Goal: Task Accomplishment & Management: Manage account settings

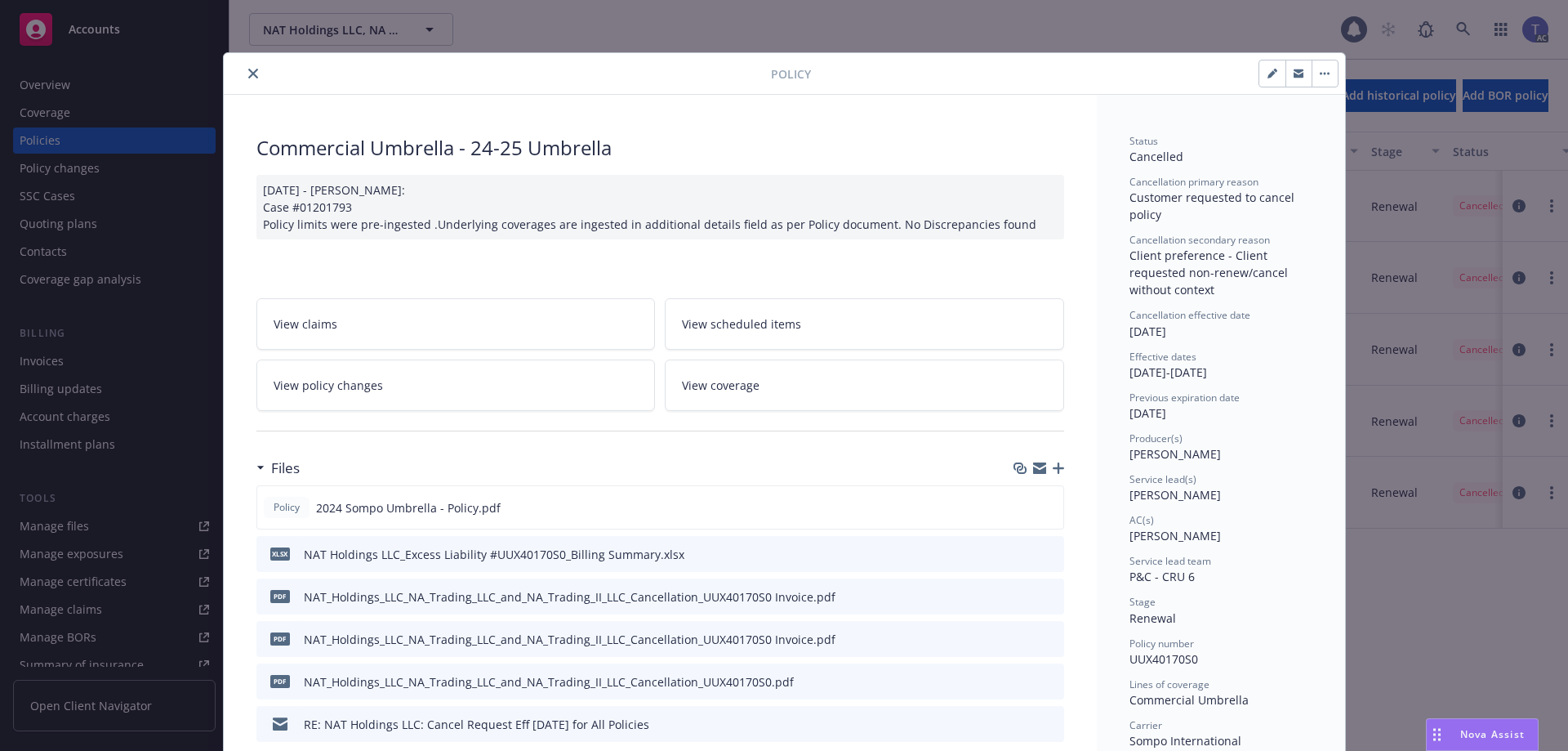
click at [247, 66] on button "close" at bounding box center [253, 73] width 20 height 20
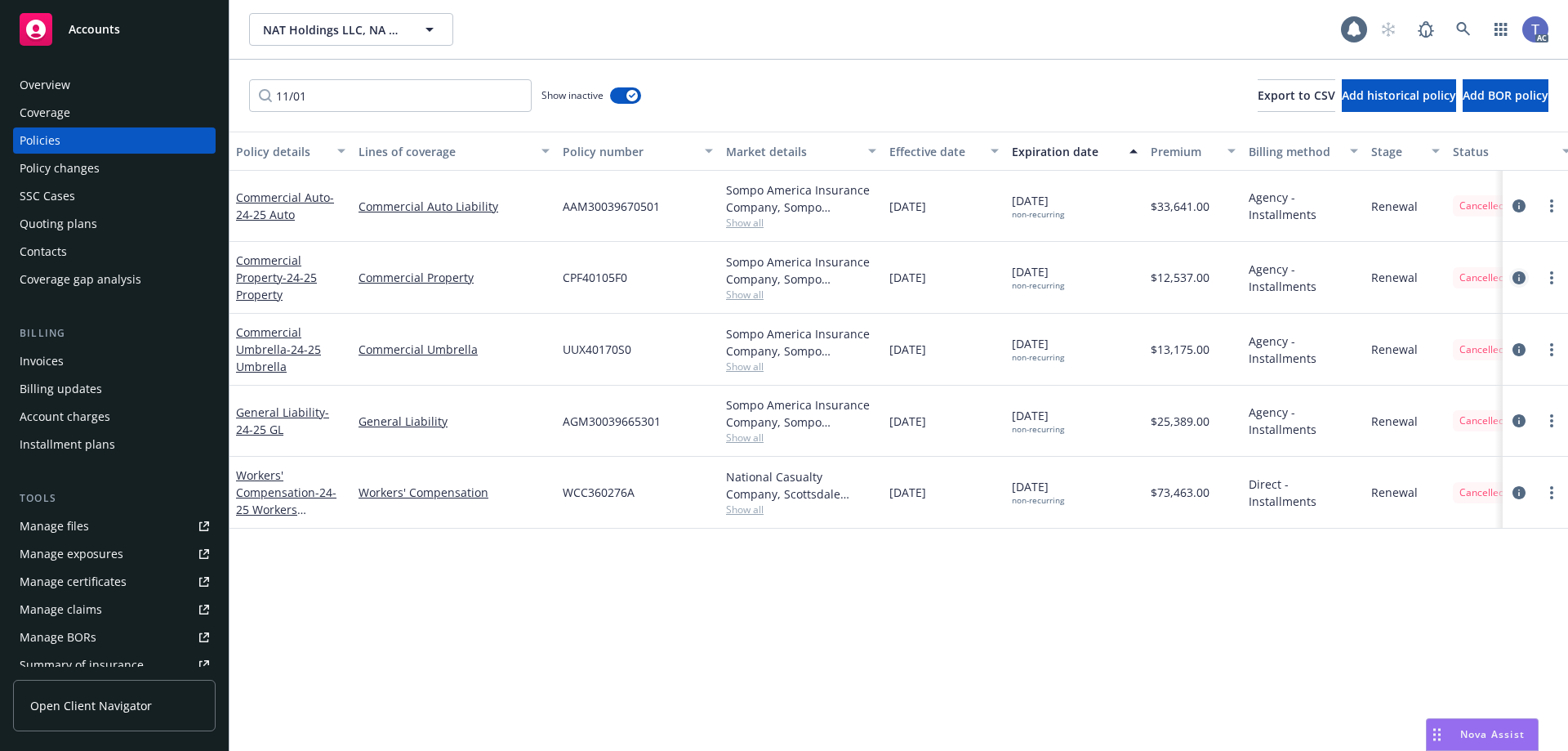
click at [1510, 275] on link "circleInformation" at bounding box center [1519, 277] width 20 height 20
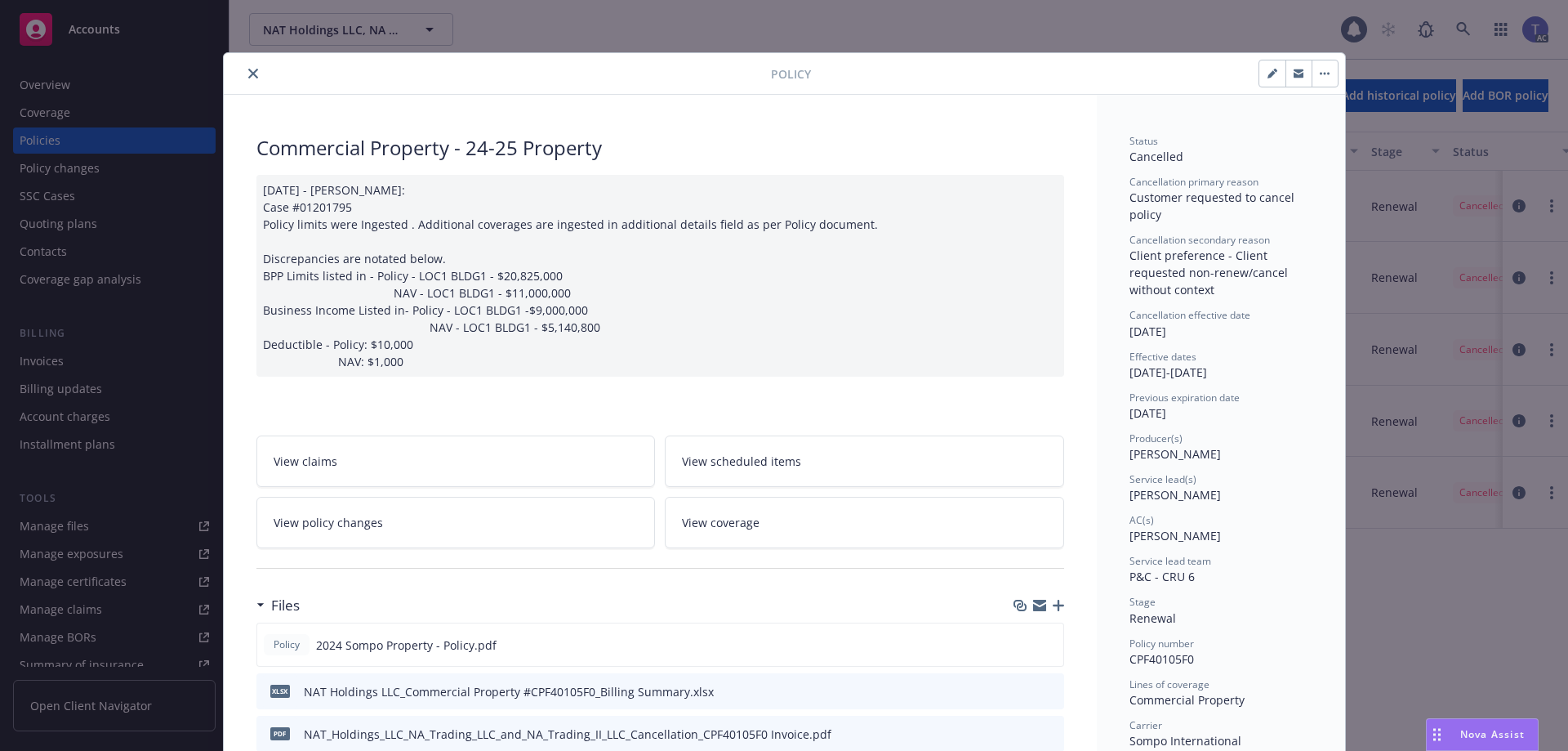
click at [249, 73] on icon "close" at bounding box center [253, 73] width 9 height 9
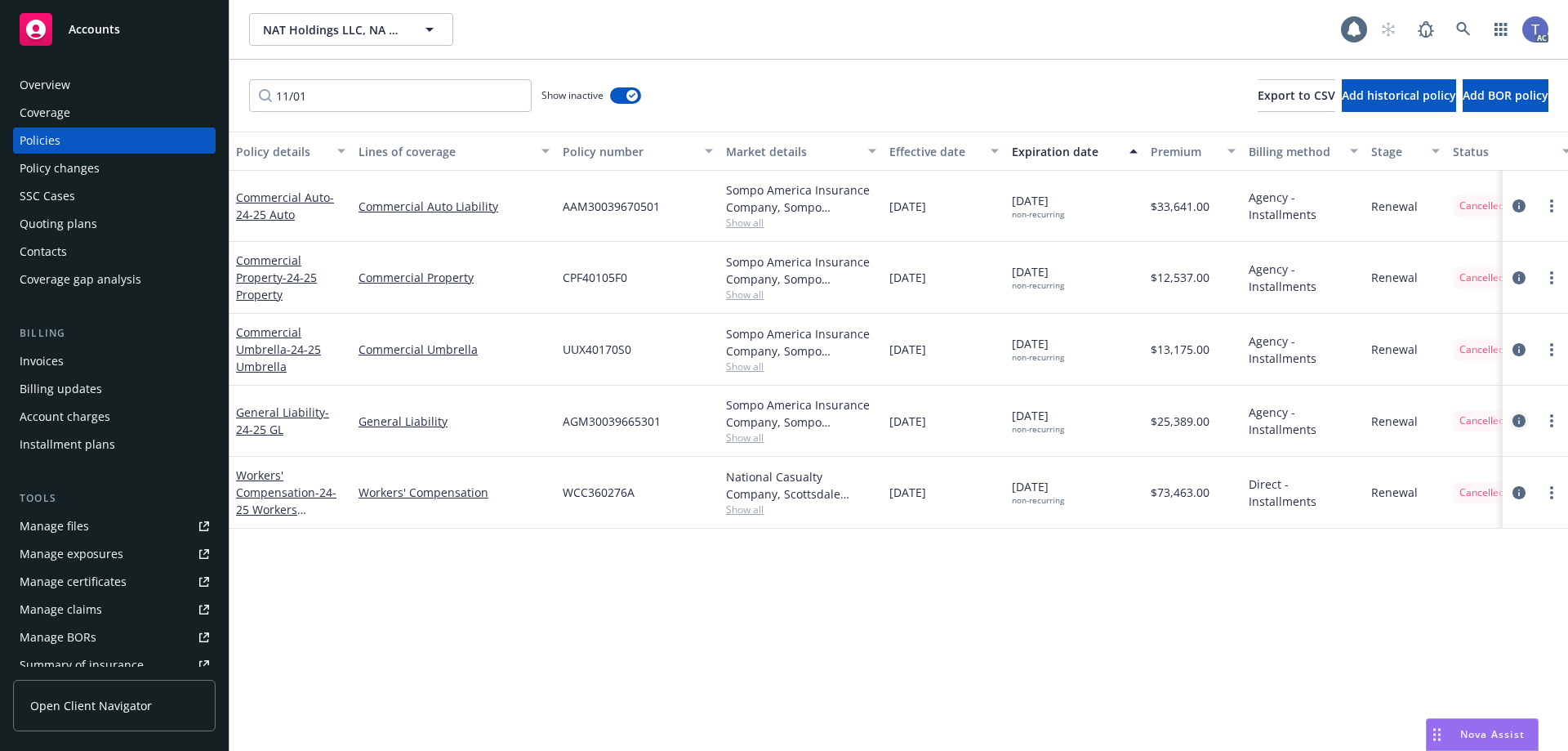
click at [1514, 420] on icon "circleInformation" at bounding box center [1519, 420] width 13 height 13
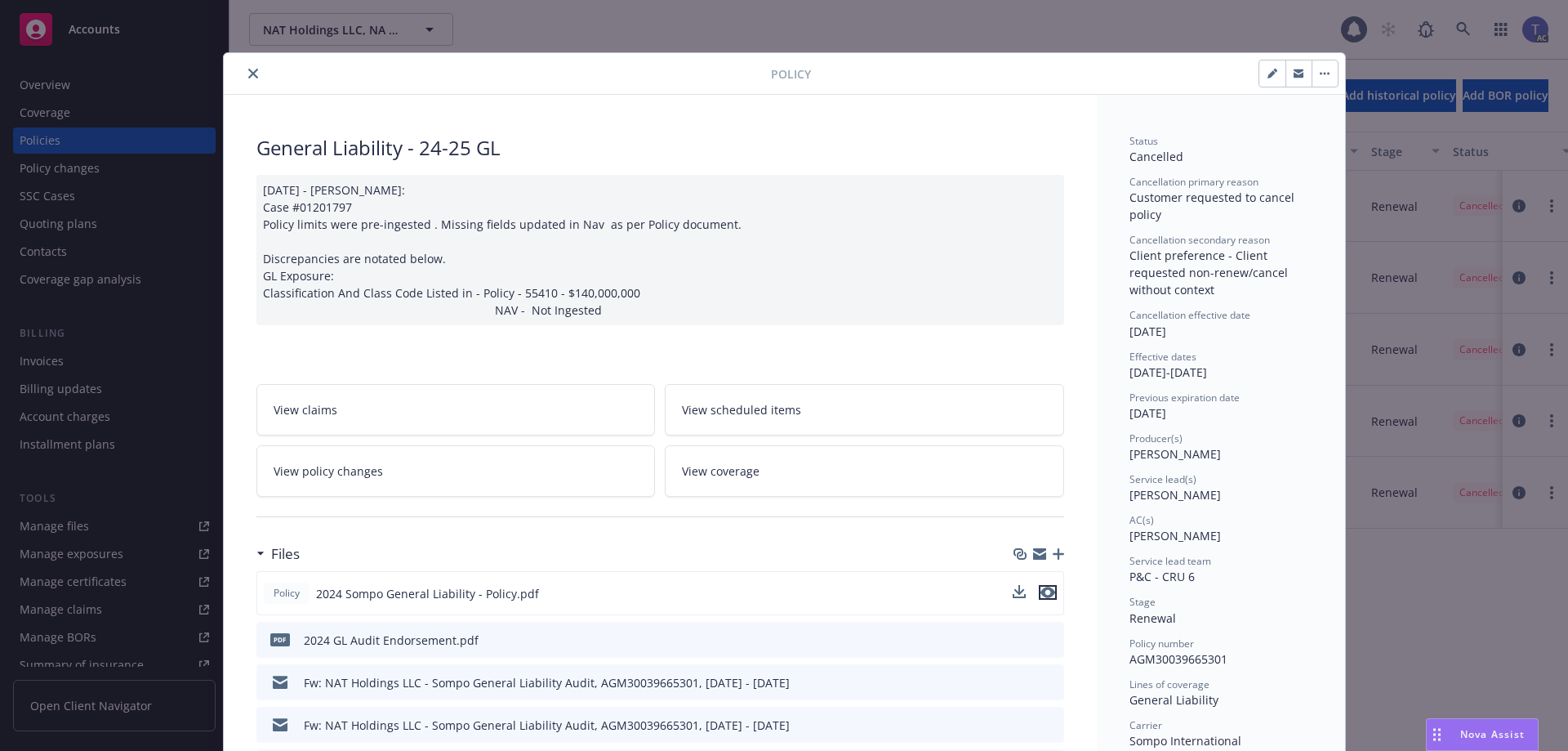
click at [1044, 592] on icon "preview file" at bounding box center [1048, 591] width 15 height 11
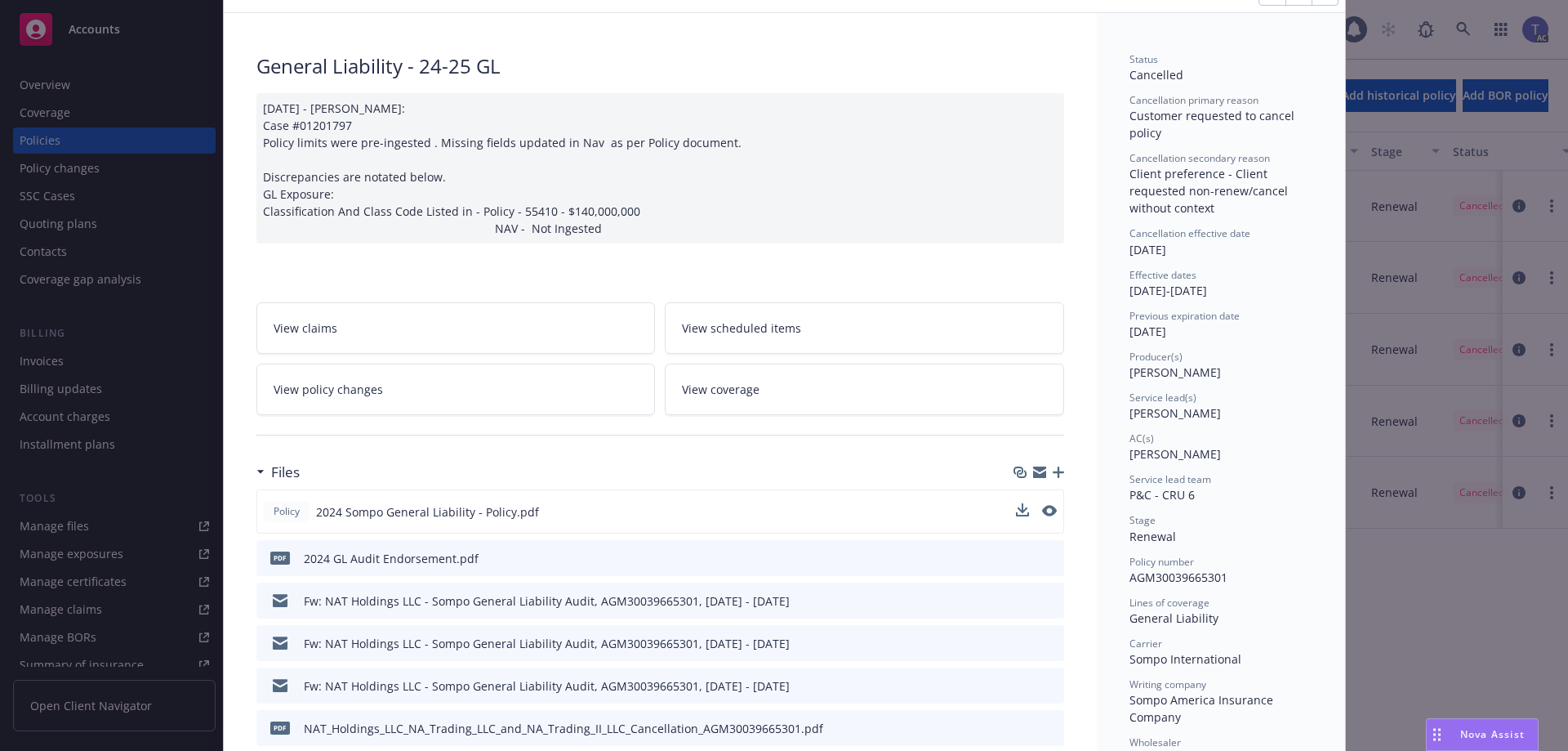
scroll to position [163, 0]
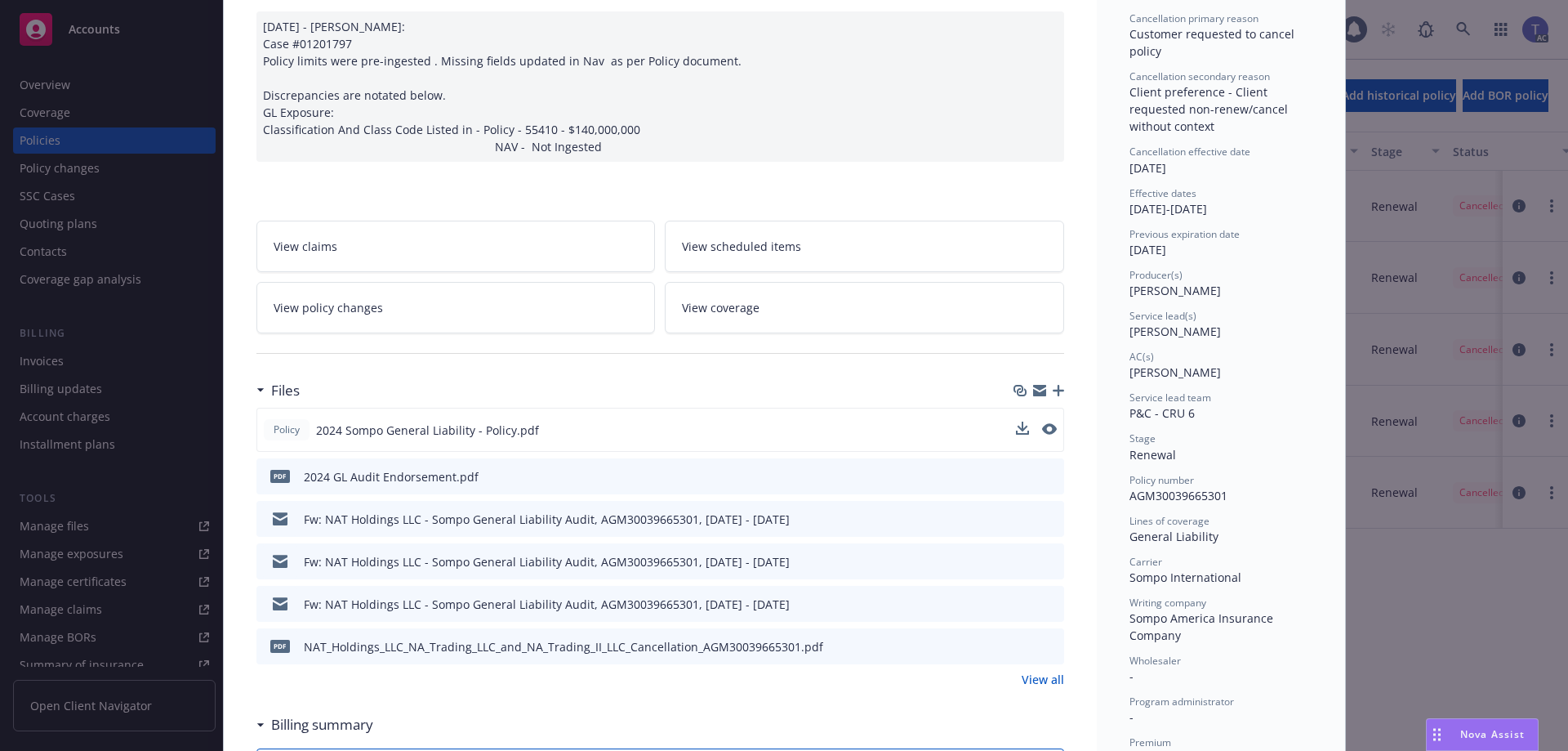
click at [1044, 647] on icon "preview file" at bounding box center [1048, 645] width 15 height 11
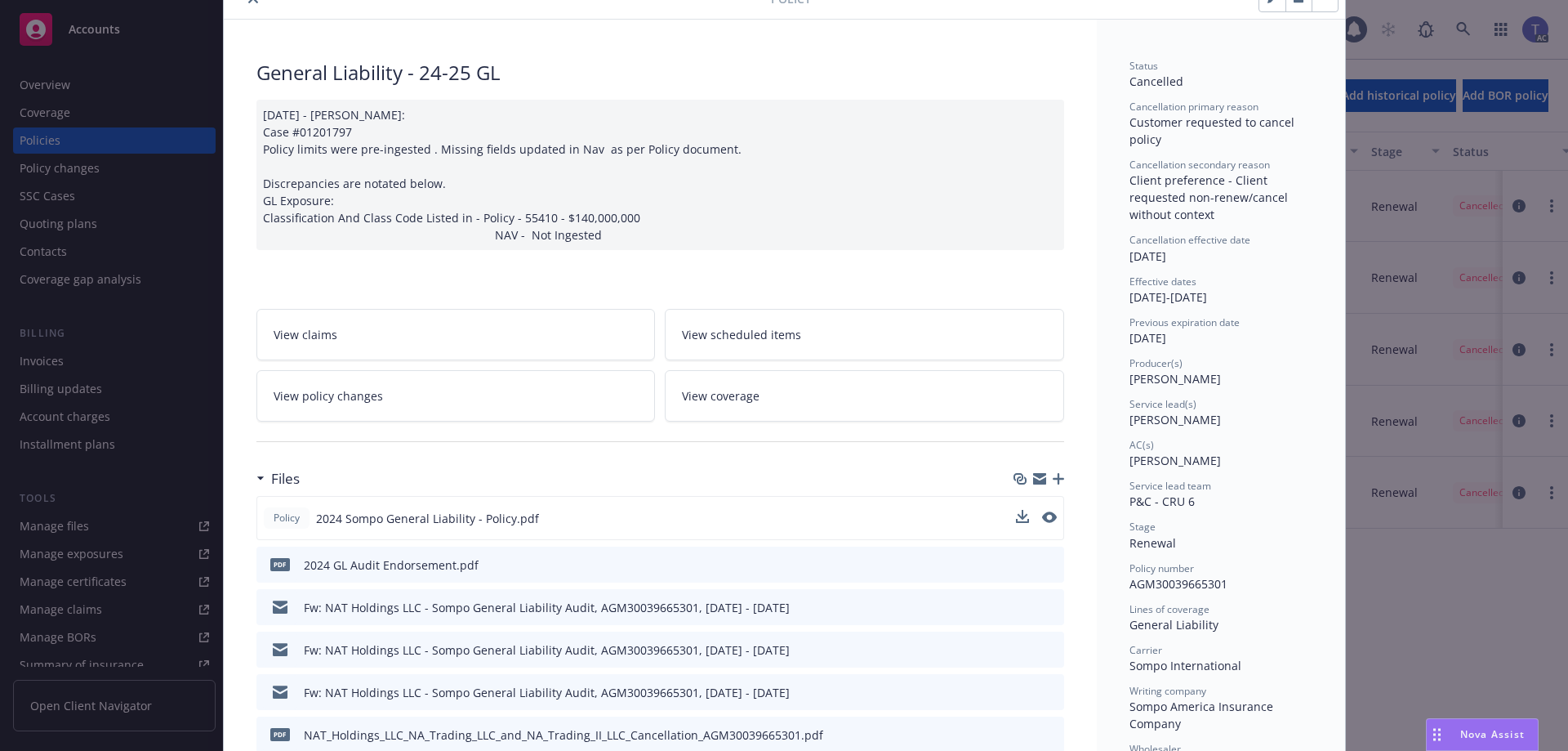
scroll to position [0, 0]
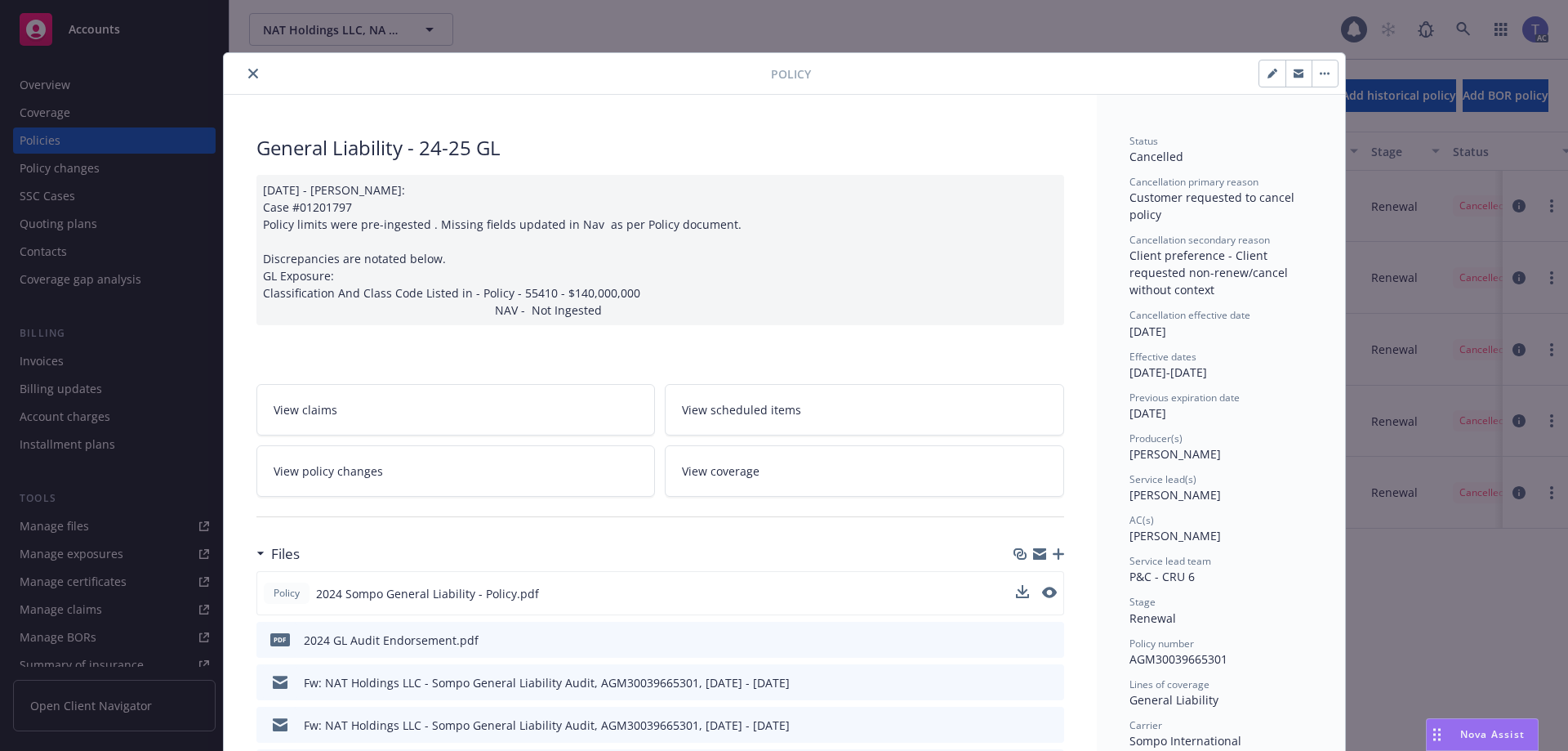
click at [252, 74] on button "close" at bounding box center [253, 73] width 20 height 20
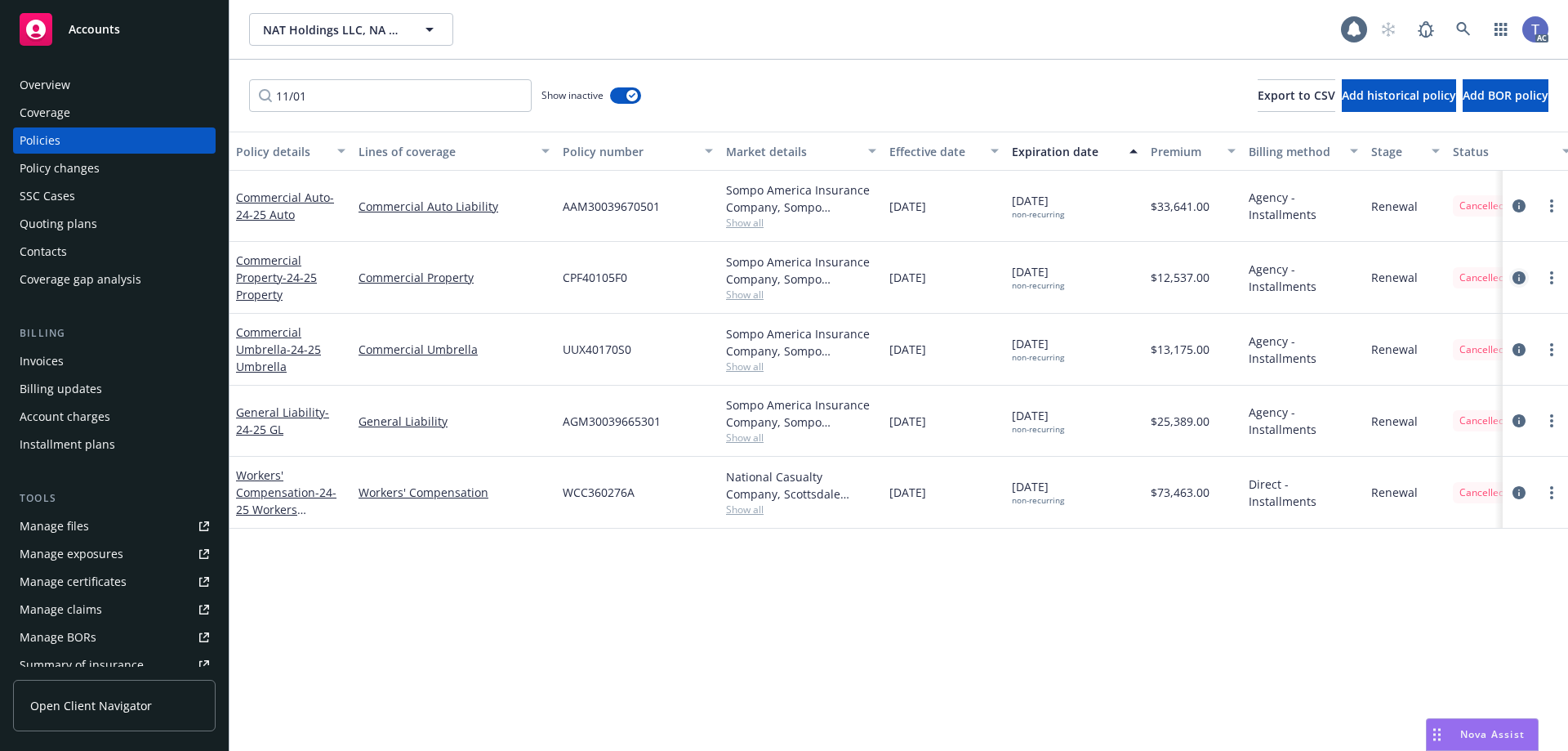
click at [1518, 275] on icon "circleInformation" at bounding box center [1519, 277] width 13 height 13
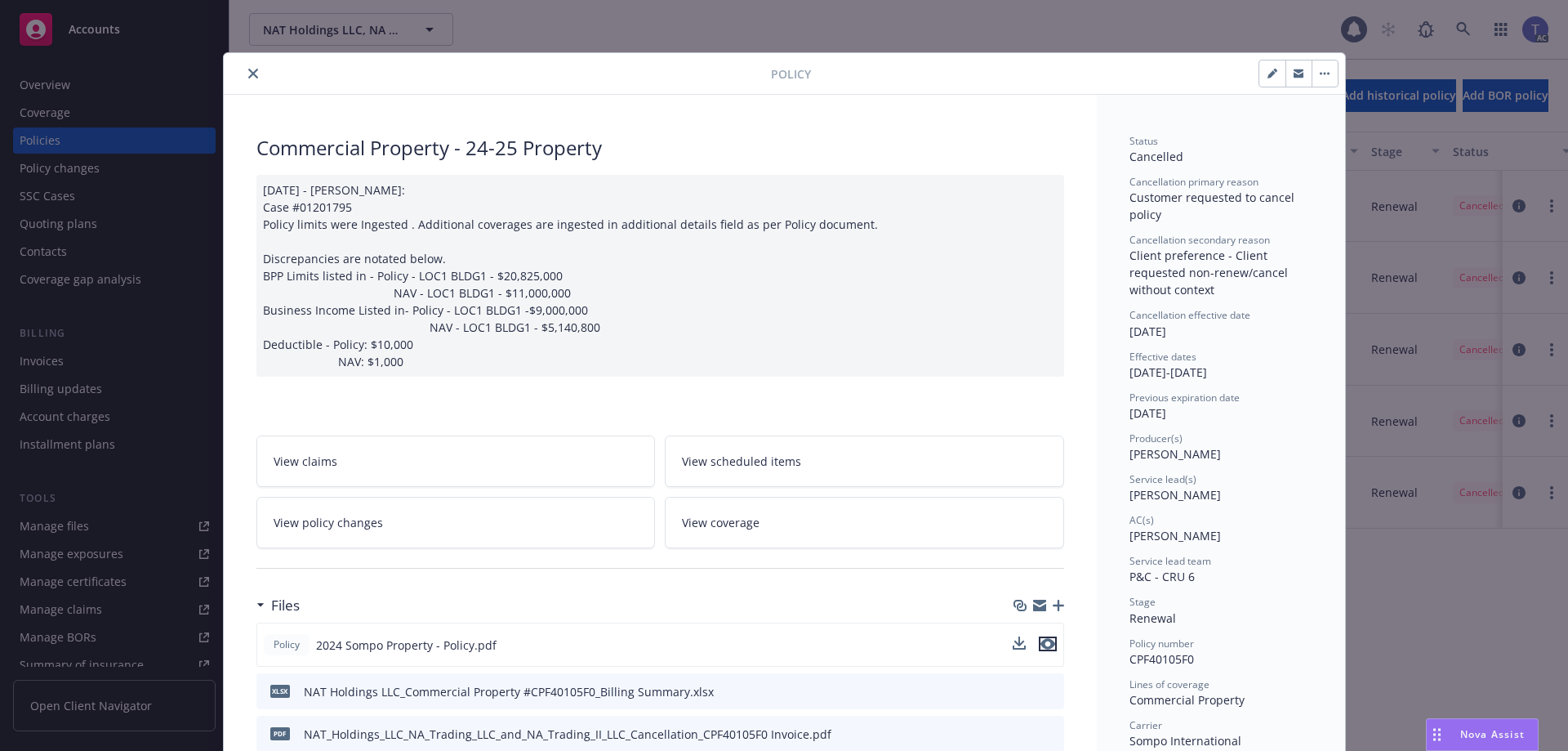
click at [1041, 647] on icon "preview file" at bounding box center [1048, 643] width 15 height 11
click at [250, 69] on icon "close" at bounding box center [253, 73] width 9 height 9
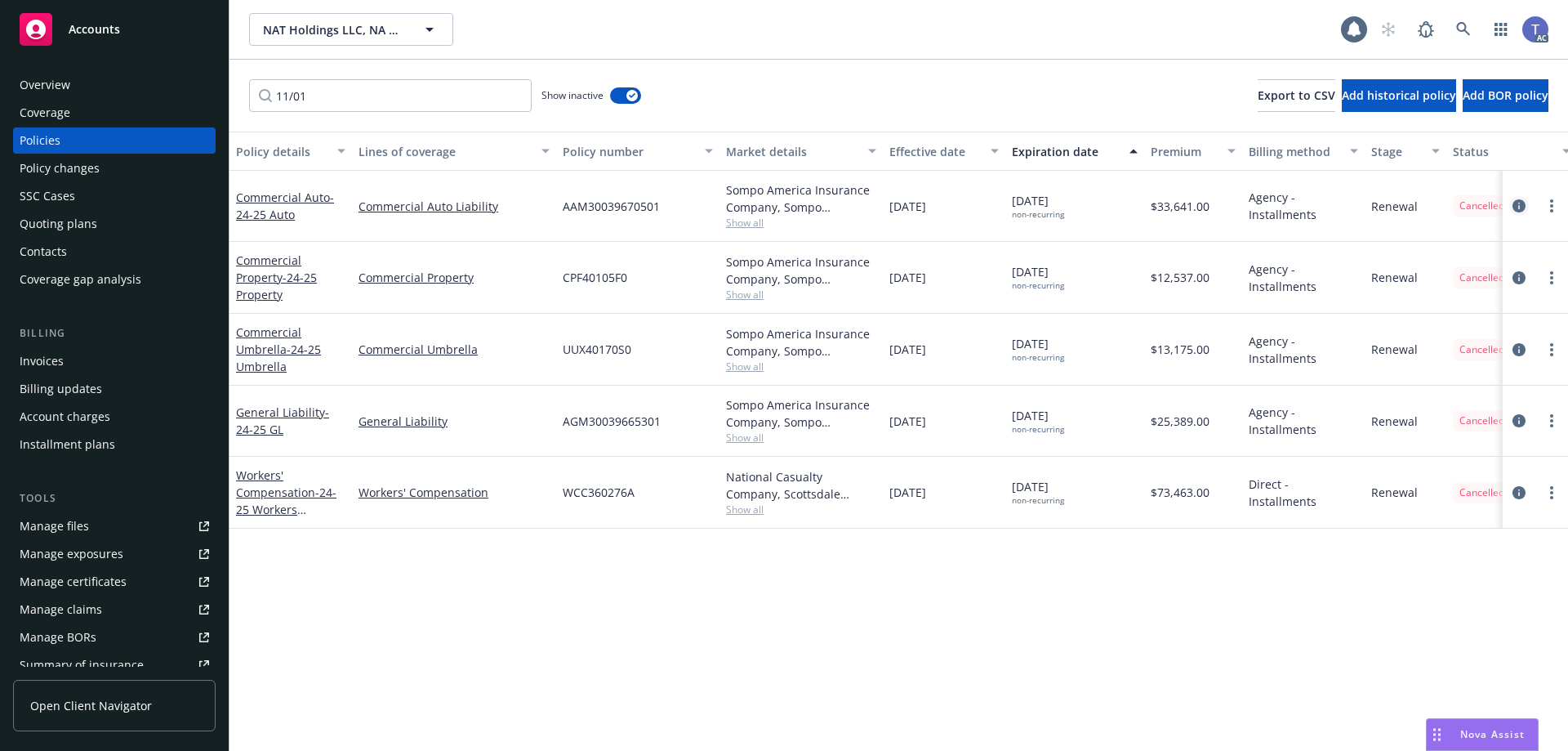
click at [1517, 205] on icon "circleInformation" at bounding box center [1519, 205] width 13 height 13
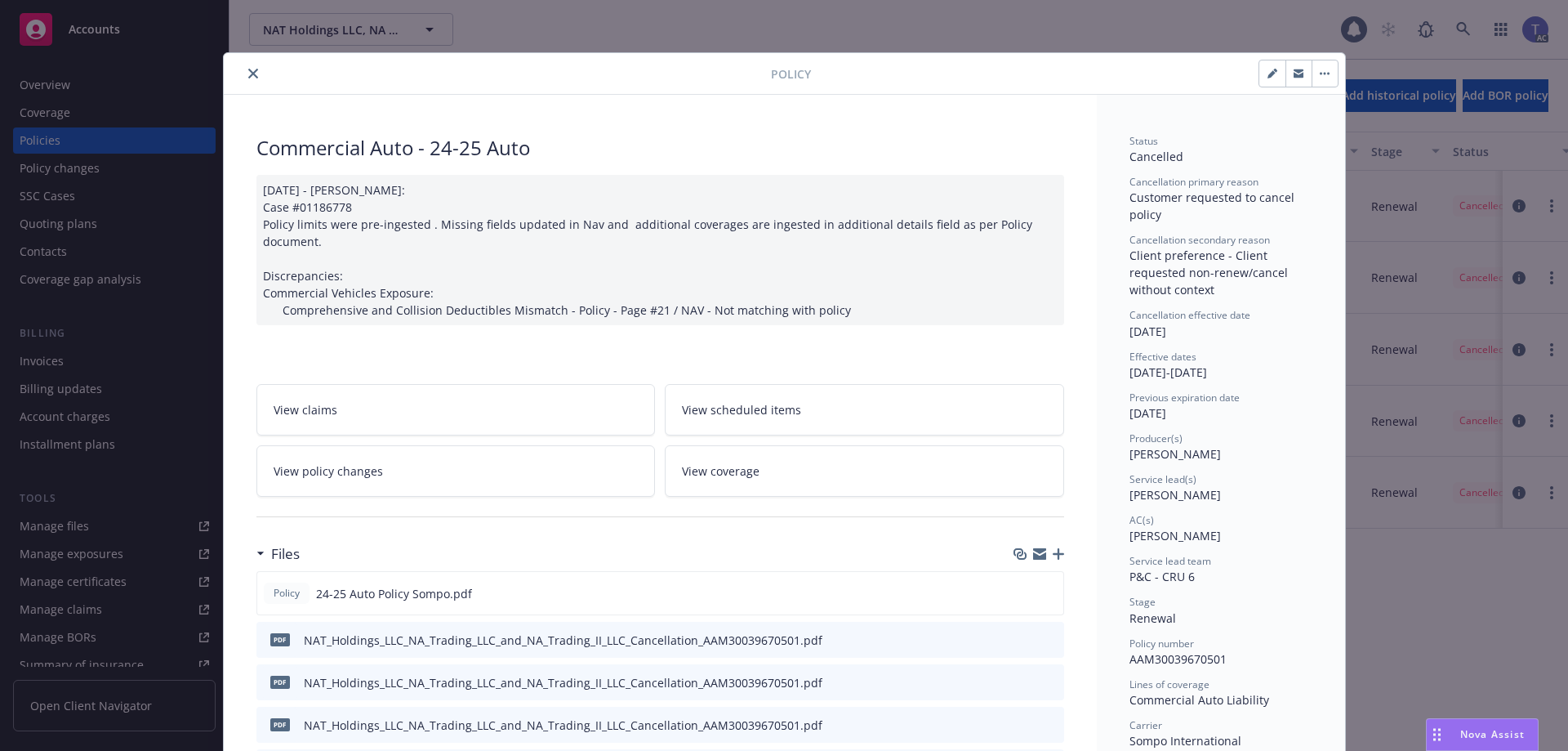
click at [494, 474] on link "View policy changes" at bounding box center [456, 471] width 400 height 52
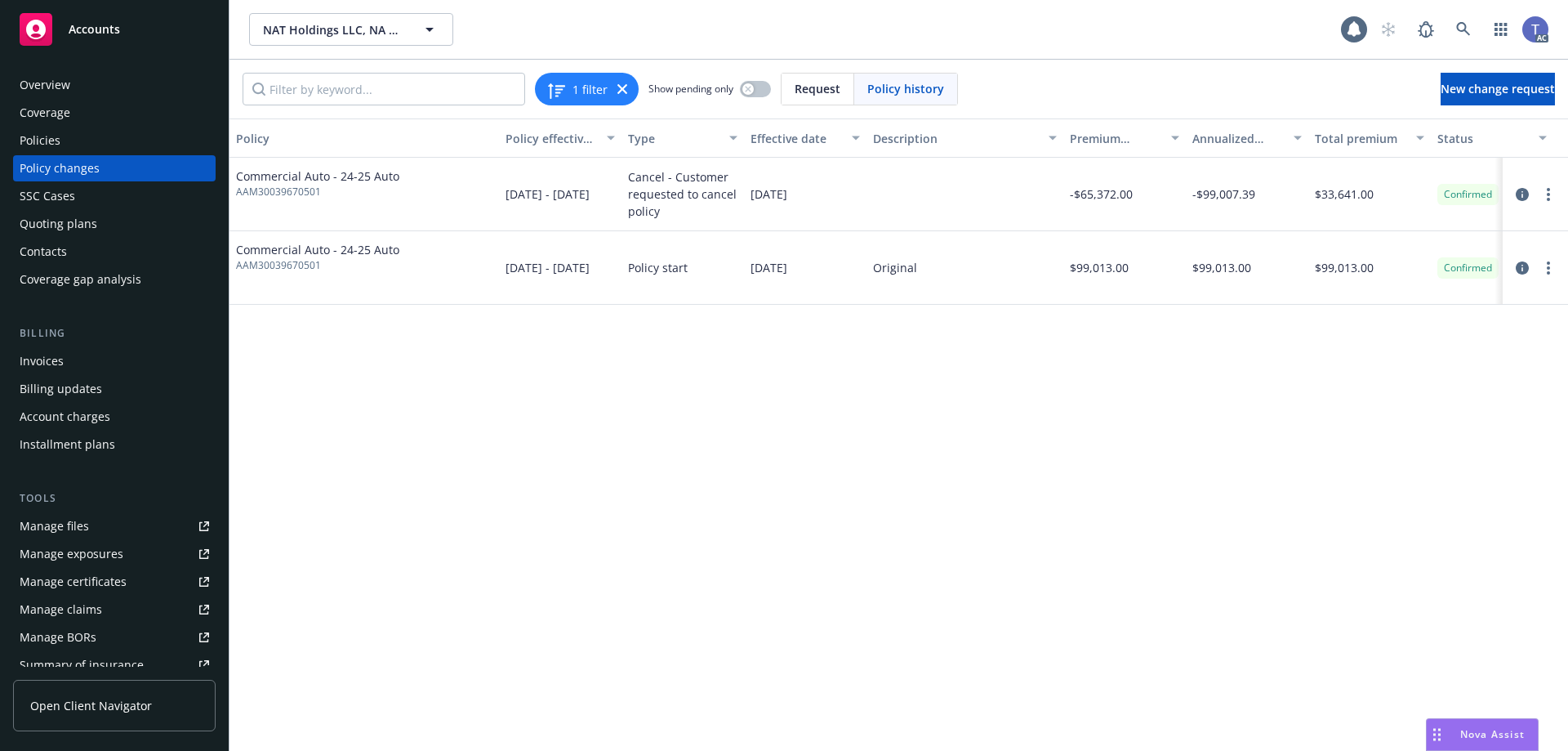
click at [73, 130] on div "Policies" at bounding box center [115, 141] width 190 height 26
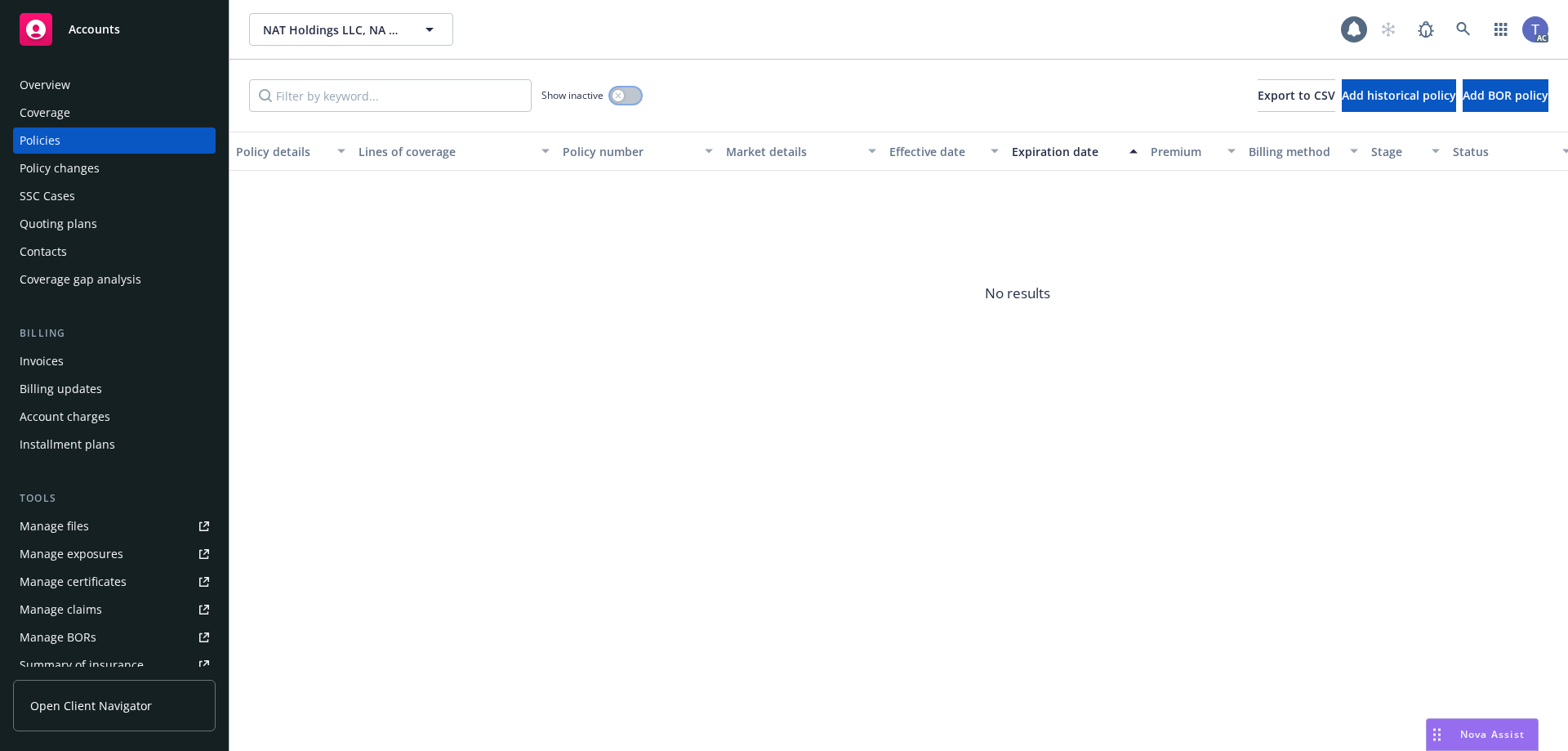
click at [631, 90] on button "button" at bounding box center [626, 95] width 31 height 16
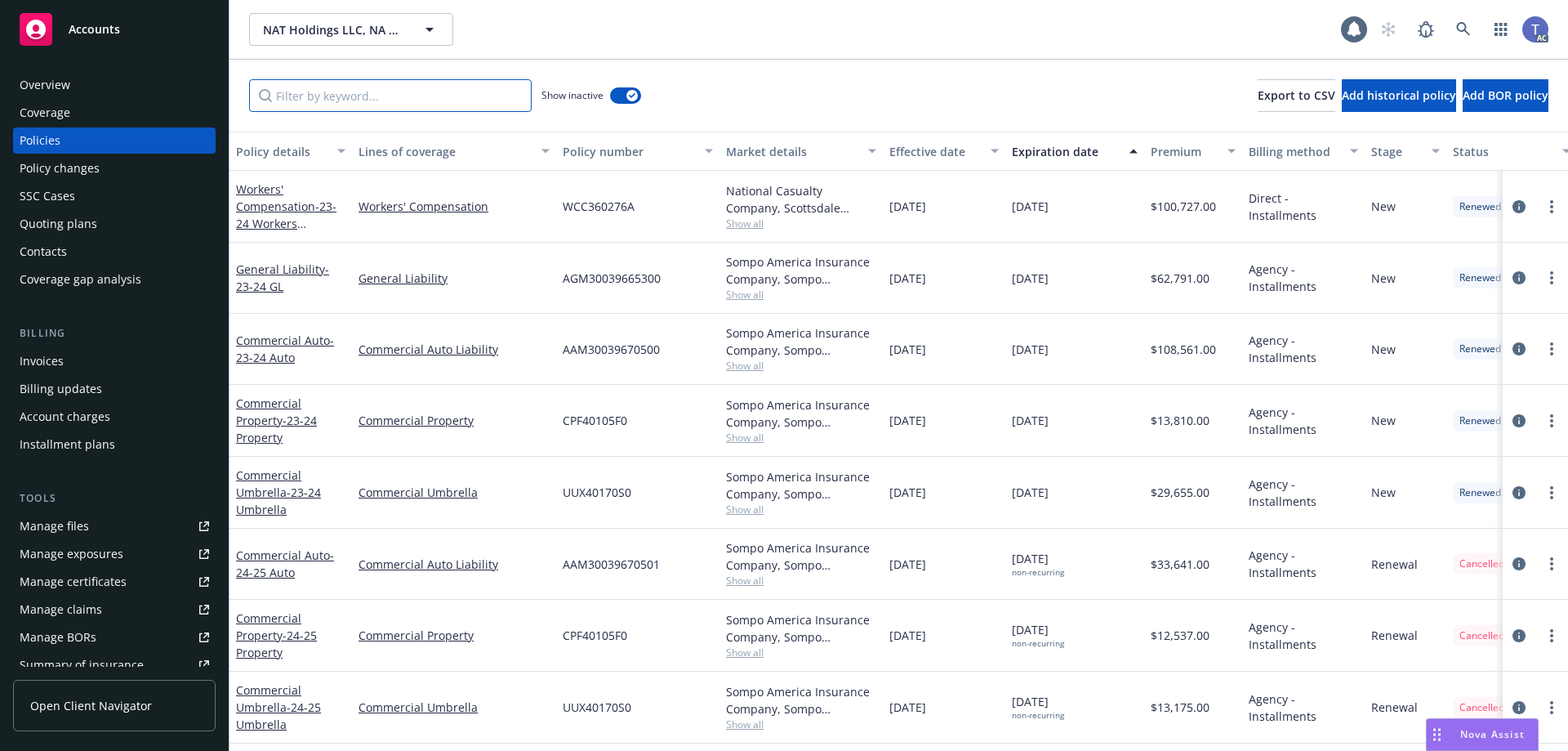
click at [335, 98] on input "Filter by keyword..." at bounding box center [390, 96] width 282 height 33
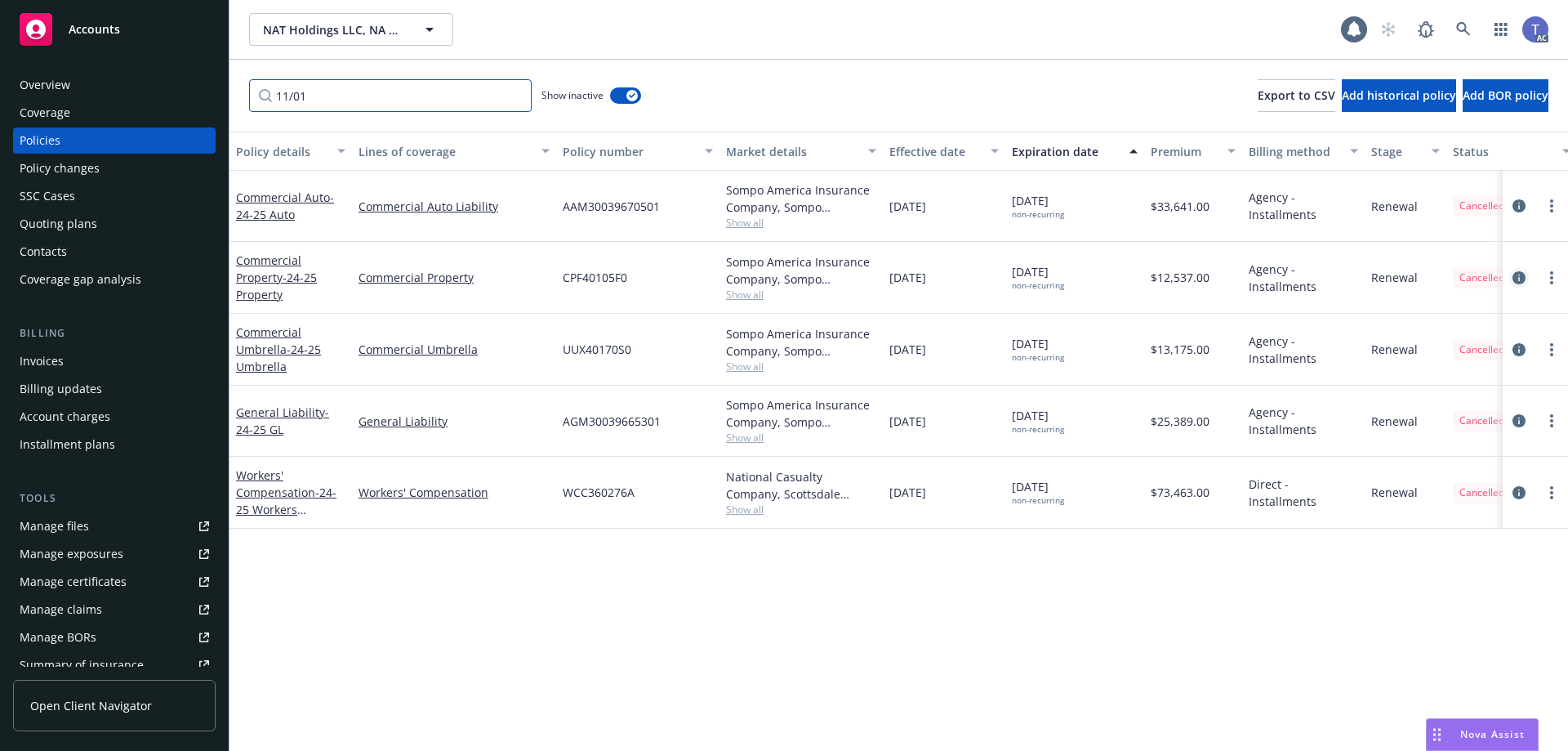
type input "11/01"
click at [1516, 275] on icon "circleInformation" at bounding box center [1519, 277] width 13 height 13
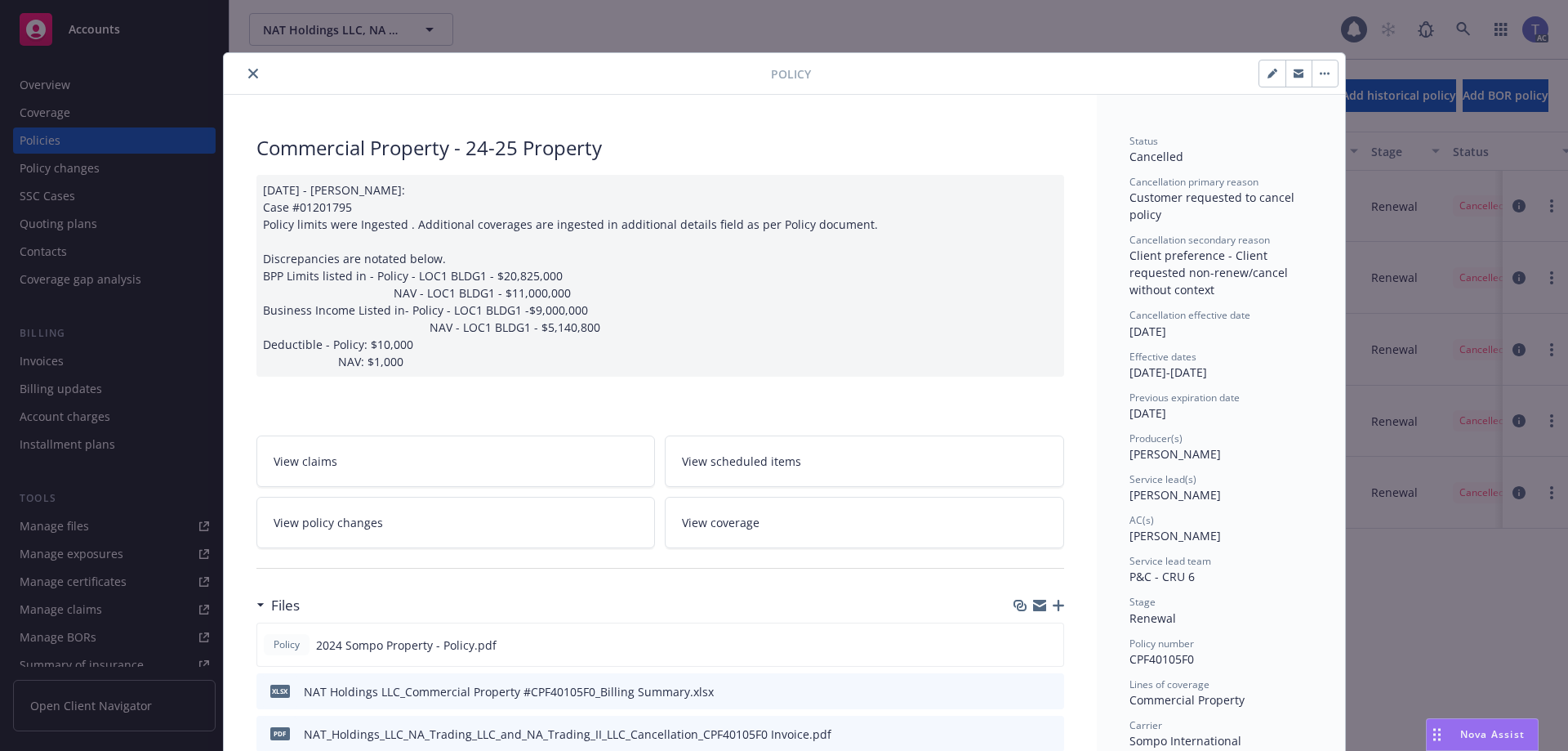
scroll to position [49, 0]
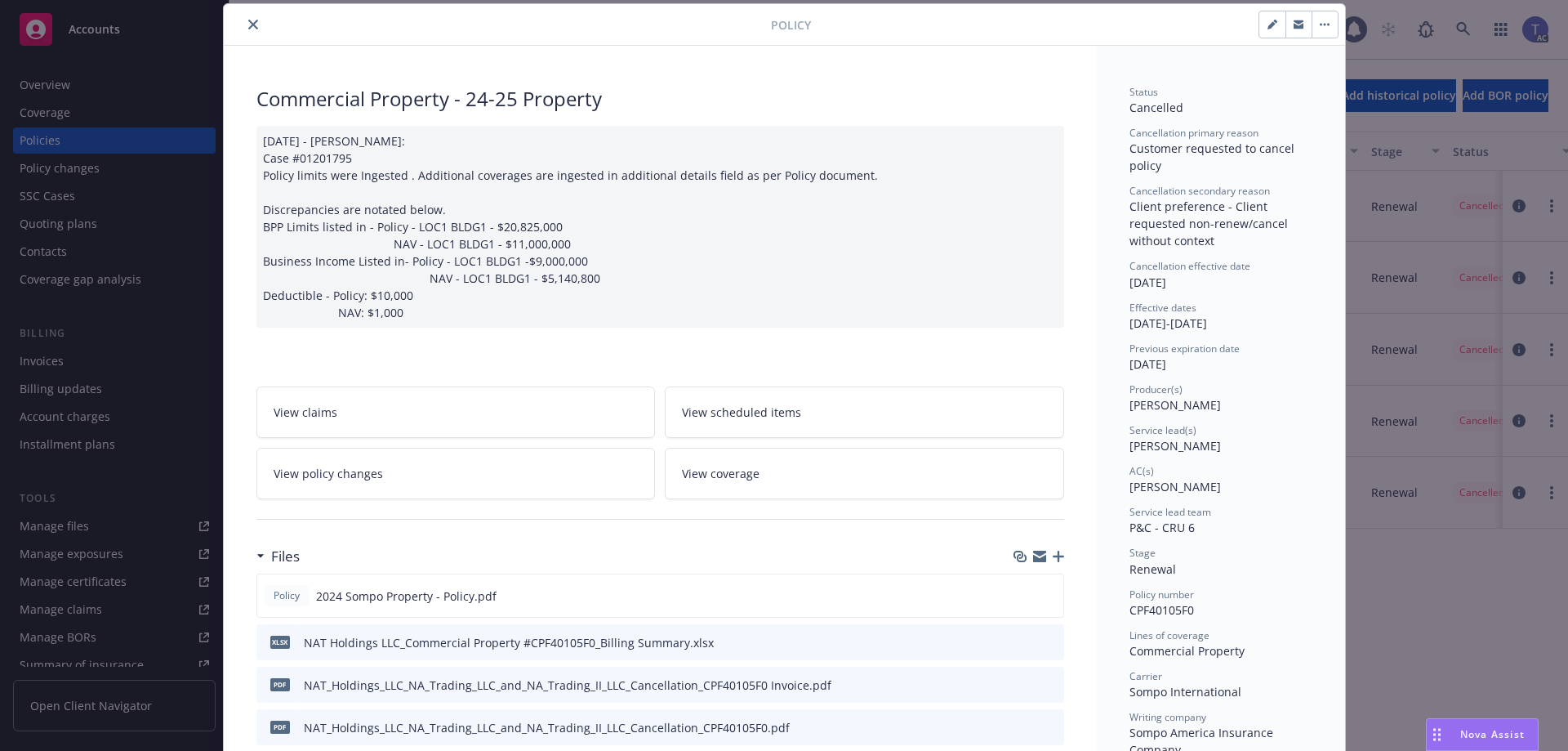
click at [536, 476] on link "View policy changes" at bounding box center [456, 474] width 400 height 52
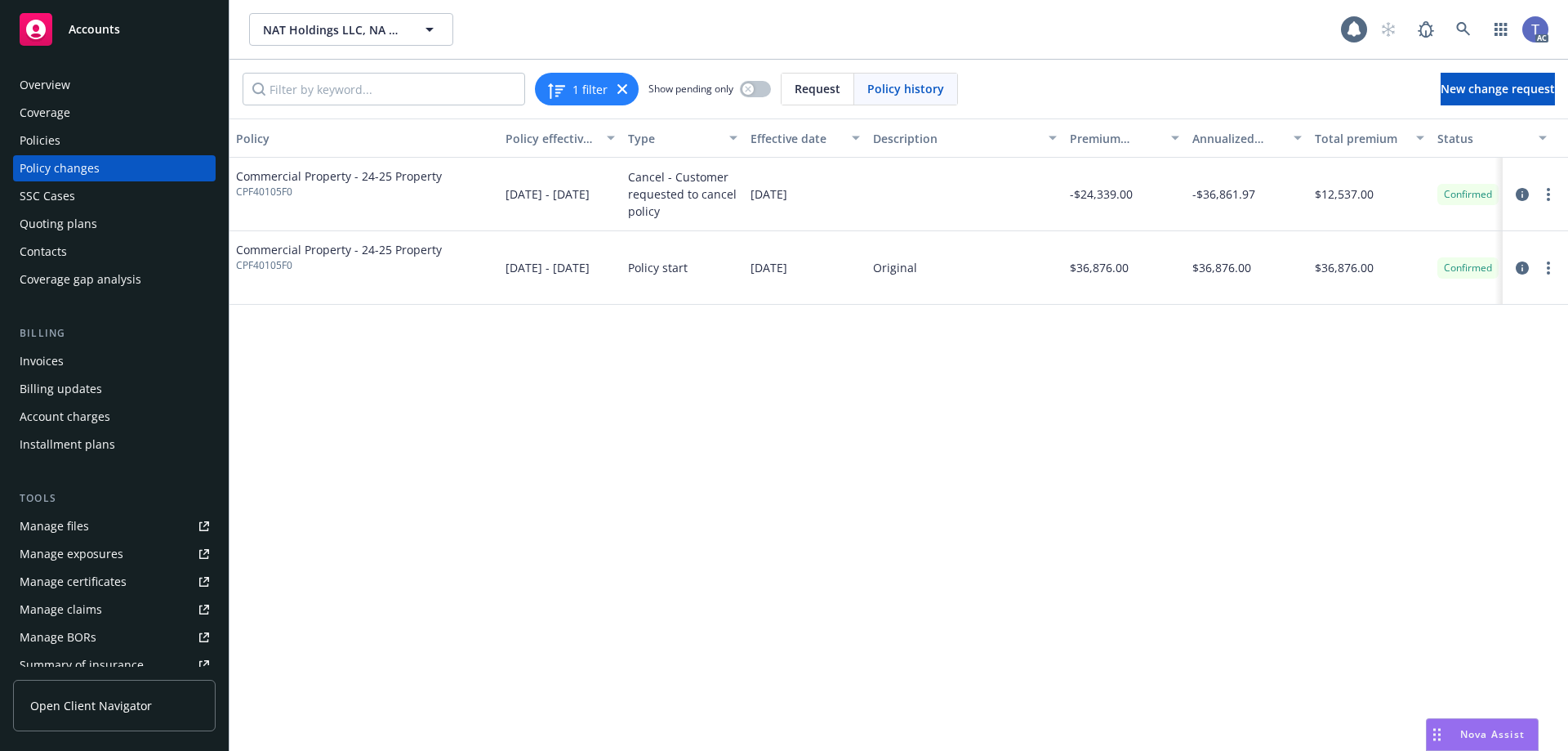
click at [48, 132] on div "Policies" at bounding box center [40, 141] width 41 height 26
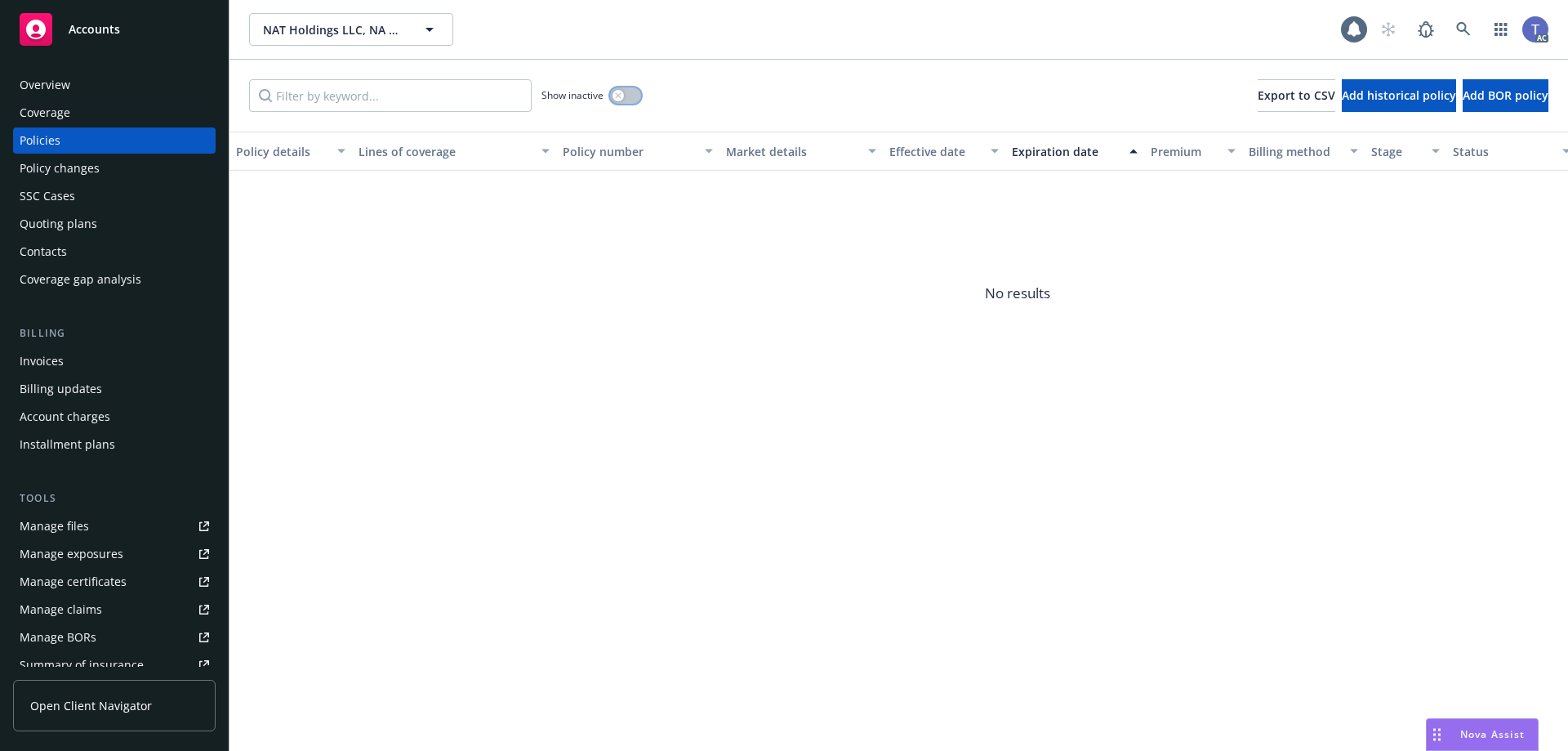
click at [616, 95] on icon "button" at bounding box center [619, 96] width 7 height 7
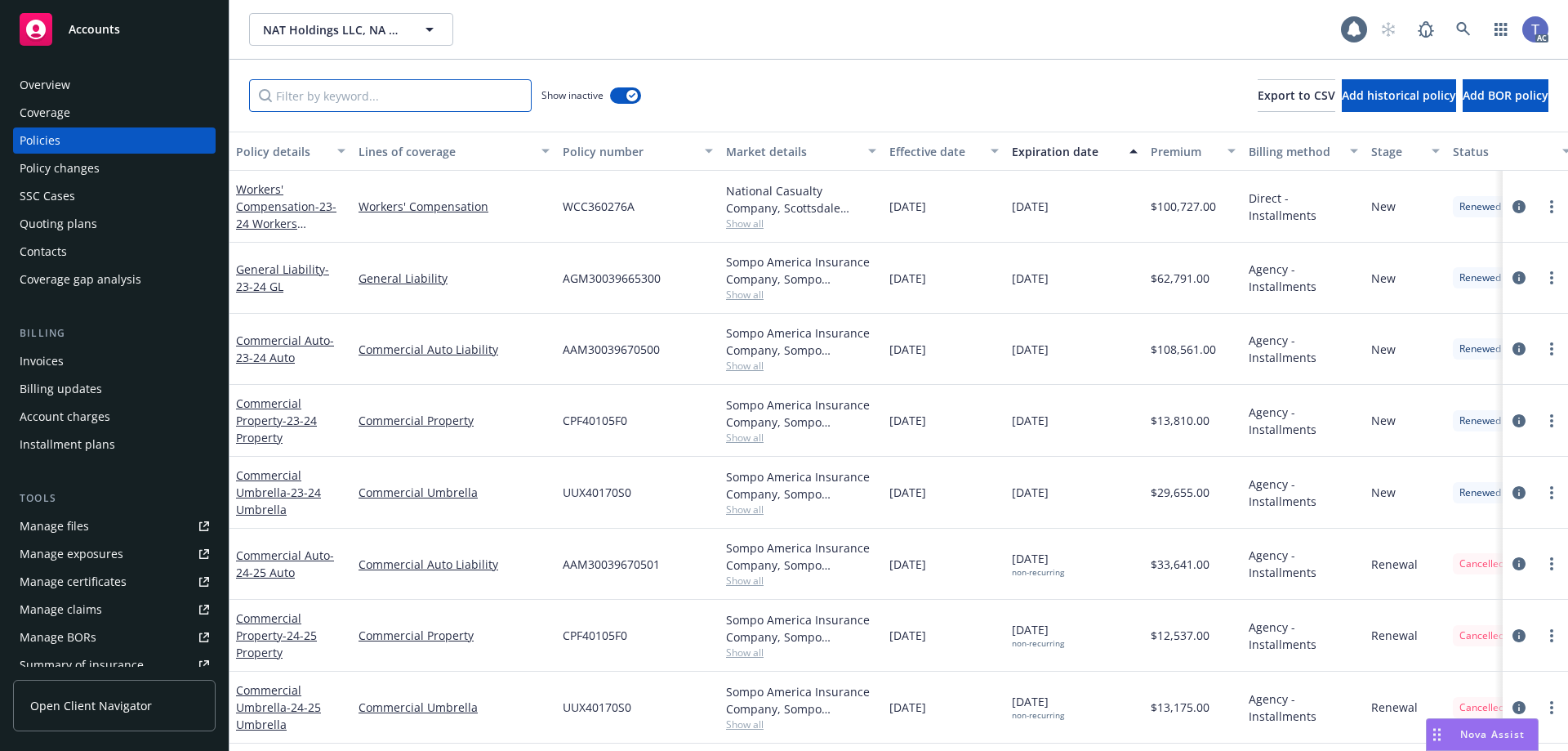
click at [416, 104] on input "Filter by keyword..." at bounding box center [390, 96] width 282 height 33
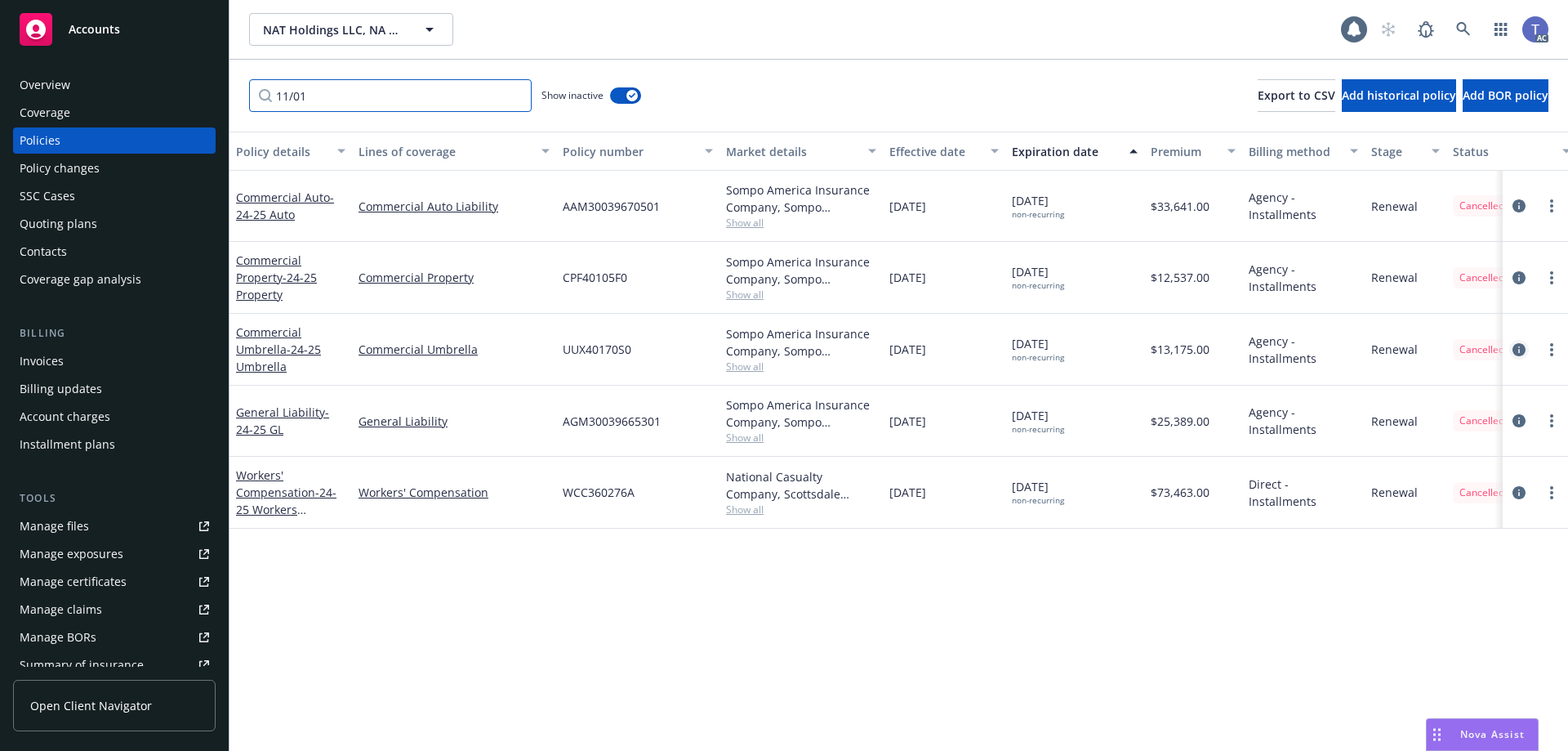
type input "11/01"
click at [1519, 350] on icon "circleInformation" at bounding box center [1519, 349] width 13 height 13
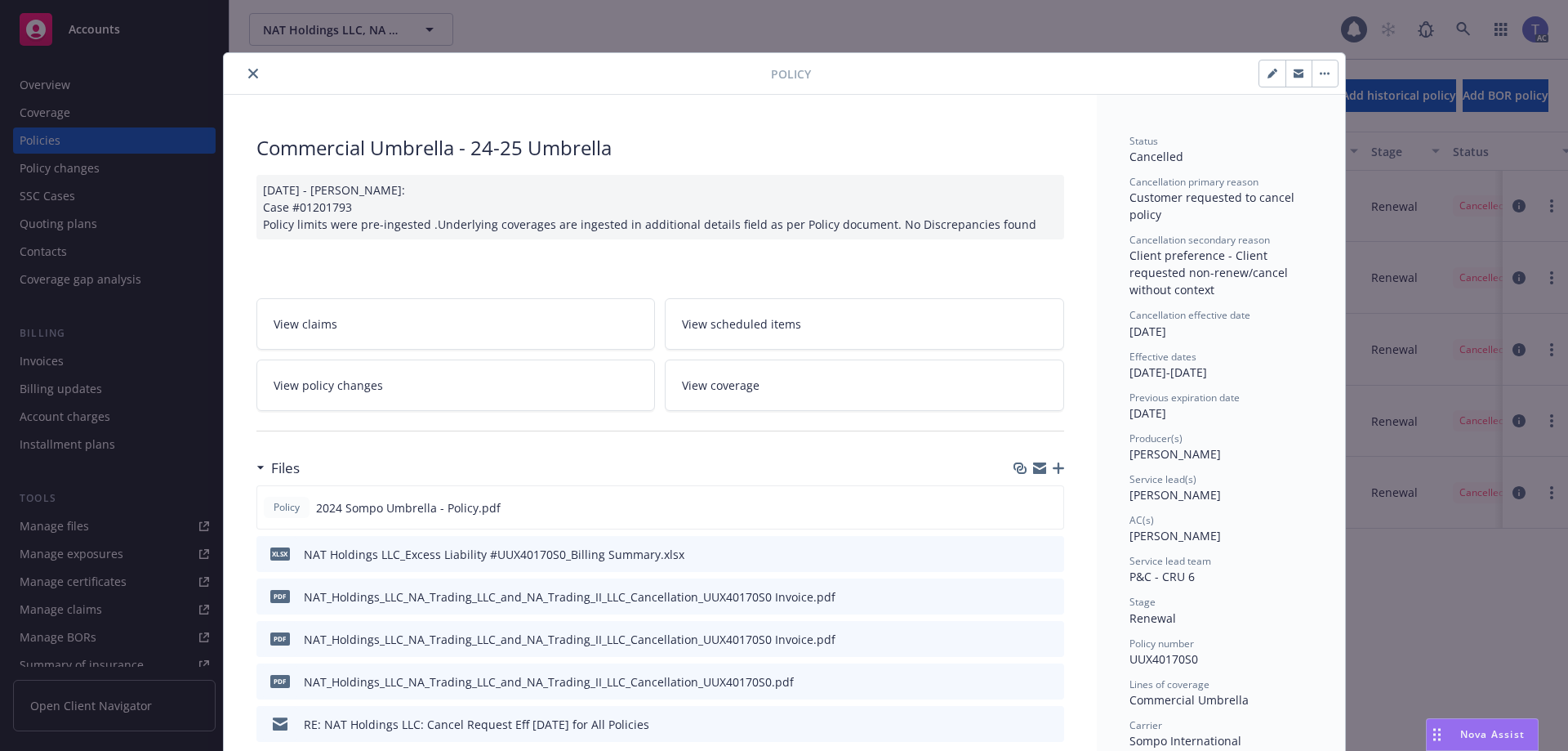
click at [373, 388] on link "View policy changes" at bounding box center [456, 385] width 400 height 52
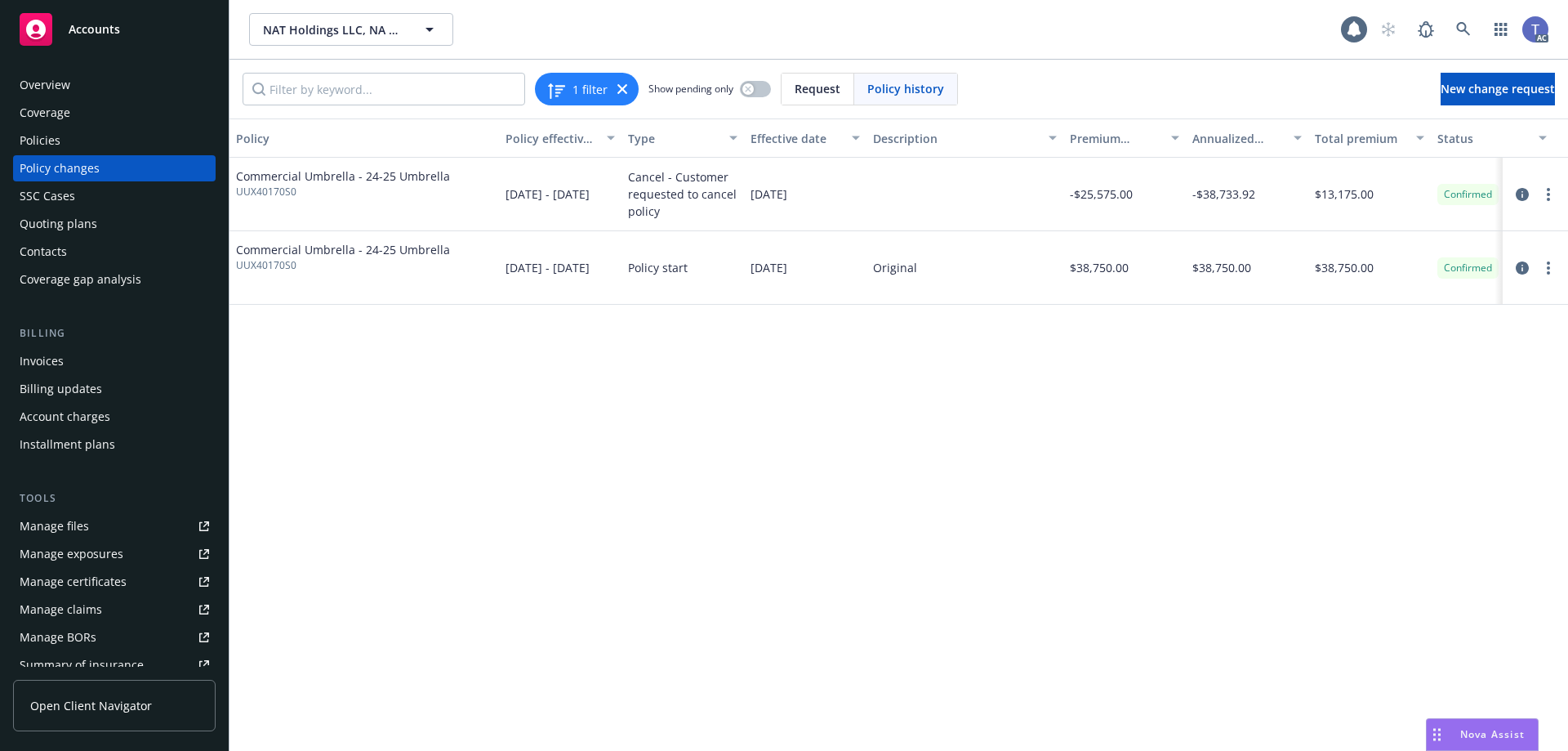
click at [75, 137] on div "Policies" at bounding box center [115, 141] width 190 height 26
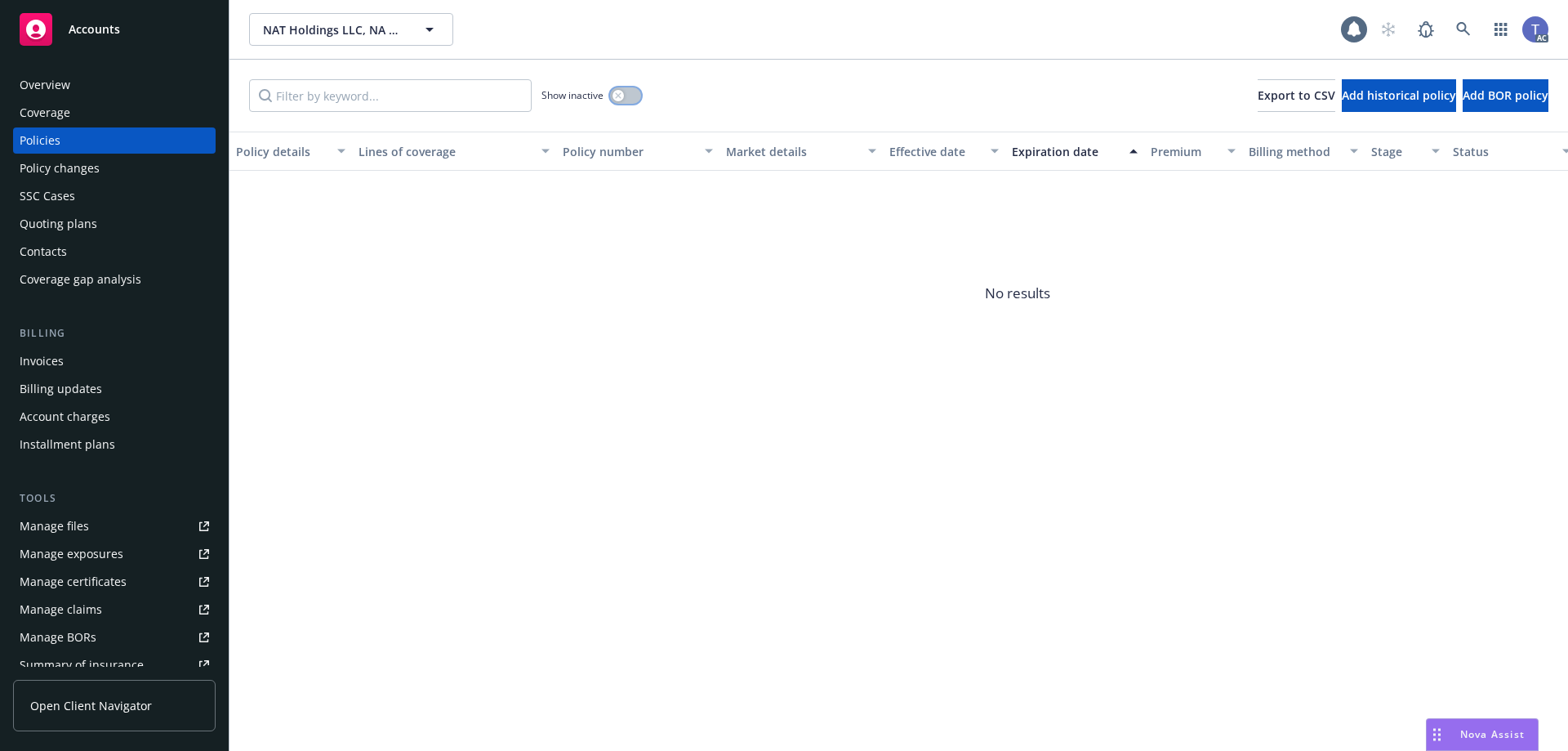
click at [616, 97] on icon "button" at bounding box center [619, 96] width 7 height 7
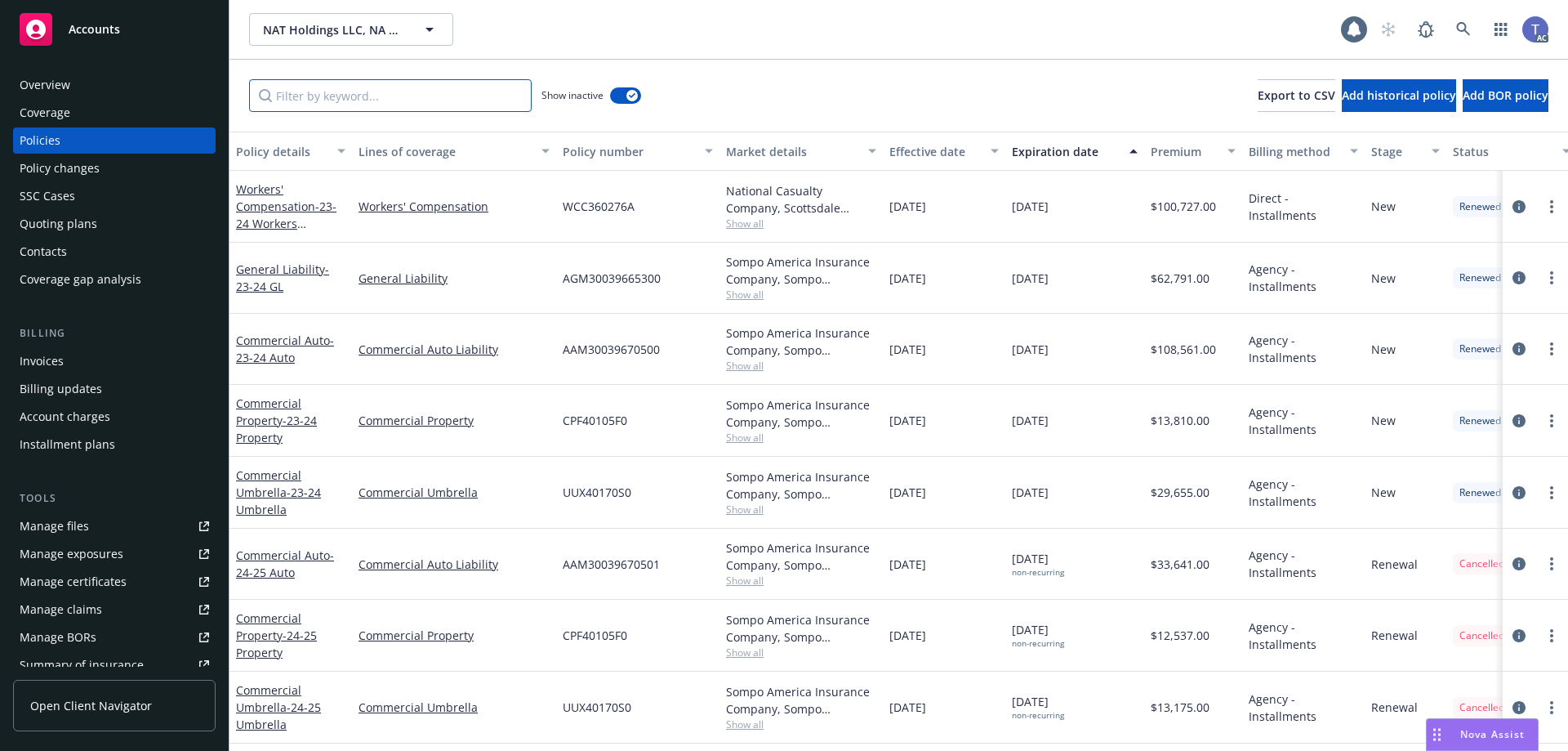
click at [520, 98] on input "Filter by keyword..." at bounding box center [390, 96] width 282 height 33
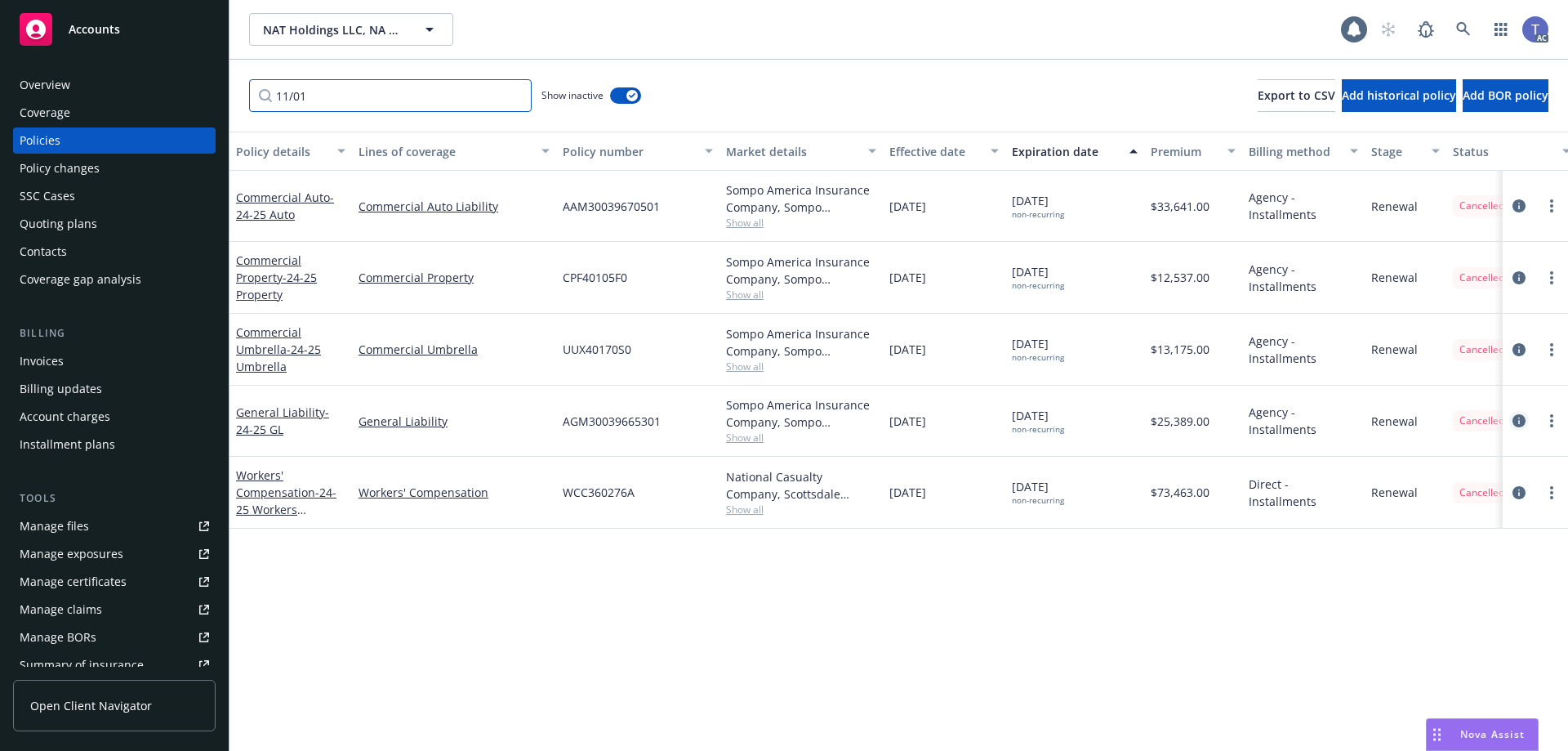
type input "11/01"
click at [1515, 413] on link "circleInformation" at bounding box center [1519, 420] width 20 height 20
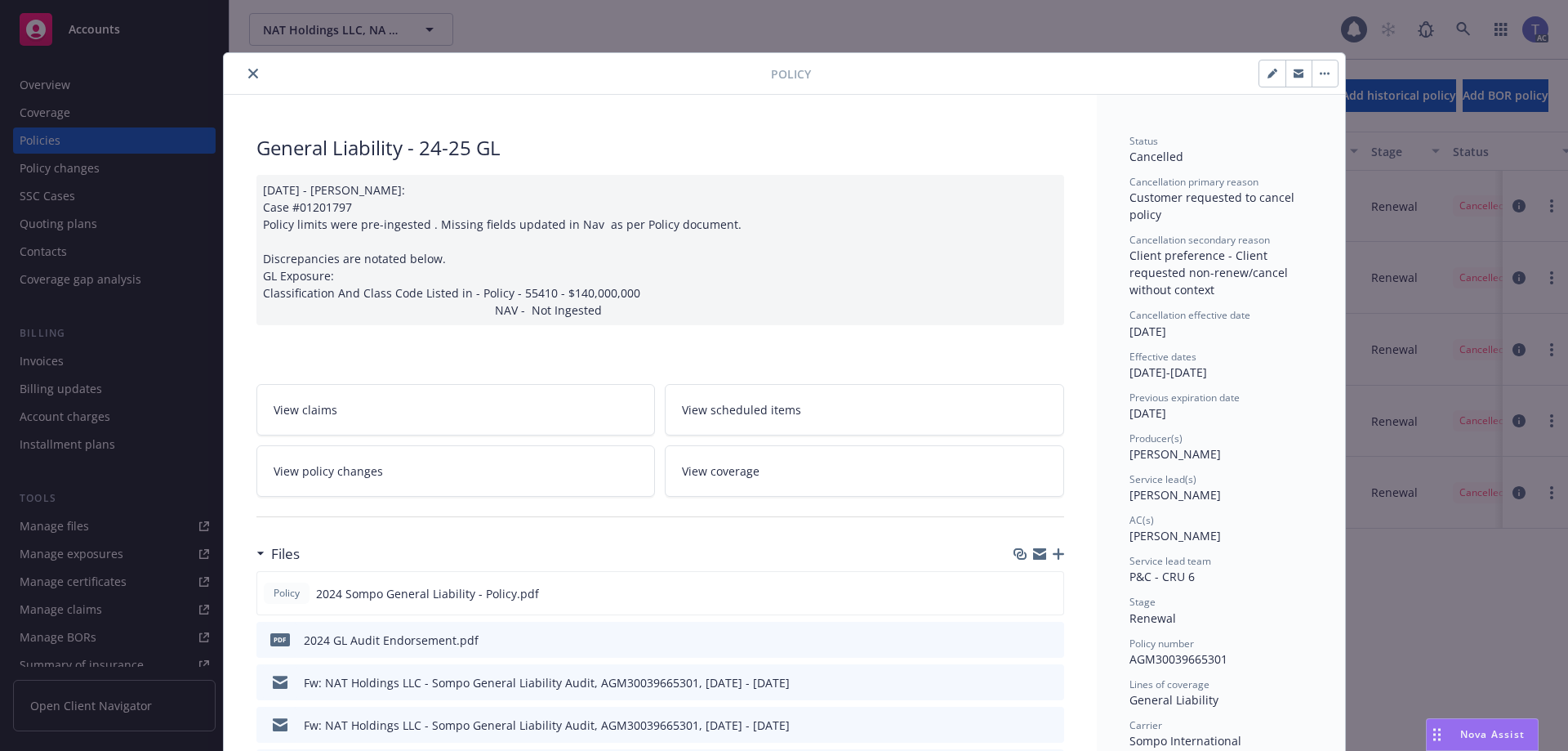
scroll to position [49, 0]
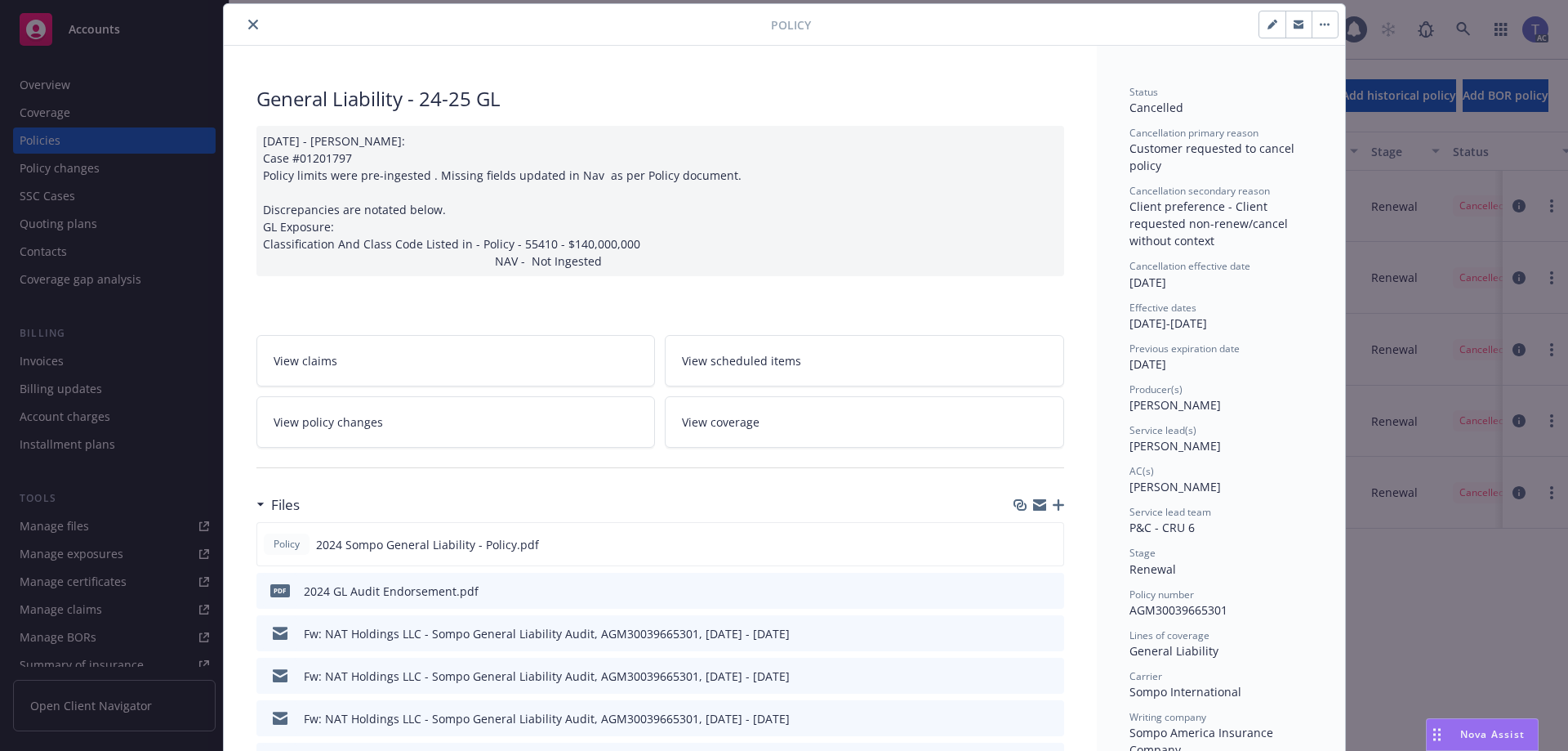
click at [473, 432] on link "View policy changes" at bounding box center [456, 422] width 400 height 52
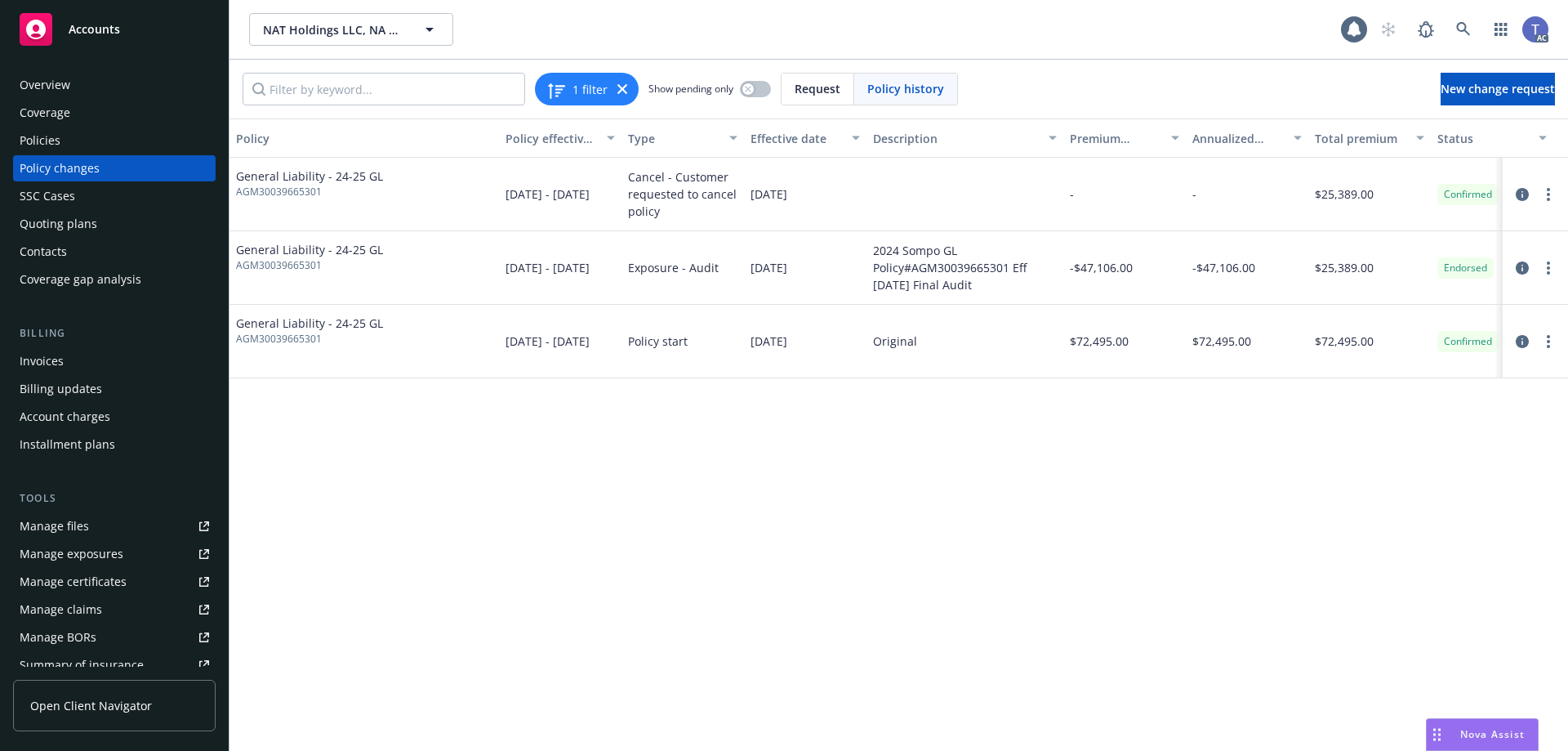
click at [69, 88] on div "Overview" at bounding box center [115, 85] width 190 height 26
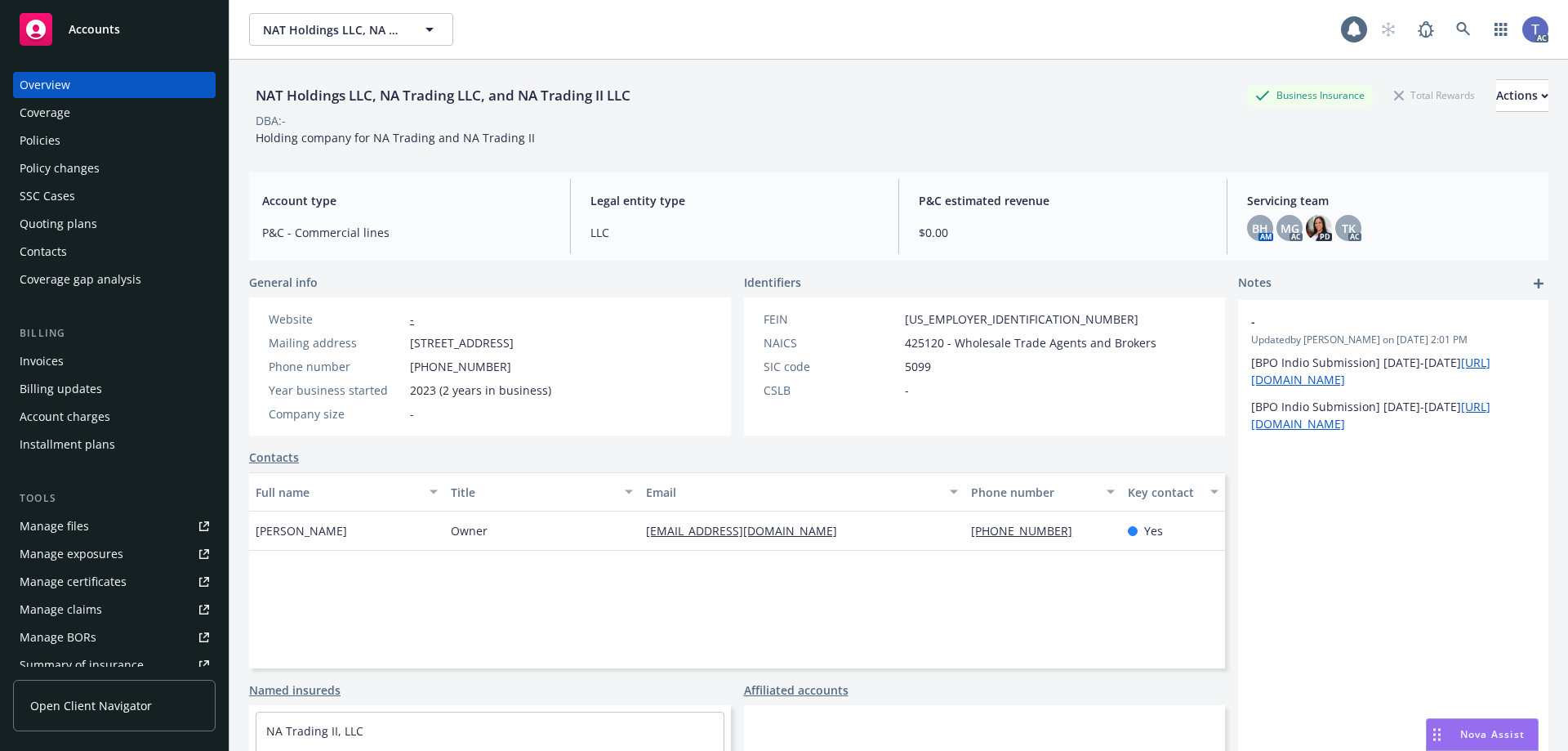
click at [121, 142] on div "Policies" at bounding box center [115, 141] width 190 height 26
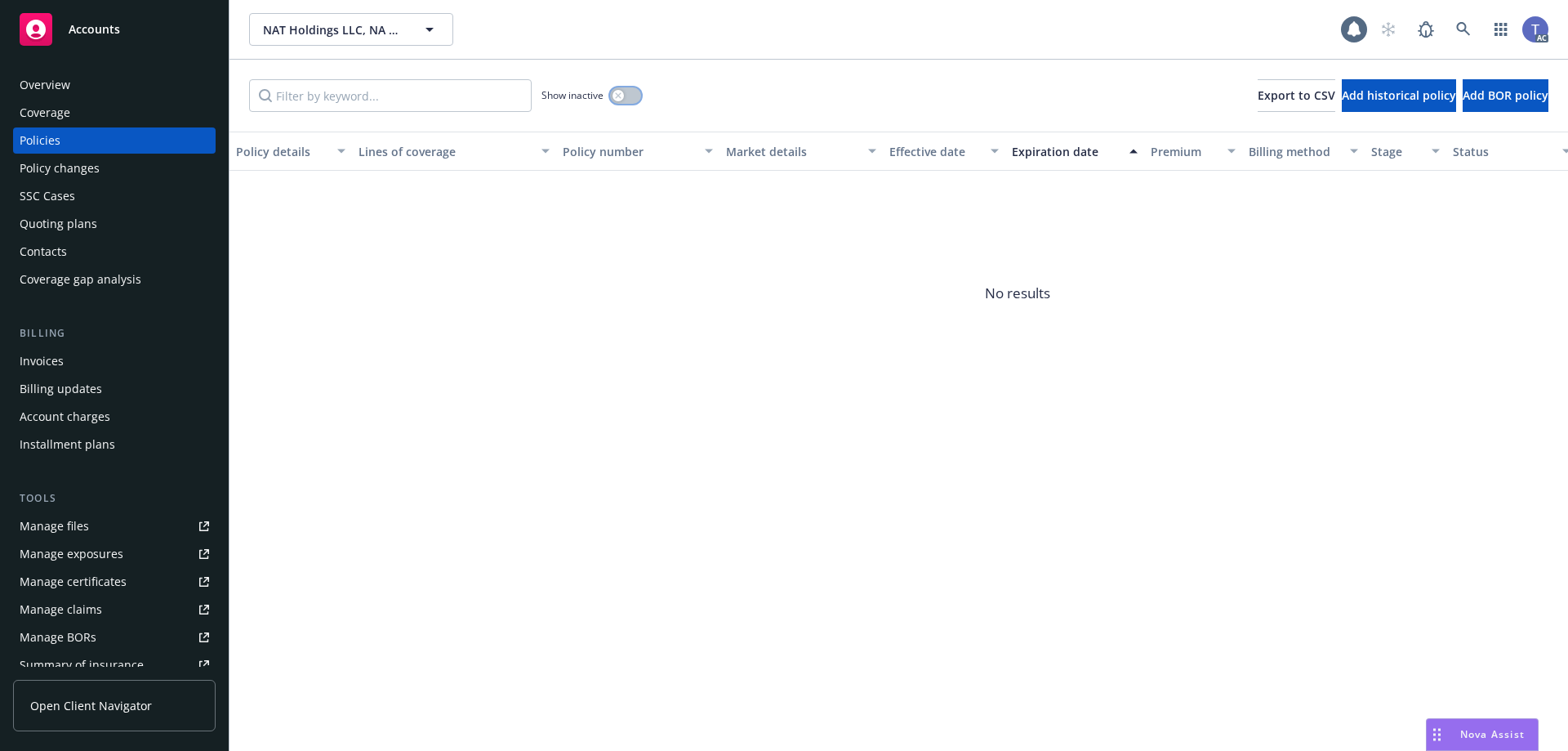
click at [616, 101] on button "button" at bounding box center [626, 95] width 31 height 16
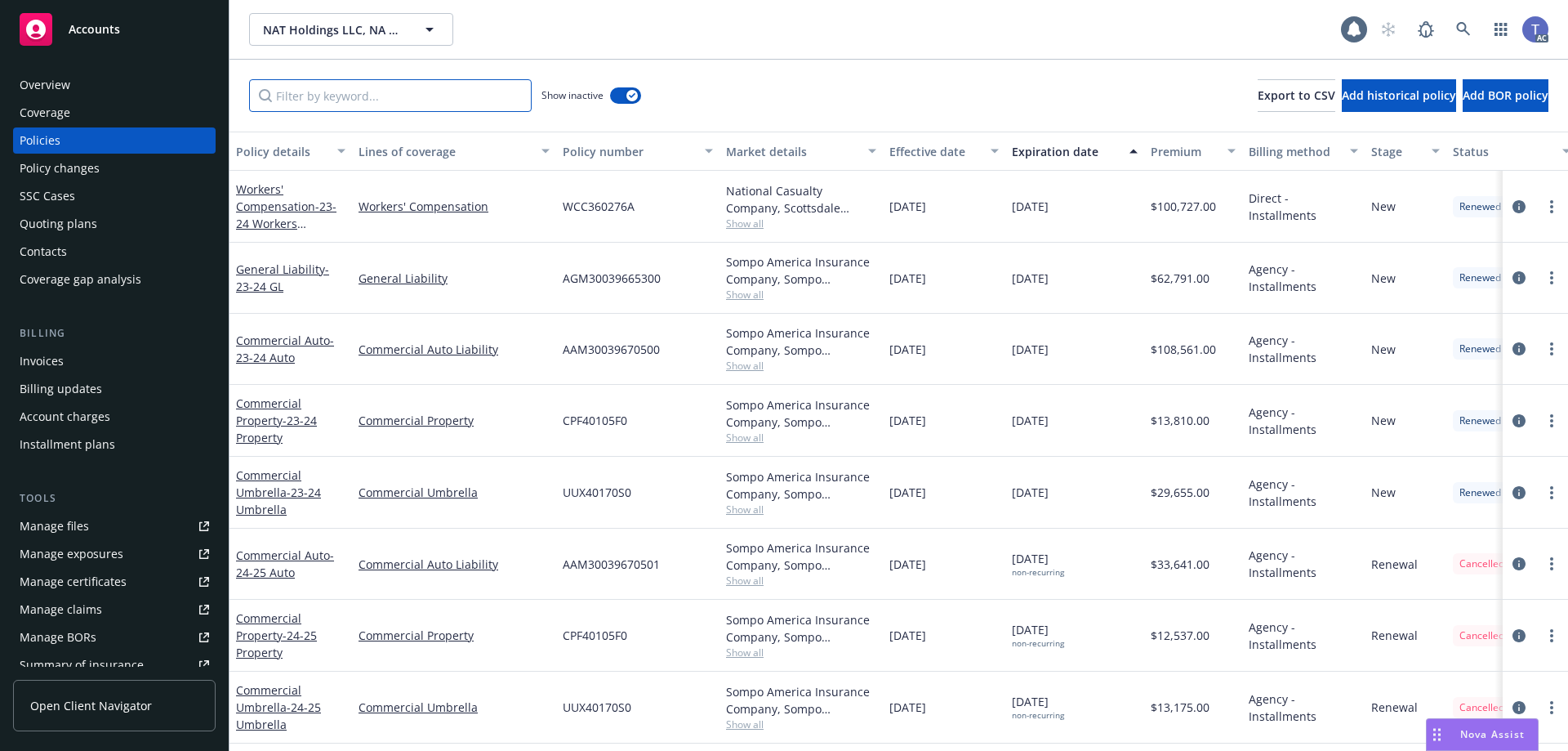
click at [342, 99] on input "Filter by keyword..." at bounding box center [390, 96] width 282 height 33
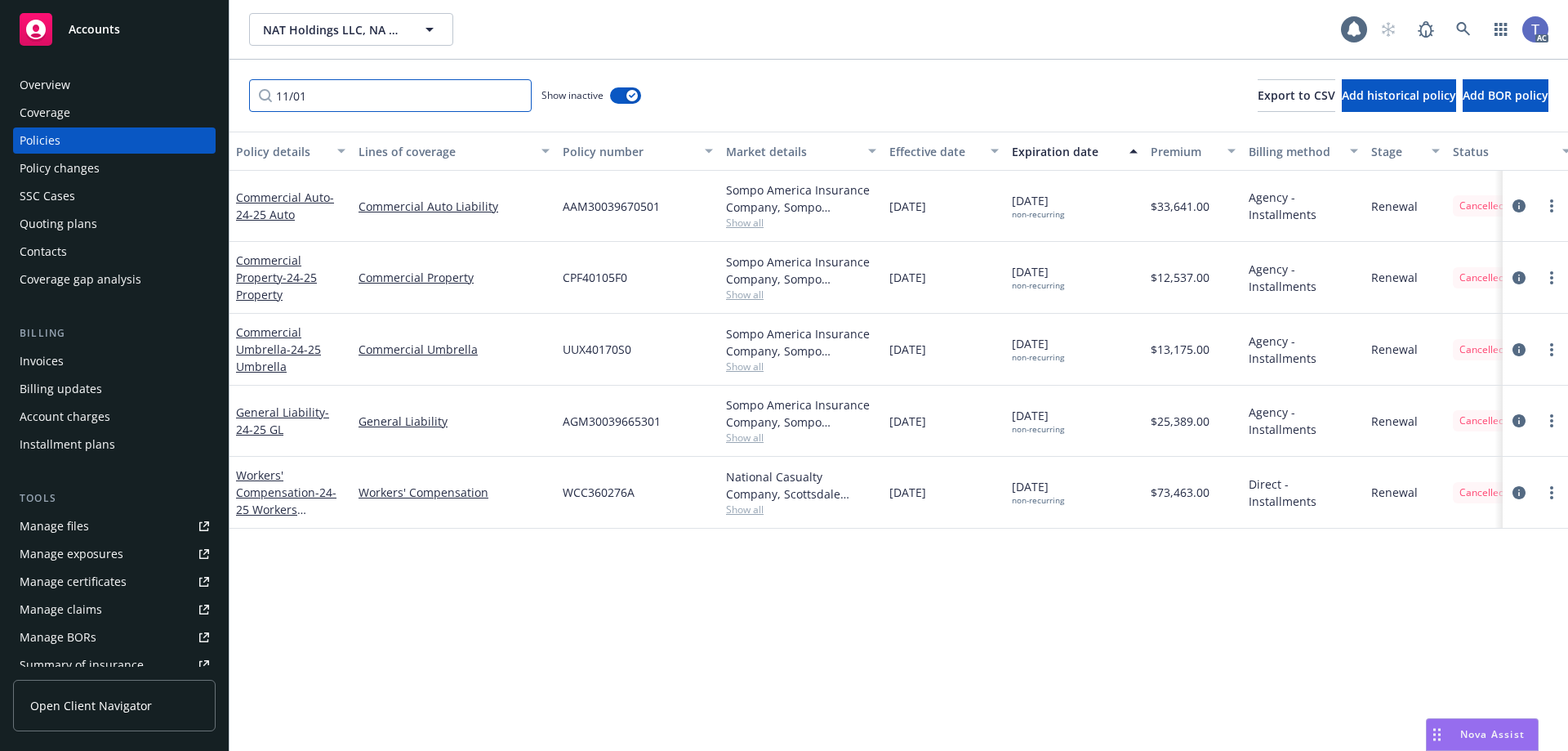
type input "11/01"
click at [114, 174] on div "Policy changes" at bounding box center [115, 168] width 190 height 26
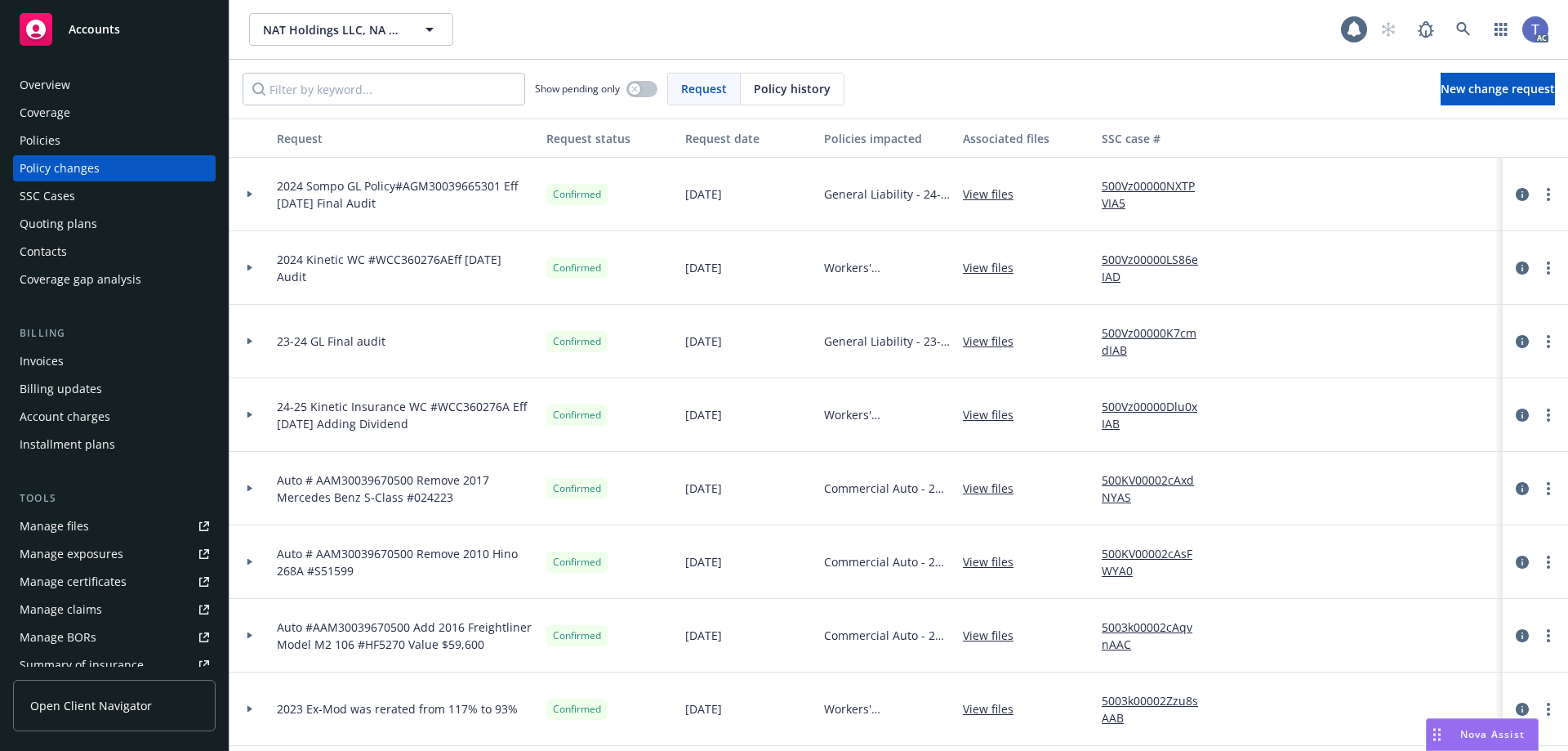
click at [620, 84] on span "Show pending only" at bounding box center [577, 89] width 85 height 14
drag, startPoint x: 91, startPoint y: 137, endPoint x: 104, endPoint y: 131, distance: 14.3
click at [91, 136] on div "Policies" at bounding box center [115, 141] width 190 height 26
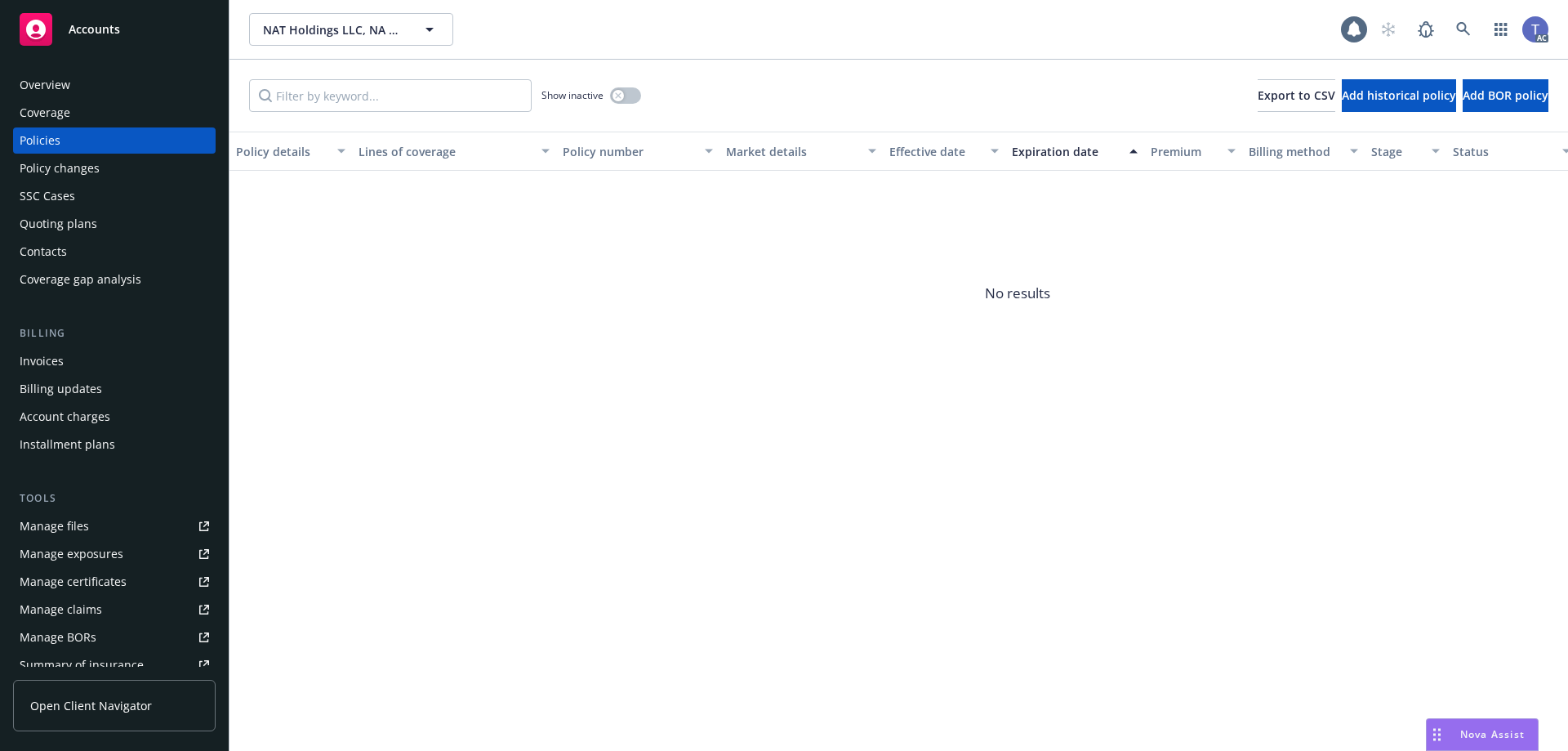
click at [606, 93] on div "Show inactive" at bounding box center [590, 96] width 99 height 33
click at [614, 95] on div "button" at bounding box center [618, 95] width 11 height 11
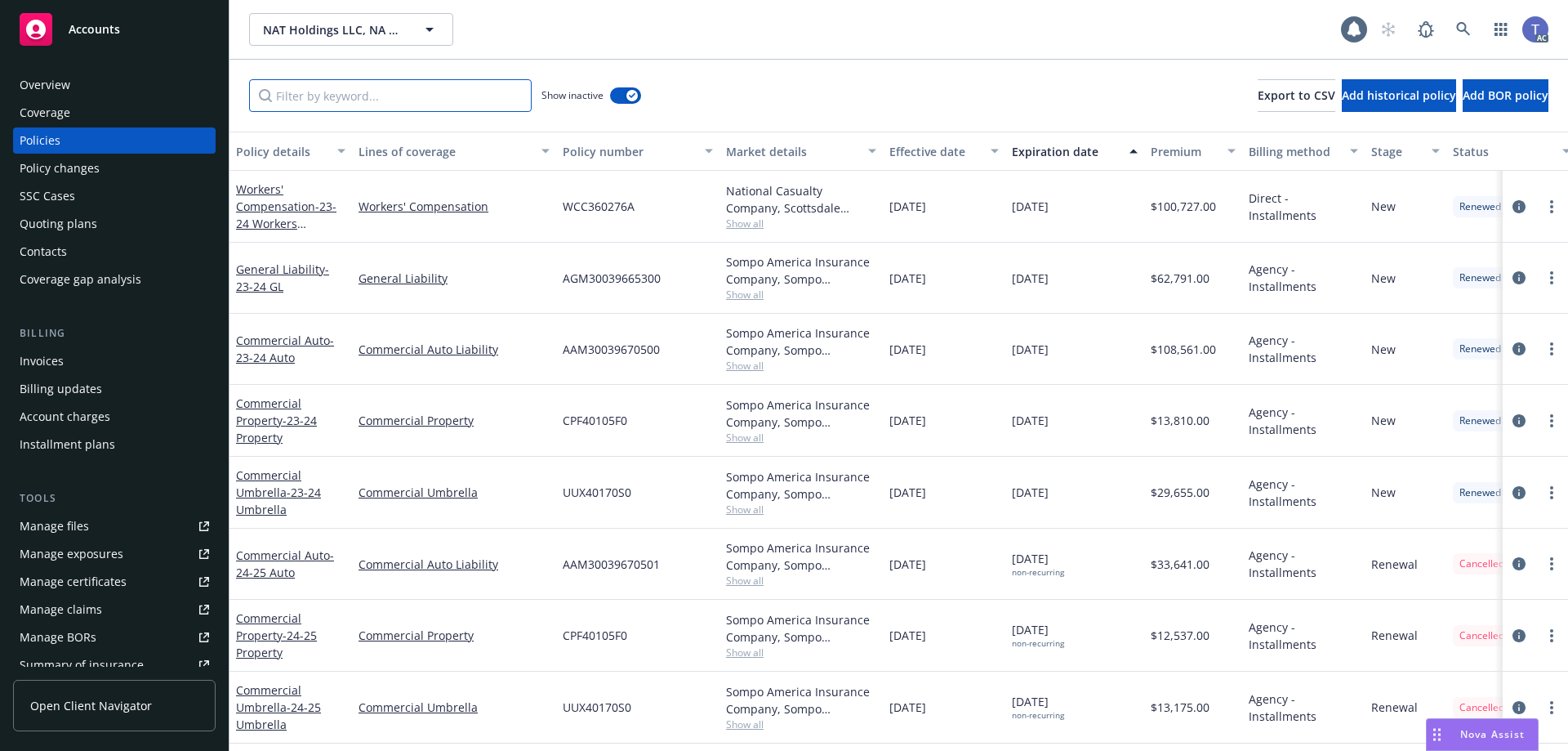
click at [461, 95] on input "Filter by keyword..." at bounding box center [390, 96] width 282 height 33
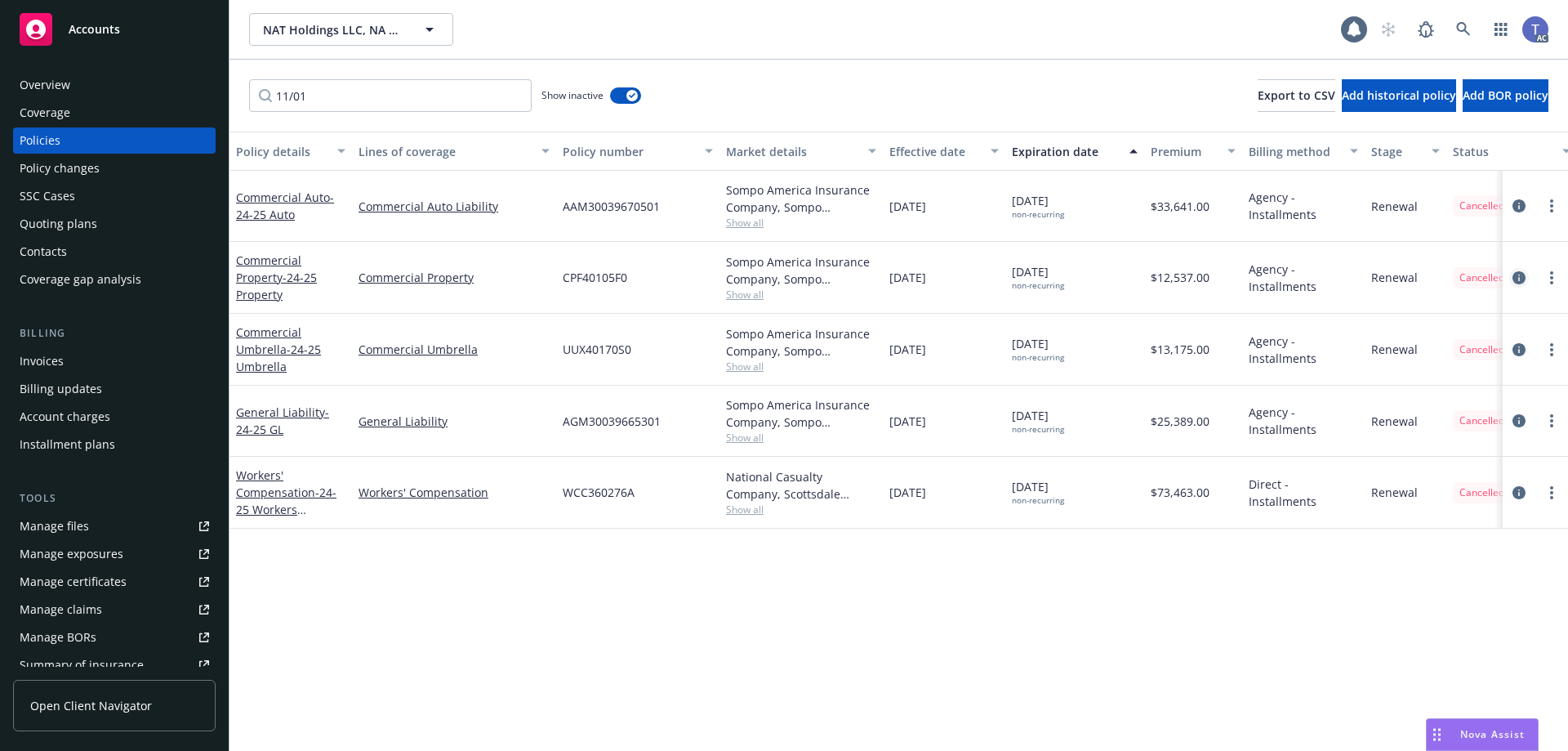
click at [1514, 277] on icon "circleInformation" at bounding box center [1519, 277] width 13 height 13
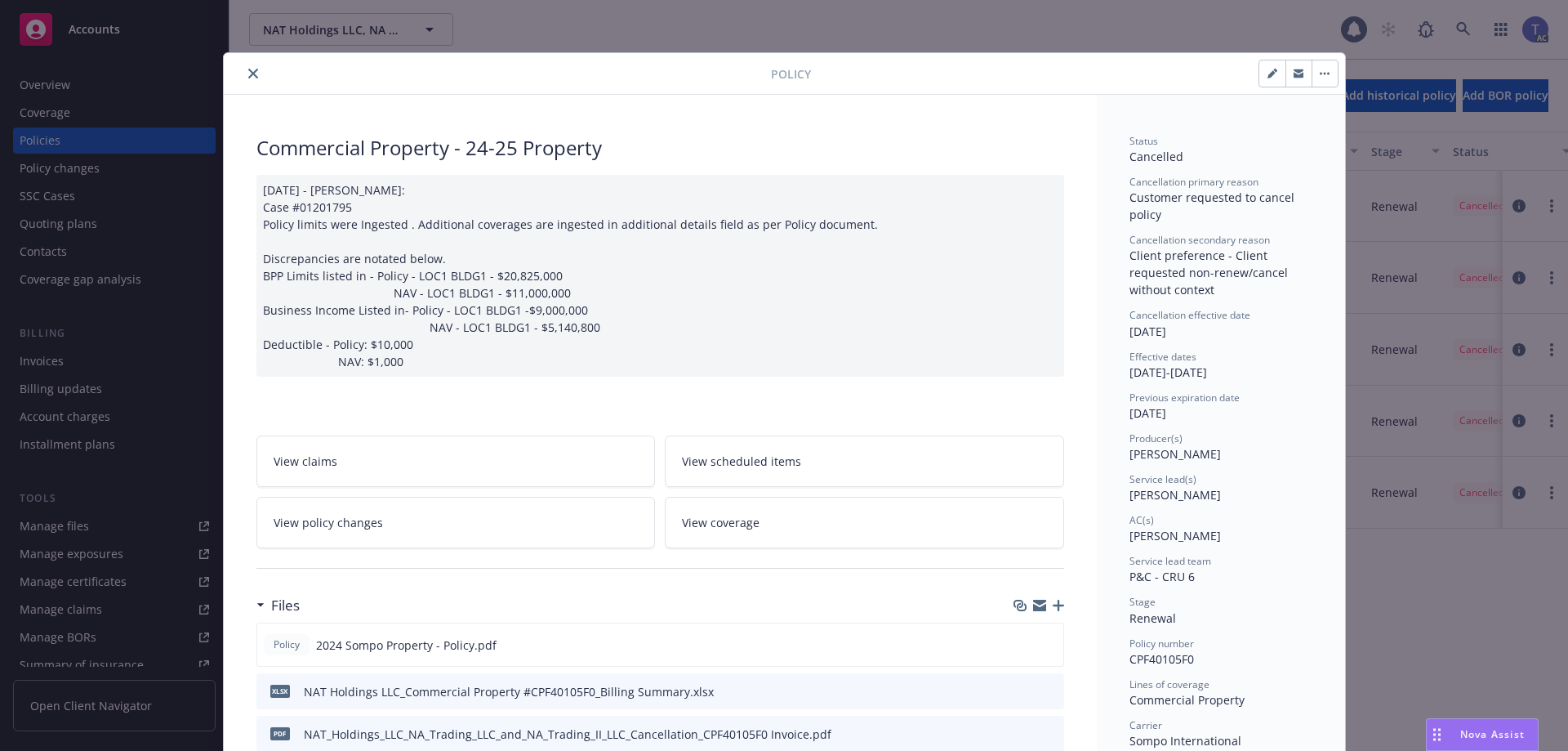
click at [1048, 695] on icon "preview file" at bounding box center [1048, 690] width 15 height 11
click at [1047, 641] on icon "preview file" at bounding box center [1048, 643] width 15 height 11
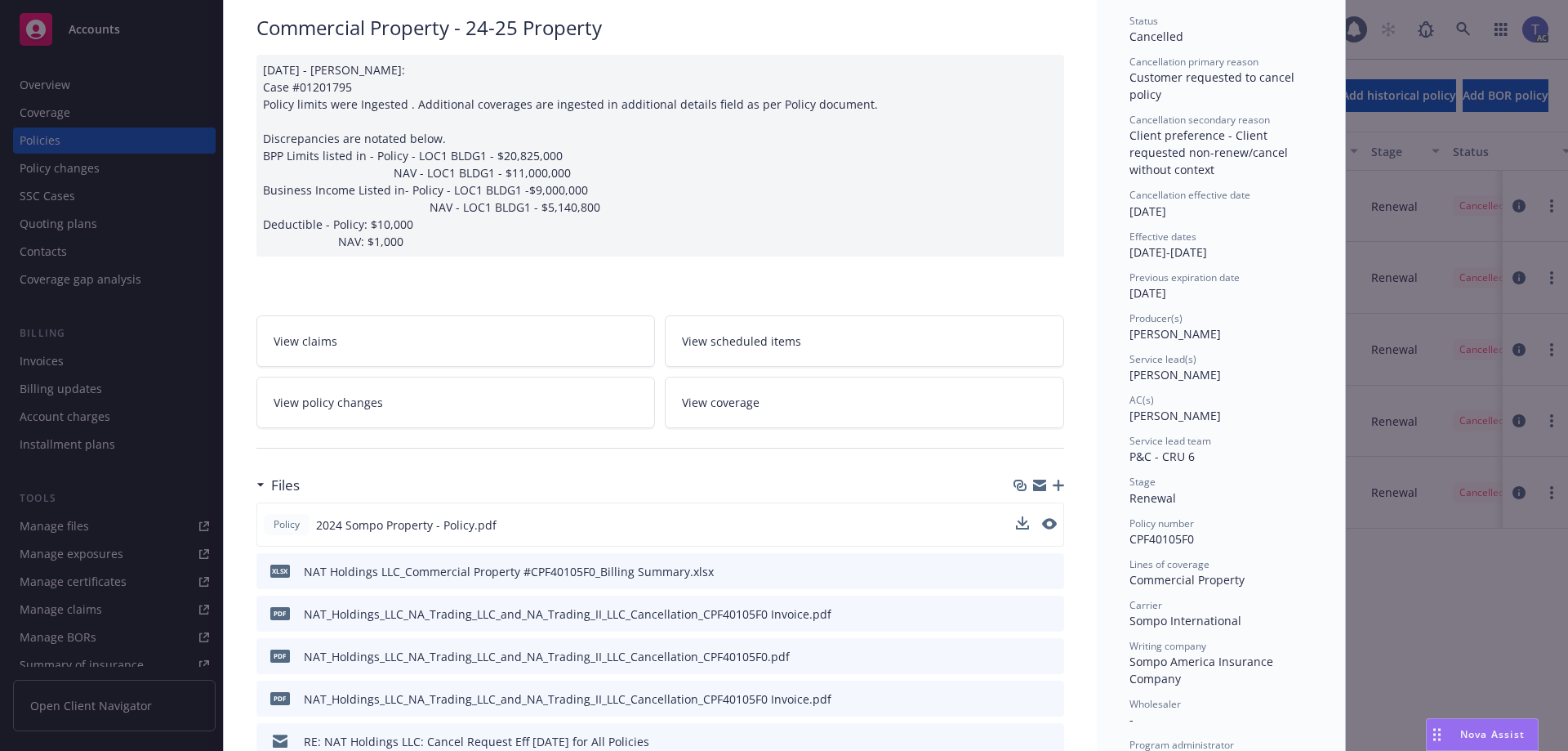
scroll to position [163, 0]
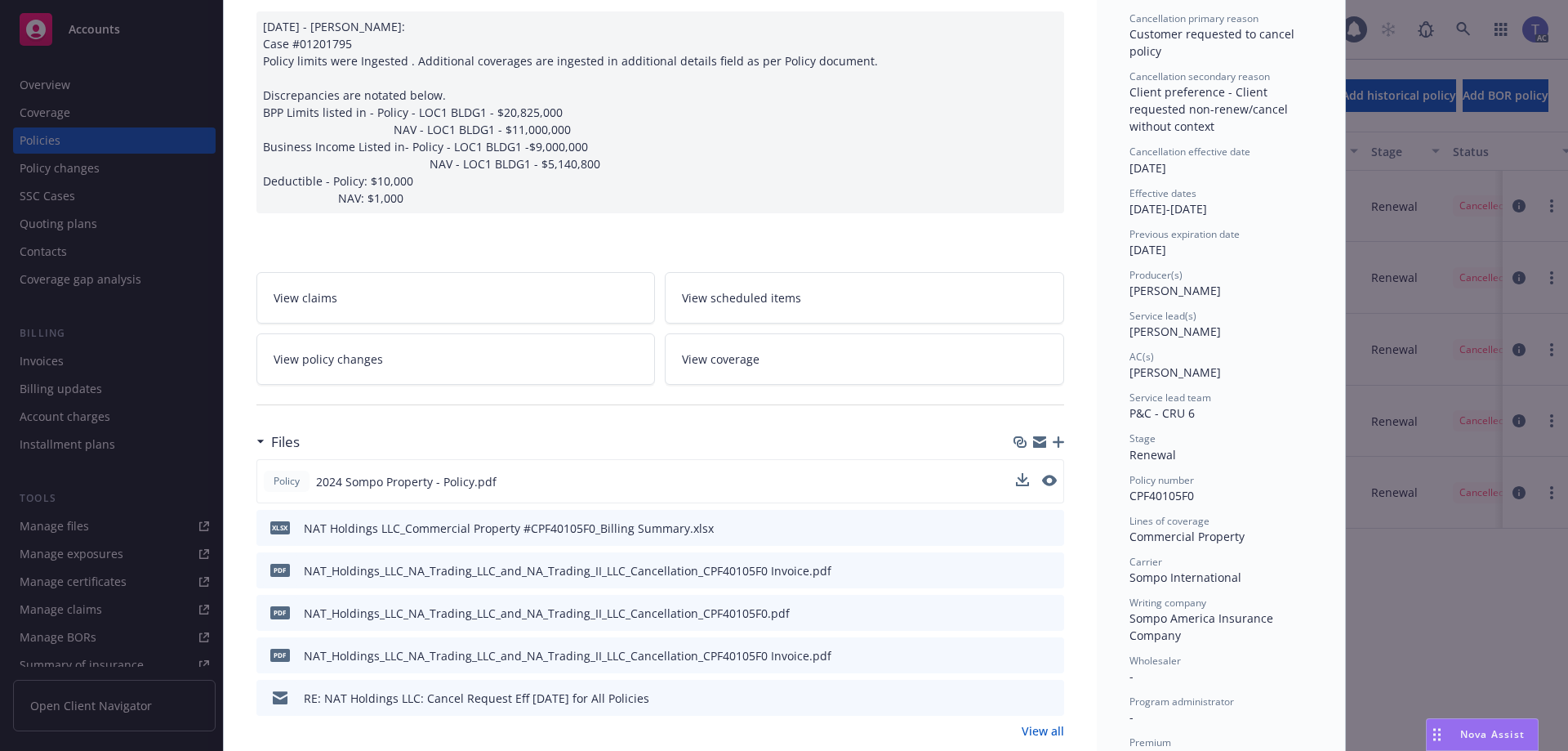
click at [1045, 571] on icon "preview file" at bounding box center [1048, 569] width 15 height 11
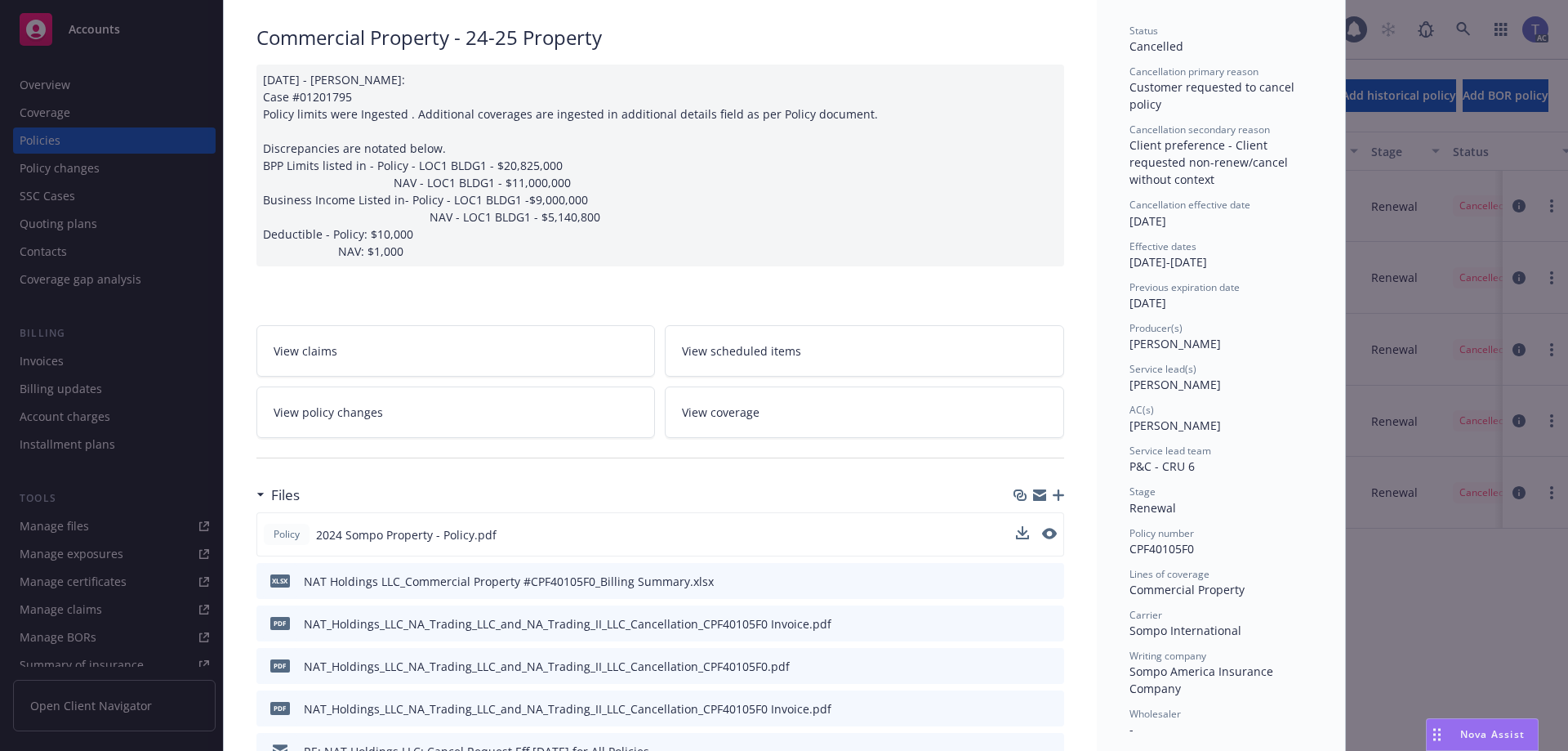
scroll to position [0, 0]
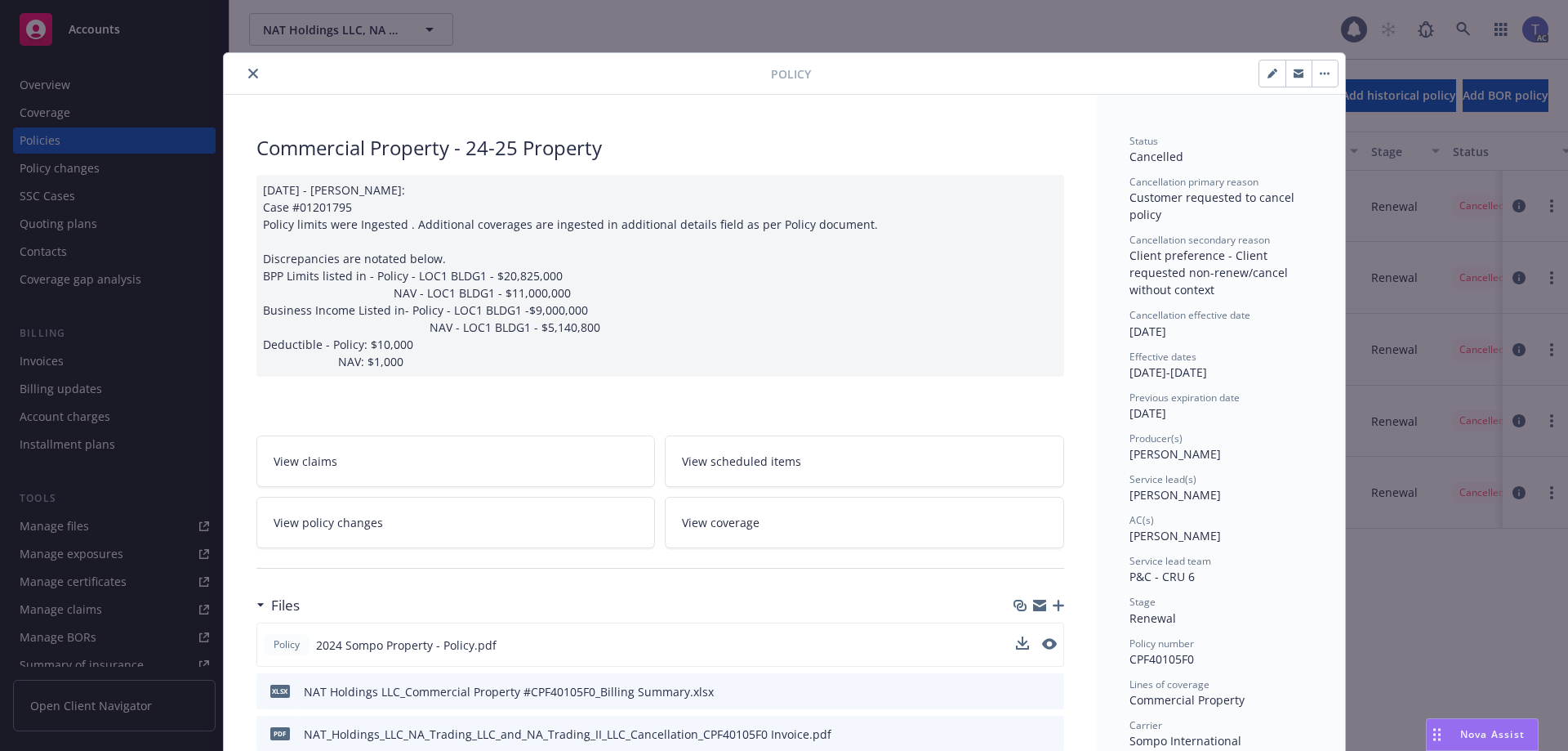
click at [249, 71] on icon "close" at bounding box center [253, 73] width 9 height 9
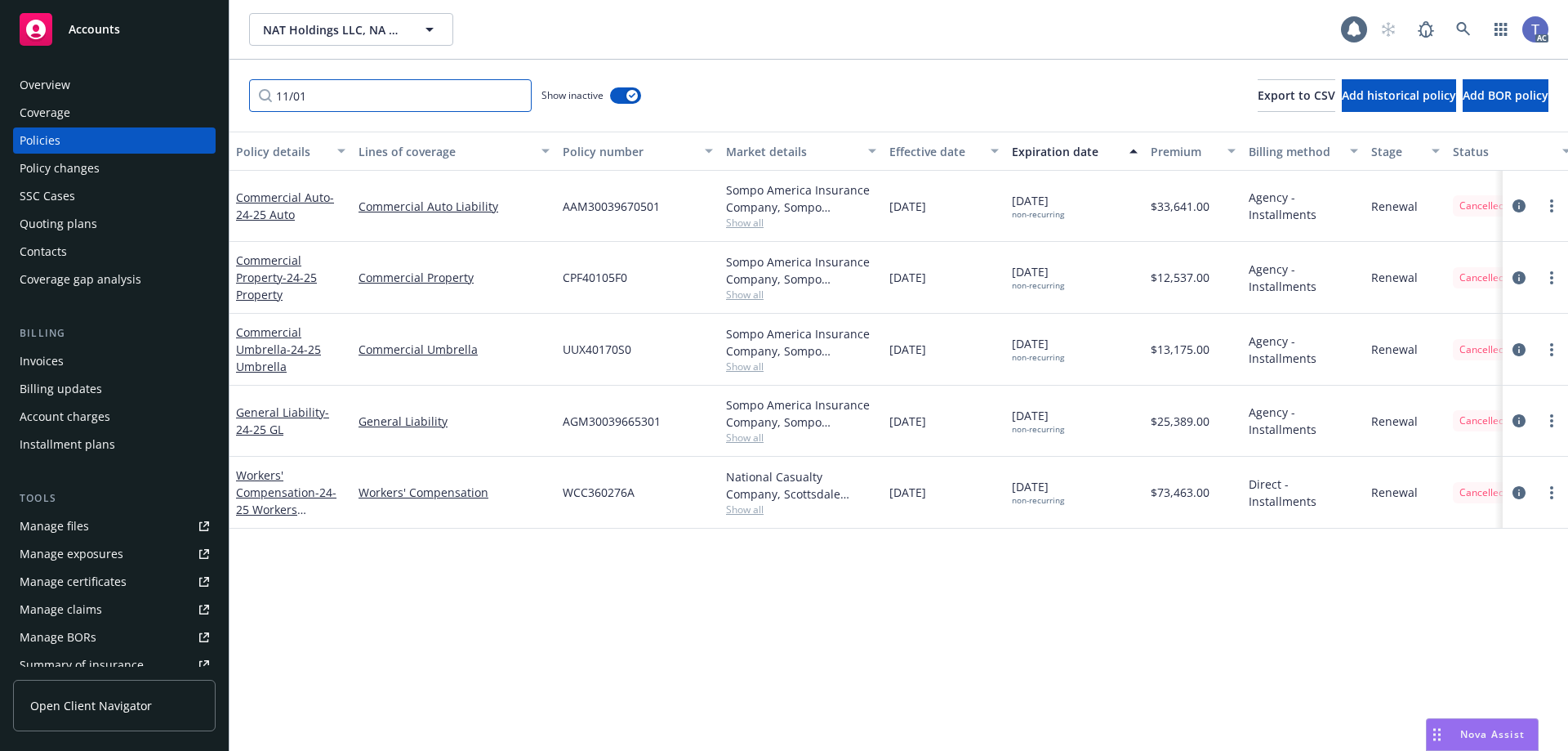
click at [332, 99] on input "11/01" at bounding box center [390, 96] width 282 height 33
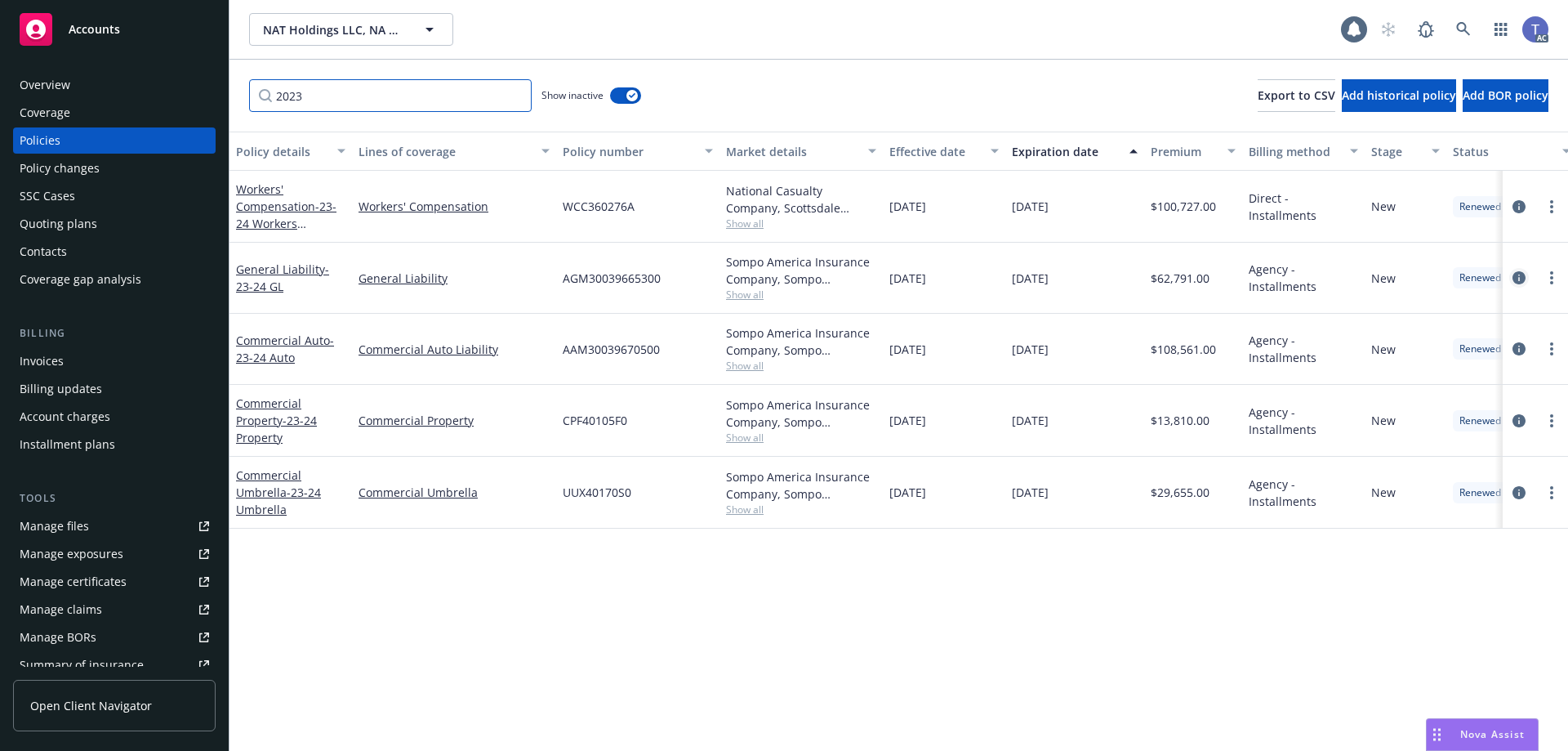
type input "2023"
click at [1514, 281] on icon "circleInformation" at bounding box center [1519, 277] width 13 height 13
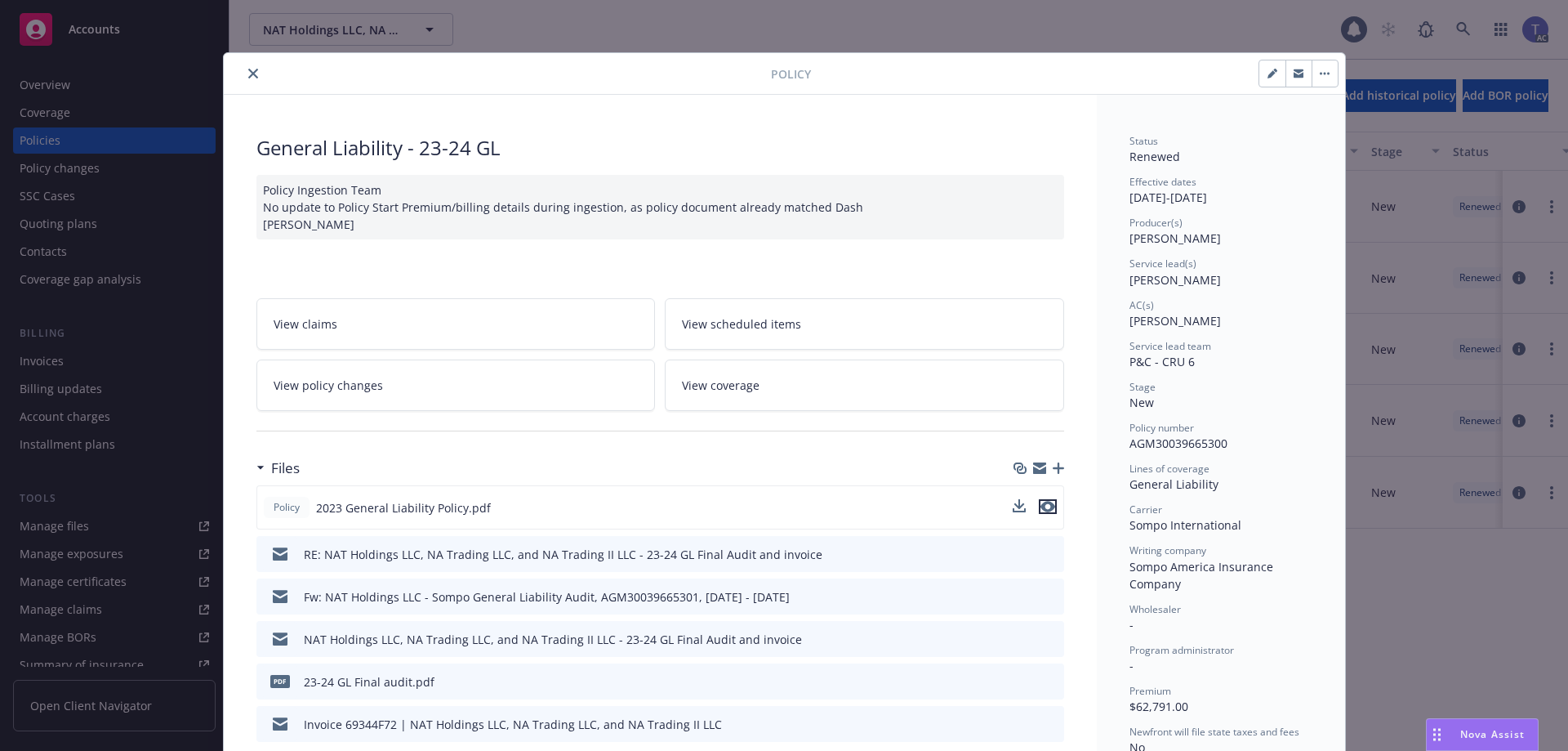
click at [1047, 508] on icon "preview file" at bounding box center [1048, 506] width 15 height 11
click at [1047, 680] on icon "preview file" at bounding box center [1048, 680] width 15 height 11
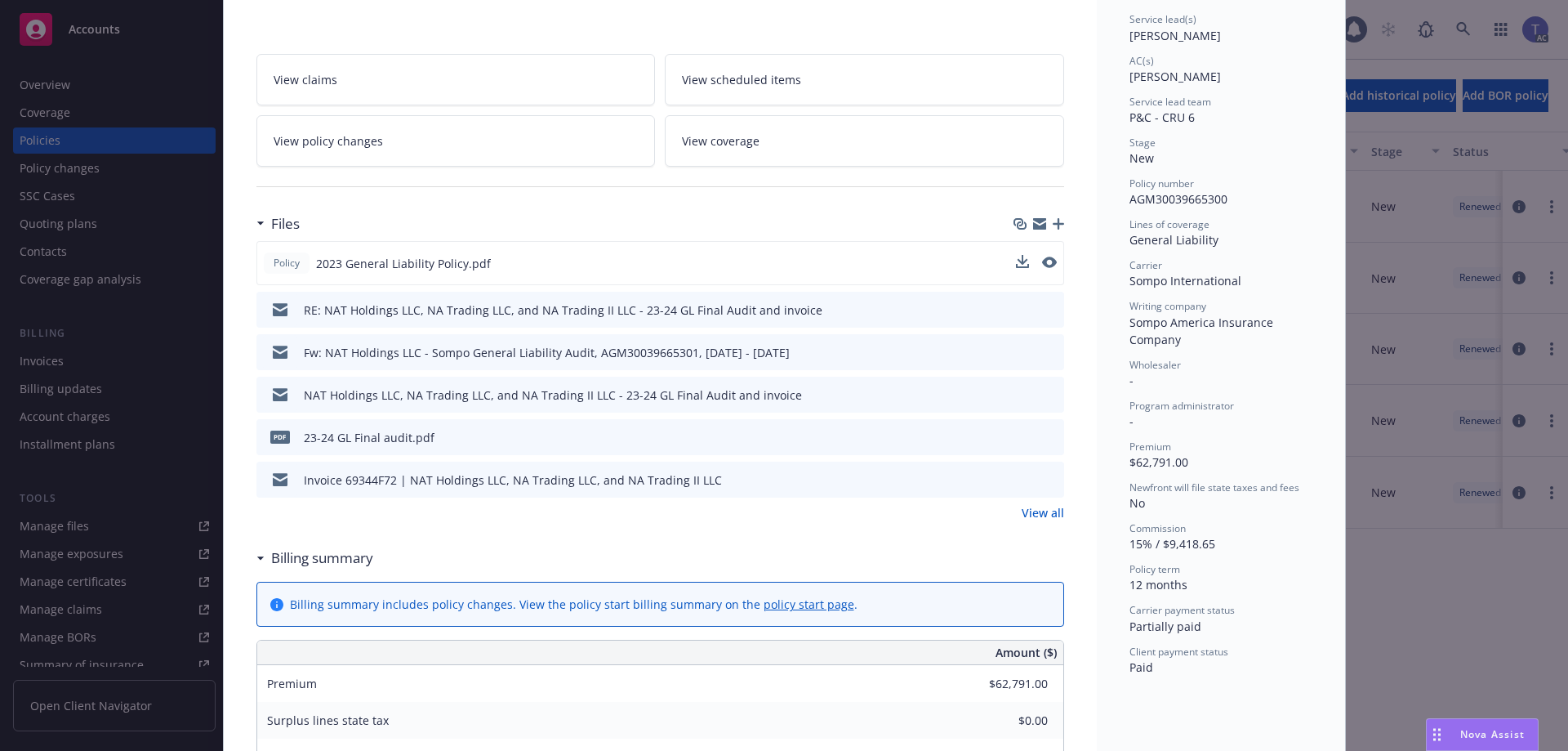
scroll to position [245, 0]
click at [1032, 514] on link "View all" at bounding box center [1042, 512] width 42 height 17
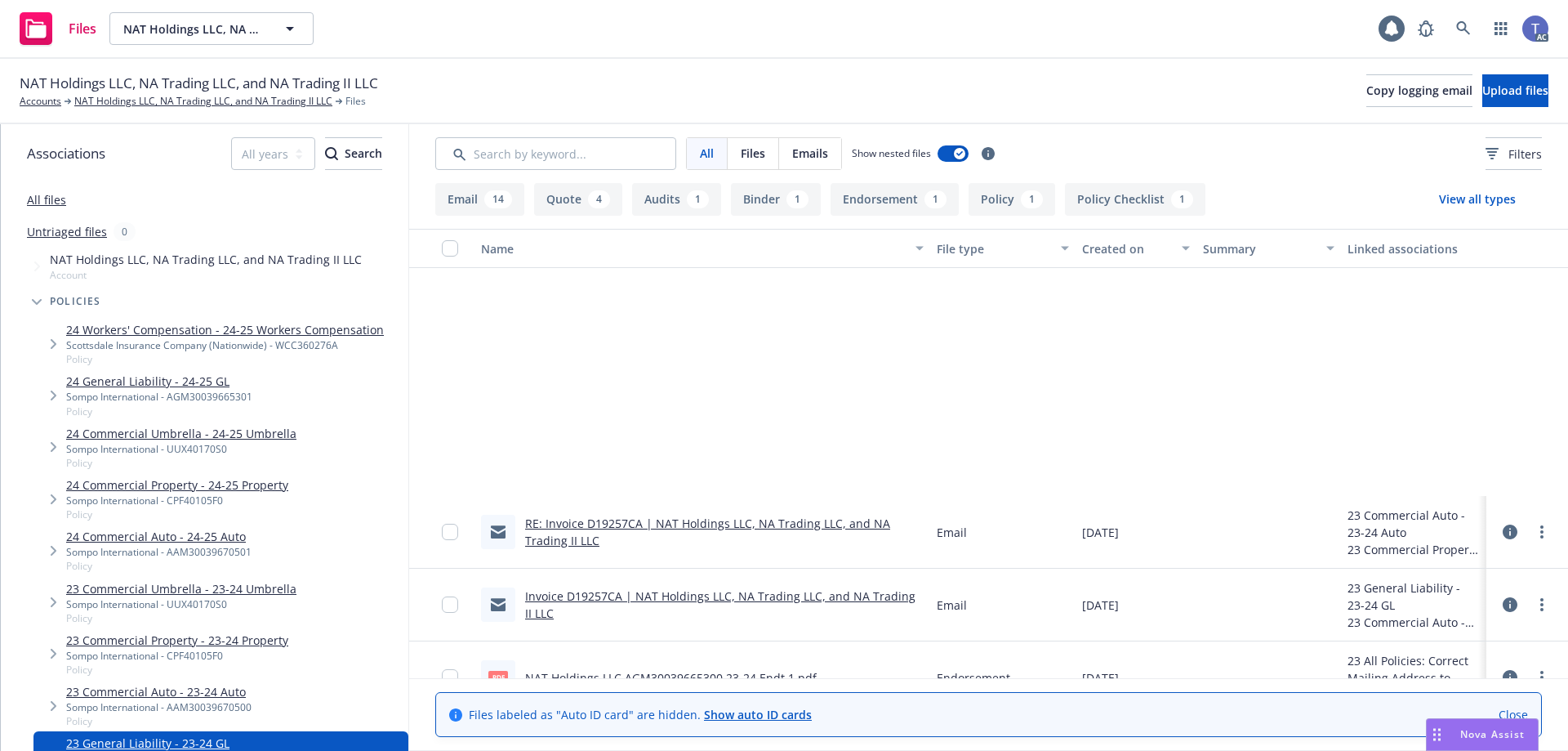
scroll to position [653, 0]
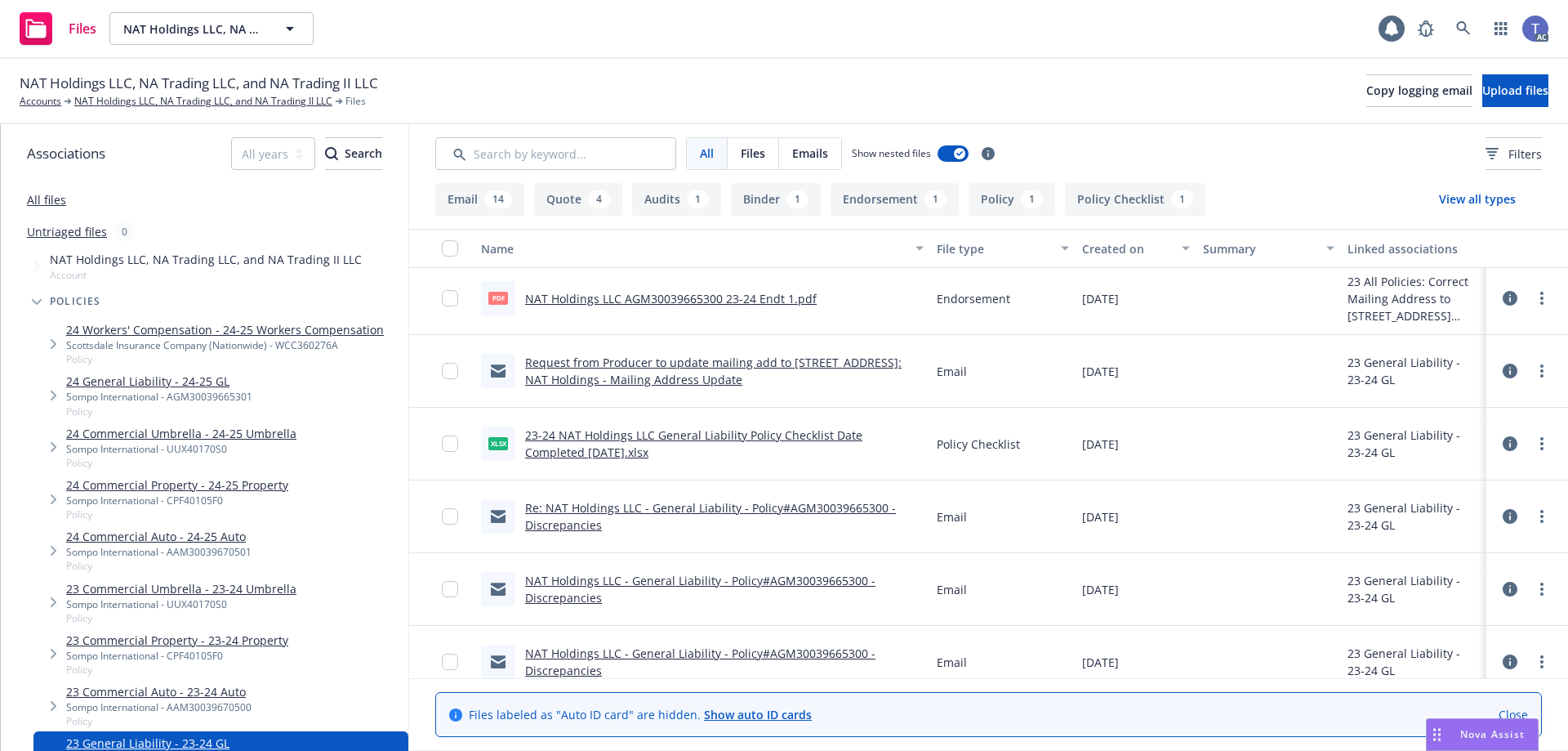
click at [721, 300] on link "NAT Holdings LLC AGM30039665300 23-24 Endt 1.pdf" at bounding box center [671, 299] width 292 height 16
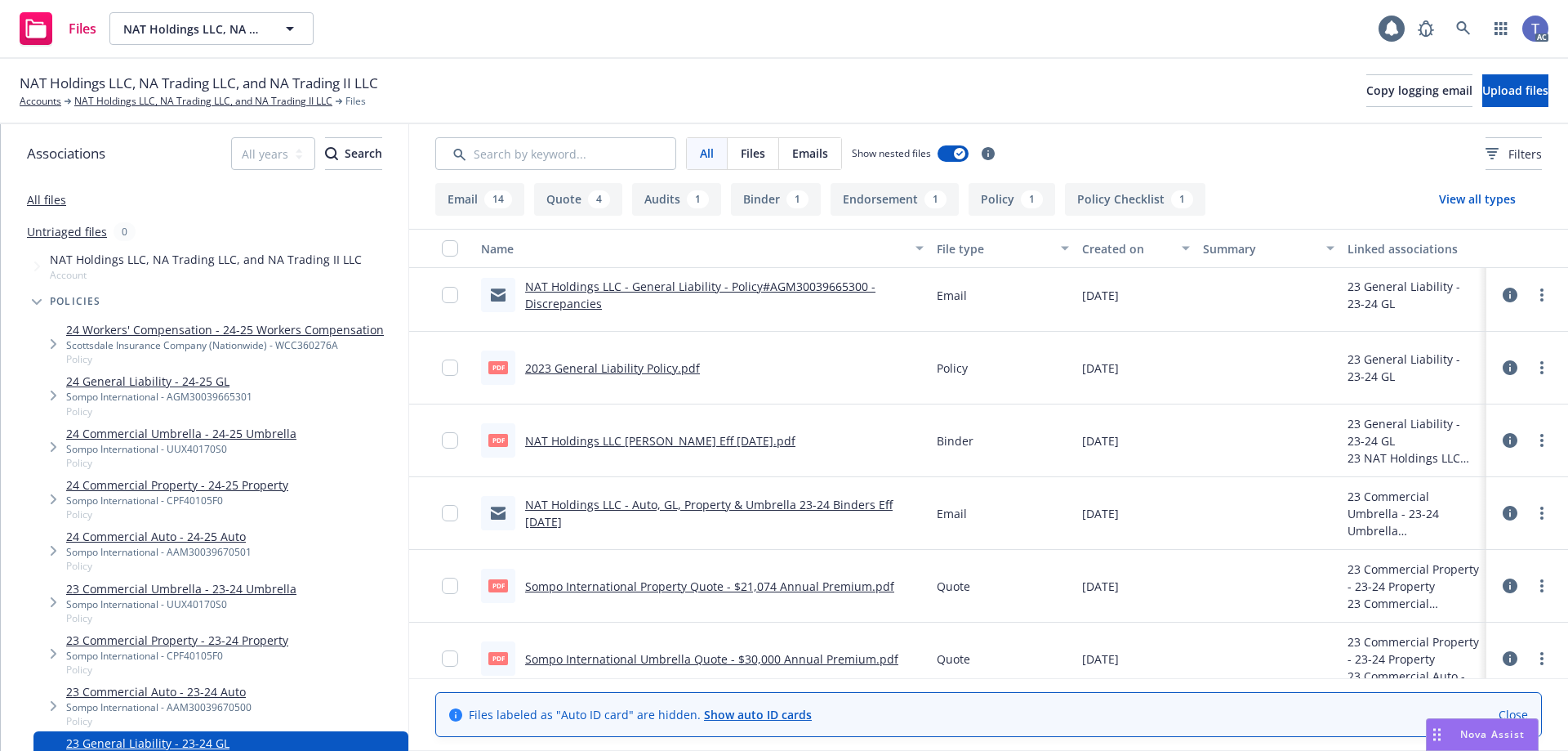
scroll to position [922, 0]
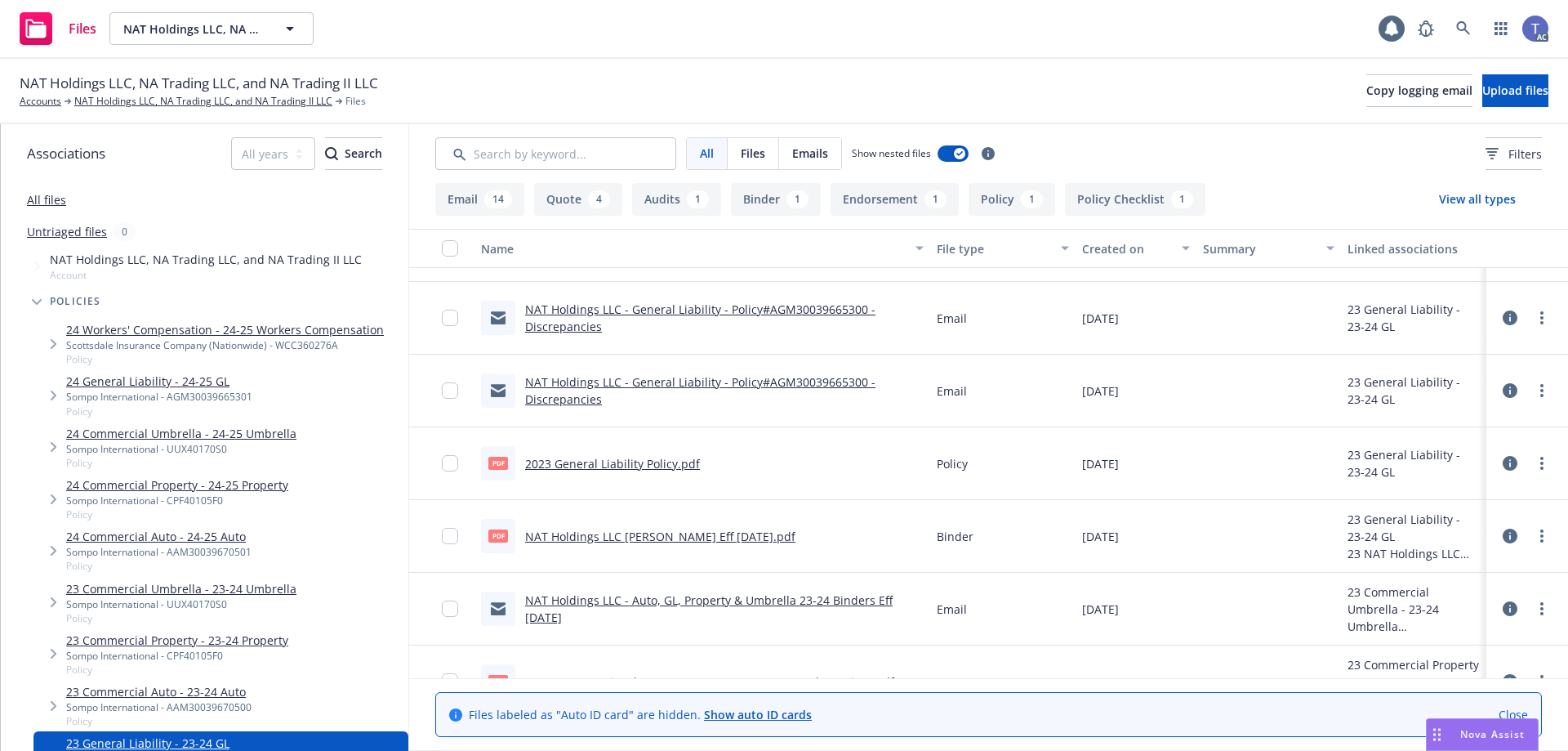
click at [707, 538] on link "NAT Holdings LLC GL Binder Eff 06/30/2023.pdf" at bounding box center [659, 536] width 270 height 16
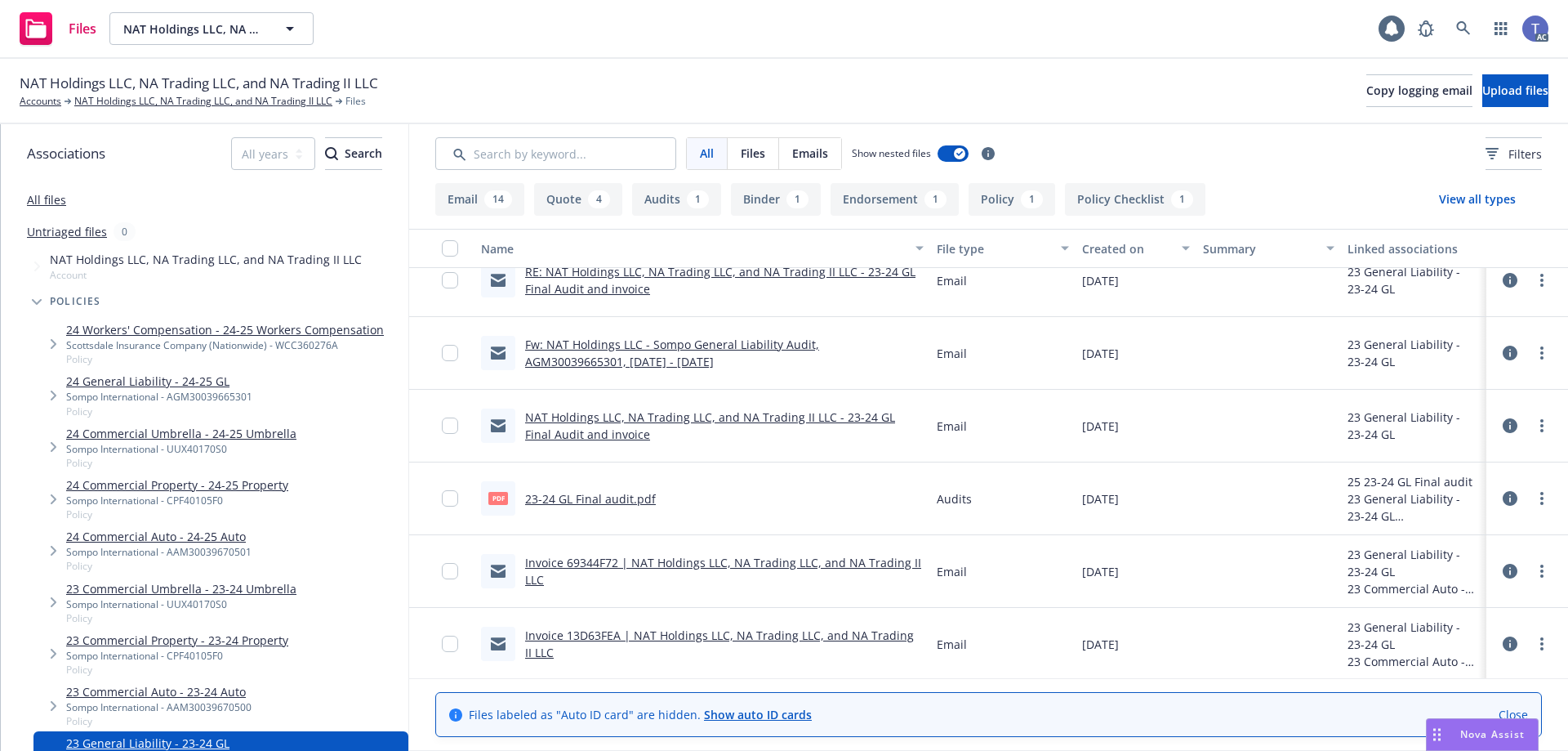
scroll to position [0, 0]
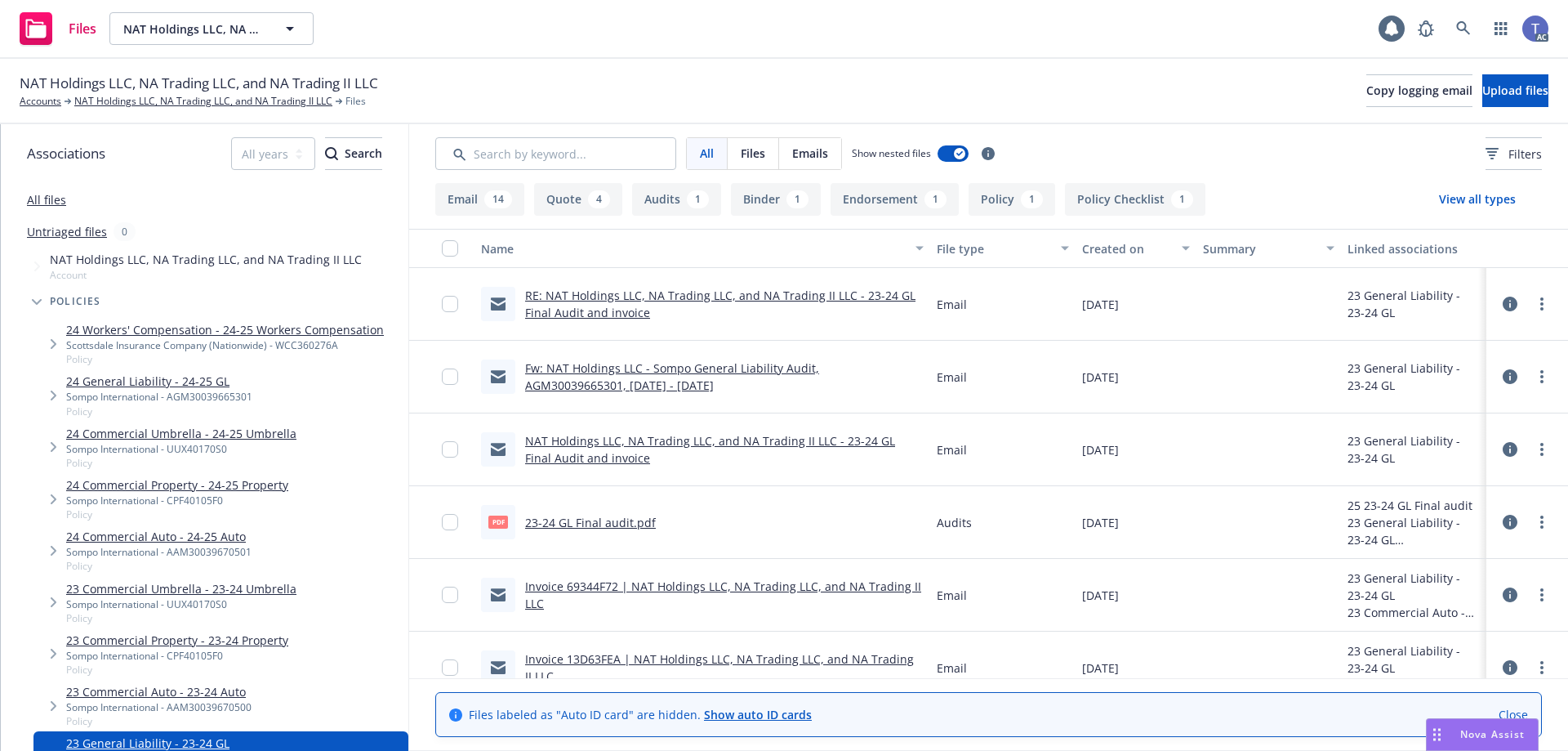
click at [255, 110] on div "NAT Holdings LLC, NA Trading LLC, and NA Trading II LLC Accounts NAT Holdings L…" at bounding box center [784, 92] width 1568 height 66
click at [255, 102] on link "NAT Holdings LLC, NA Trading LLC, and NA Trading II LLC" at bounding box center [203, 101] width 258 height 15
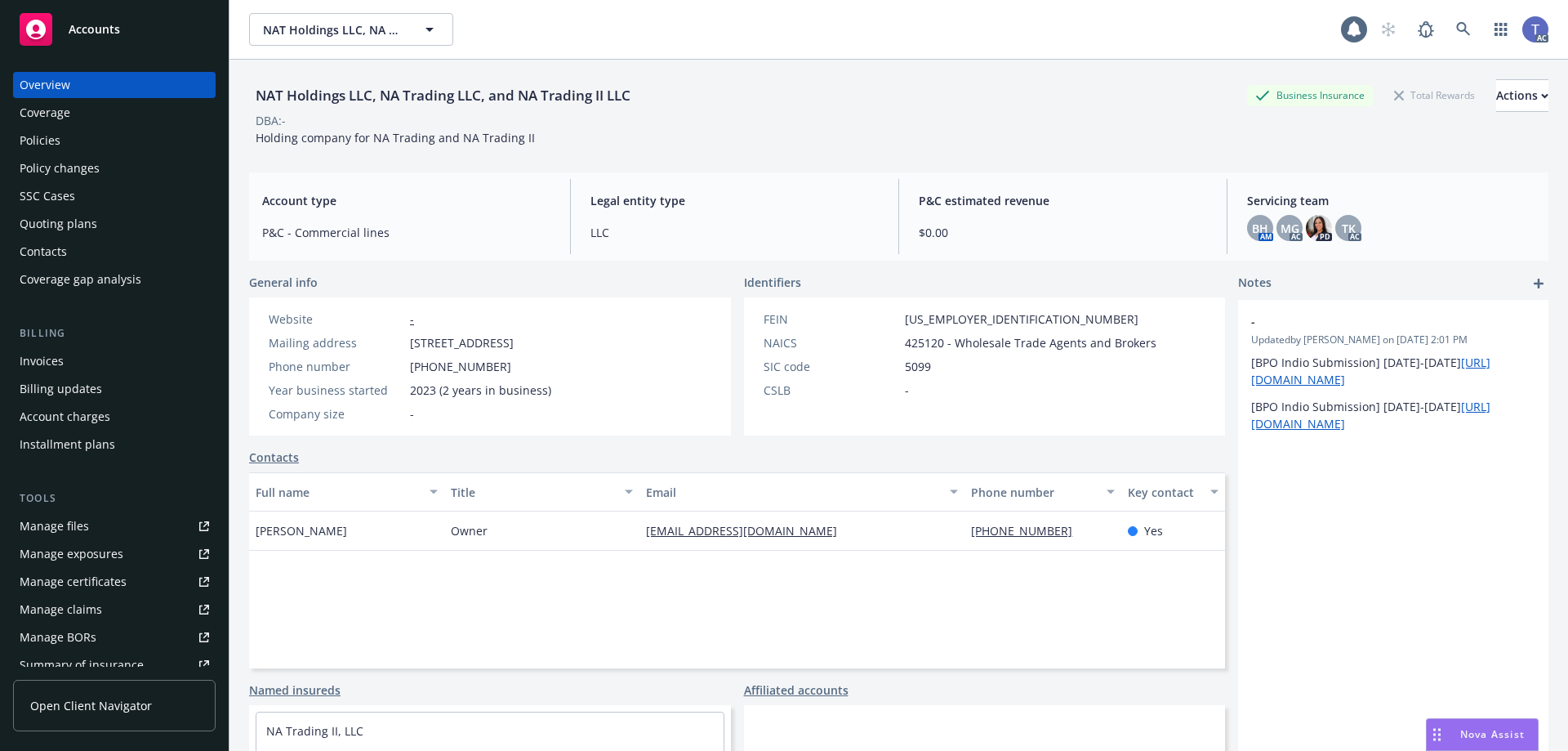
click at [96, 449] on div "Installment plans" at bounding box center [67, 445] width 96 height 26
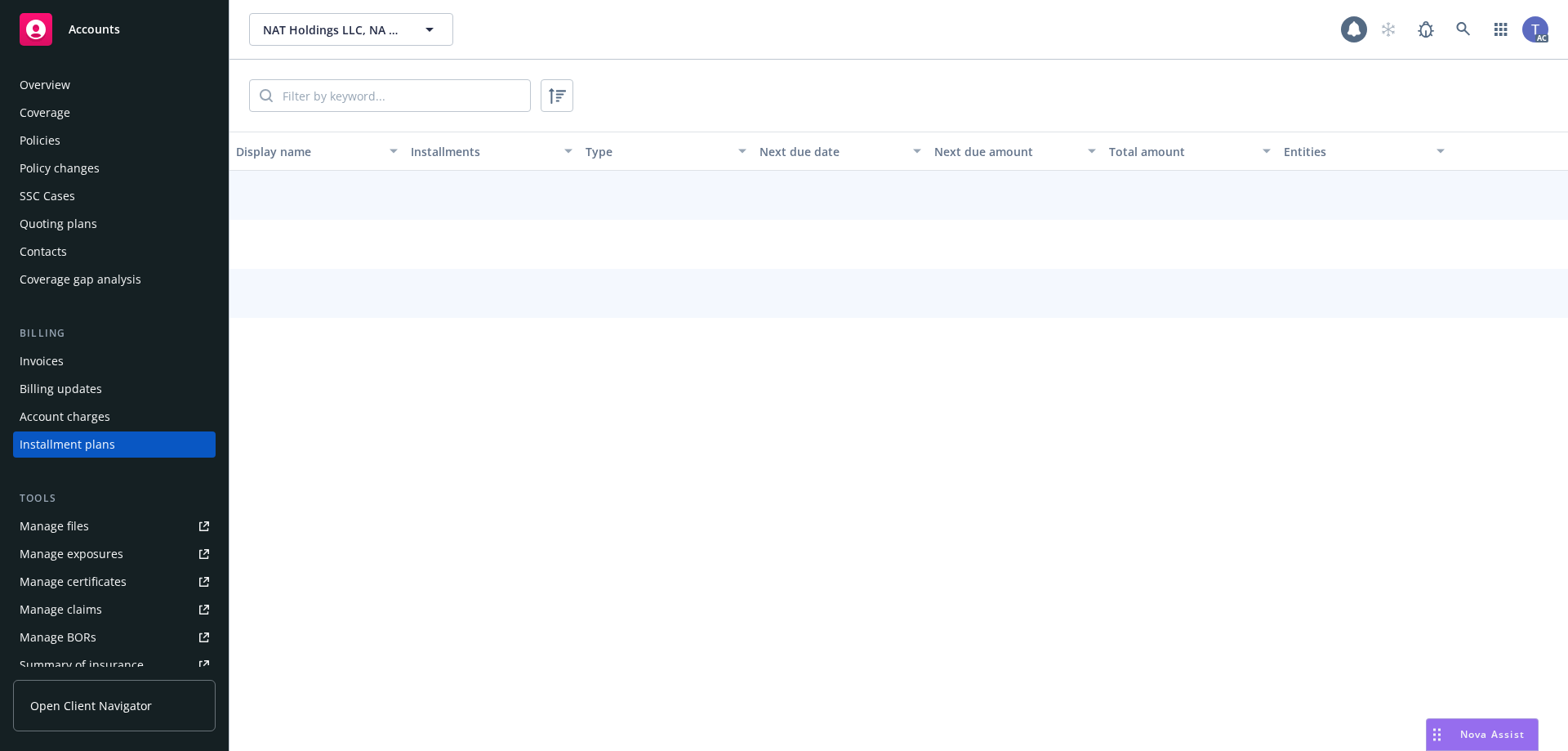
scroll to position [43, 0]
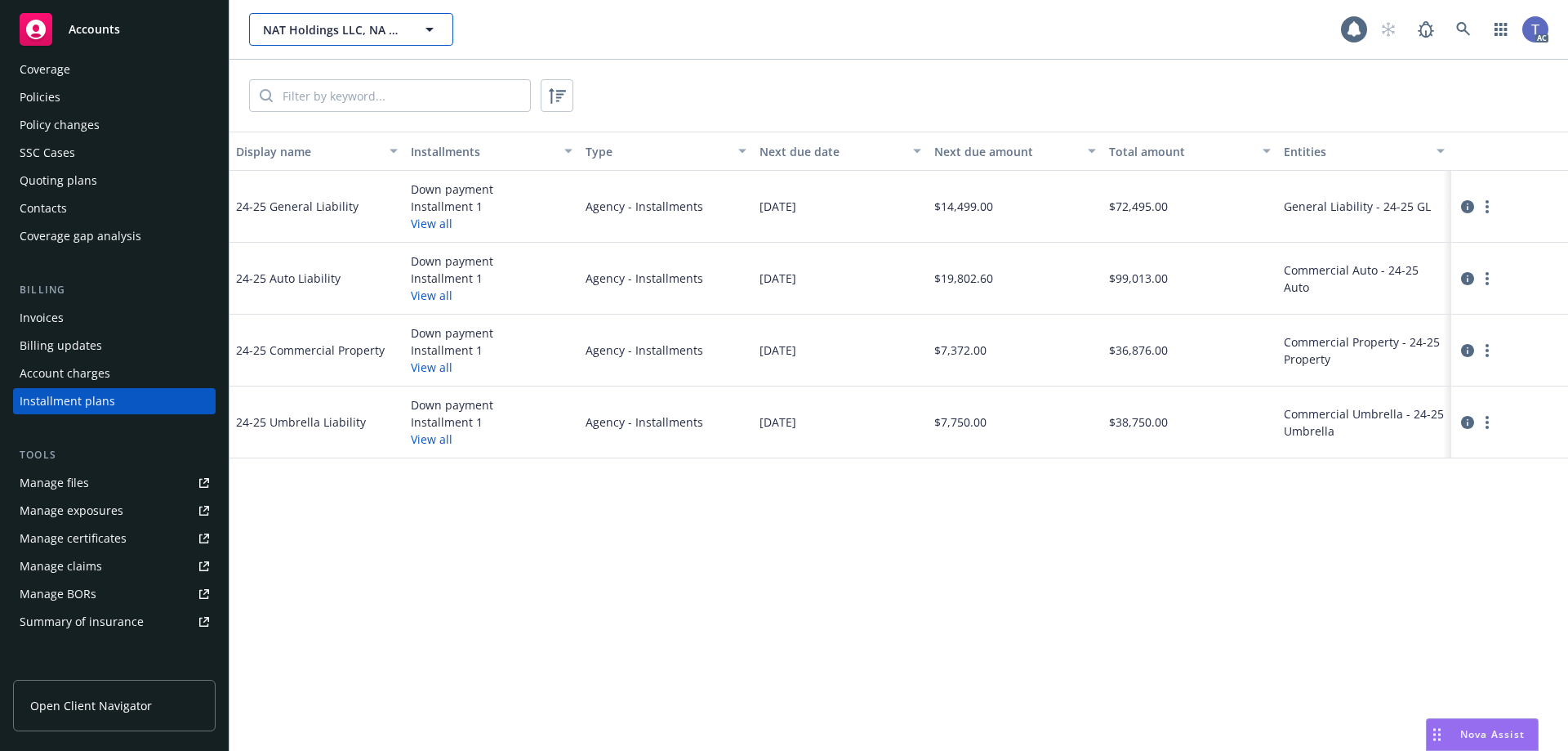
click at [435, 38] on icon "button" at bounding box center [429, 29] width 20 height 20
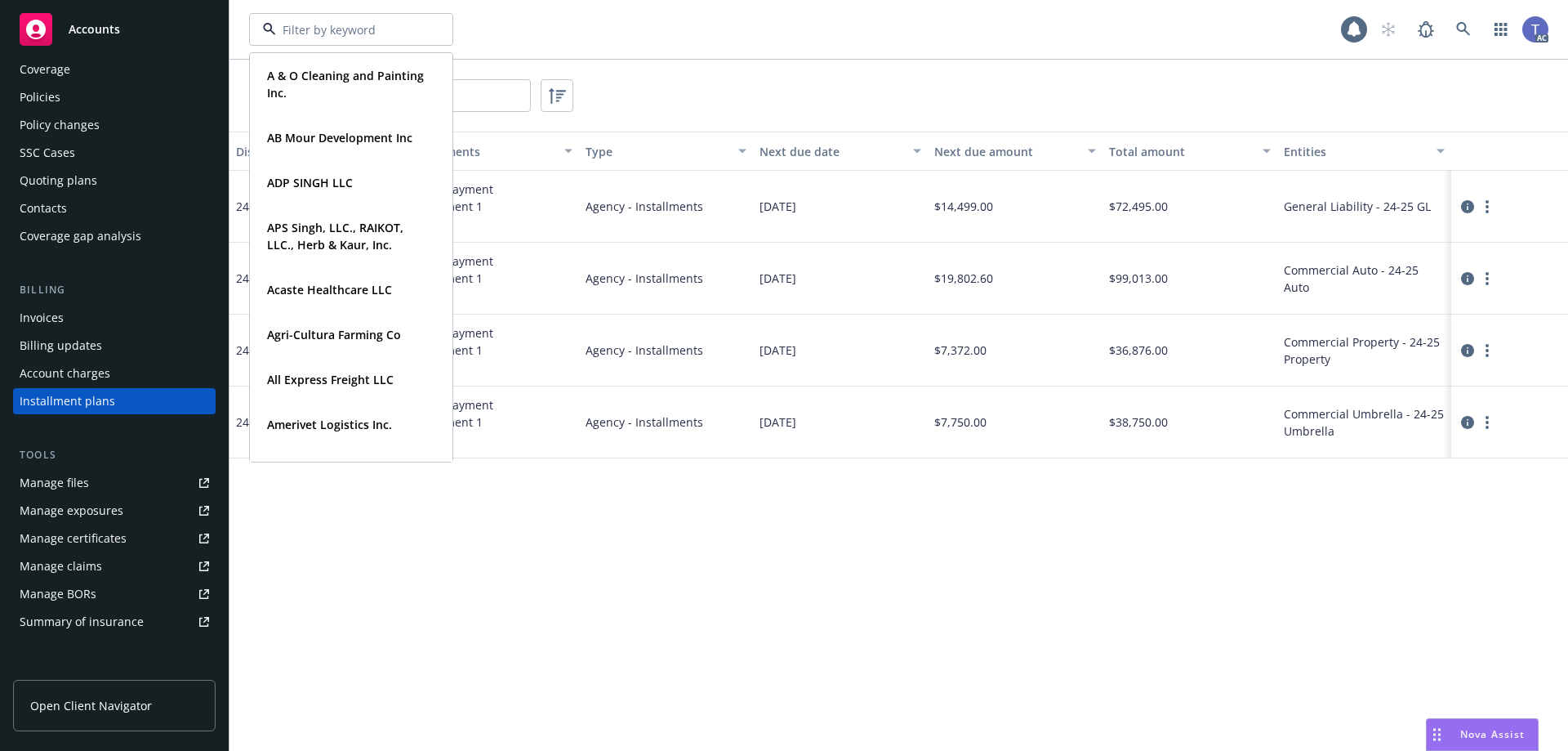
click at [711, 93] on div at bounding box center [898, 95] width 1338 height 72
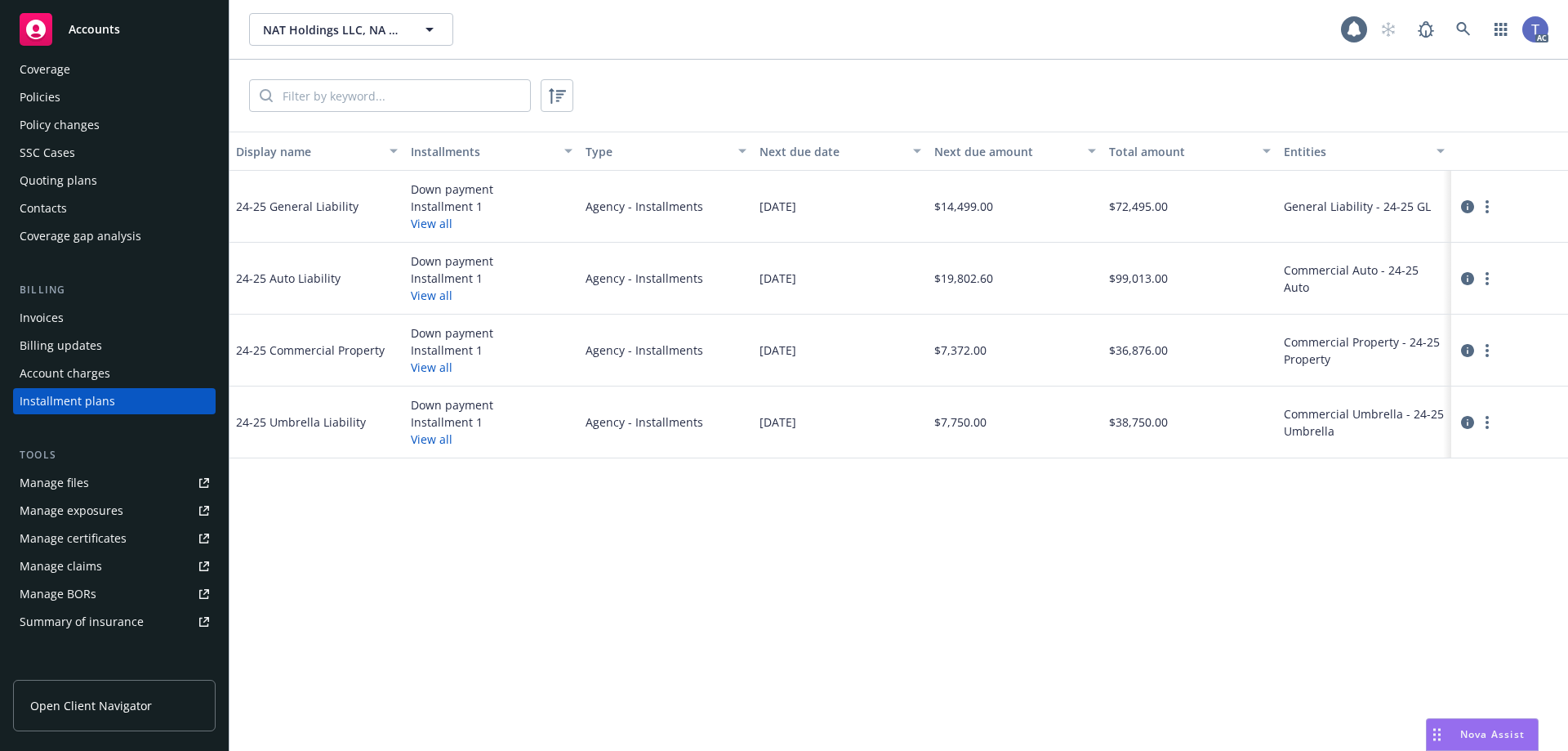
click at [84, 99] on div "Policies" at bounding box center [115, 97] width 190 height 26
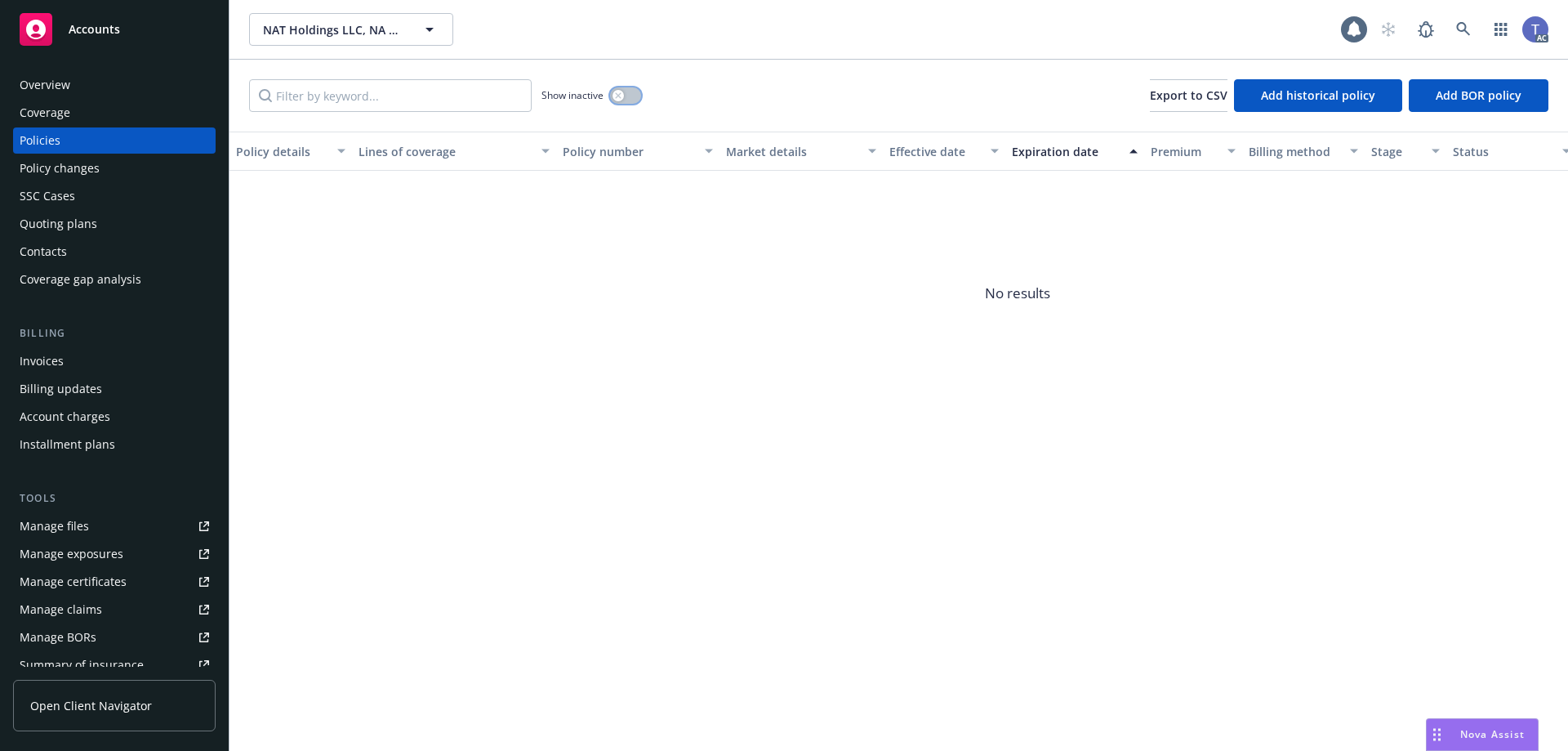
drag, startPoint x: 616, startPoint y: 101, endPoint x: 601, endPoint y: 93, distance: 17.0
click at [616, 100] on button "button" at bounding box center [626, 95] width 31 height 16
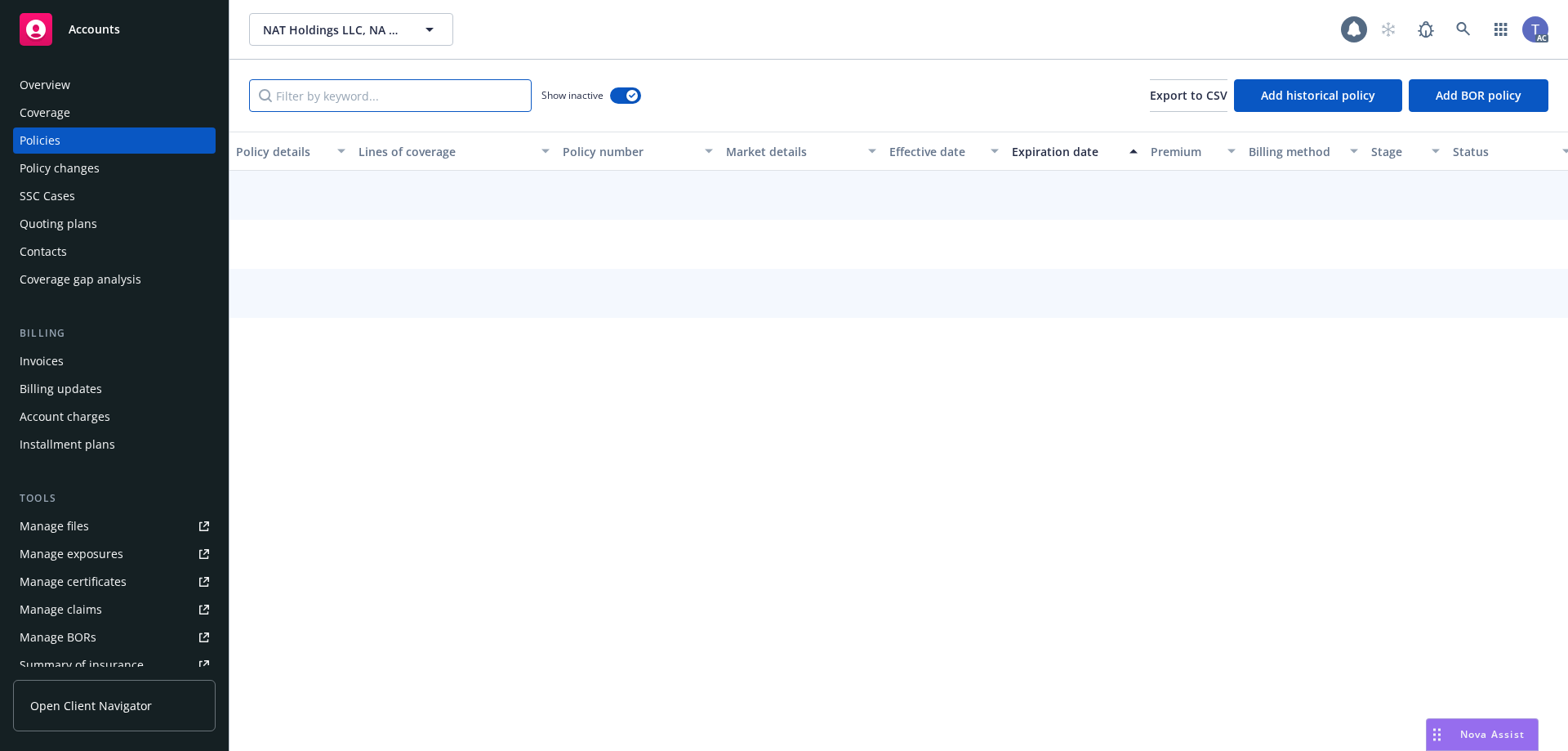
click at [396, 92] on input "Filter by keyword..." at bounding box center [390, 96] width 282 height 33
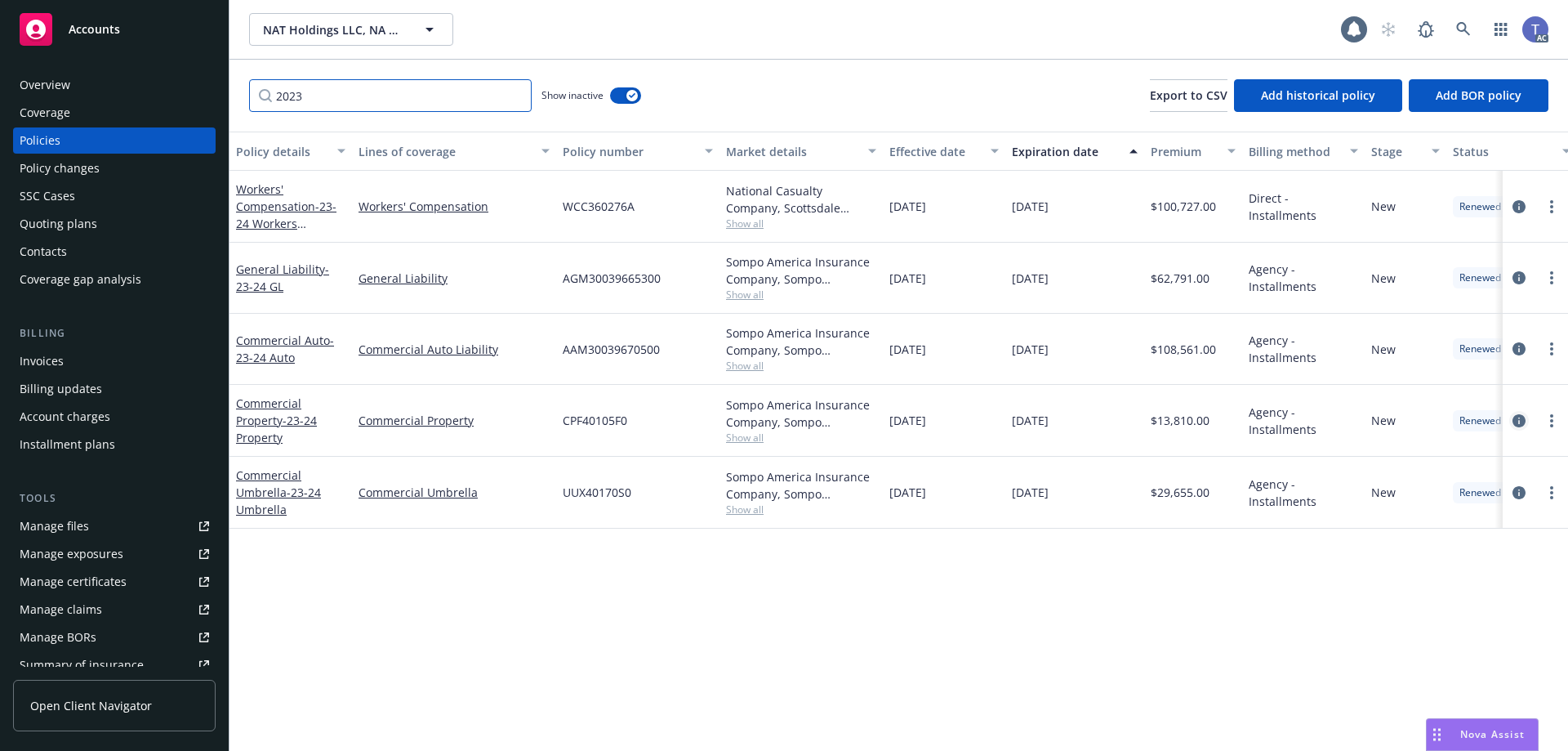
type input "2023"
click at [1514, 419] on icon "circleInformation" at bounding box center [1519, 420] width 13 height 13
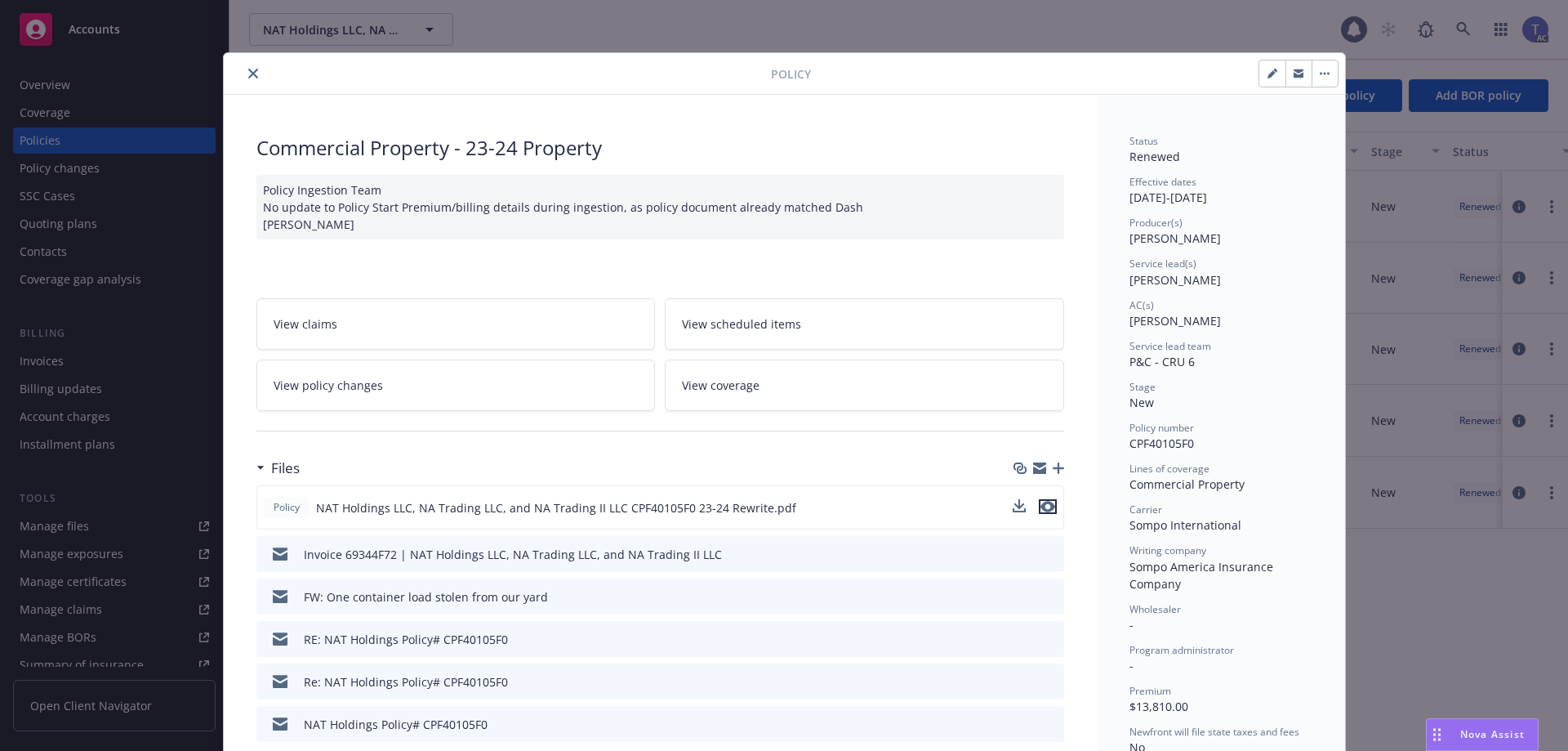
click at [1042, 506] on icon "preview file" at bounding box center [1048, 506] width 15 height 11
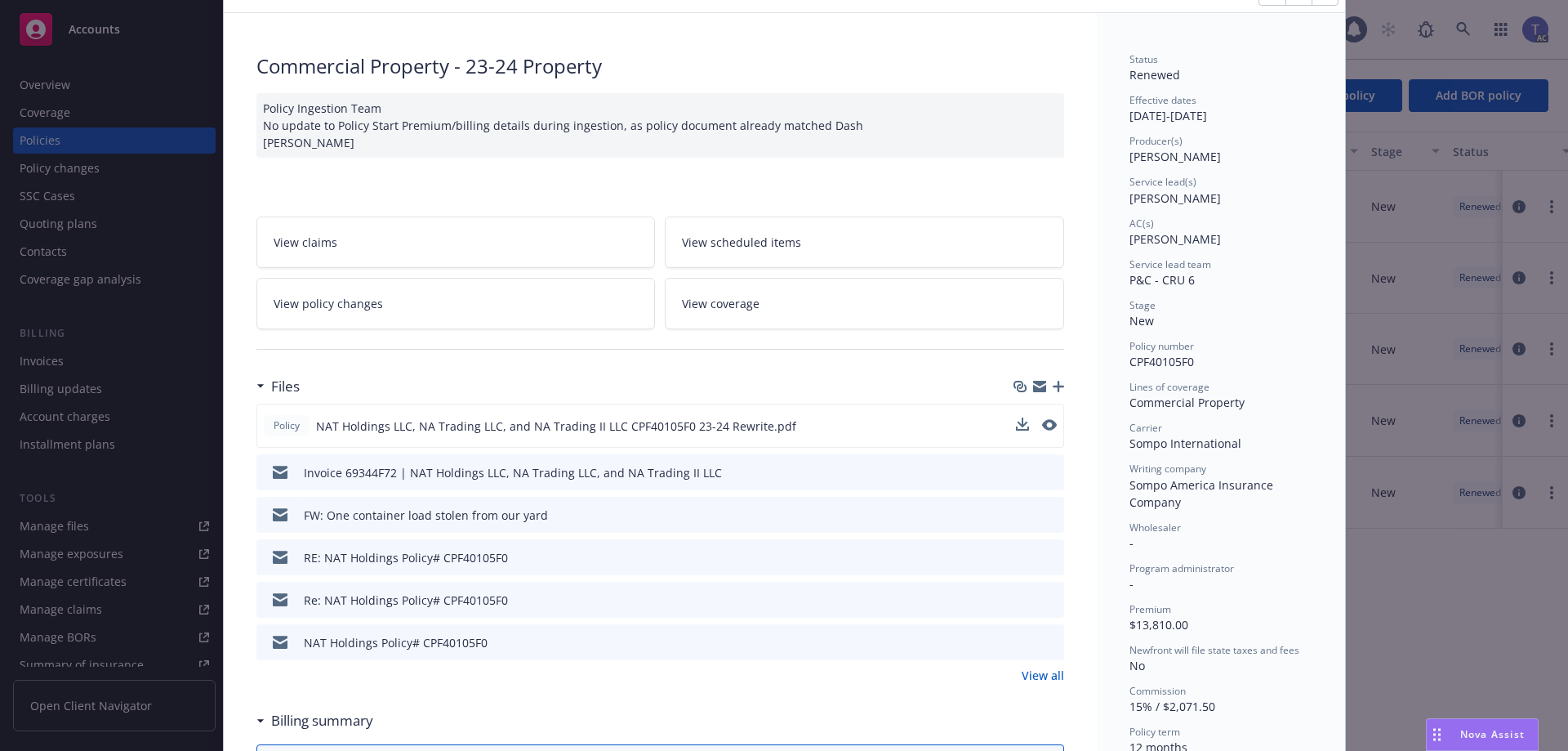
scroll to position [163, 0]
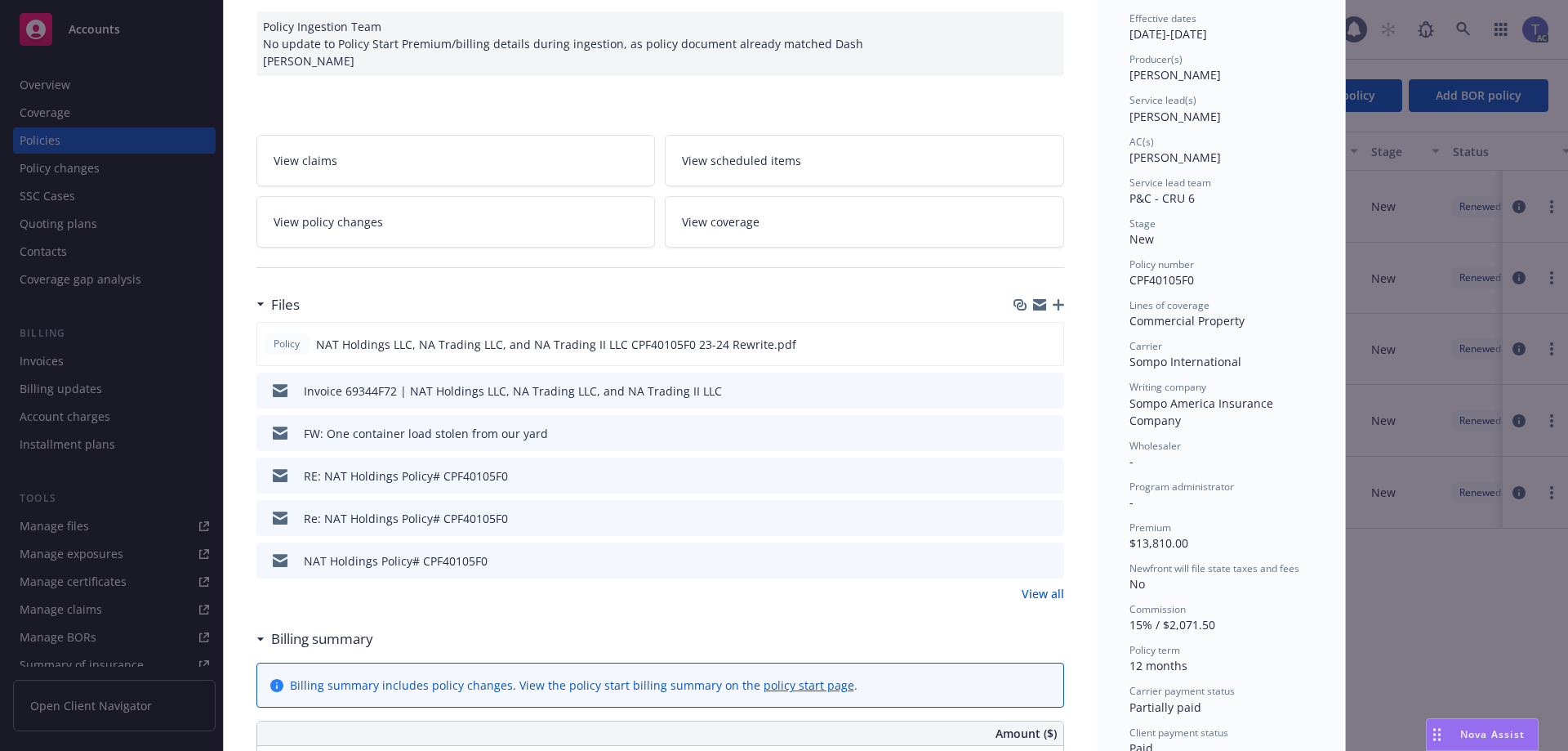
click at [1042, 600] on link "View all" at bounding box center [1042, 594] width 42 height 17
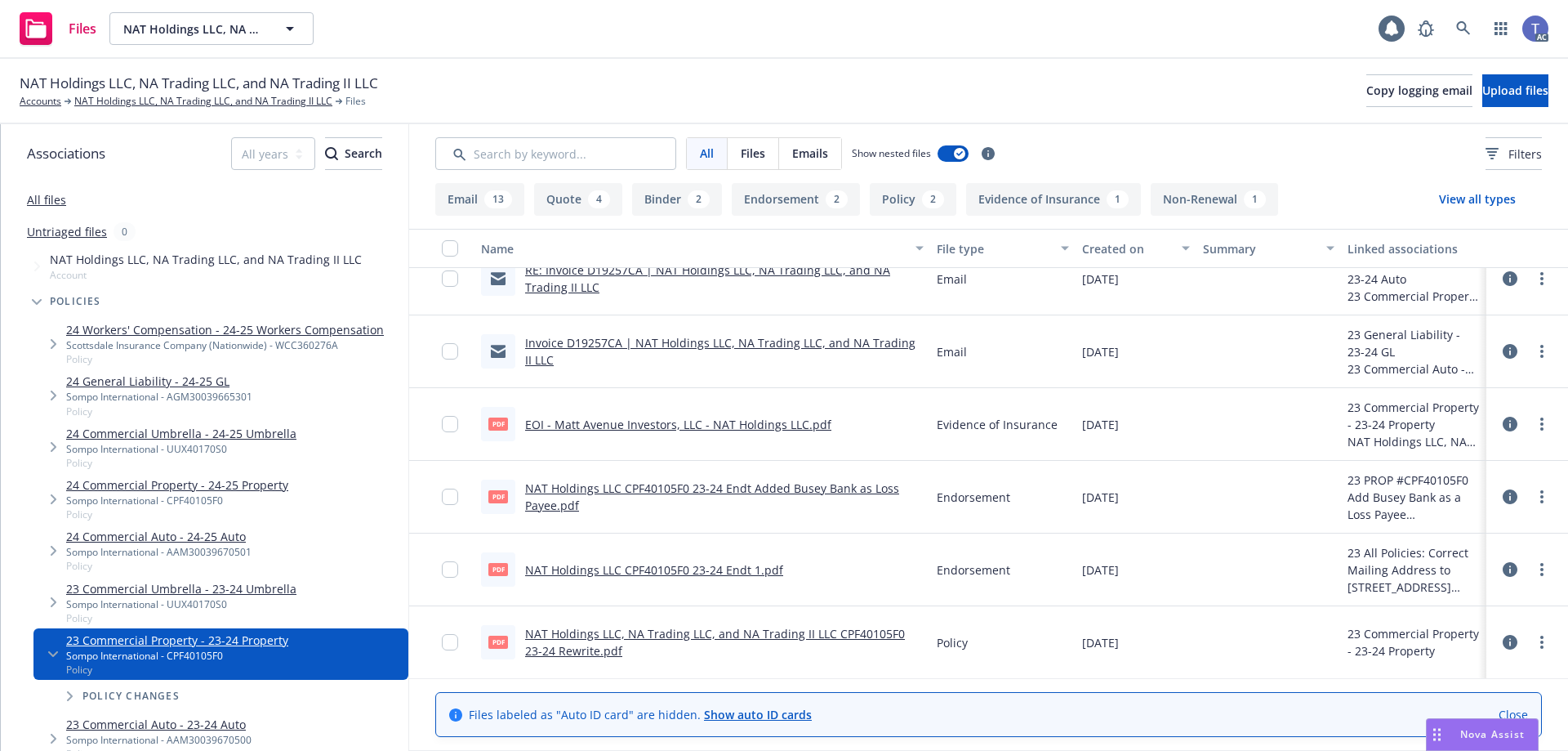
scroll to position [653, 0]
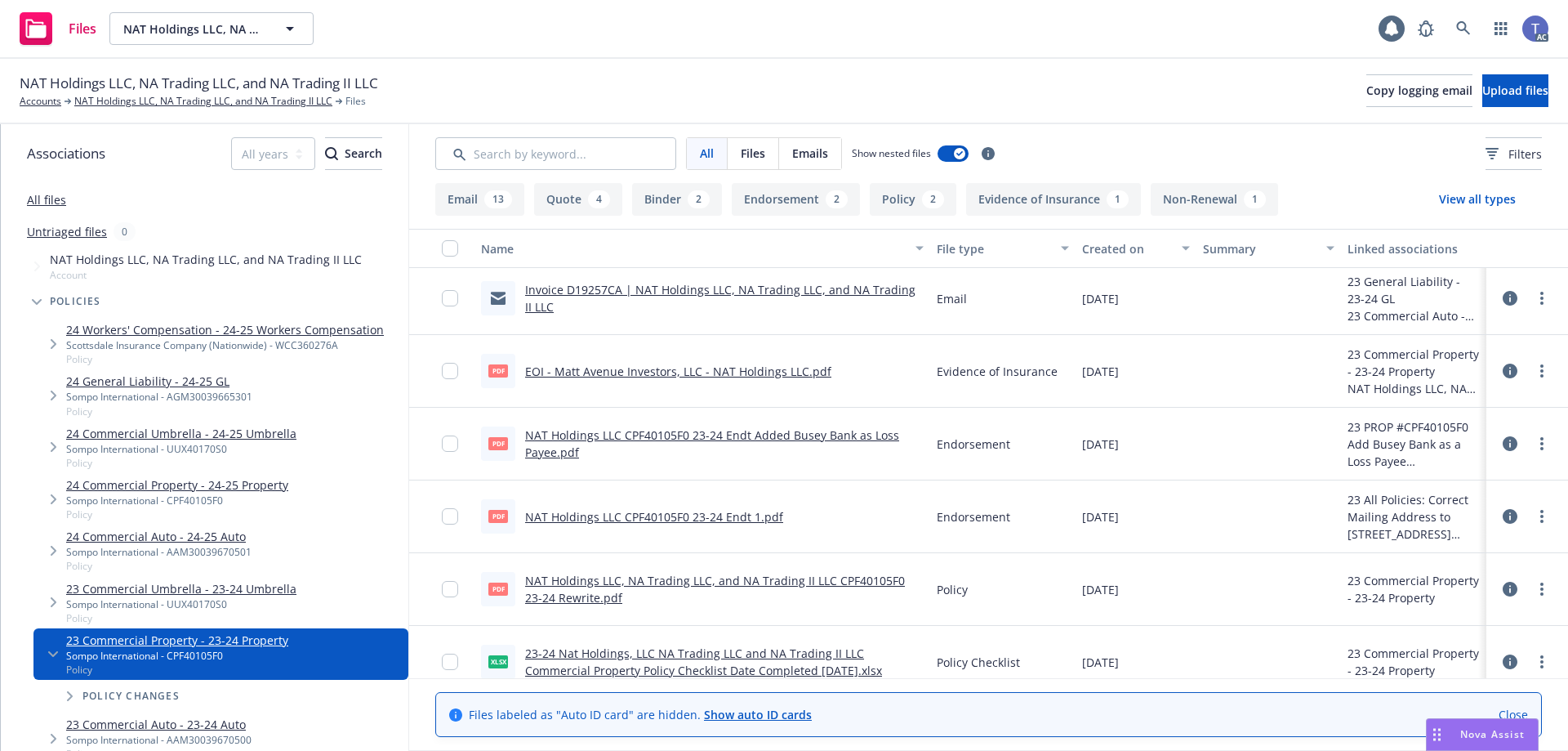
click at [709, 521] on link "NAT Holdings LLC CPF40105F0 23-24 Endt 1.pdf" at bounding box center [653, 517] width 258 height 16
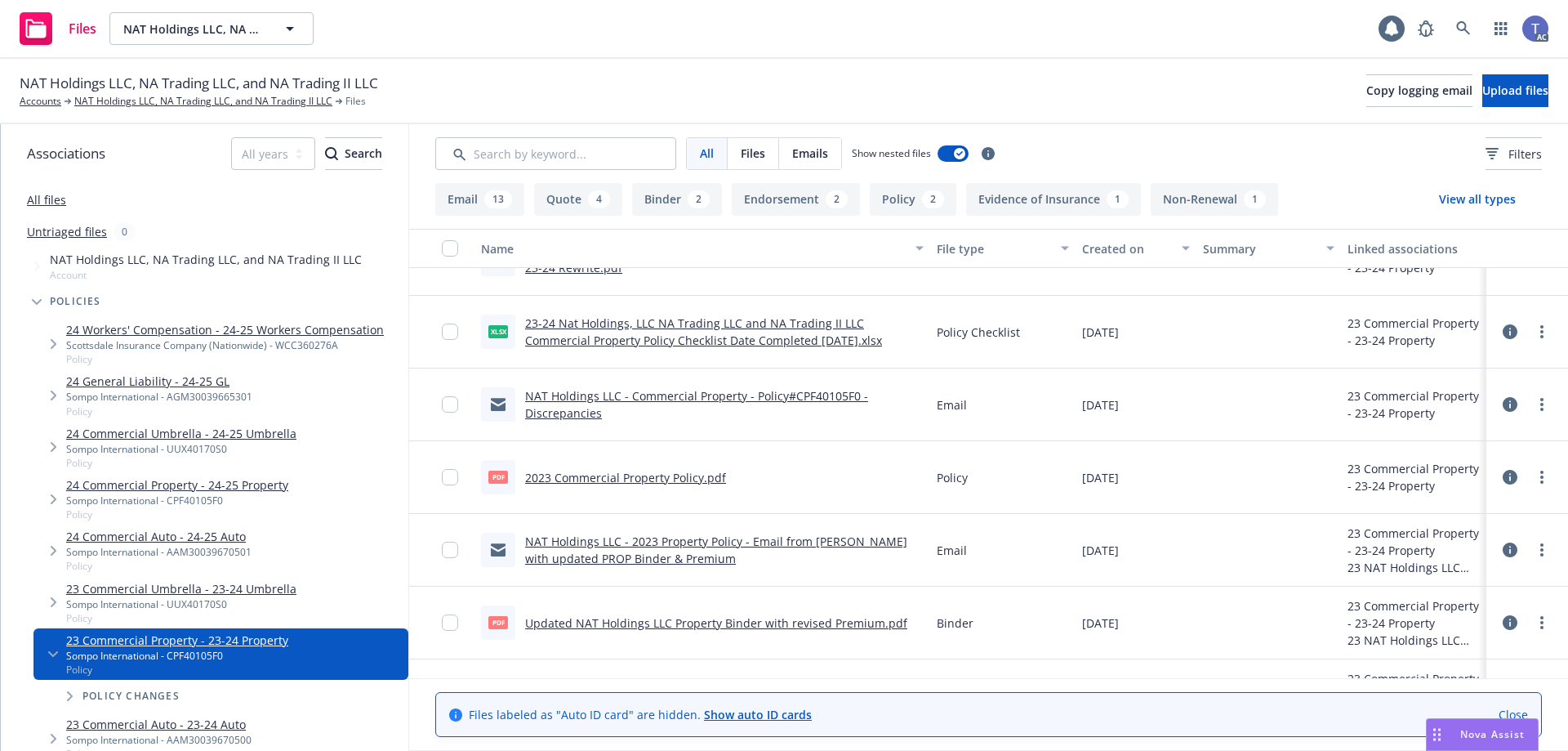
scroll to position [1062, 0]
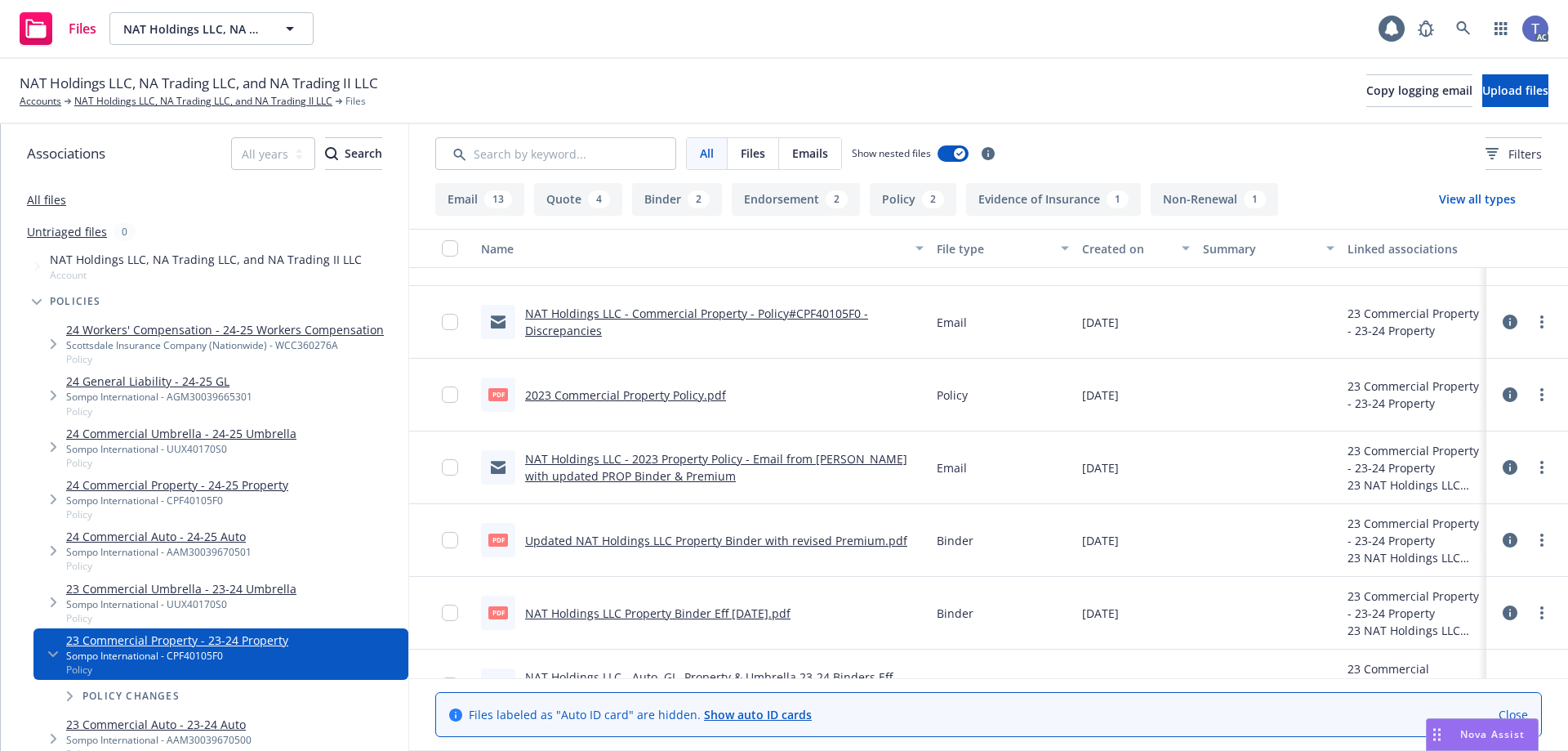
click at [674, 395] on link "2023 Commercial Property Policy.pdf" at bounding box center [625, 395] width 201 height 16
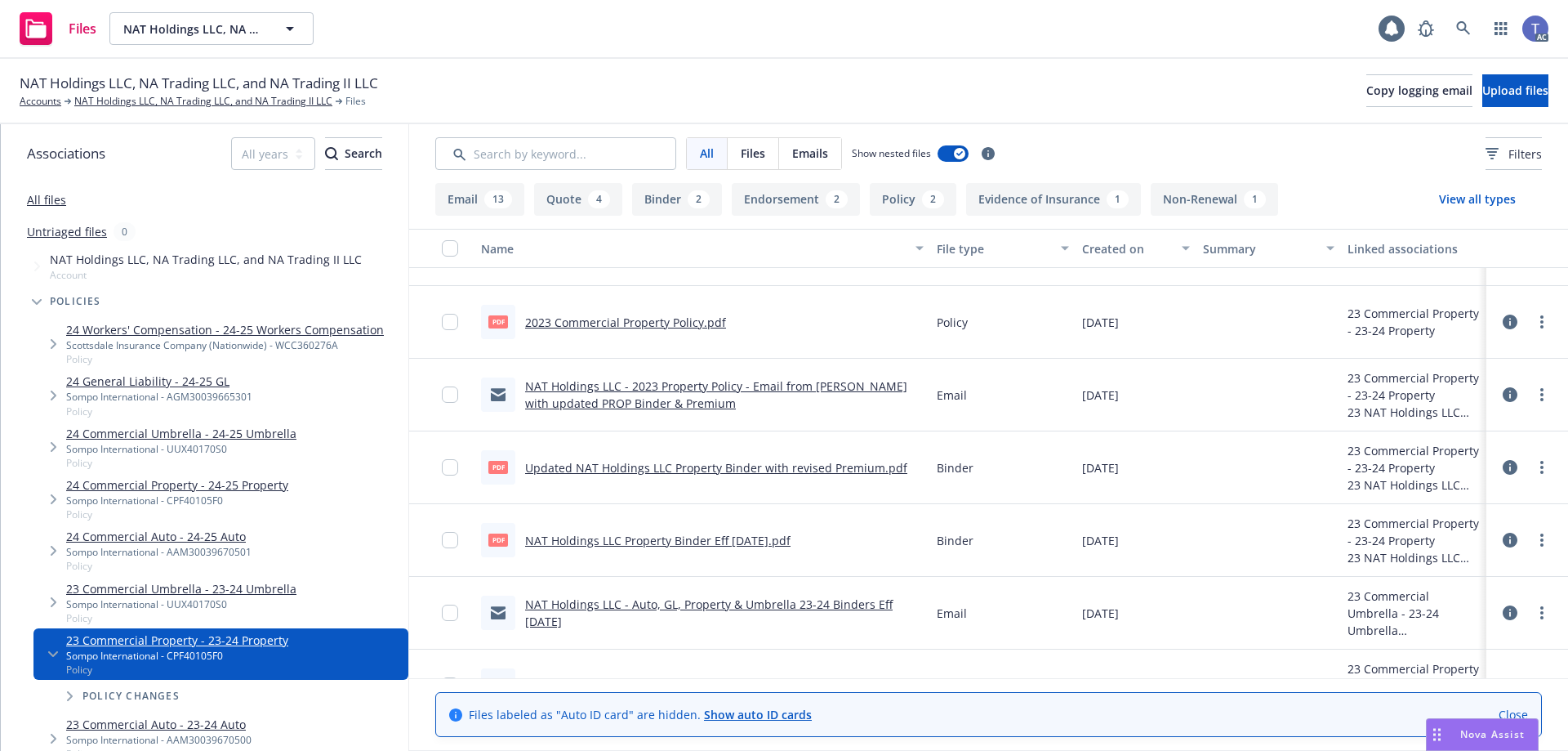
scroll to position [1144, 0]
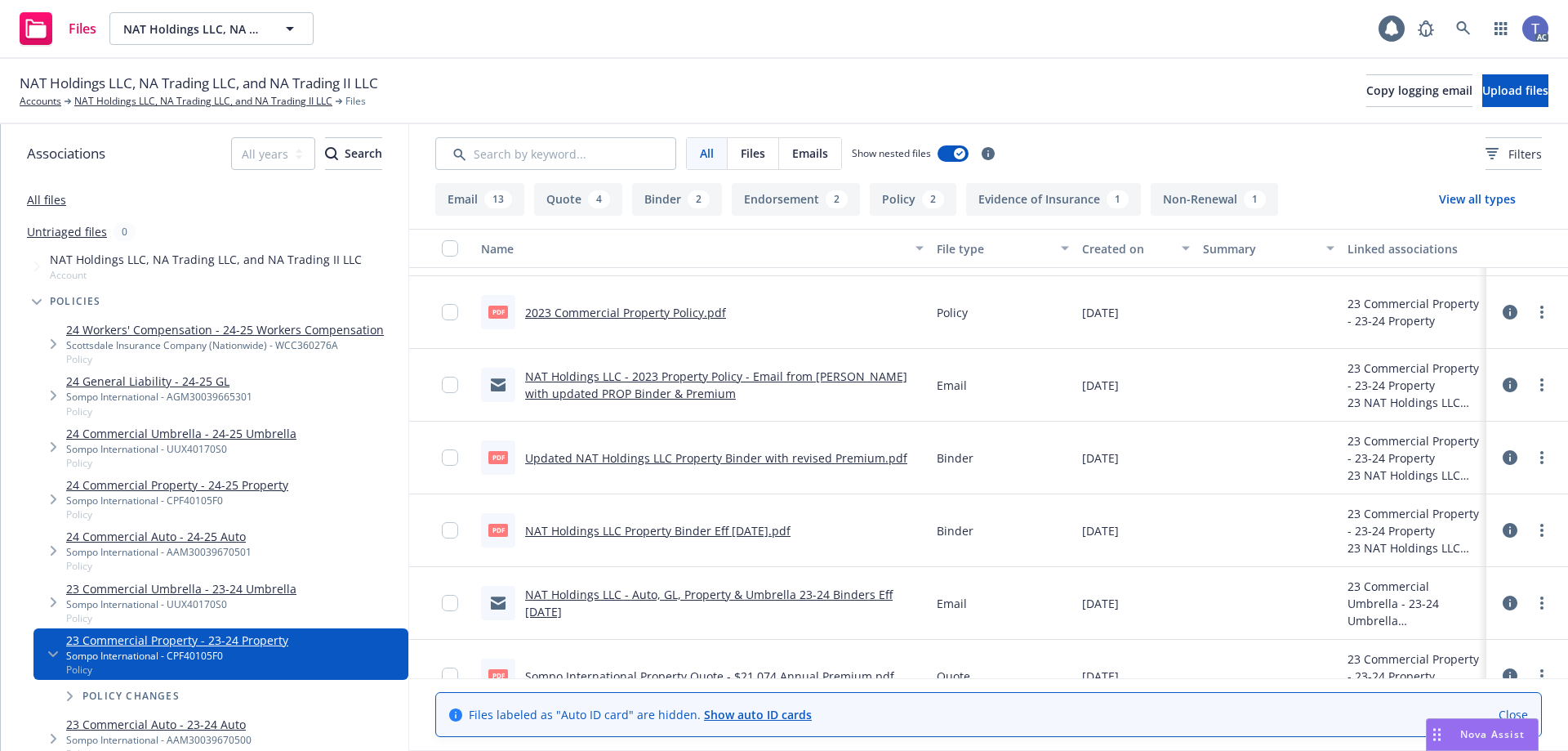
click at [709, 454] on link "Updated NAT Holdings LLC Property Binder with revised Premium.pdf" at bounding box center [715, 458] width 382 height 16
click at [677, 527] on link "NAT Holdings LLC Property Binder Eff 06/30/2023.pdf" at bounding box center [658, 531] width 266 height 16
click at [268, 99] on link "NAT Holdings LLC, NA Trading LLC, and NA Trading II LLC" at bounding box center [203, 101] width 258 height 15
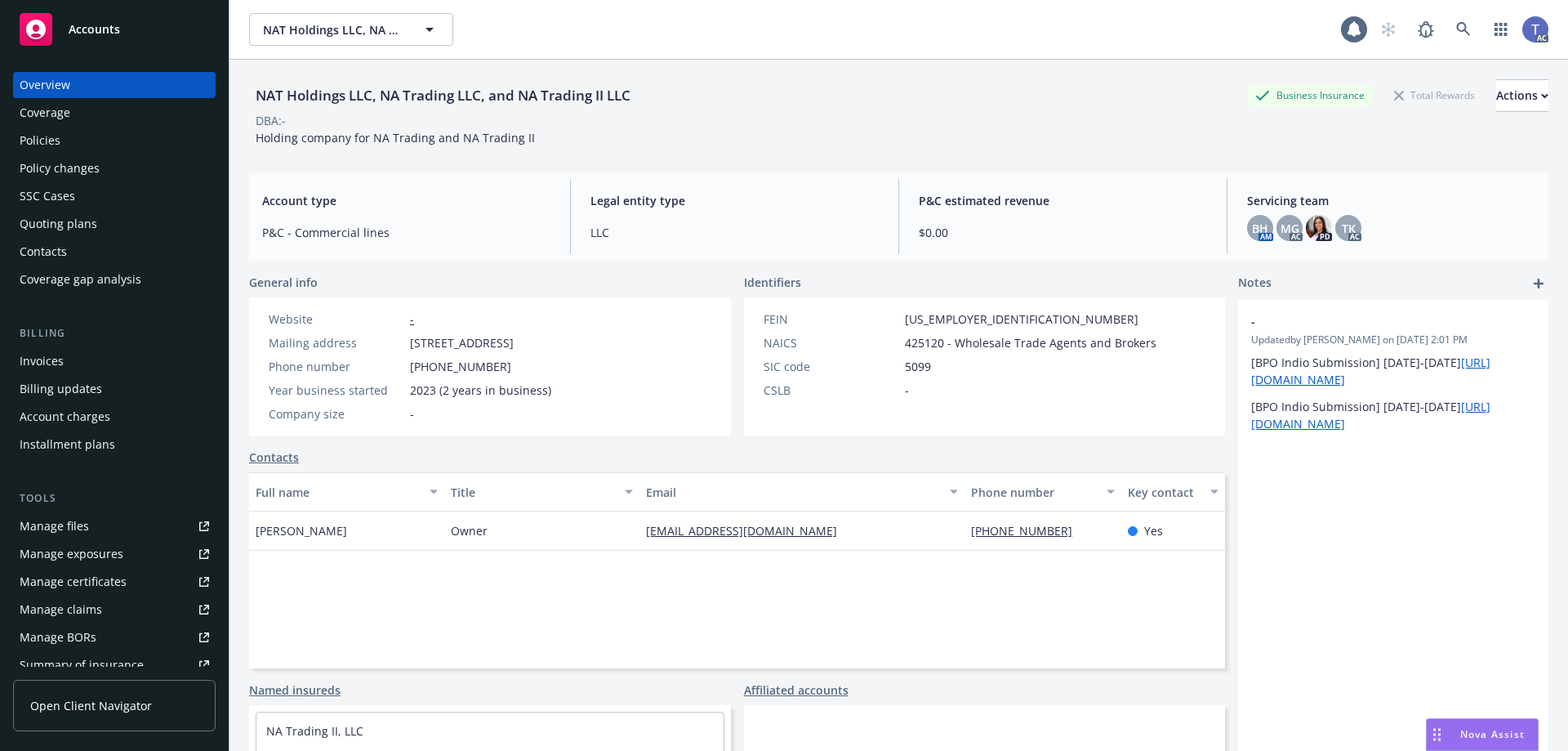
click at [100, 142] on div "Policies" at bounding box center [115, 141] width 190 height 26
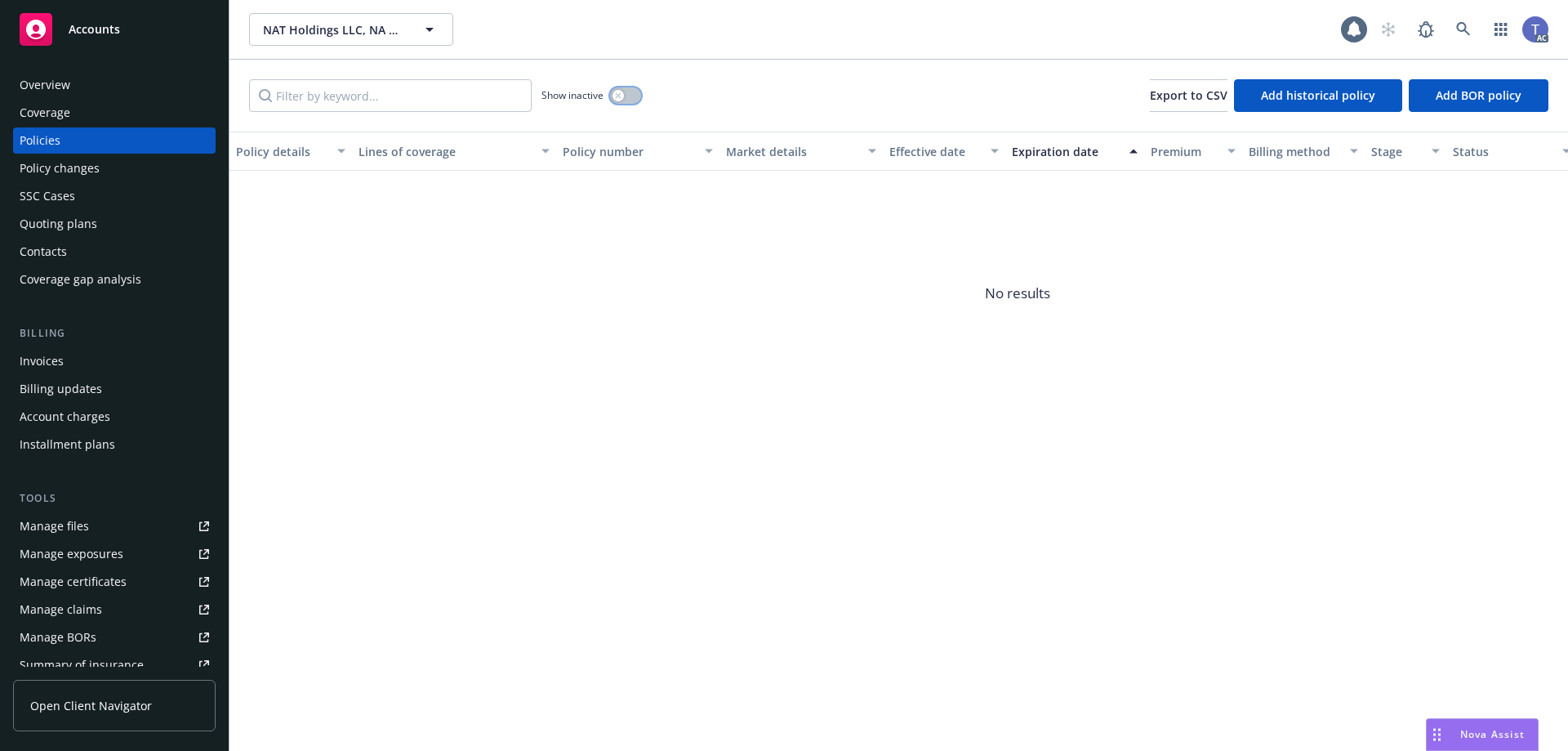
click at [614, 93] on div "button" at bounding box center [618, 95] width 11 height 11
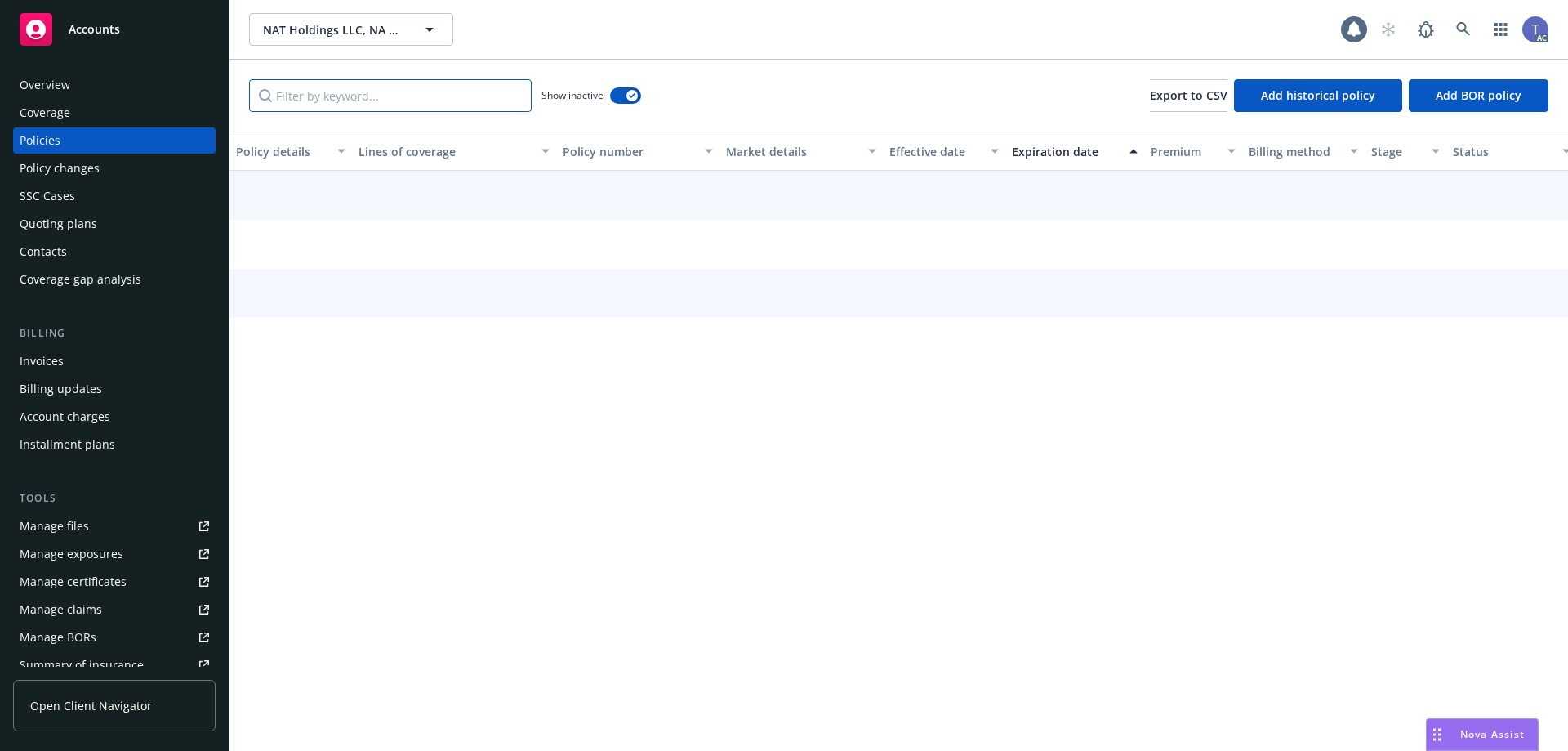
click at [398, 97] on input "Filter by keyword..." at bounding box center [390, 96] width 282 height 33
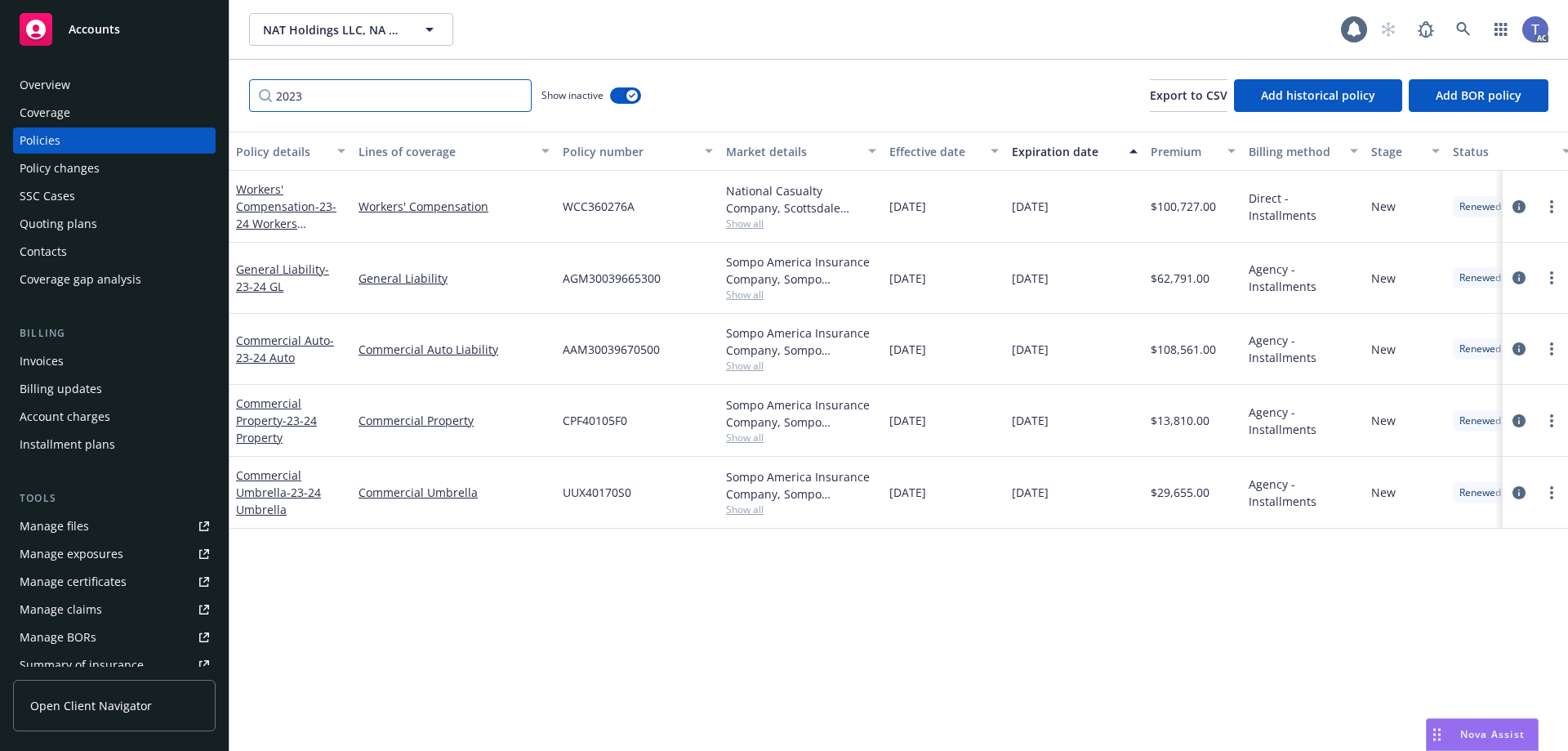
type input "2023"
click at [1519, 489] on icon "circleInformation" at bounding box center [1519, 492] width 13 height 13
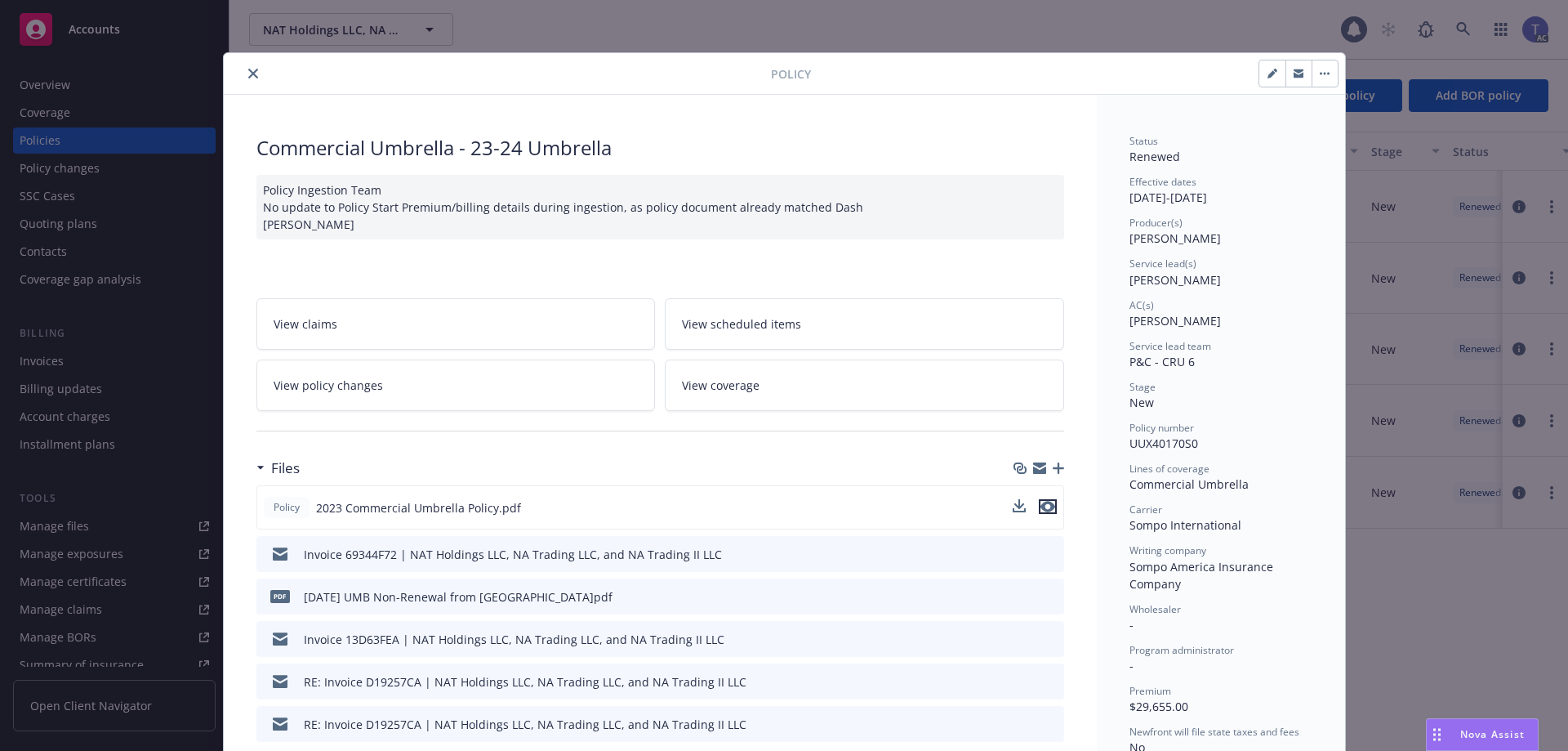
click at [1048, 507] on button "preview file" at bounding box center [1048, 506] width 18 height 15
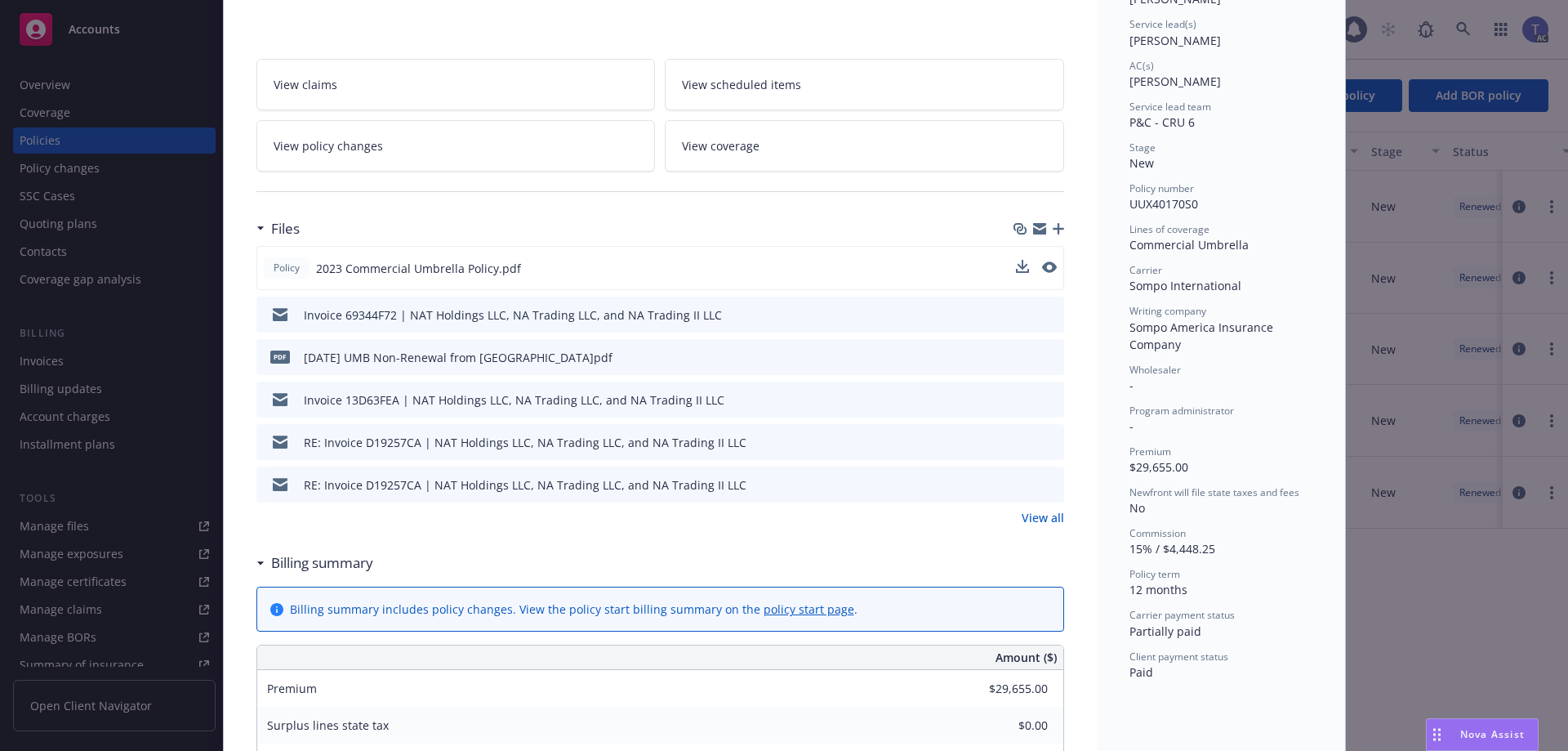
scroll to position [245, 0]
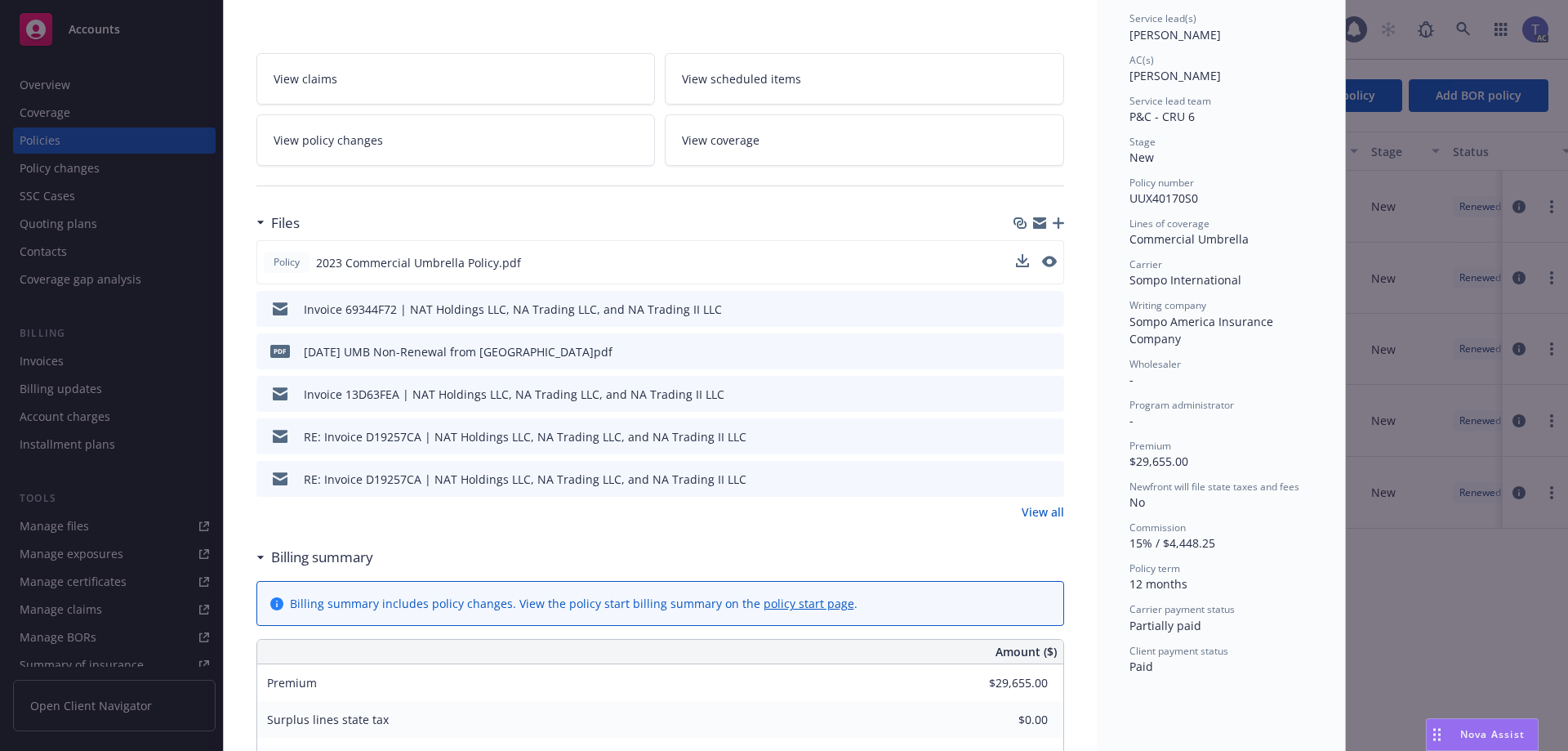
click at [1038, 518] on link "View all" at bounding box center [1042, 512] width 42 height 17
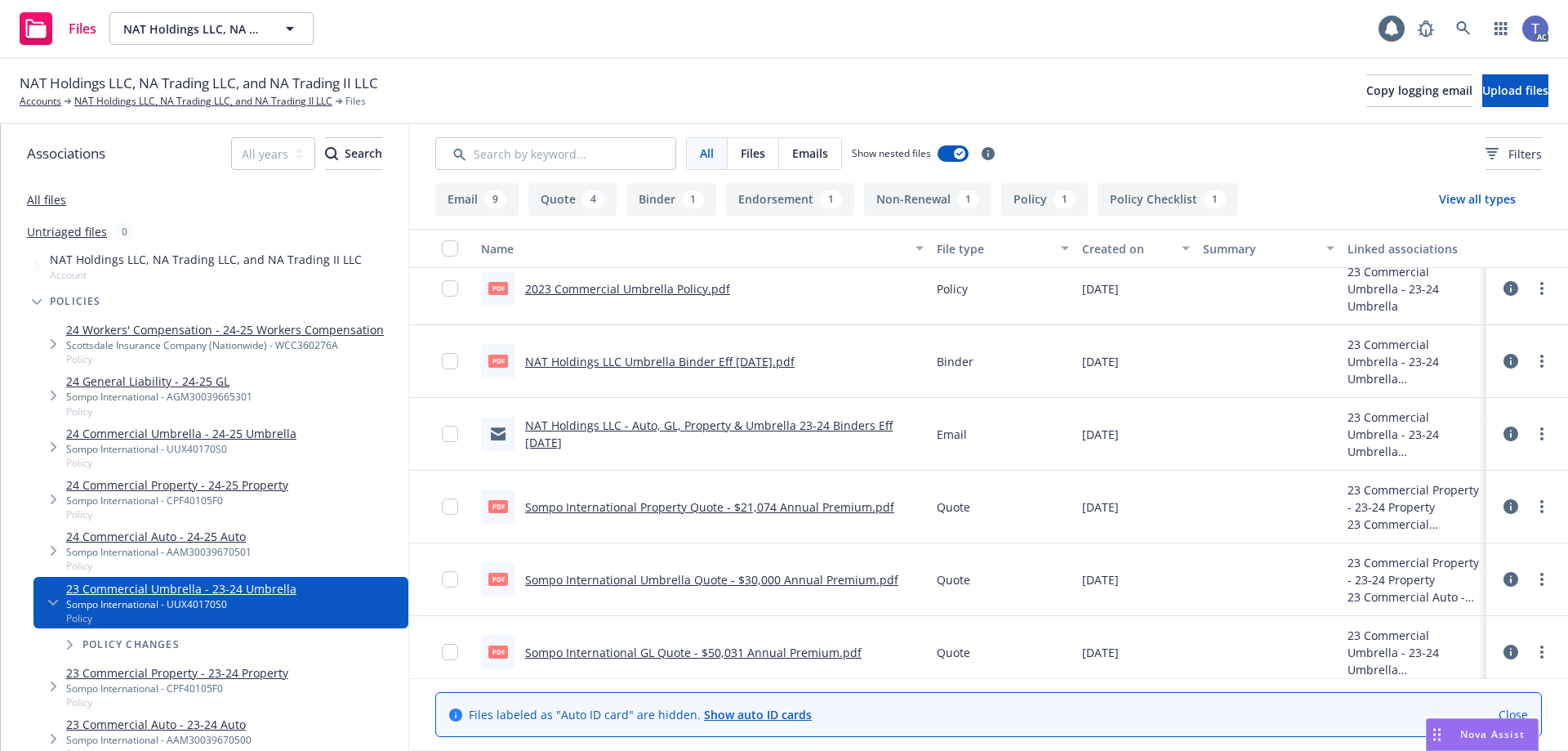
scroll to position [653, 0]
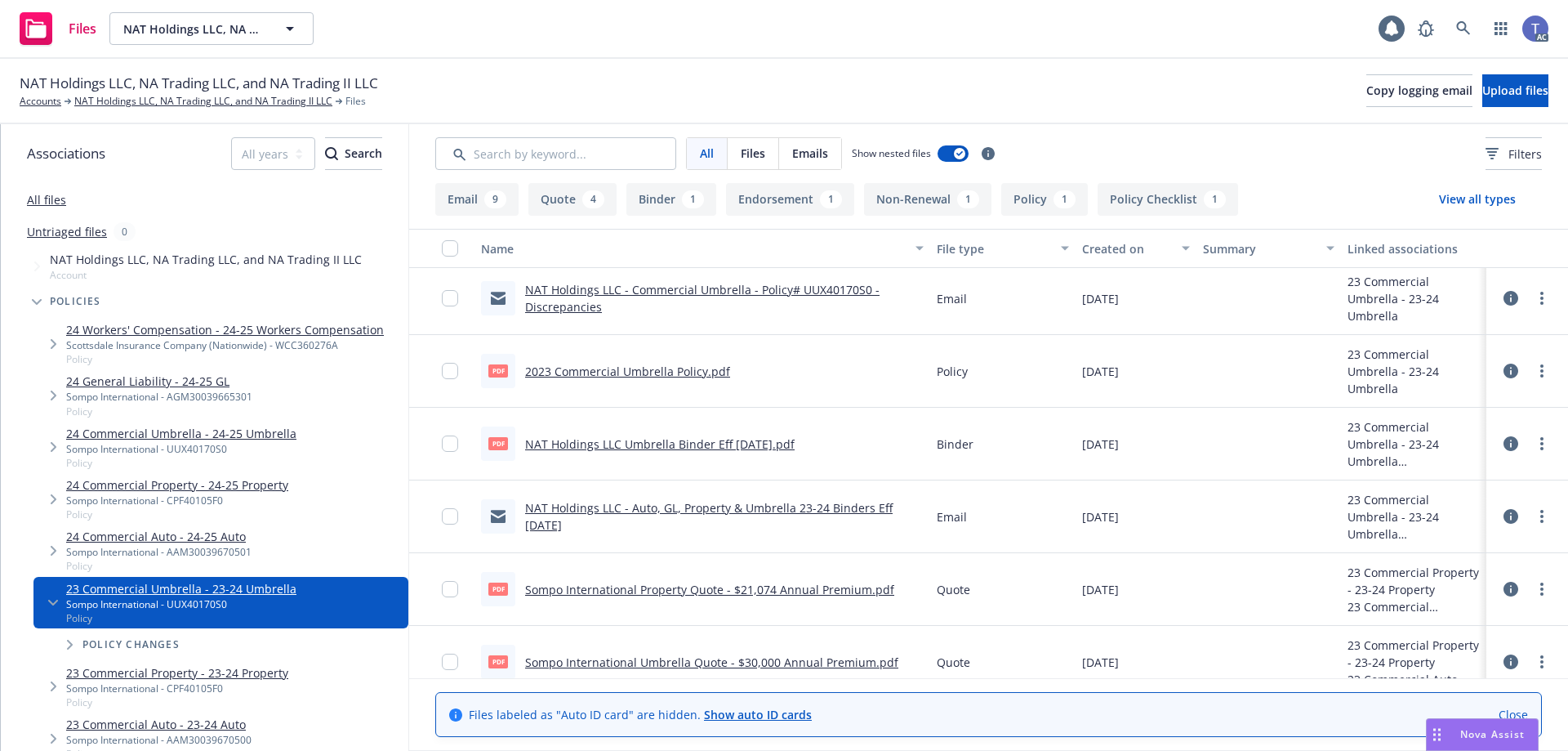
drag, startPoint x: 299, startPoint y: 97, endPoint x: 286, endPoint y: 88, distance: 15.8
click at [298, 95] on link "NAT Holdings LLC, NA Trading LLC, and NA Trading II LLC" at bounding box center [203, 101] width 258 height 15
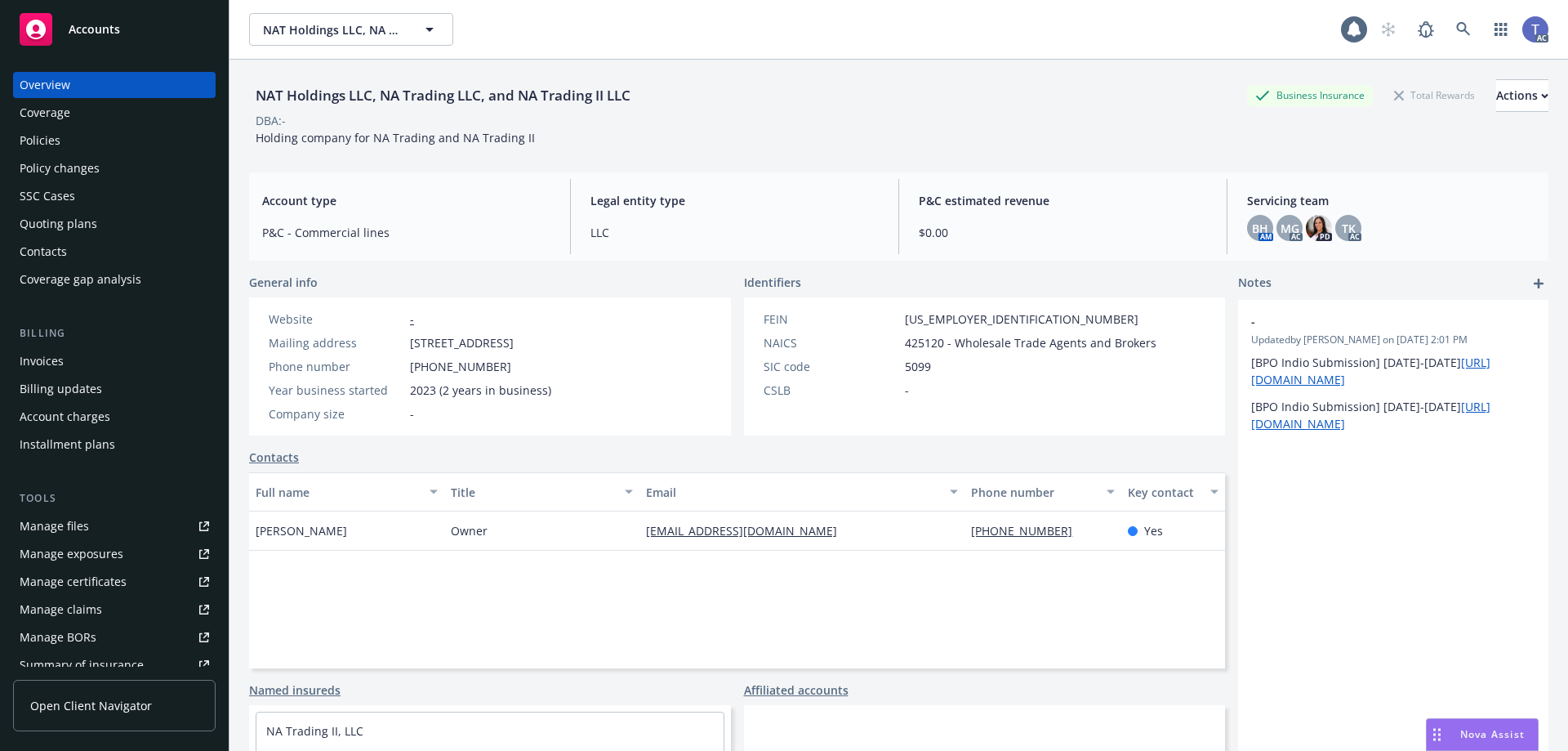
click at [52, 134] on div "Policies" at bounding box center [40, 141] width 41 height 26
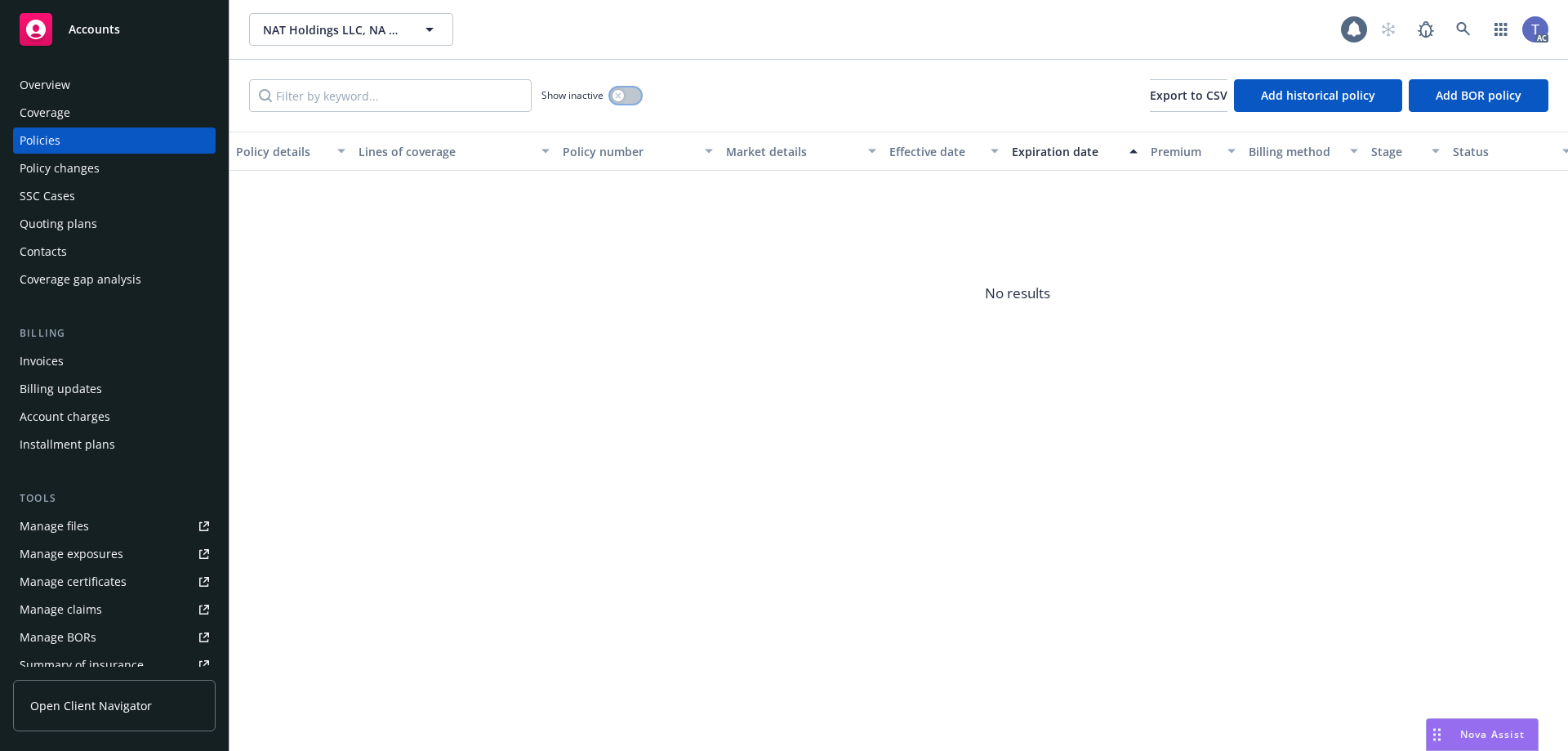
click at [635, 99] on button "button" at bounding box center [626, 95] width 31 height 16
click at [405, 98] on input "Filter by keyword..." at bounding box center [390, 96] width 282 height 33
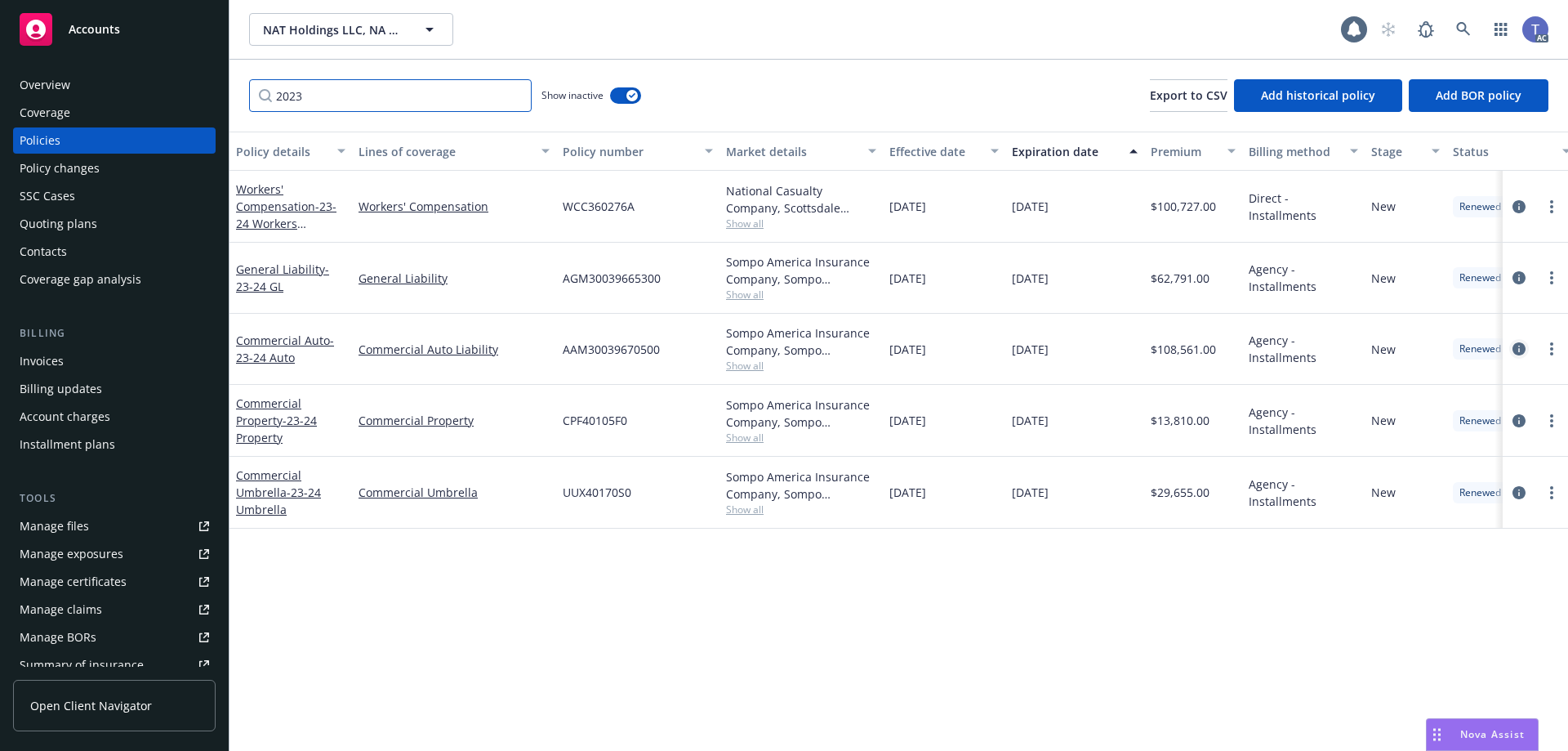
type input "2023"
click at [1515, 352] on icon "circleInformation" at bounding box center [1519, 349] width 13 height 13
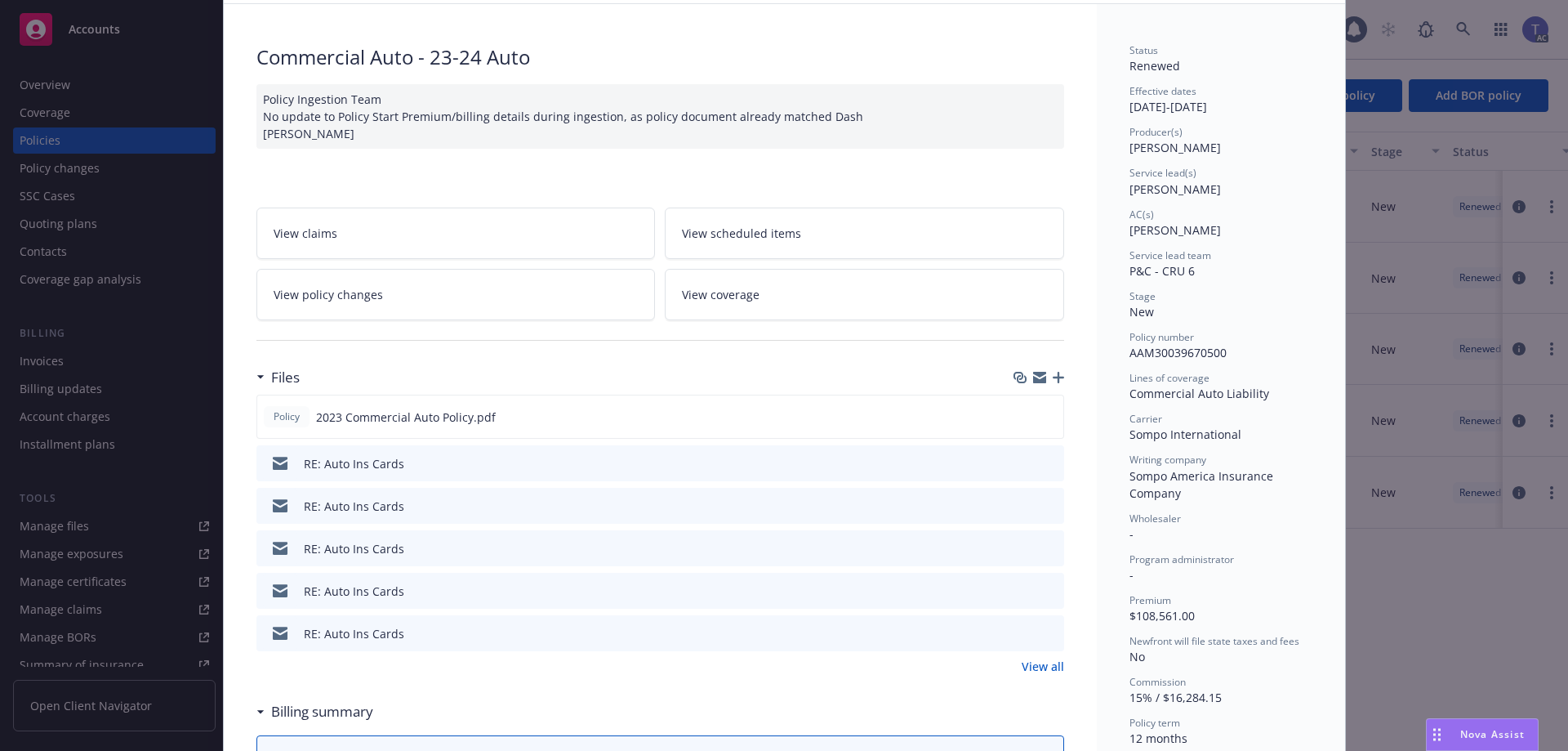
scroll to position [163, 0]
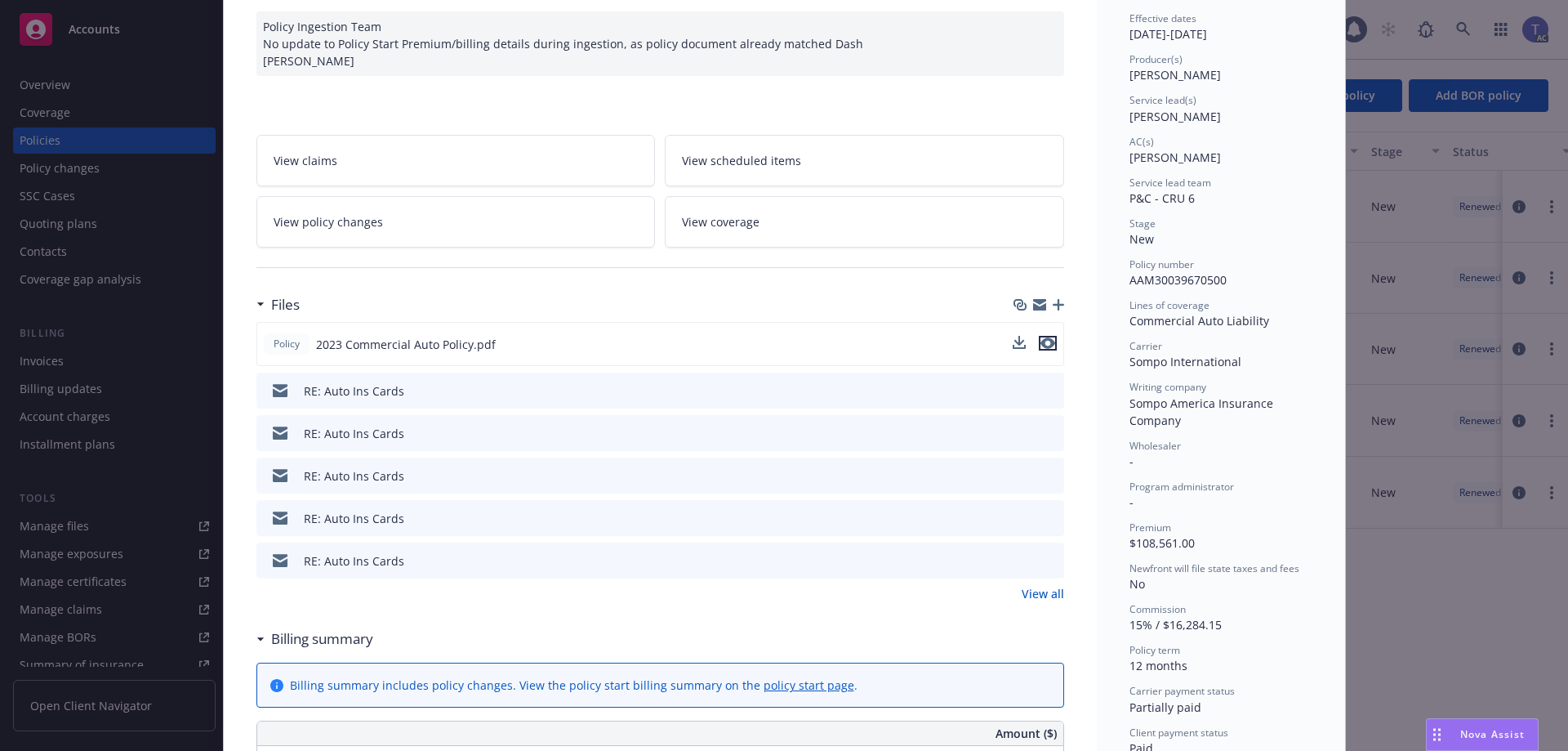
click at [1041, 344] on icon "preview file" at bounding box center [1048, 343] width 15 height 11
click at [1055, 596] on link "View all" at bounding box center [1042, 594] width 42 height 17
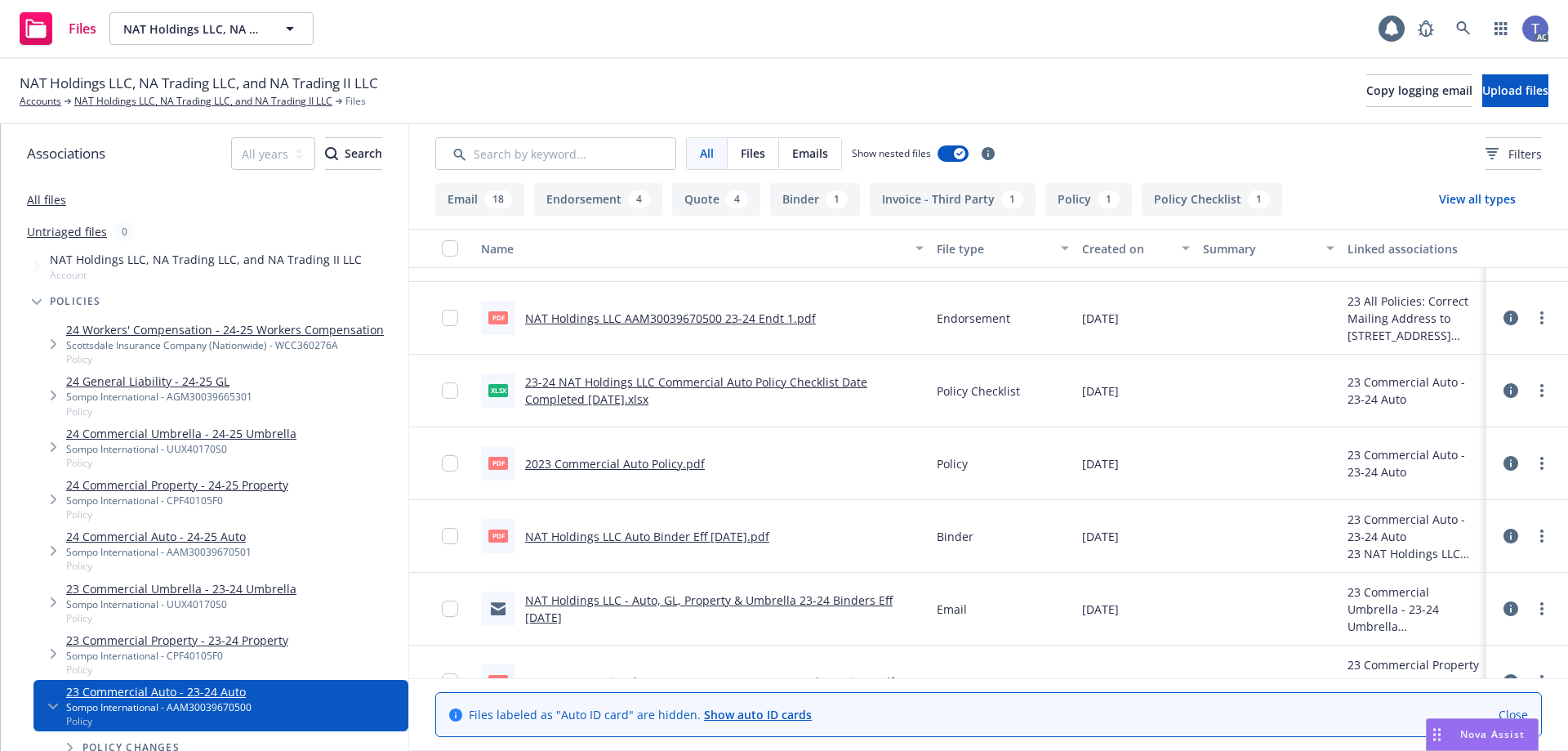
scroll to position [1344, 0]
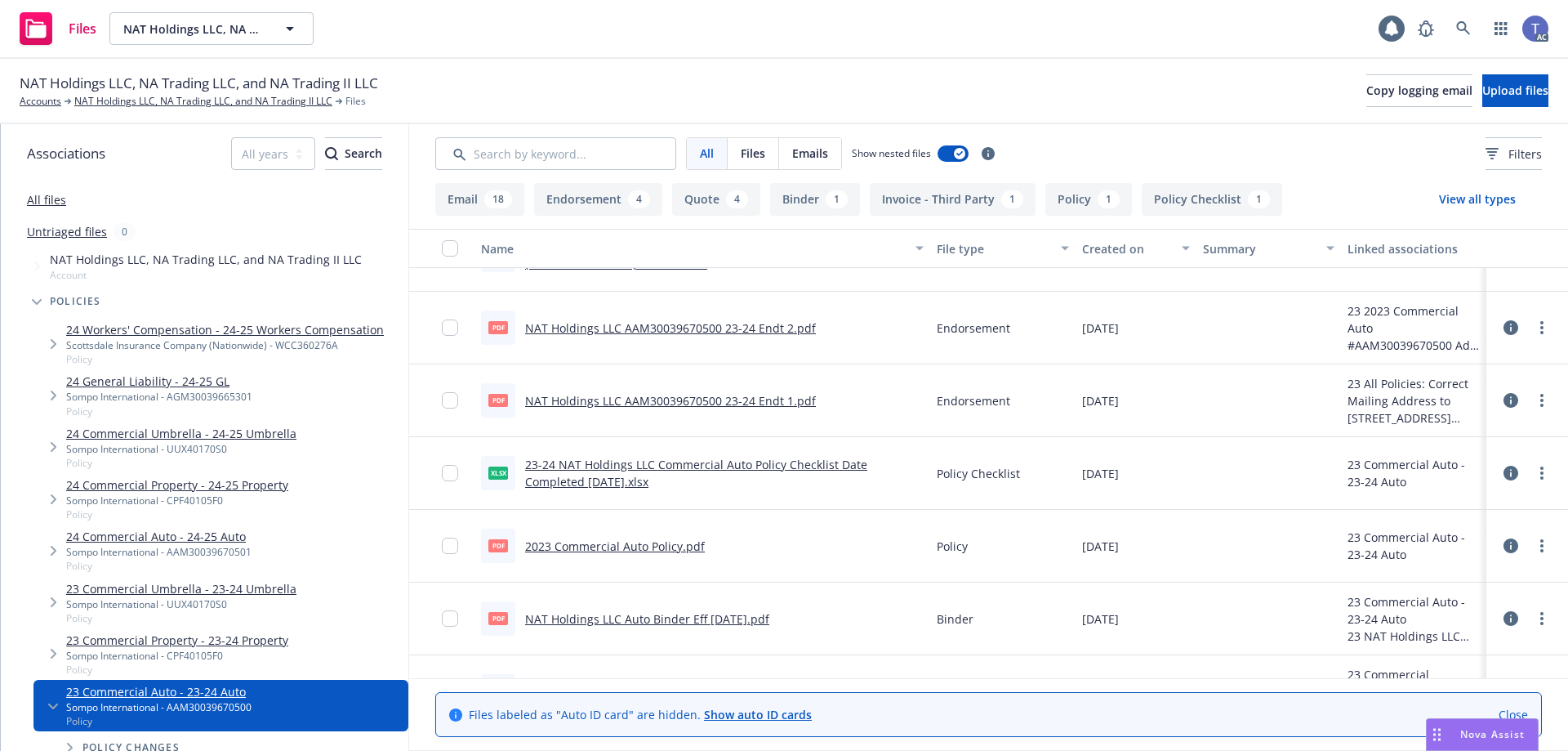
click at [759, 403] on link "NAT Holdings LLC AAM30039670500 23-24 Endt 1.pdf" at bounding box center [670, 401] width 291 height 16
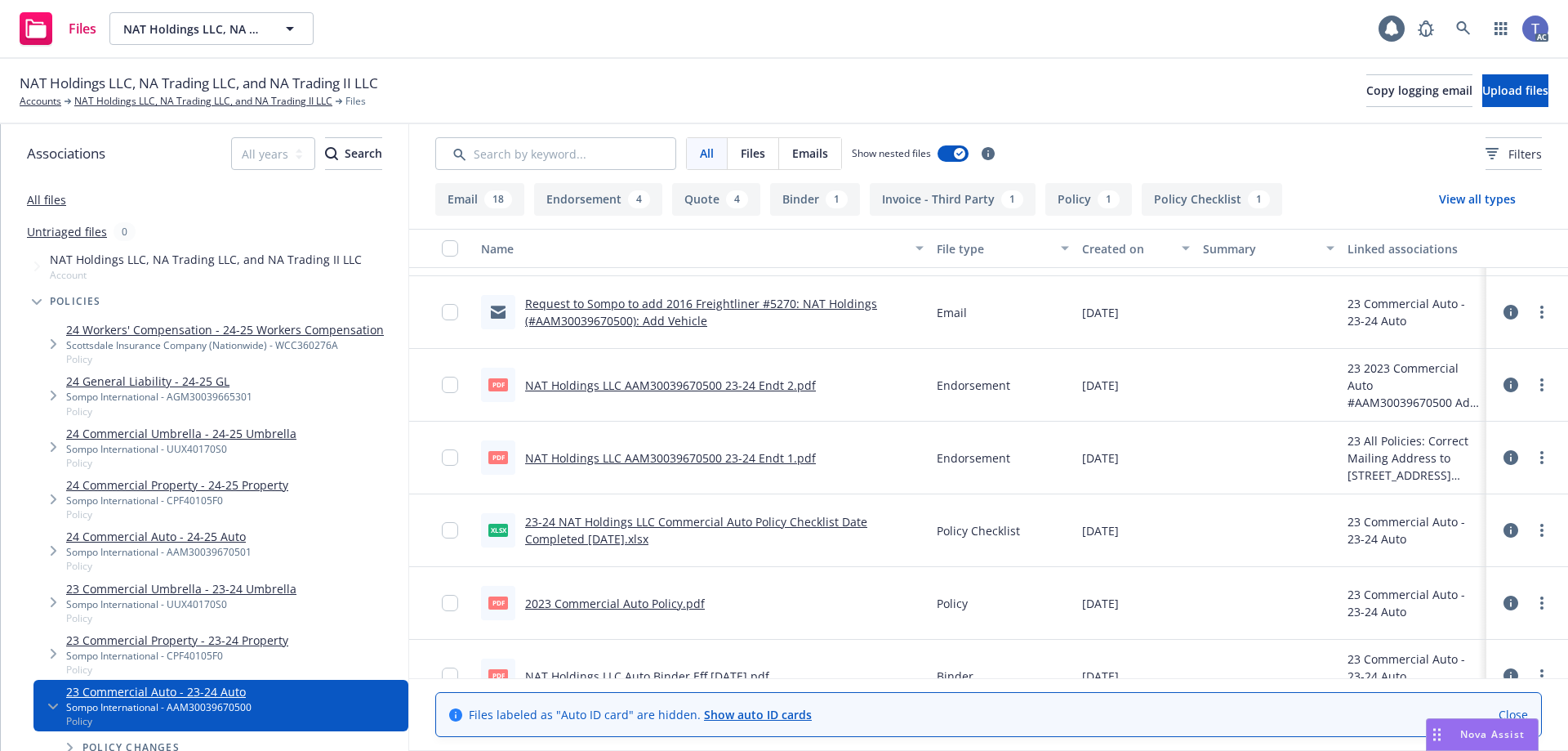
scroll to position [1262, 0]
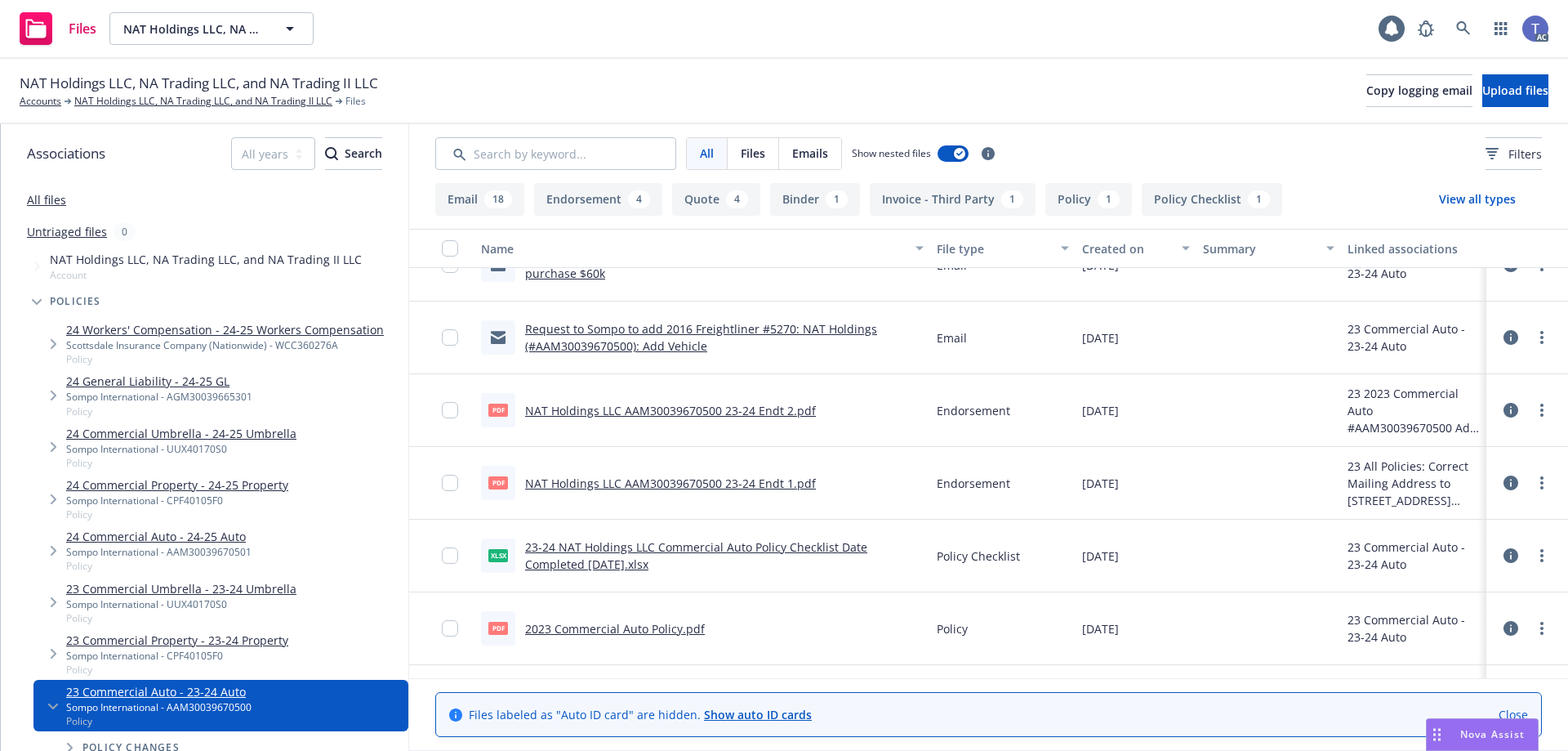
click at [754, 407] on link "NAT Holdings LLC AAM30039670500 23-24 Endt 2.pdf" at bounding box center [670, 411] width 291 height 16
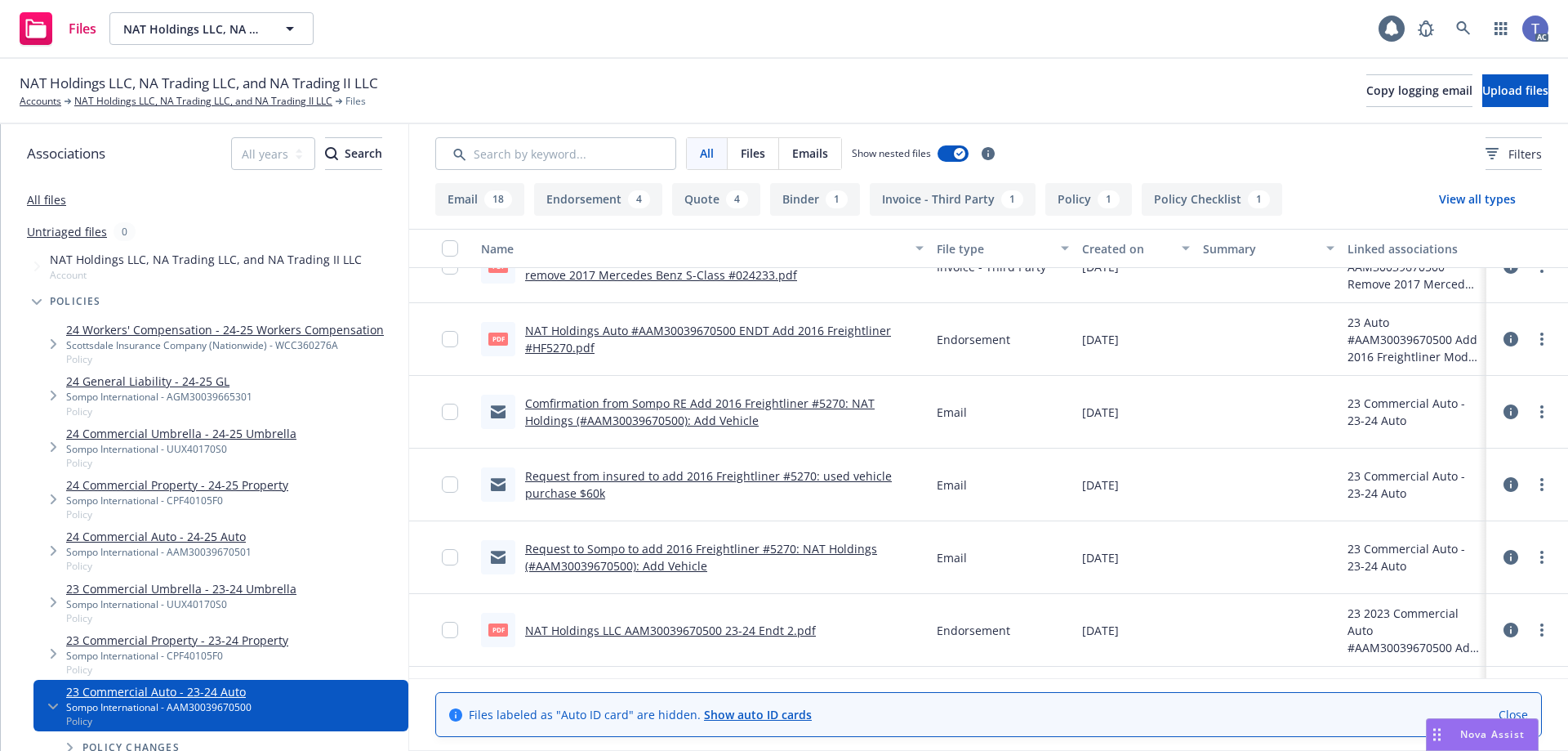
scroll to position [1017, 0]
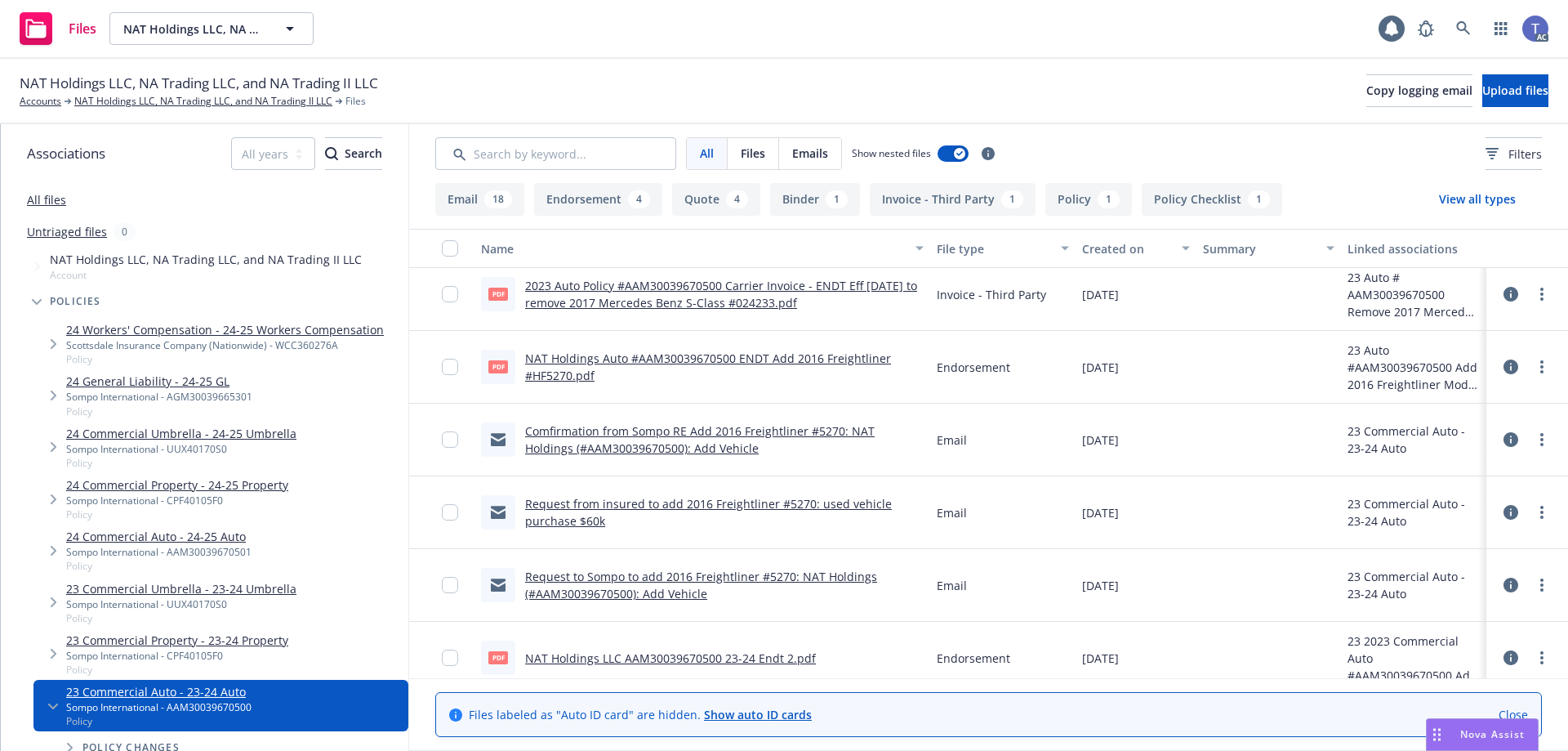
click at [768, 356] on link "NAT Holdings Auto #AAM30039670500 ENDT Add 2016 Freightliner #HF5270.pdf" at bounding box center [708, 367] width 366 height 33
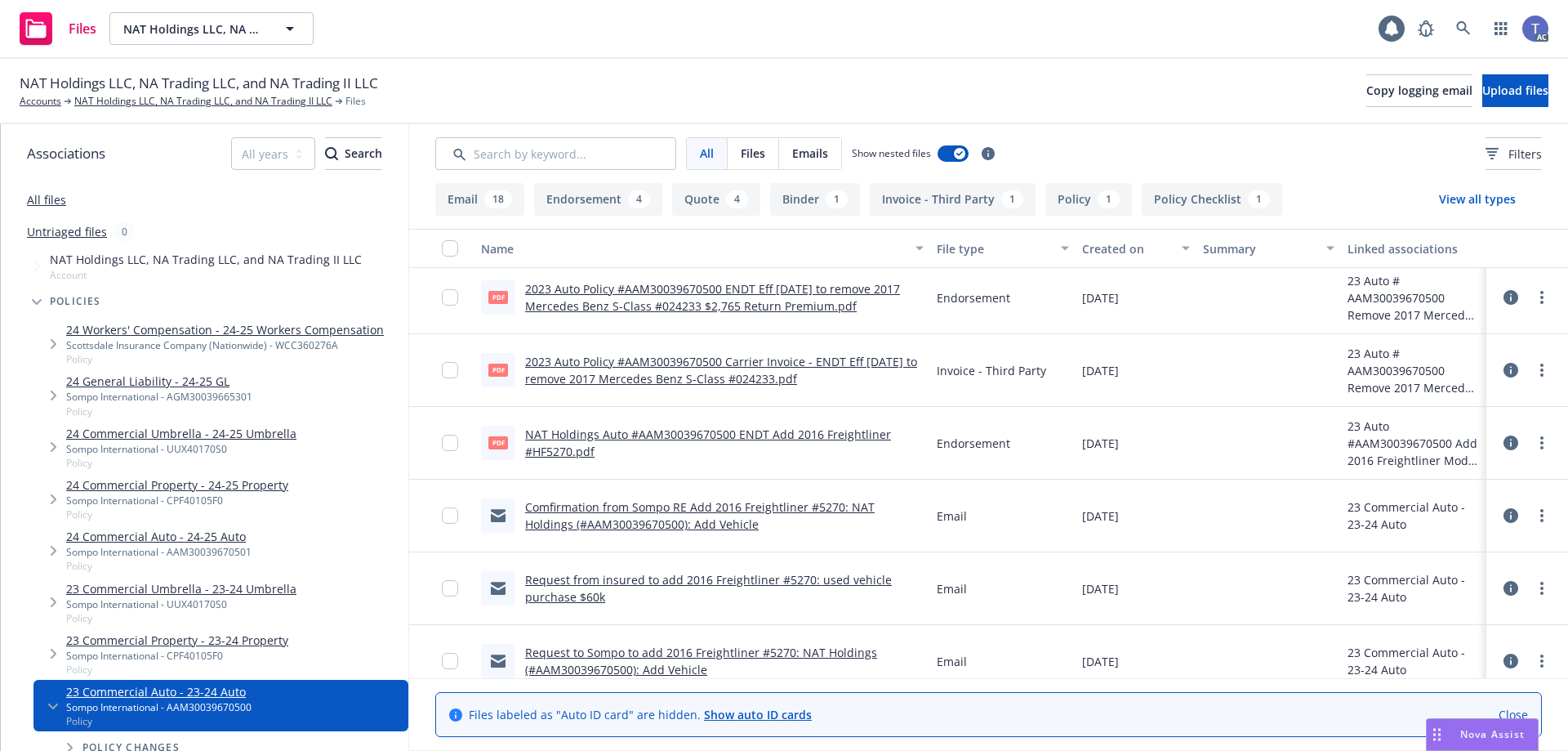
scroll to position [936, 0]
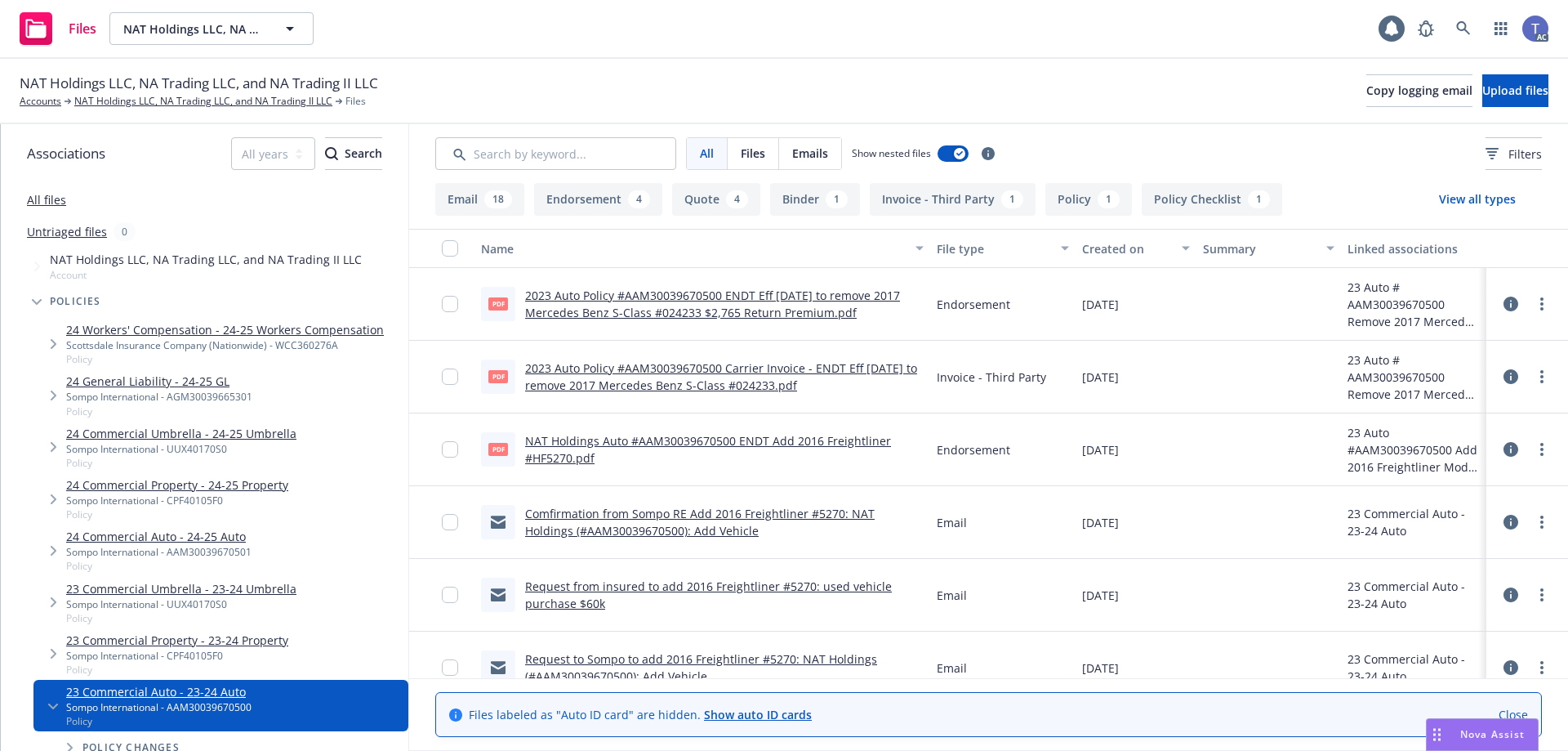
click at [760, 307] on link "2023 Auto Policy #AAM30039670500 ENDT Eff 11-20-2023 to remove 2017 Mercedes Be…" at bounding box center [712, 304] width 375 height 33
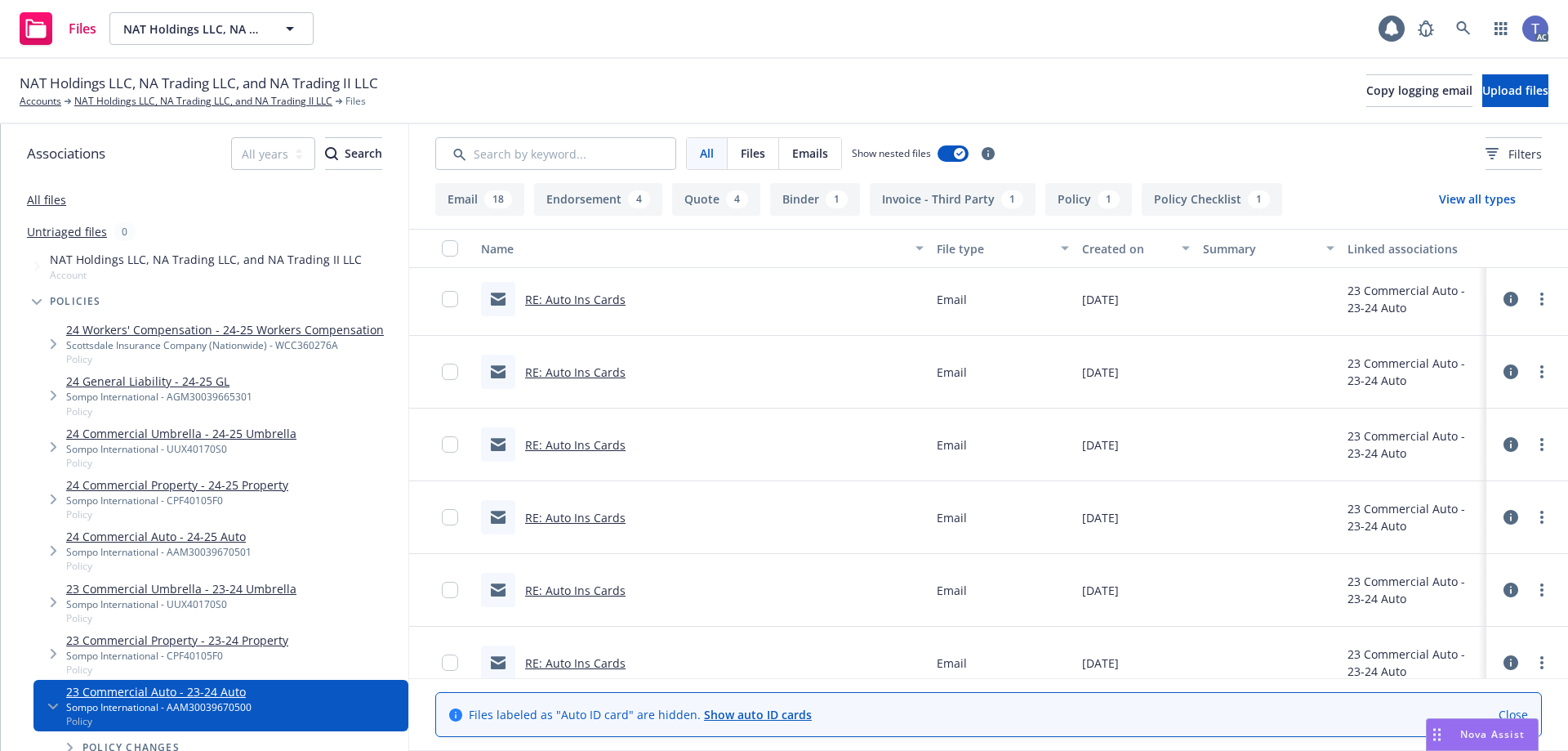
scroll to position [0, 0]
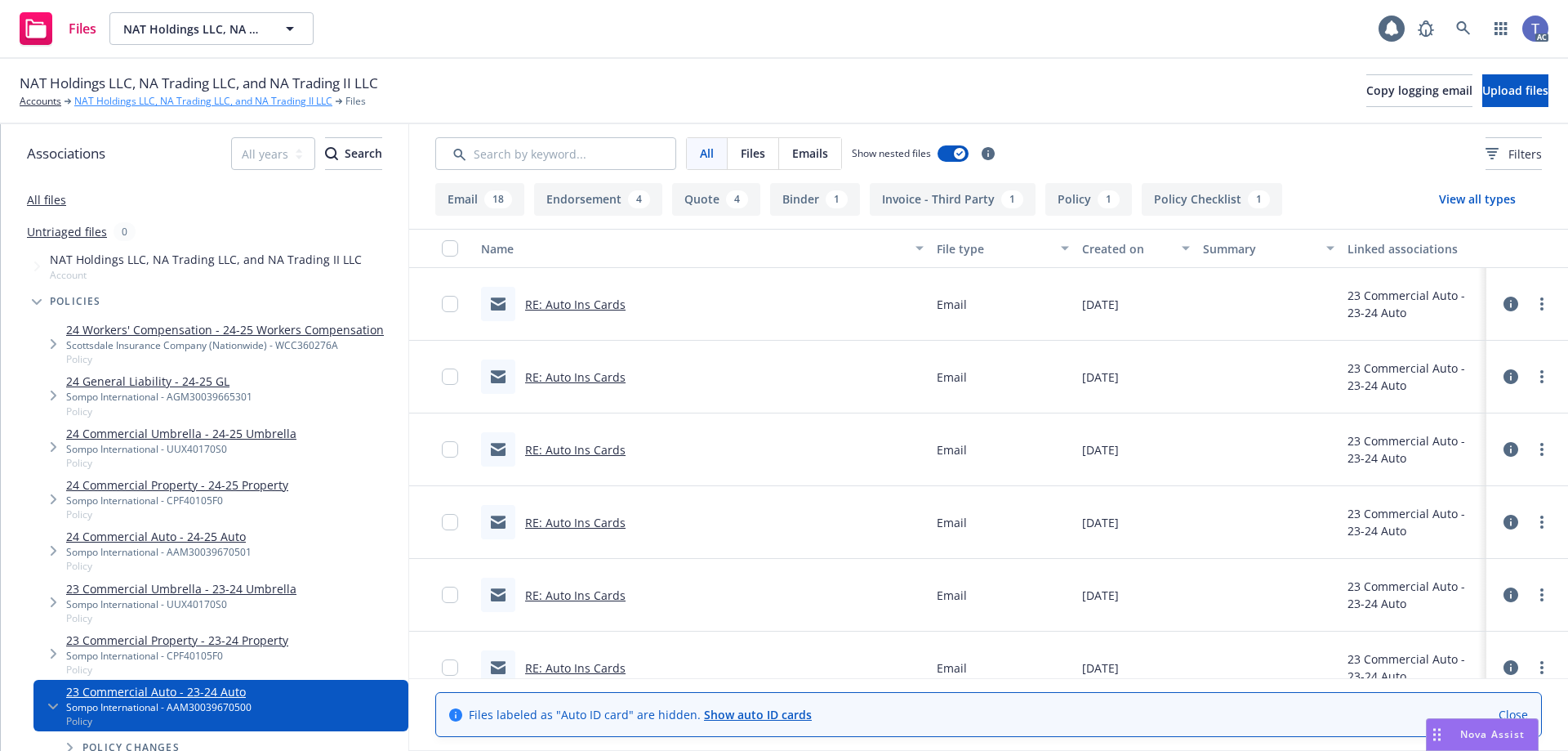
click at [239, 103] on link "NAT Holdings LLC, NA Trading LLC, and NA Trading II LLC" at bounding box center [203, 101] width 258 height 15
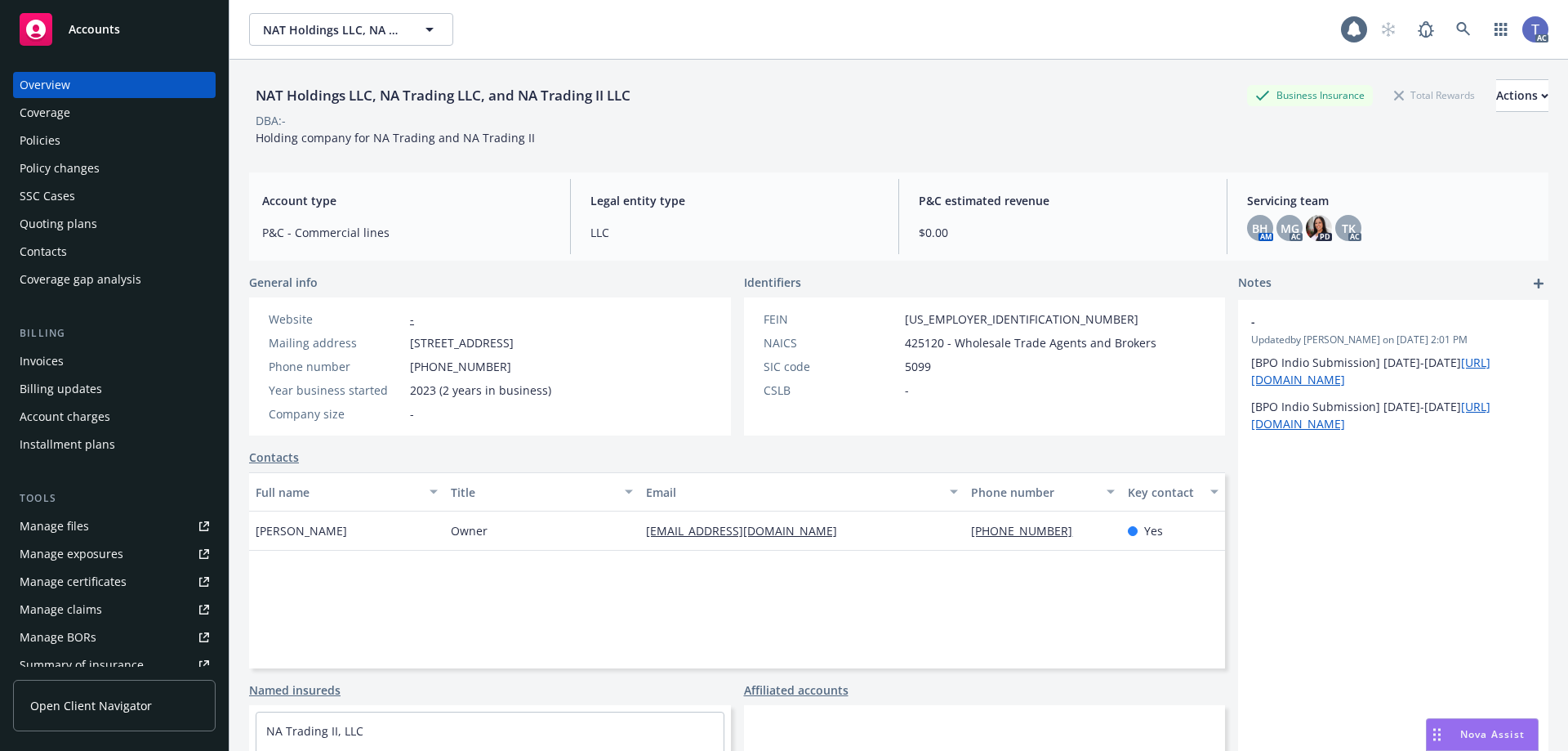
click at [78, 438] on div "Installment plans" at bounding box center [67, 445] width 96 height 26
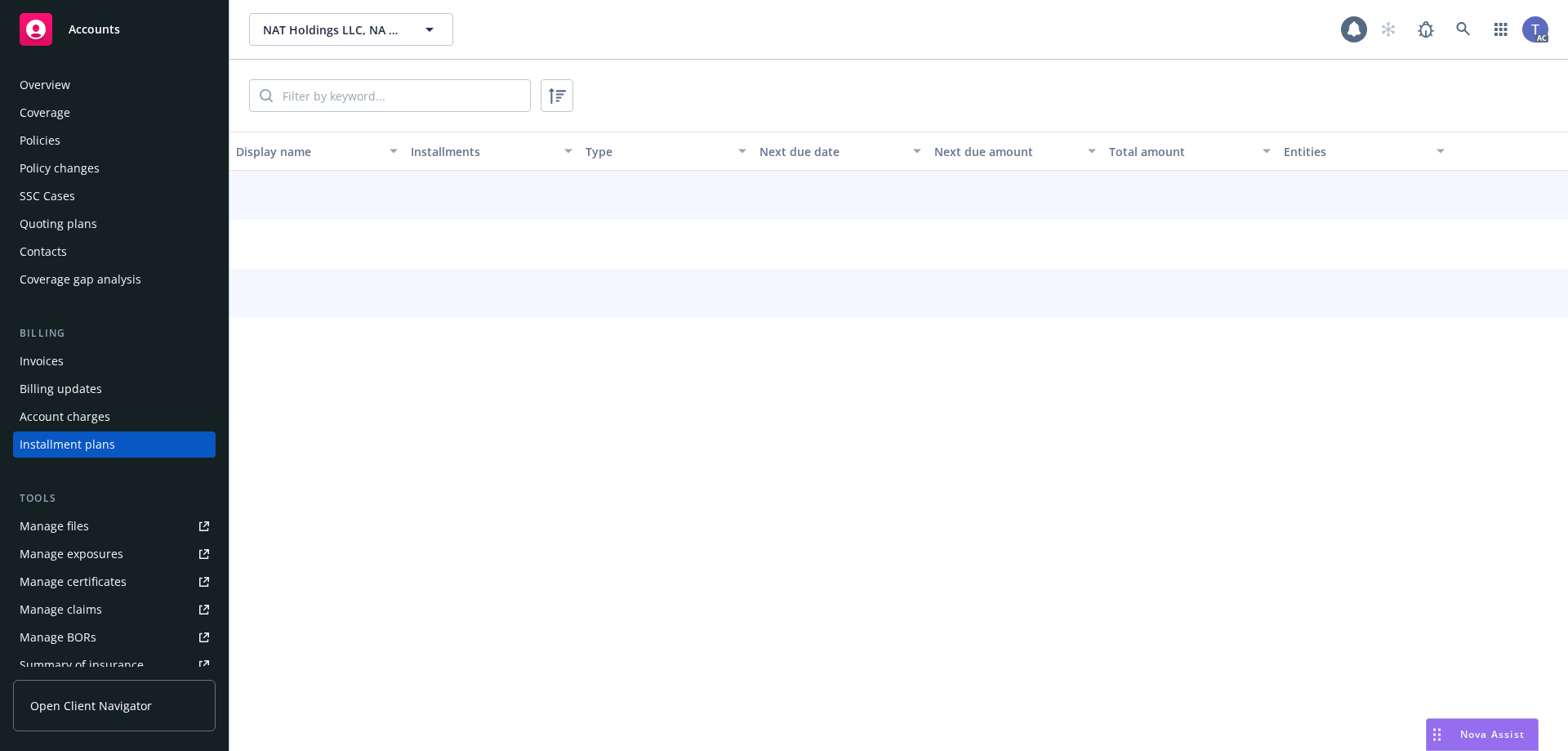
scroll to position [43, 0]
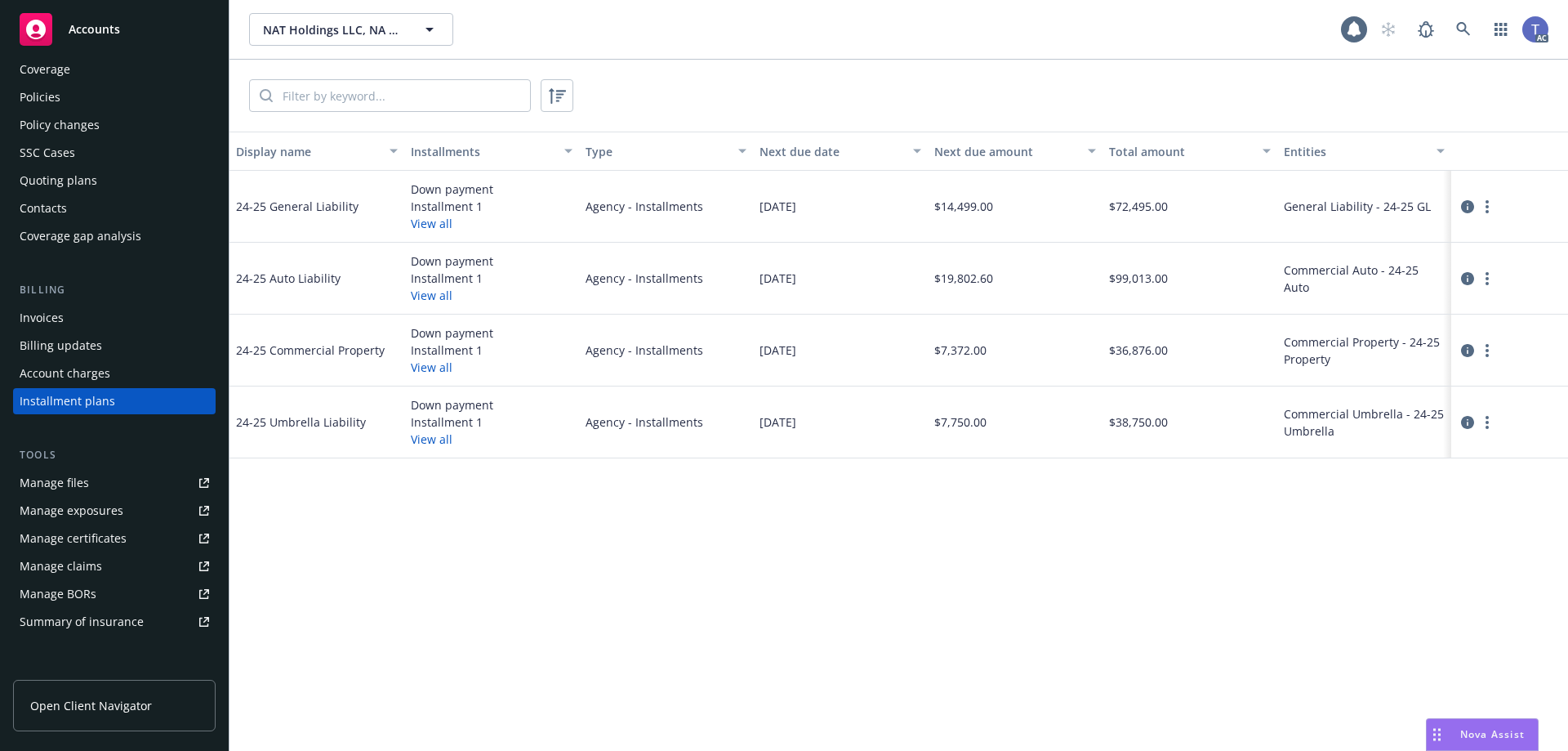
click at [427, 222] on button "View all" at bounding box center [431, 224] width 41 height 17
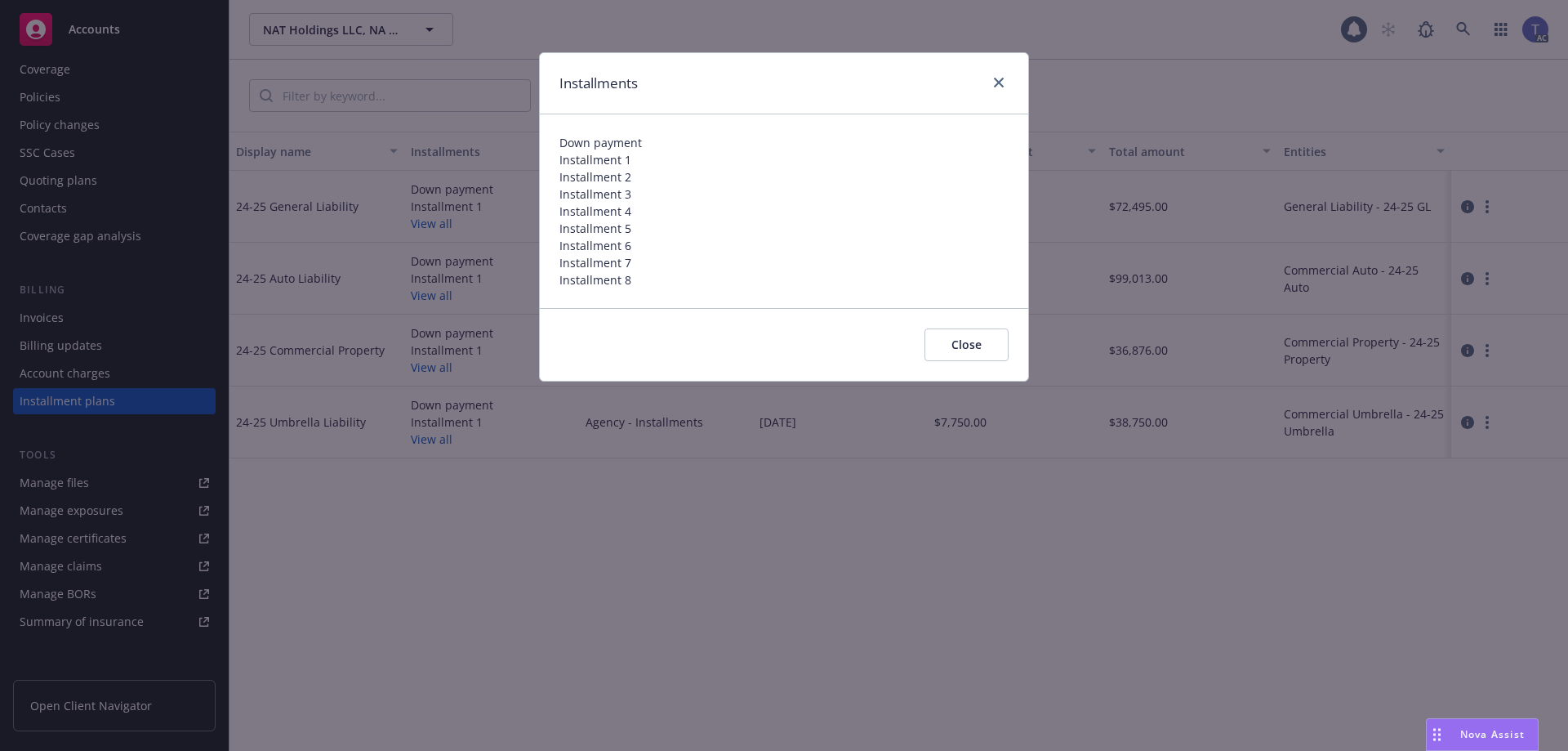
click at [974, 343] on button "Close" at bounding box center [966, 344] width 84 height 33
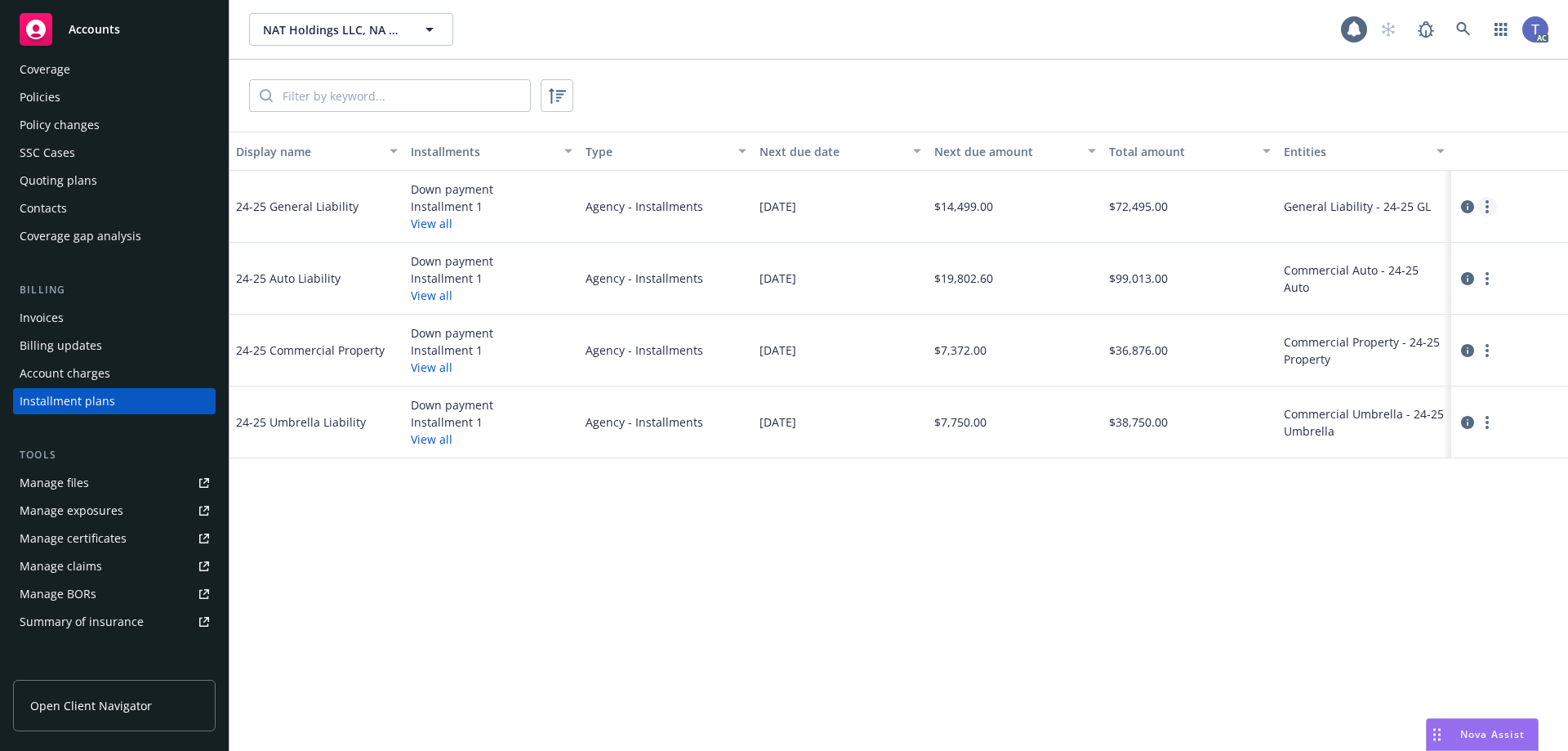
click at [1490, 206] on link "more" at bounding box center [1487, 206] width 20 height 20
click at [1473, 205] on icon "circleInformation" at bounding box center [1467, 206] width 13 height 13
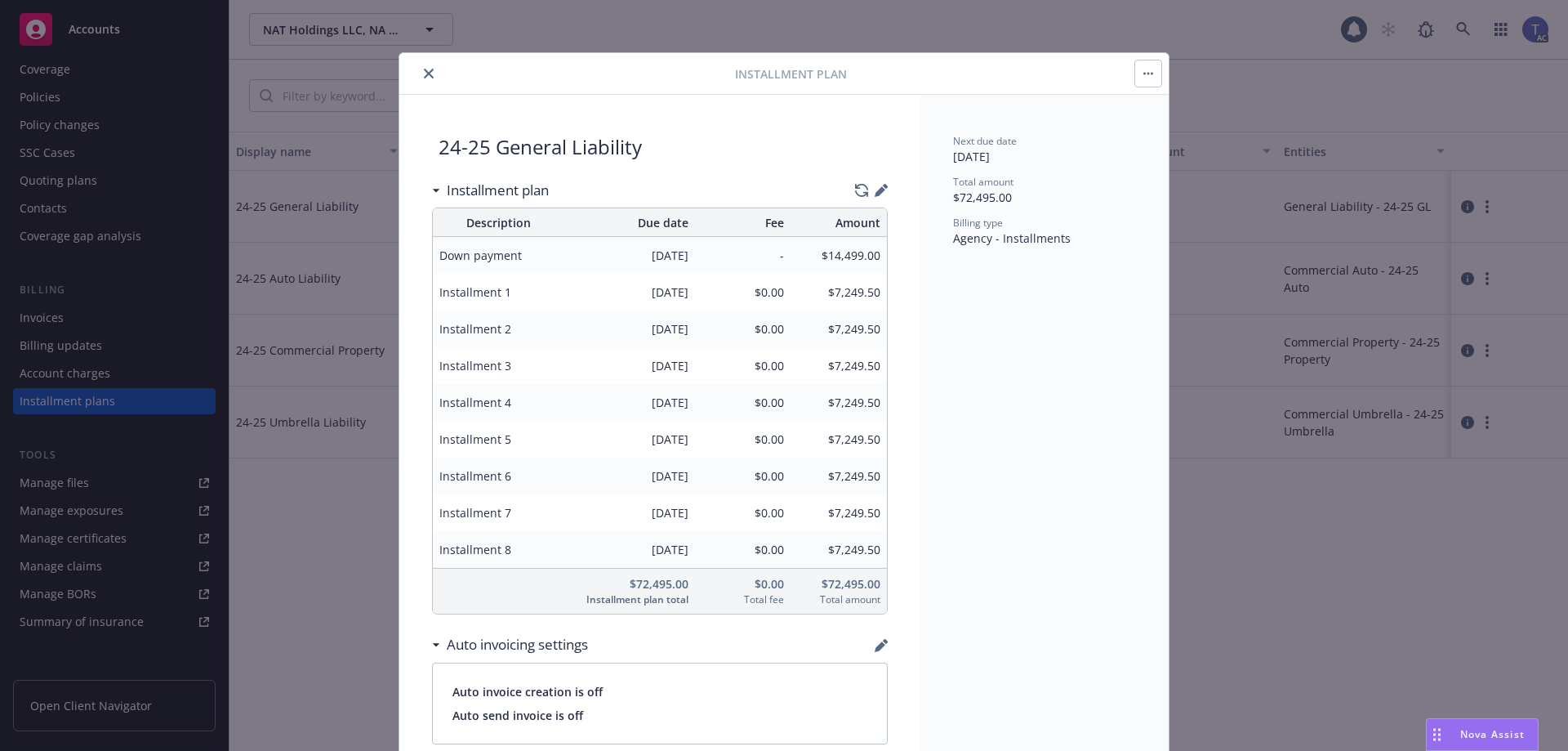
click at [426, 71] on icon "close" at bounding box center [428, 73] width 9 height 9
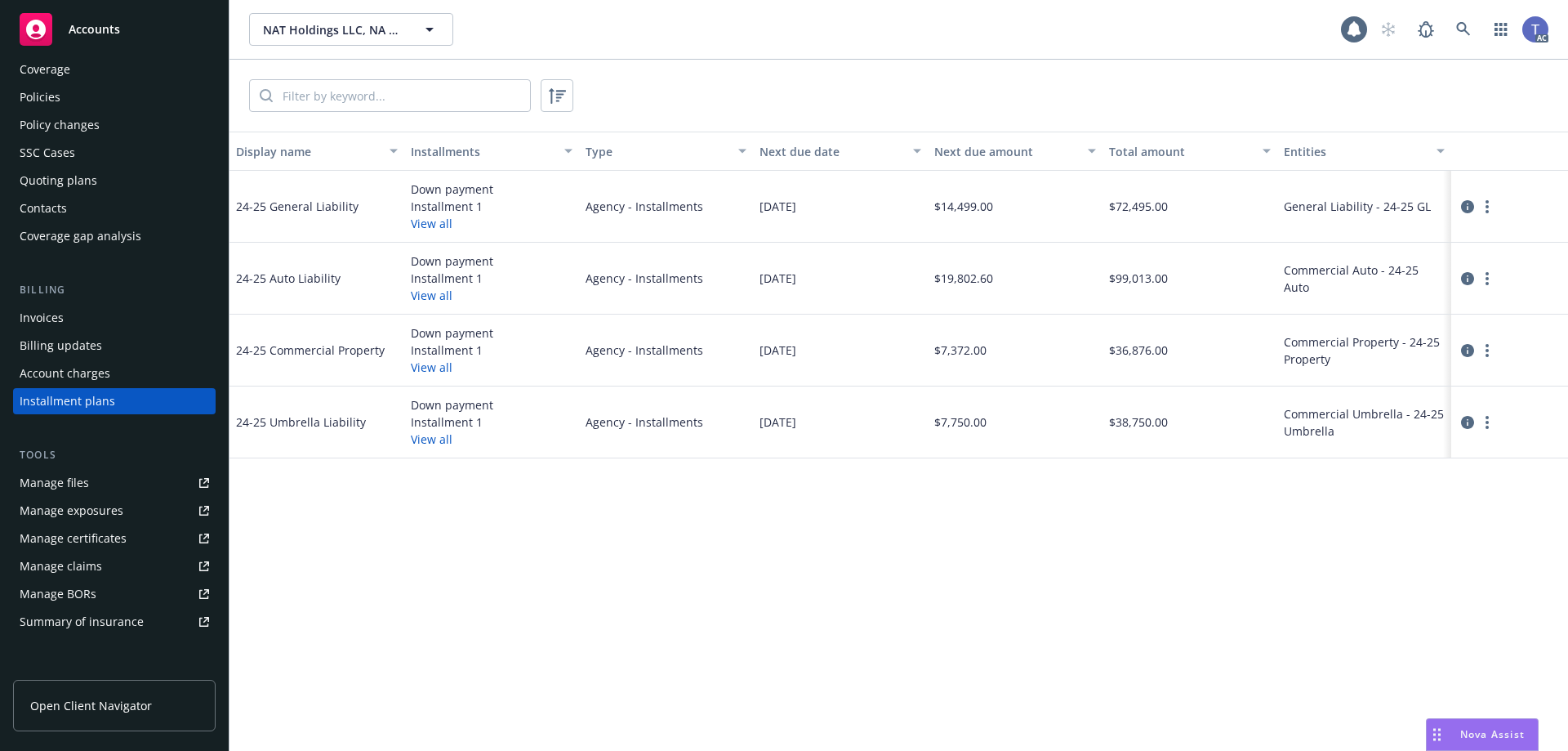
click at [98, 319] on div "Invoices" at bounding box center [115, 318] width 190 height 26
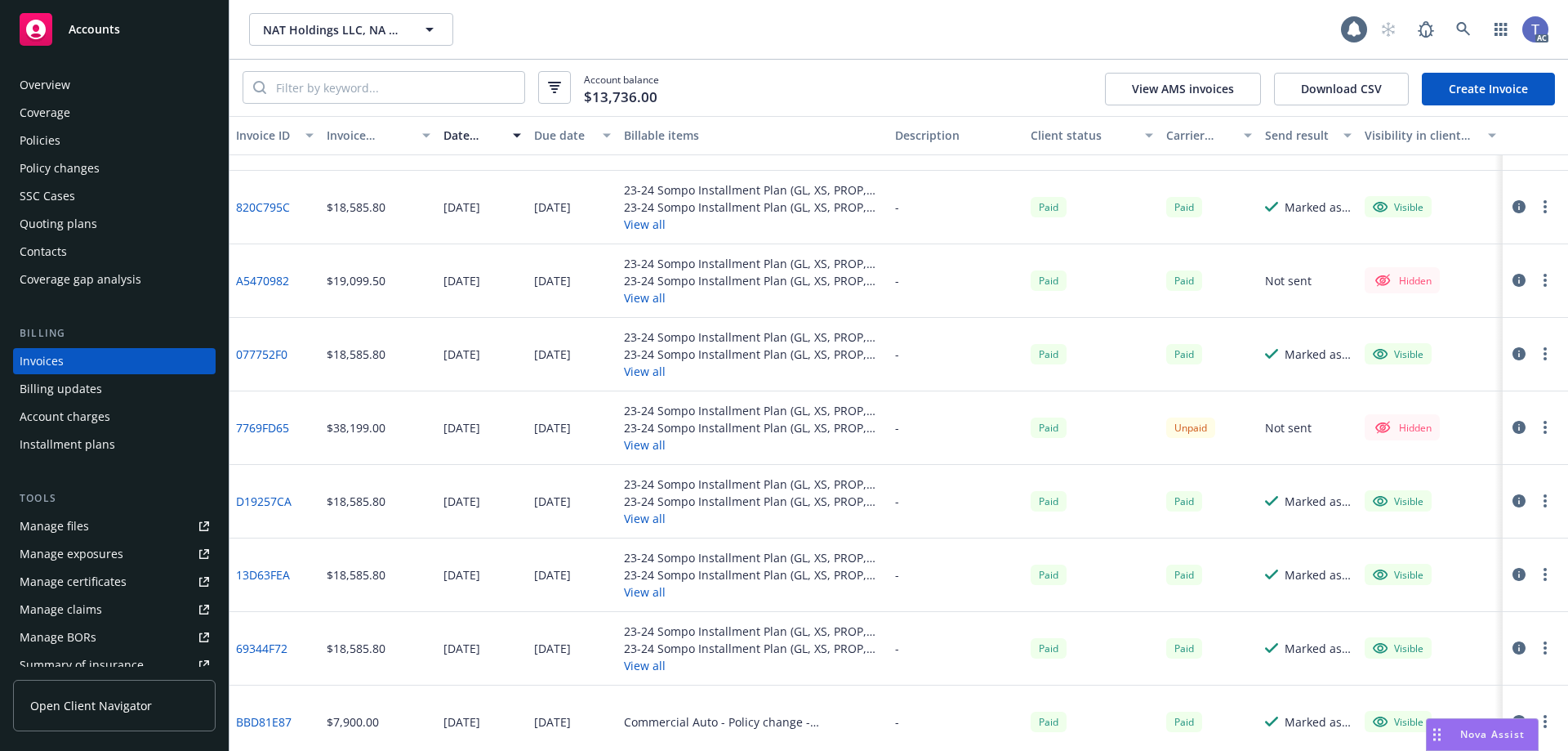
scroll to position [581, 0]
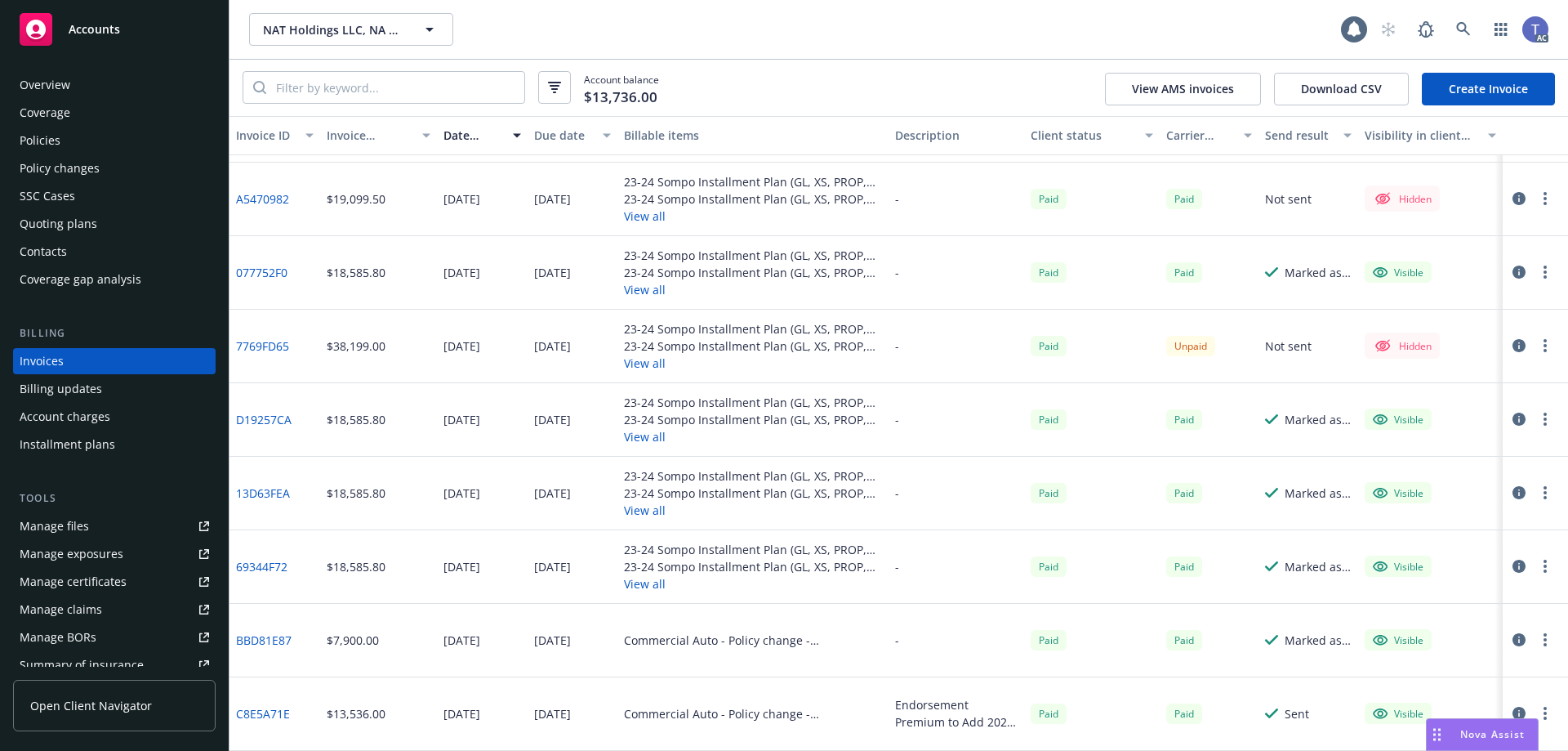
click at [641, 577] on button "View all" at bounding box center [753, 584] width 258 height 17
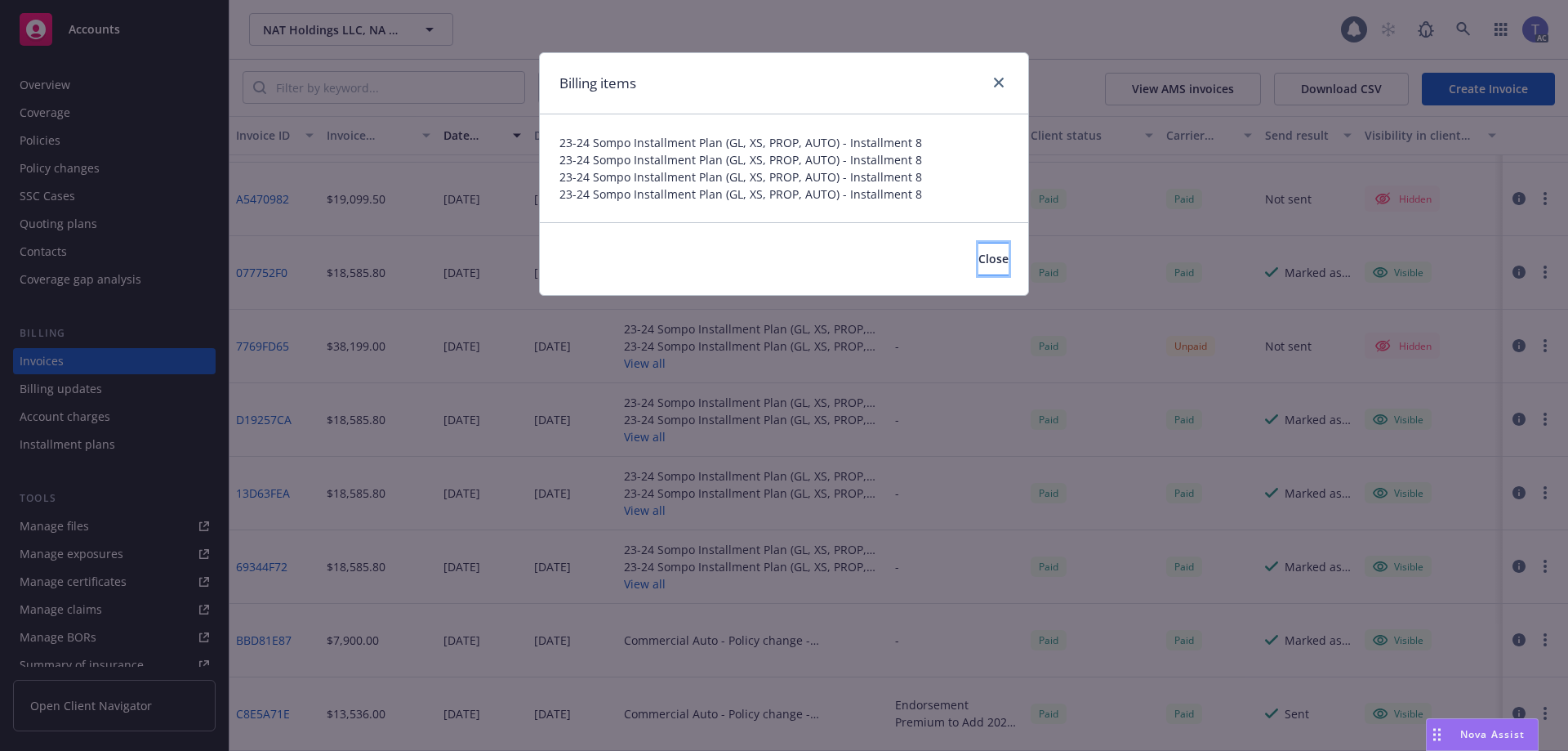
click at [979, 257] on span "Close" at bounding box center [993, 259] width 30 height 16
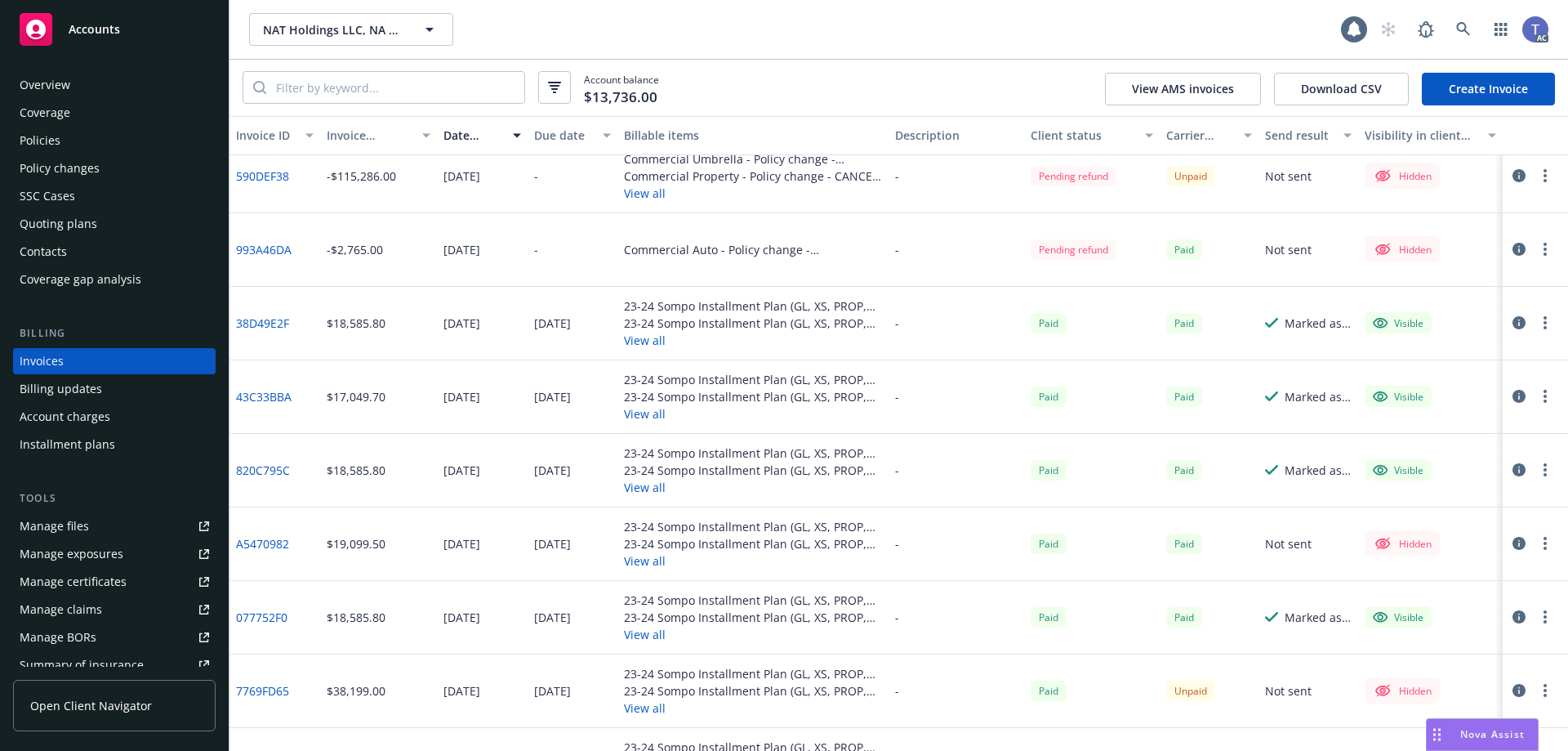
scroll to position [245, 0]
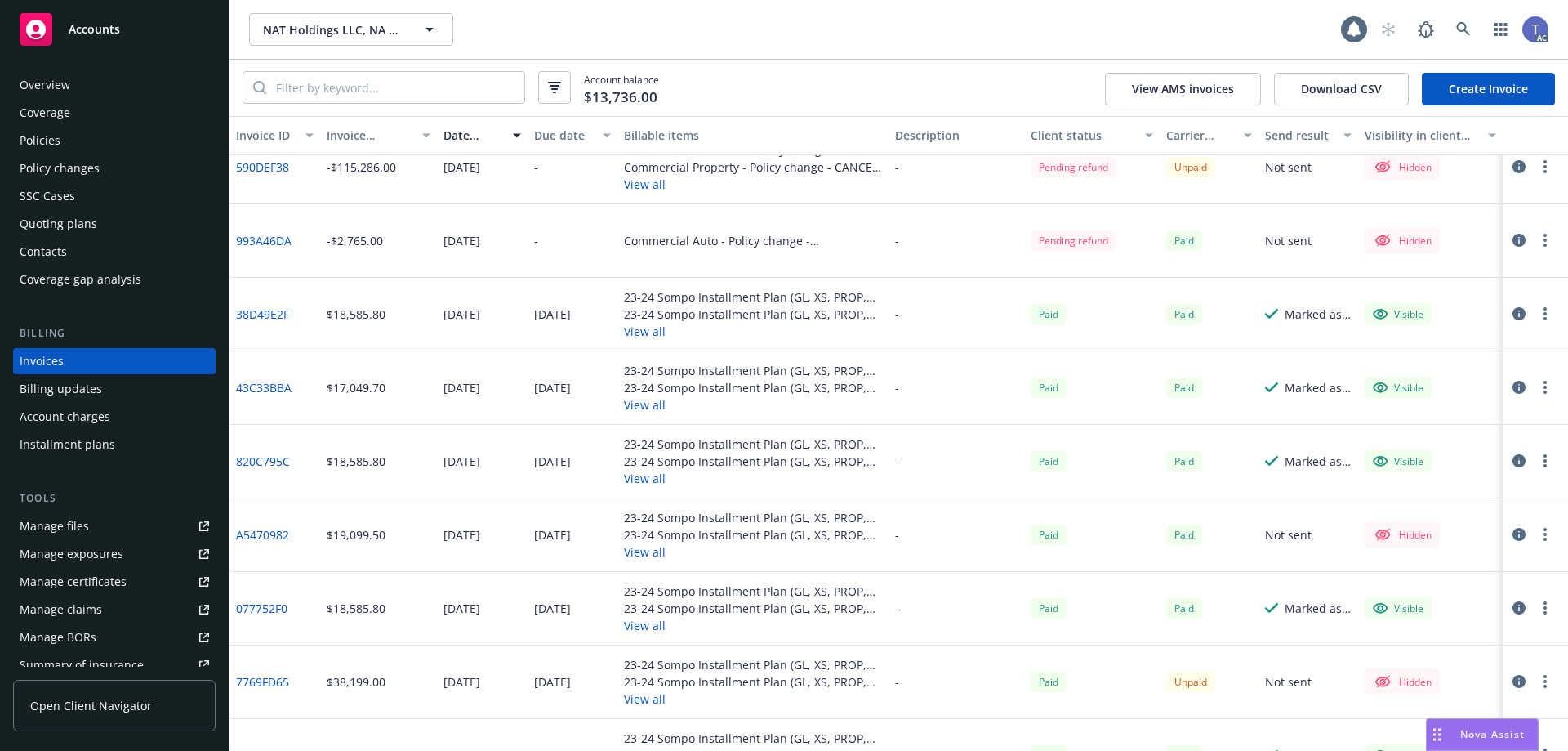
click at [1513, 310] on icon "button" at bounding box center [1519, 313] width 13 height 13
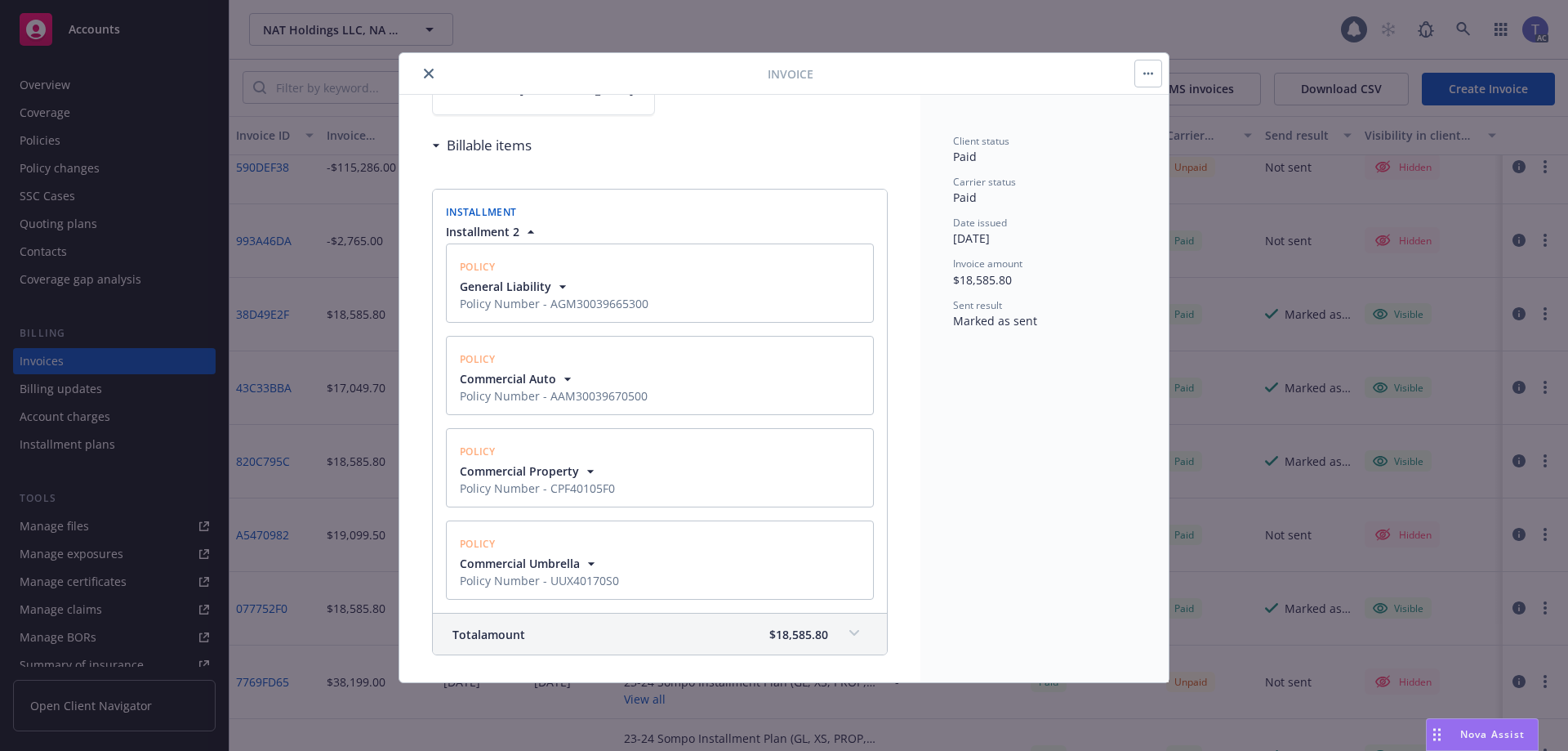
scroll to position [163, 0]
click at [427, 73] on icon "close" at bounding box center [428, 73] width 9 height 9
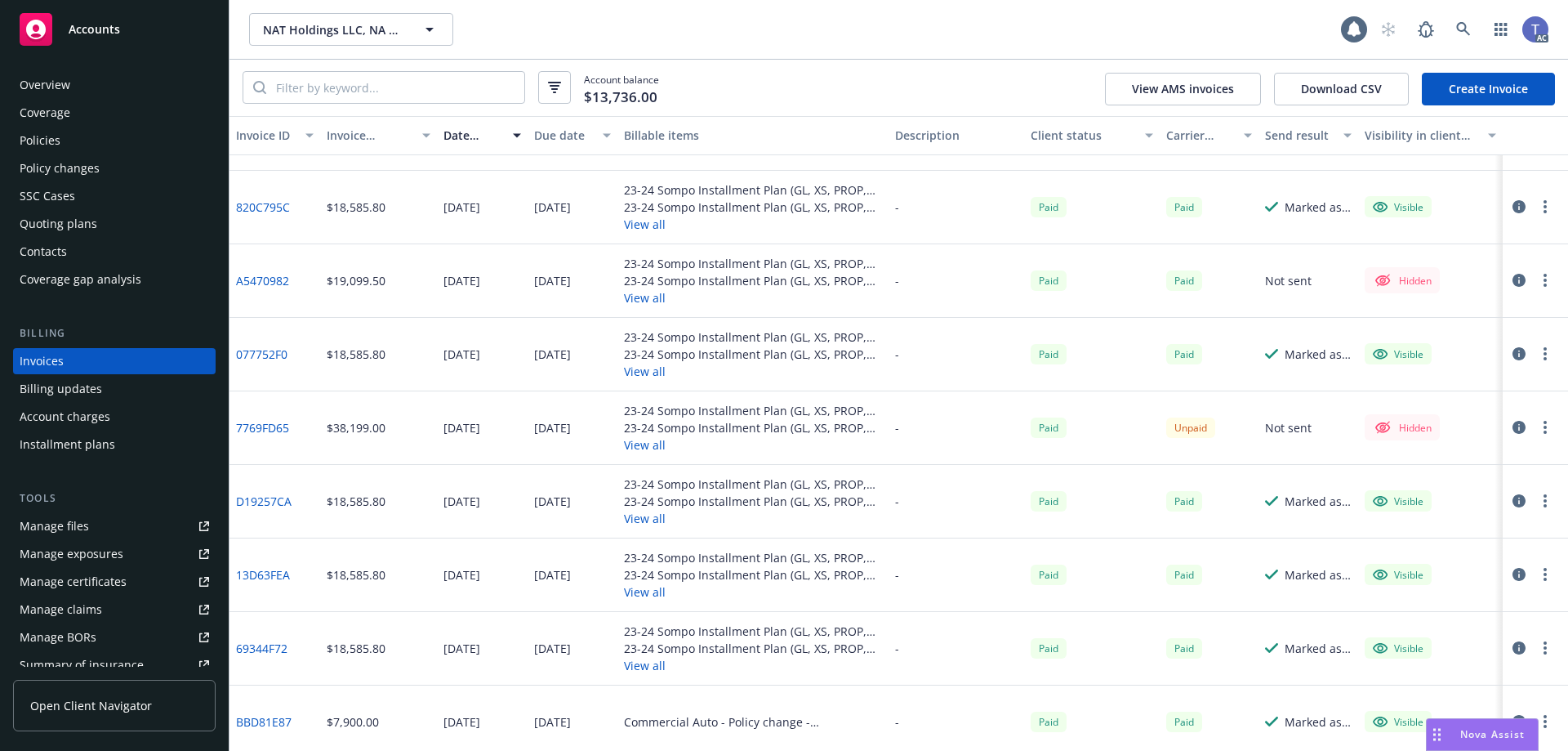
scroll to position [418, 0]
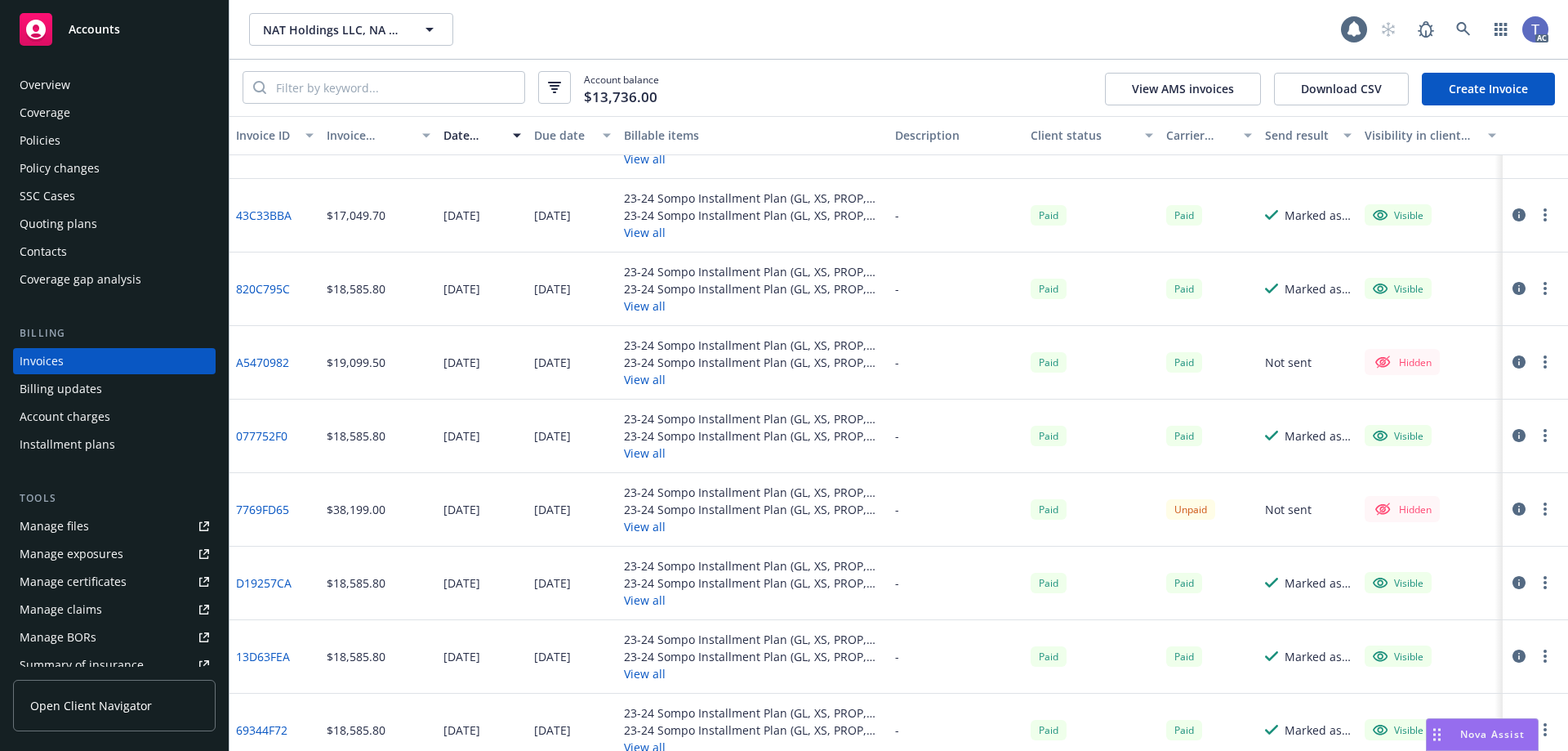
click at [1513, 508] on icon "button" at bounding box center [1519, 508] width 13 height 13
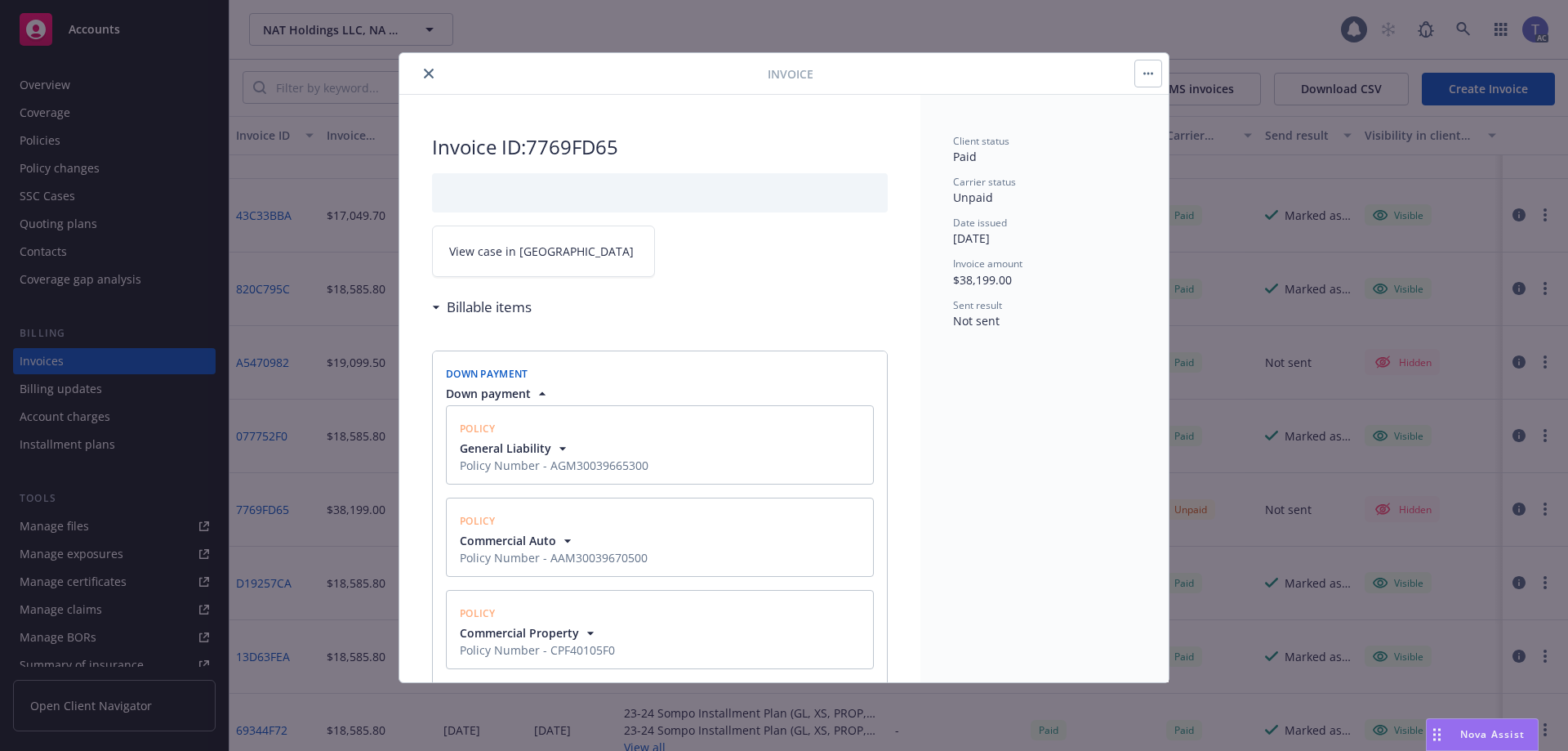
click at [573, 437] on div "Policy" at bounding box center [659, 427] width 406 height 23
click at [425, 72] on icon "close" at bounding box center [428, 73] width 9 height 9
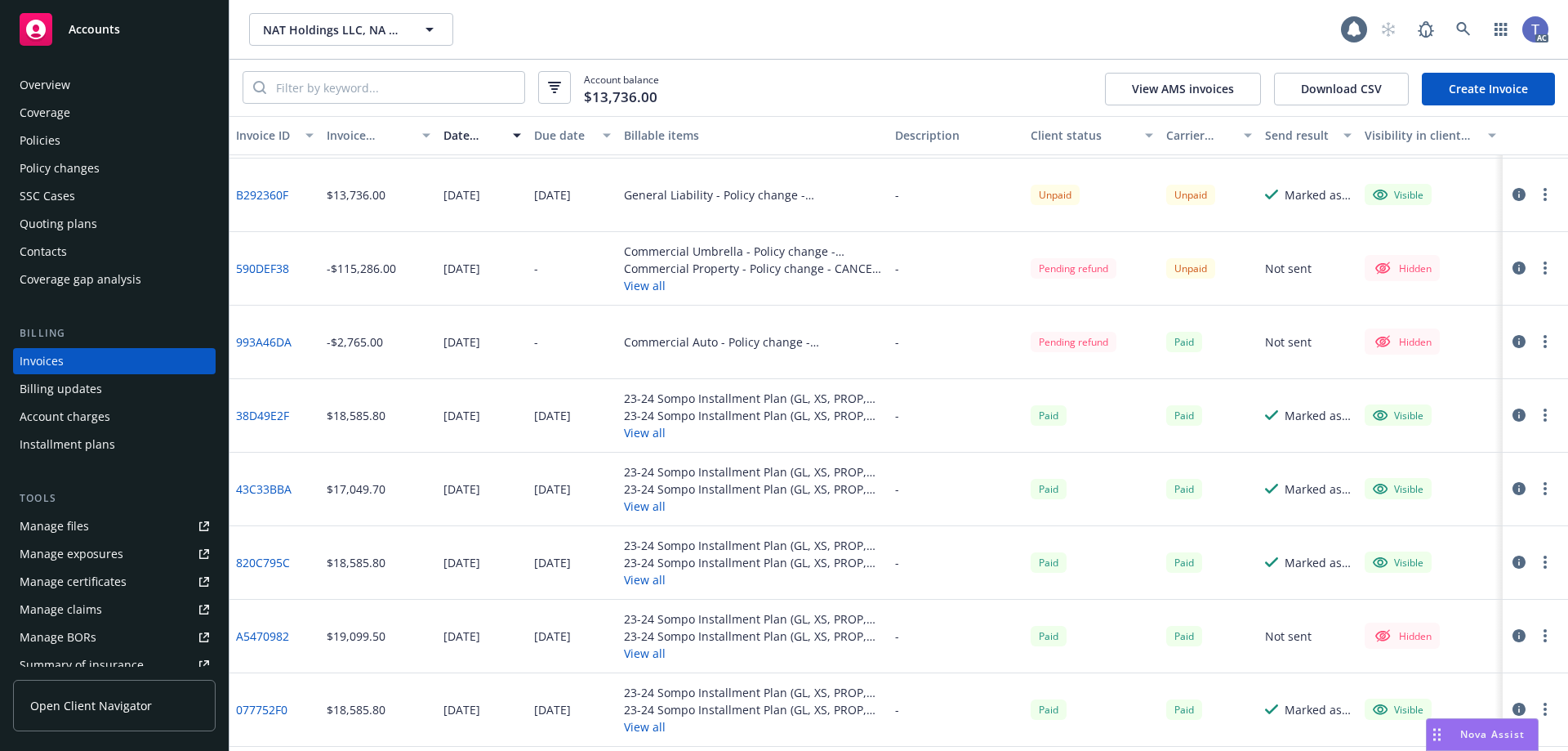
scroll to position [173, 0]
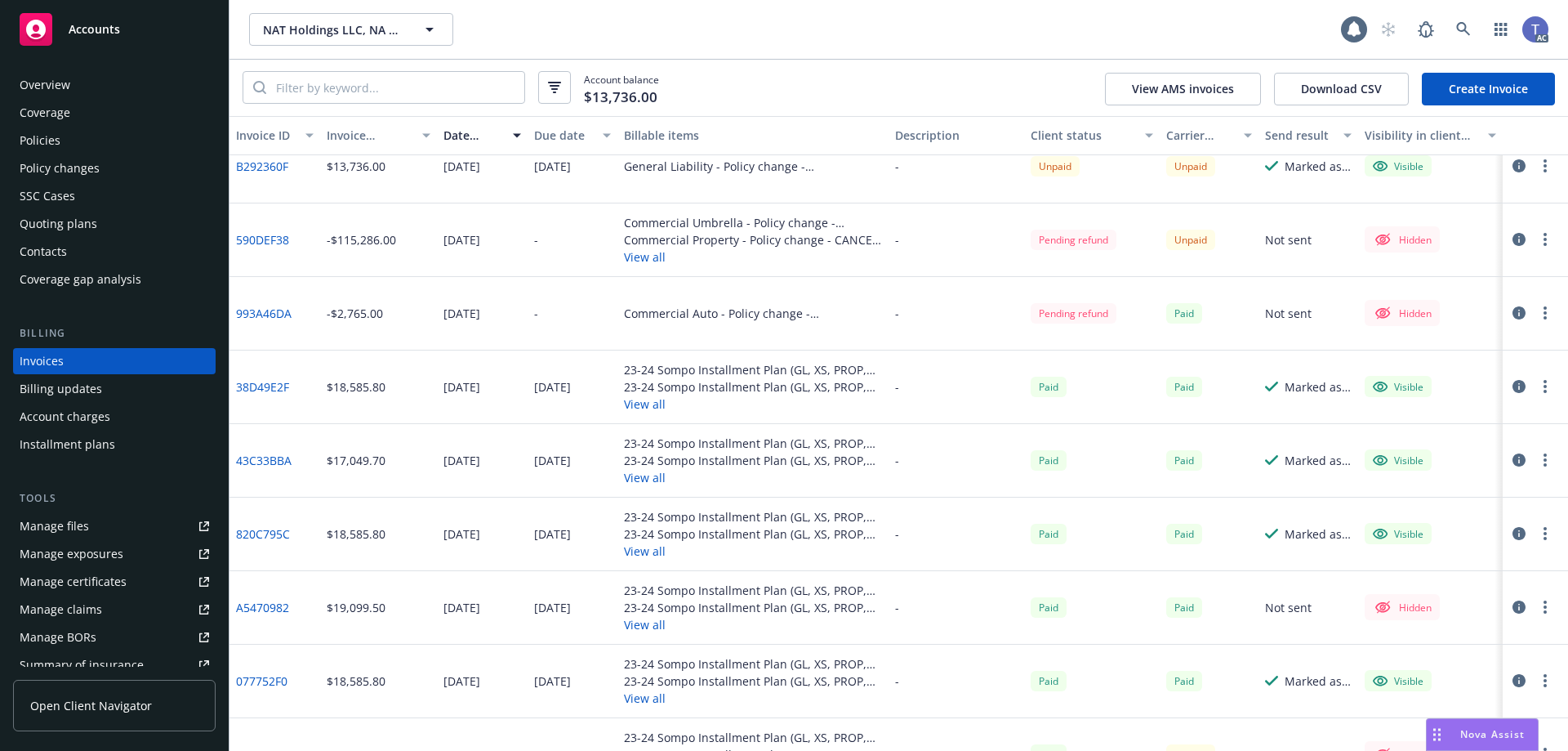
drag, startPoint x: 904, startPoint y: 389, endPoint x: 920, endPoint y: 389, distance: 16.0
click at [904, 389] on div "-" at bounding box center [956, 387] width 135 height 73
click at [1509, 387] on button "button" at bounding box center [1519, 386] width 20 height 20
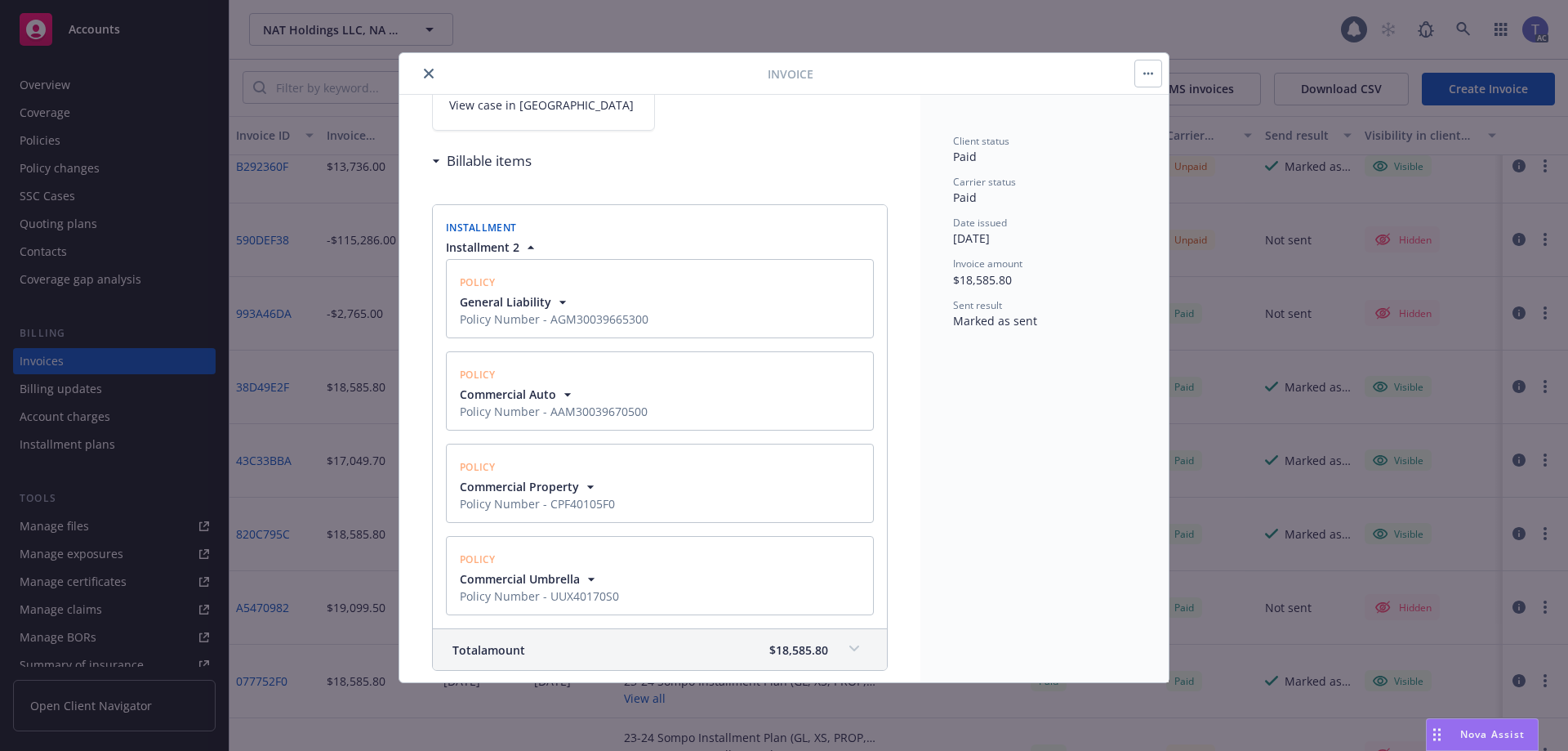
scroll to position [163, 0]
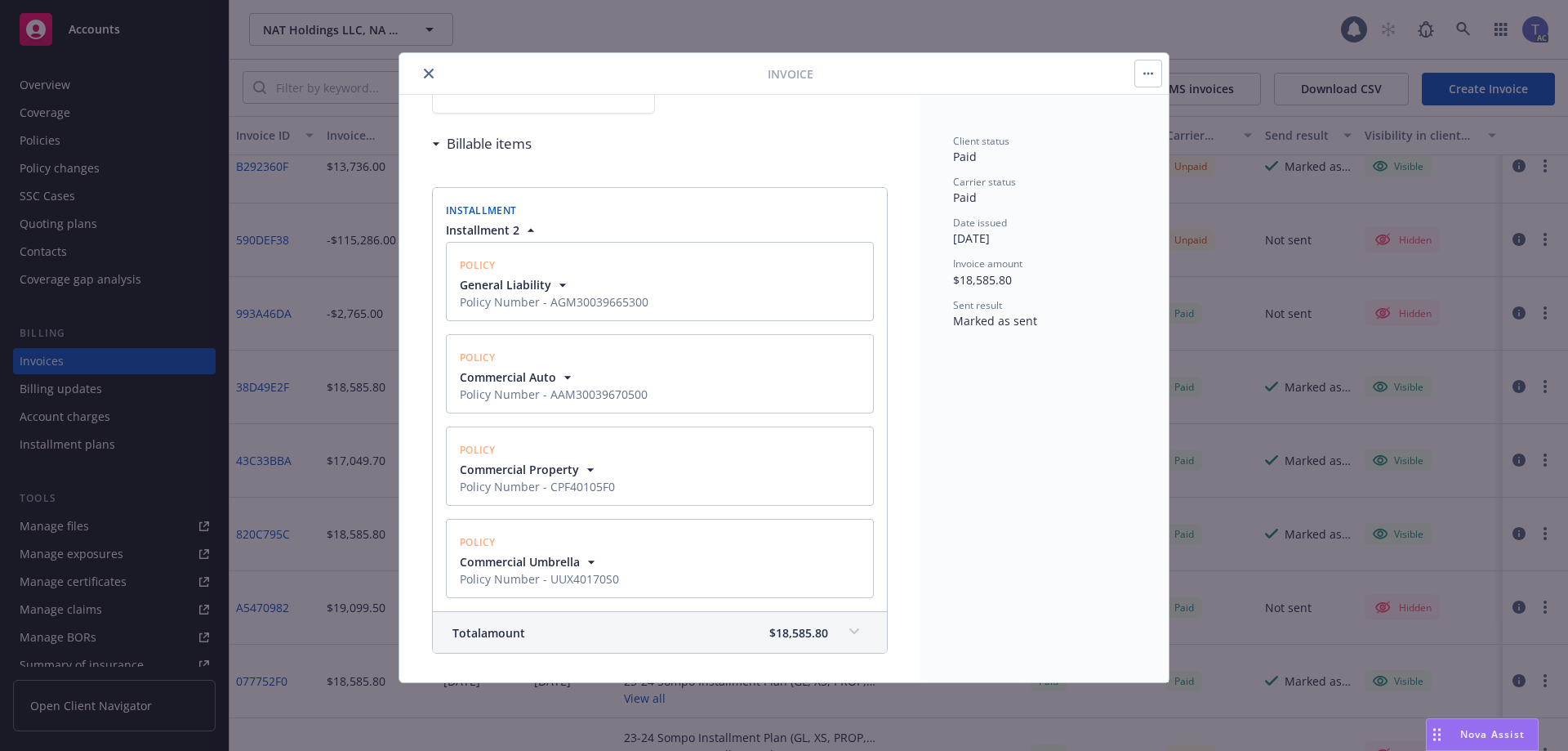
click at [556, 283] on icon "button" at bounding box center [563, 285] width 16 height 16
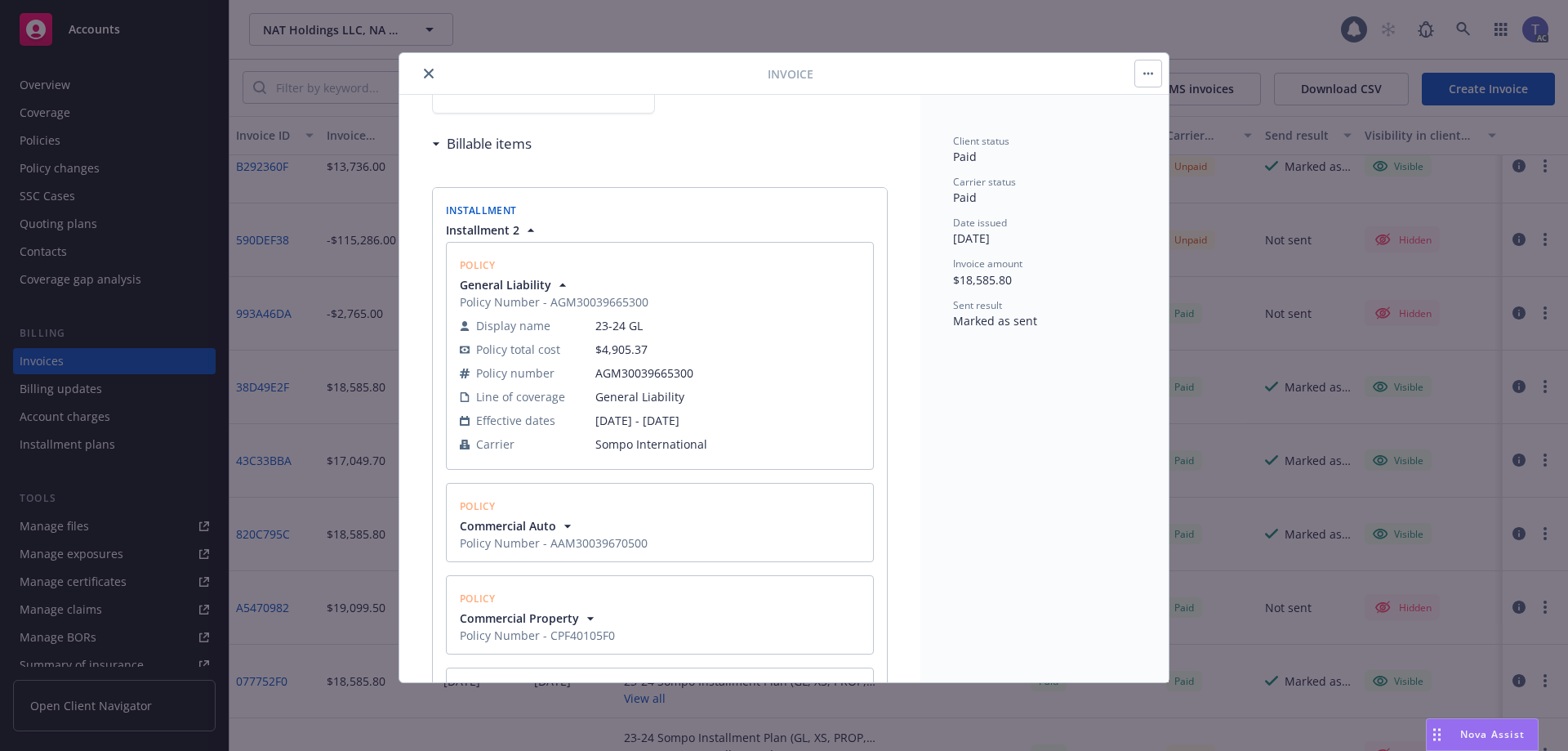
click at [556, 283] on icon "button" at bounding box center [563, 285] width 16 height 16
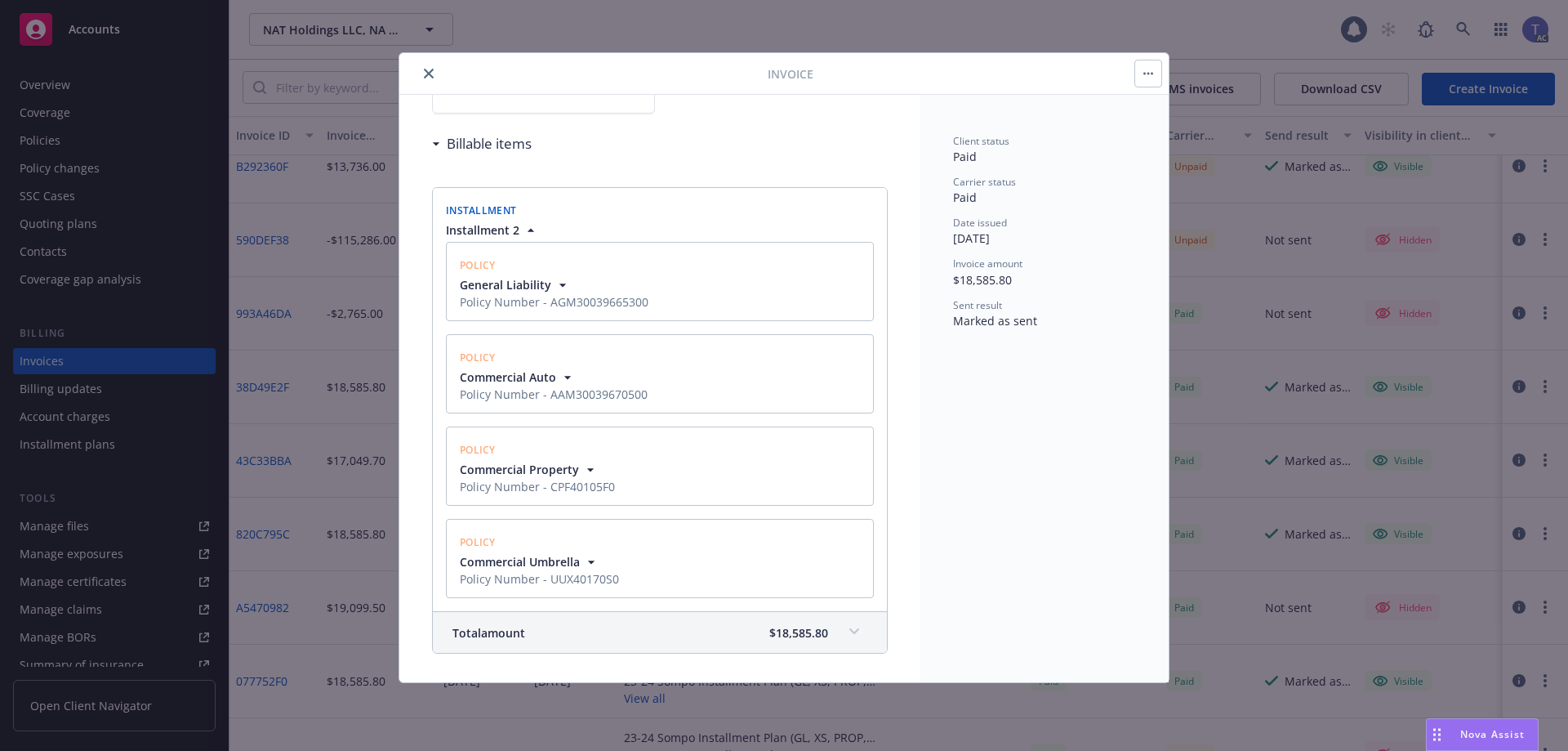
click at [567, 376] on icon "button" at bounding box center [568, 377] width 7 height 3
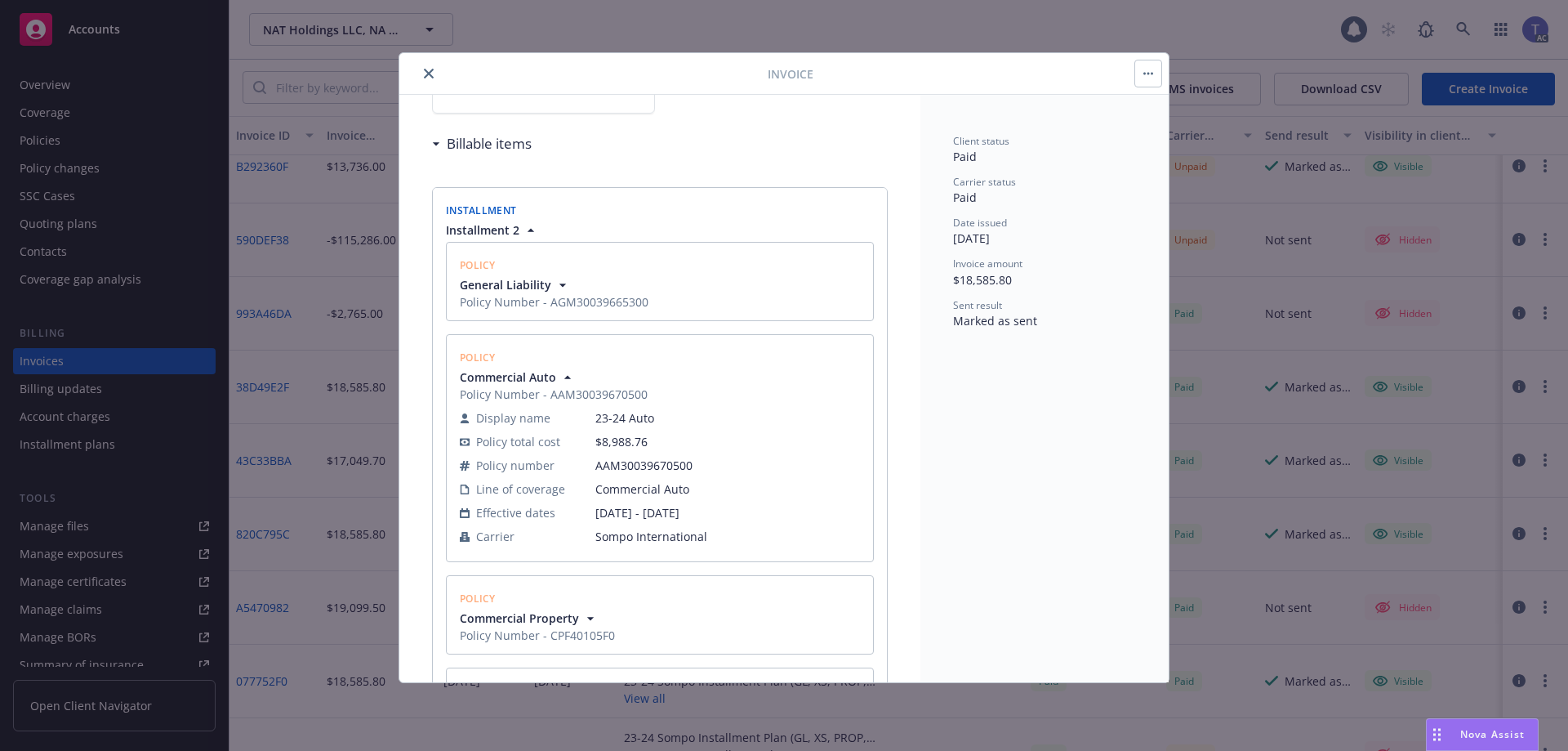
click at [567, 376] on icon "button" at bounding box center [568, 376] width 7 height 3
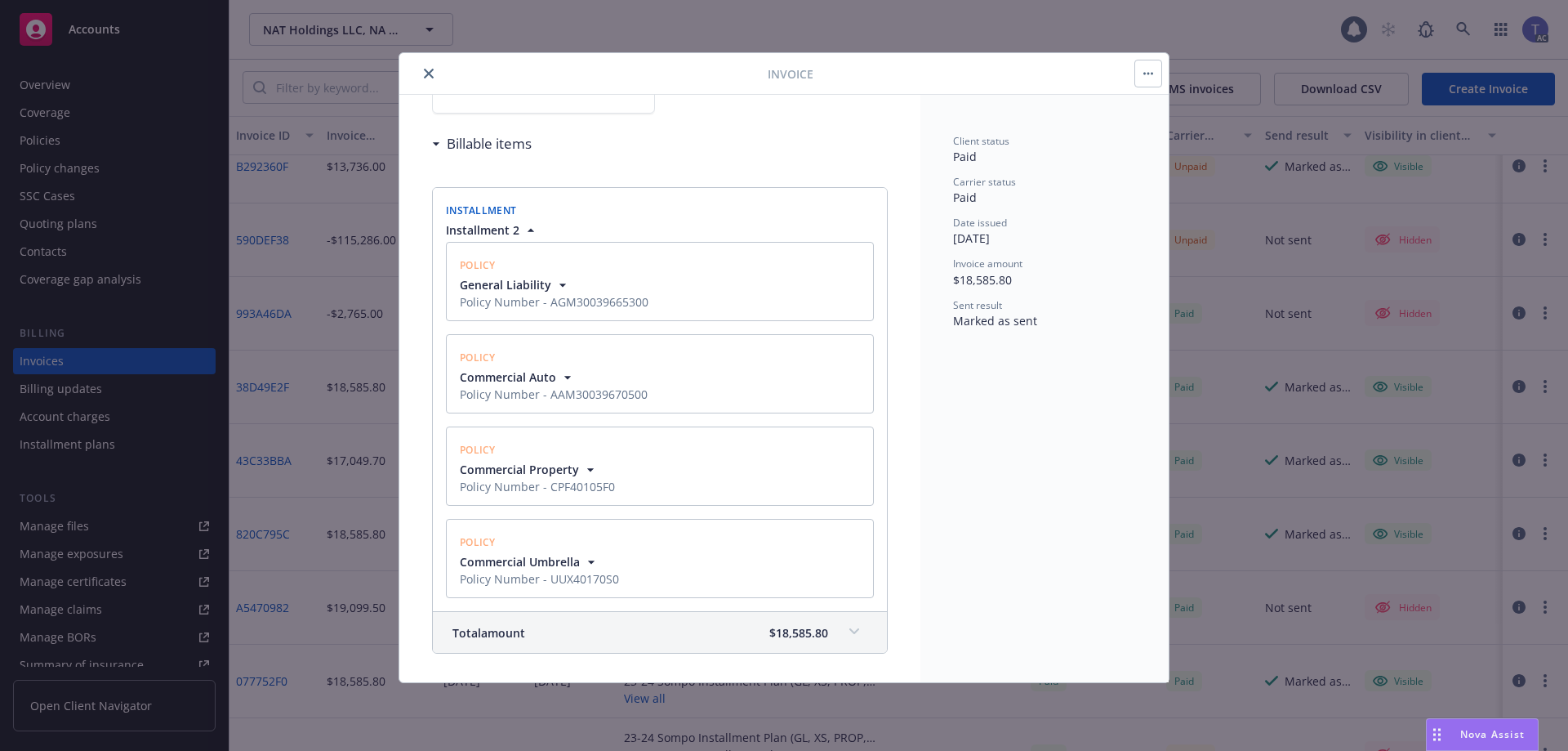
click at [577, 472] on span "Commercial Property" at bounding box center [538, 470] width 155 height 17
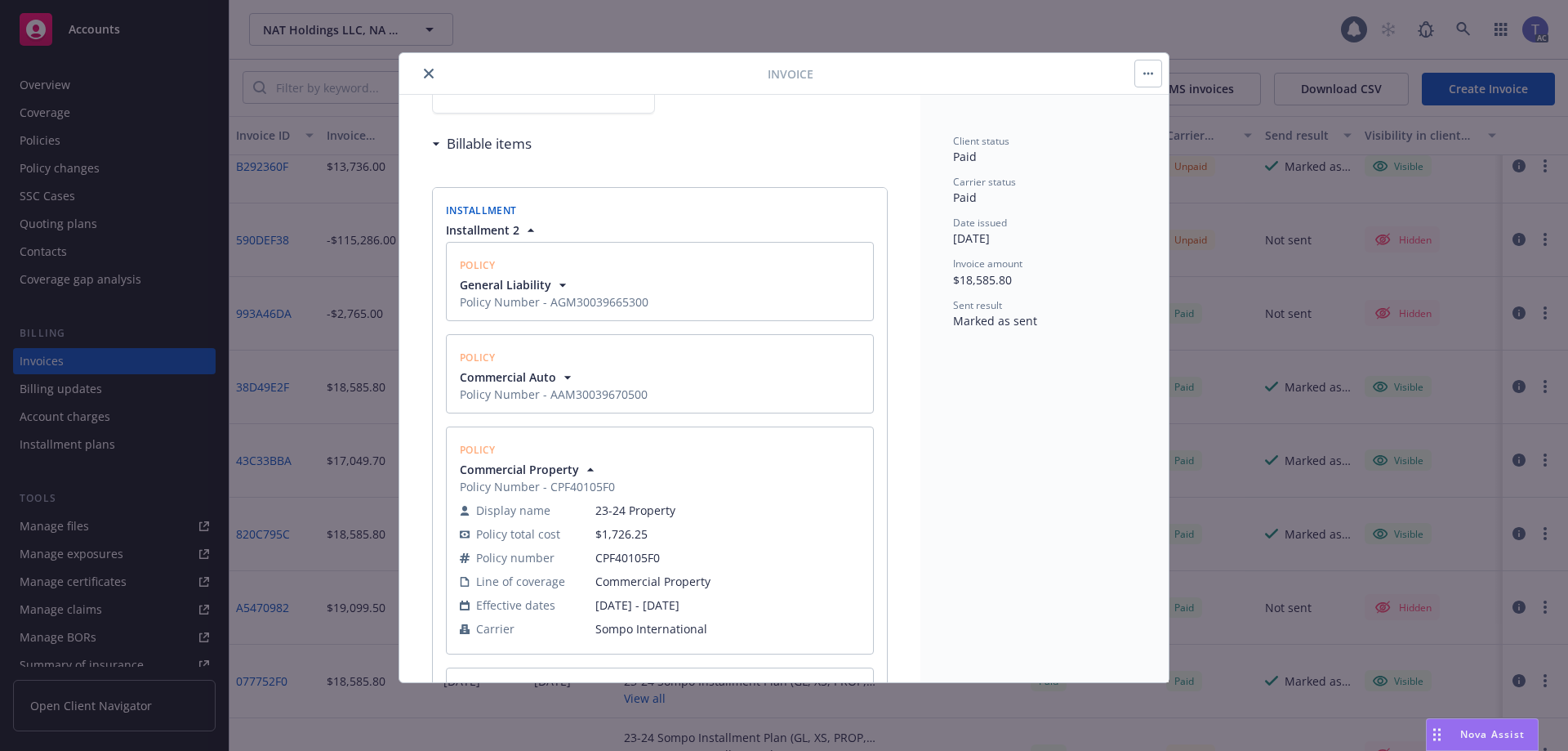
click at [577, 472] on span "Commercial Property" at bounding box center [538, 470] width 155 height 17
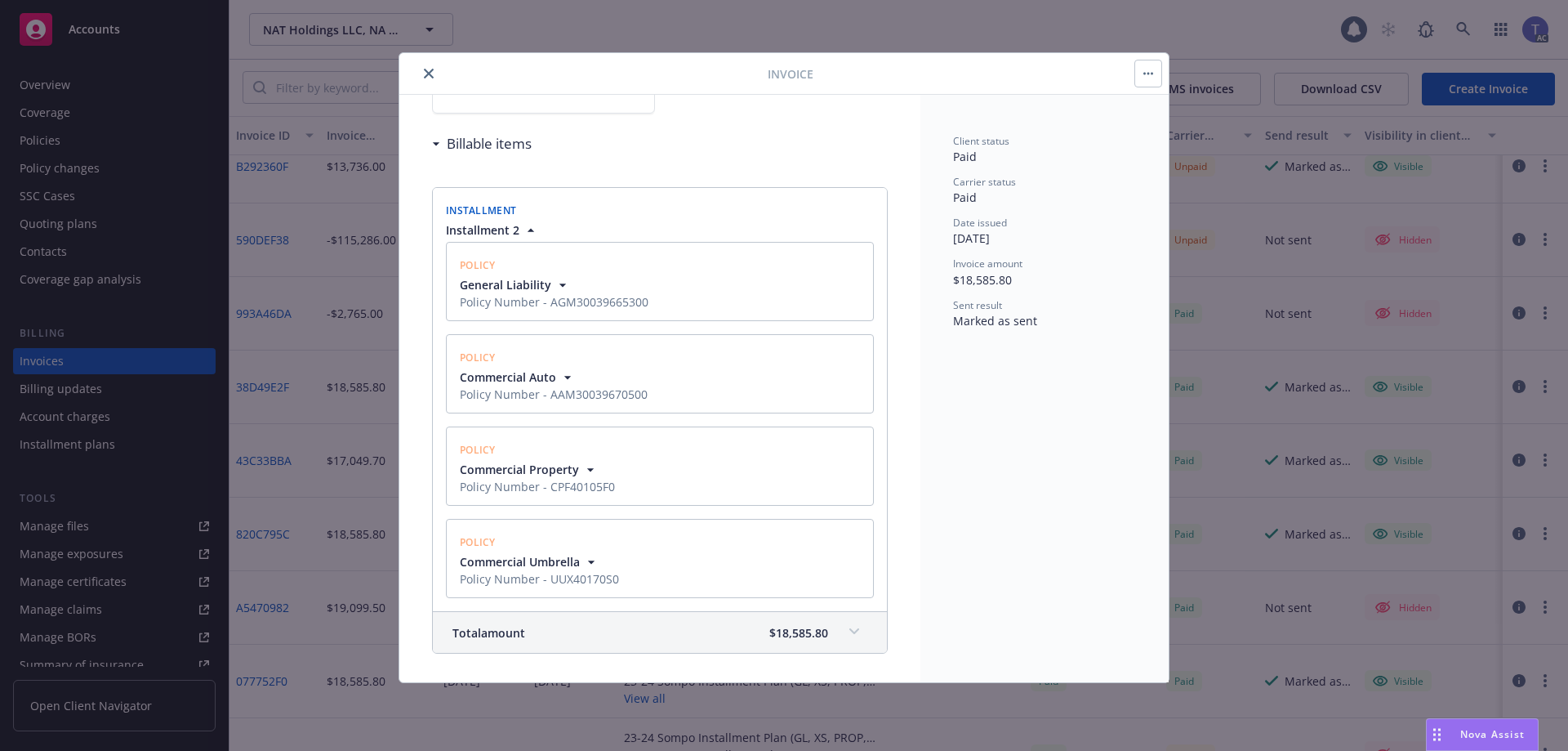
click at [579, 547] on div "Policy" at bounding box center [659, 540] width 406 height 23
click at [580, 553] on span "Commercial Umbrella" at bounding box center [520, 562] width 120 height 17
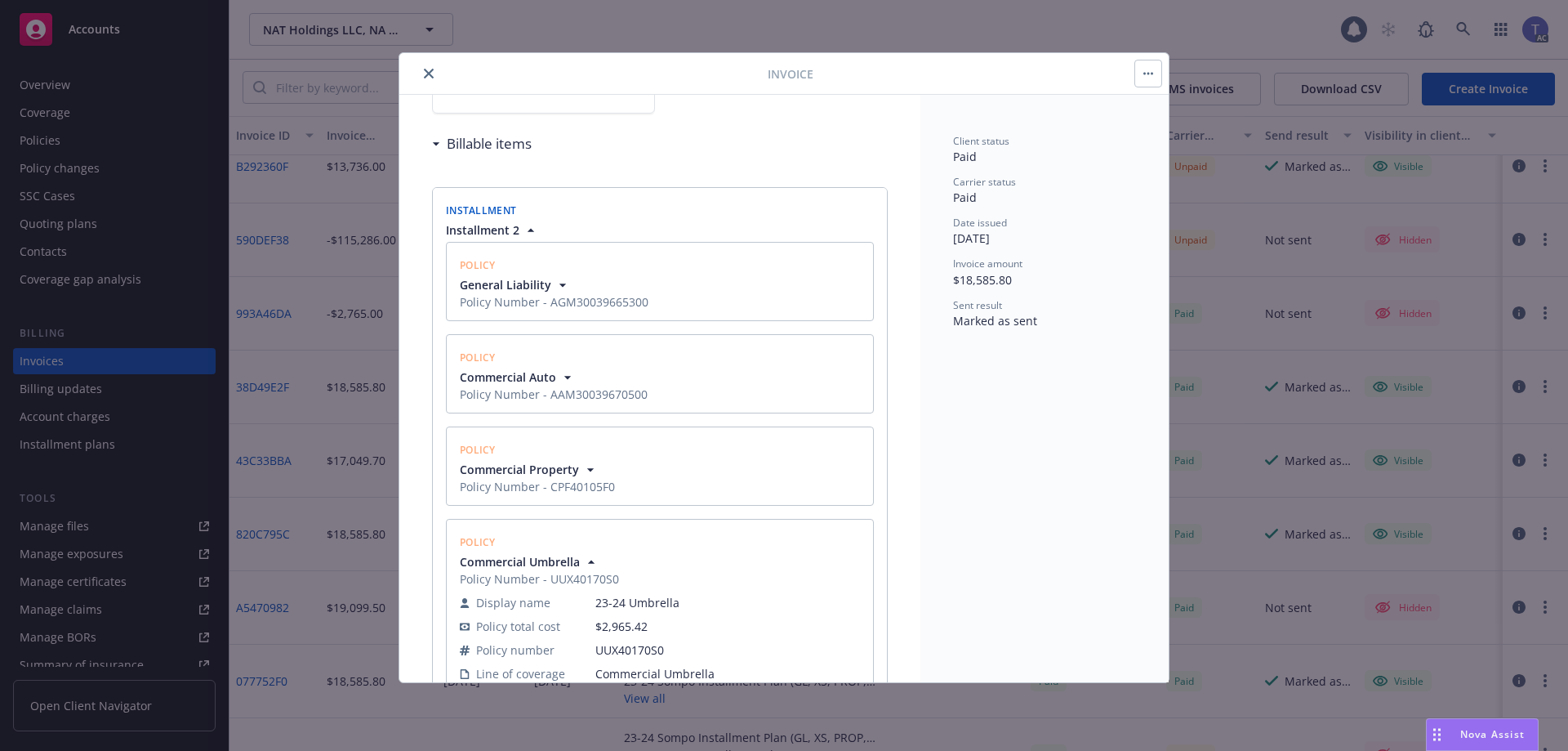
click at [580, 558] on span "Commercial Umbrella" at bounding box center [520, 562] width 120 height 17
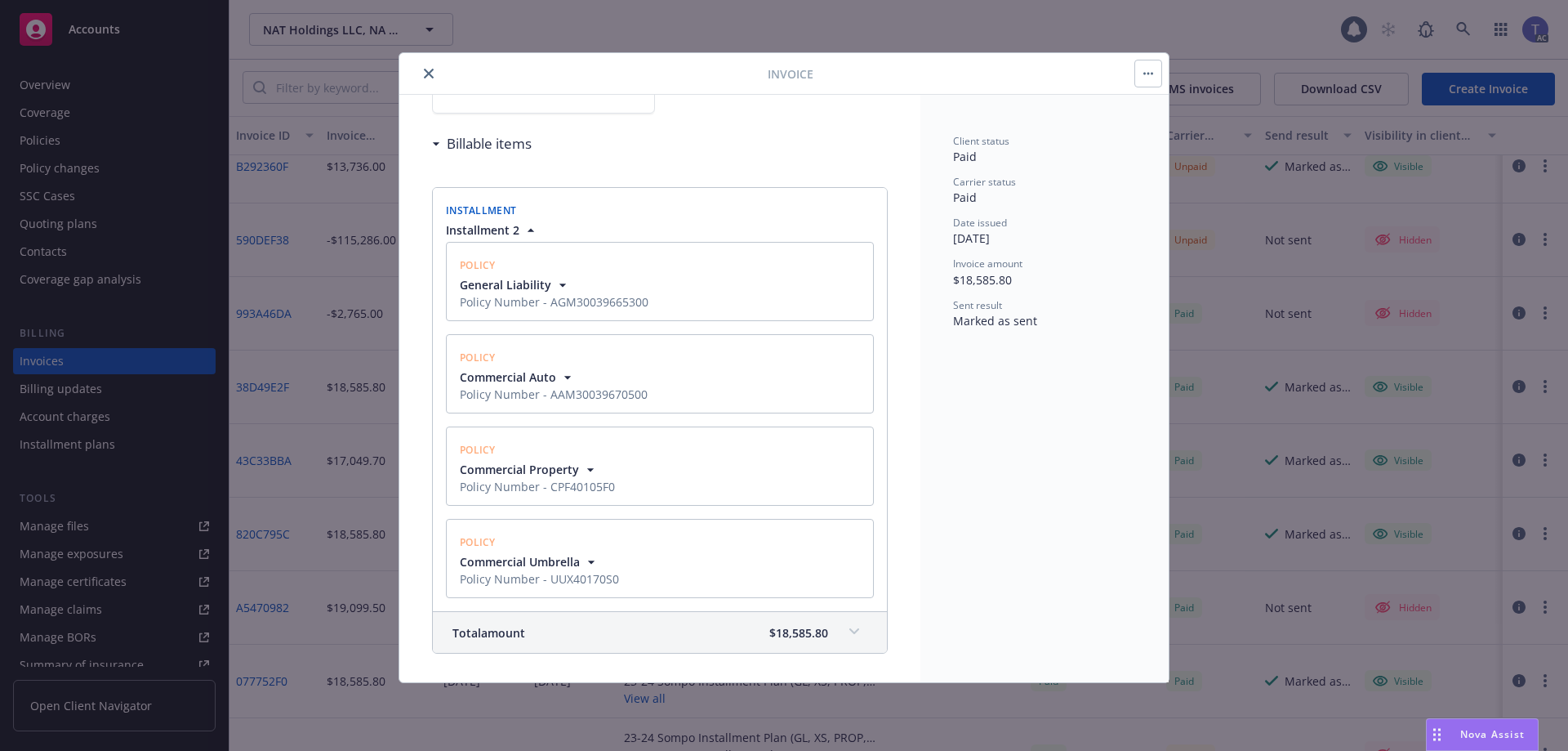
click at [428, 79] on button "close" at bounding box center [428, 73] width 20 height 20
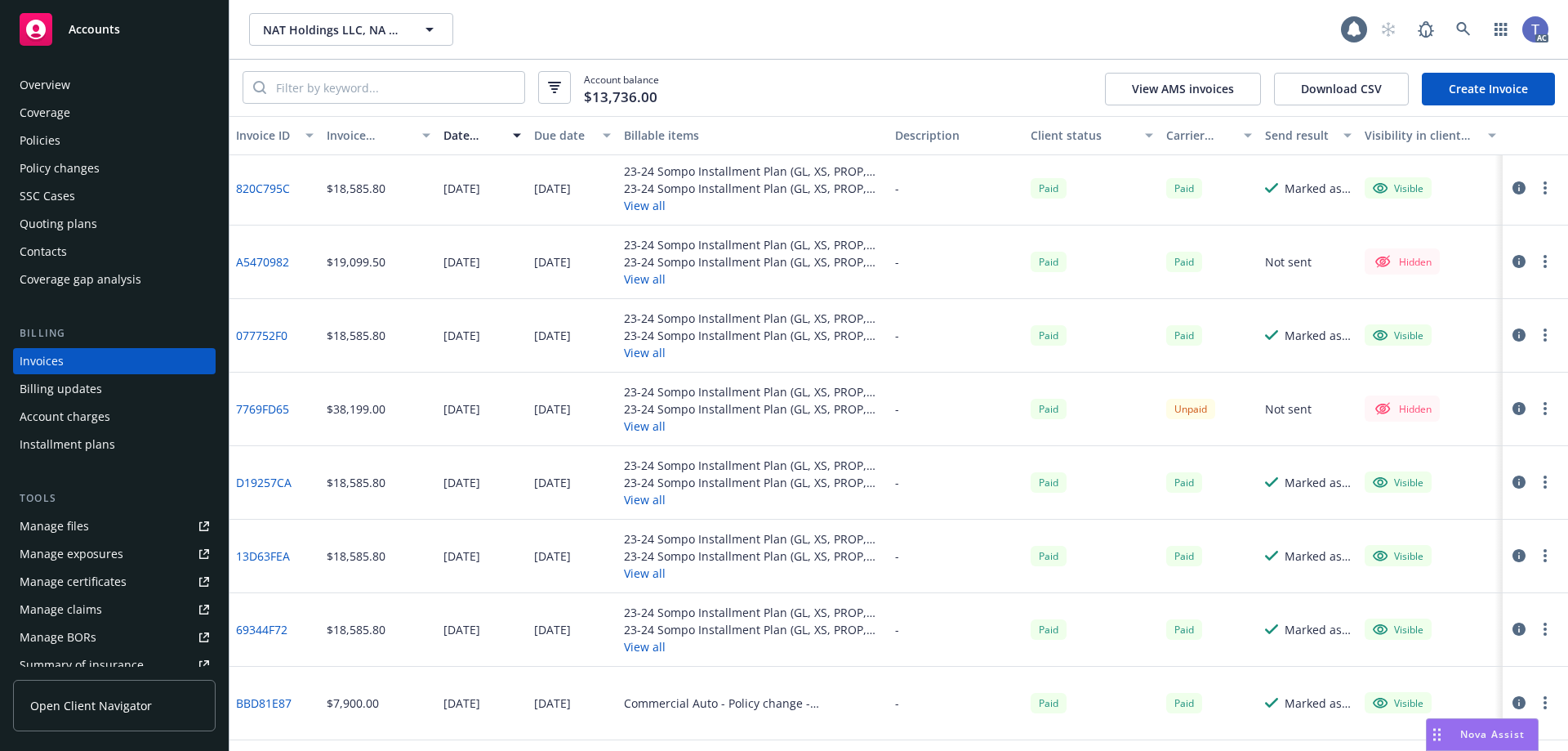
scroll to position [490, 0]
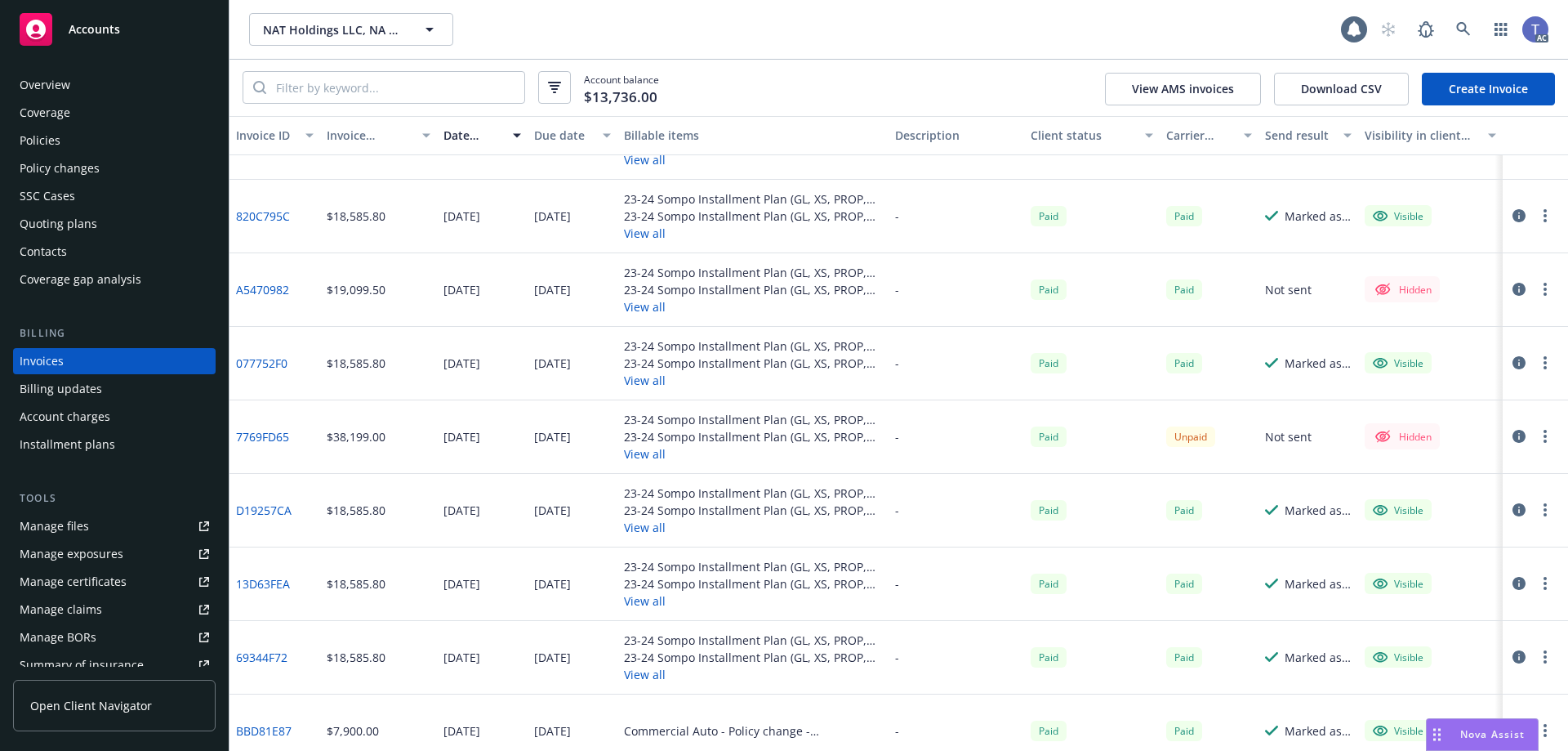
click at [1378, 90] on button "Download CSV" at bounding box center [1341, 89] width 135 height 33
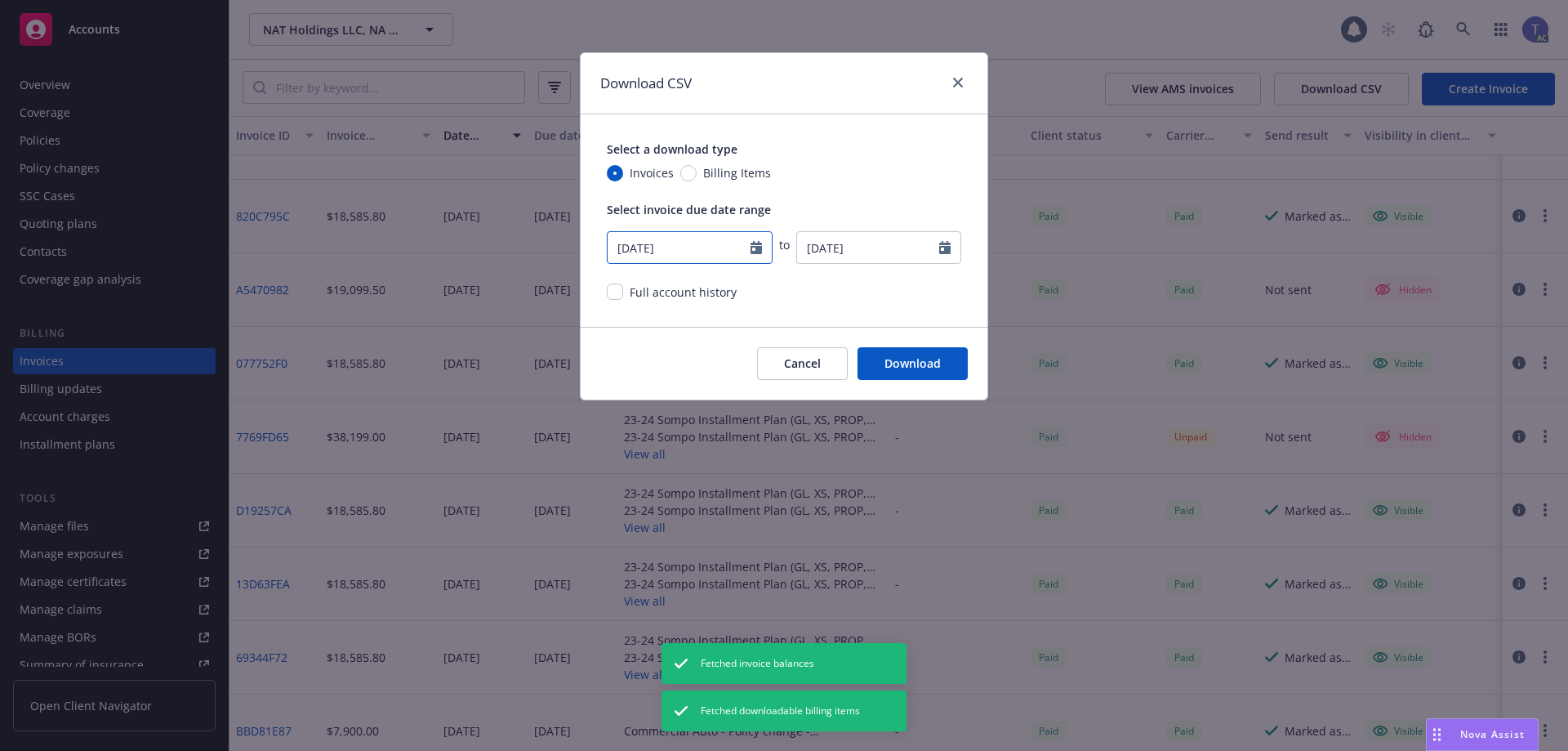
click at [738, 249] on input "07/14/2025" at bounding box center [679, 248] width 143 height 31
select select "7"
click at [938, 290] on div "Full account history" at bounding box center [784, 292] width 355 height 17
click at [799, 353] on button "Cancel" at bounding box center [802, 363] width 91 height 33
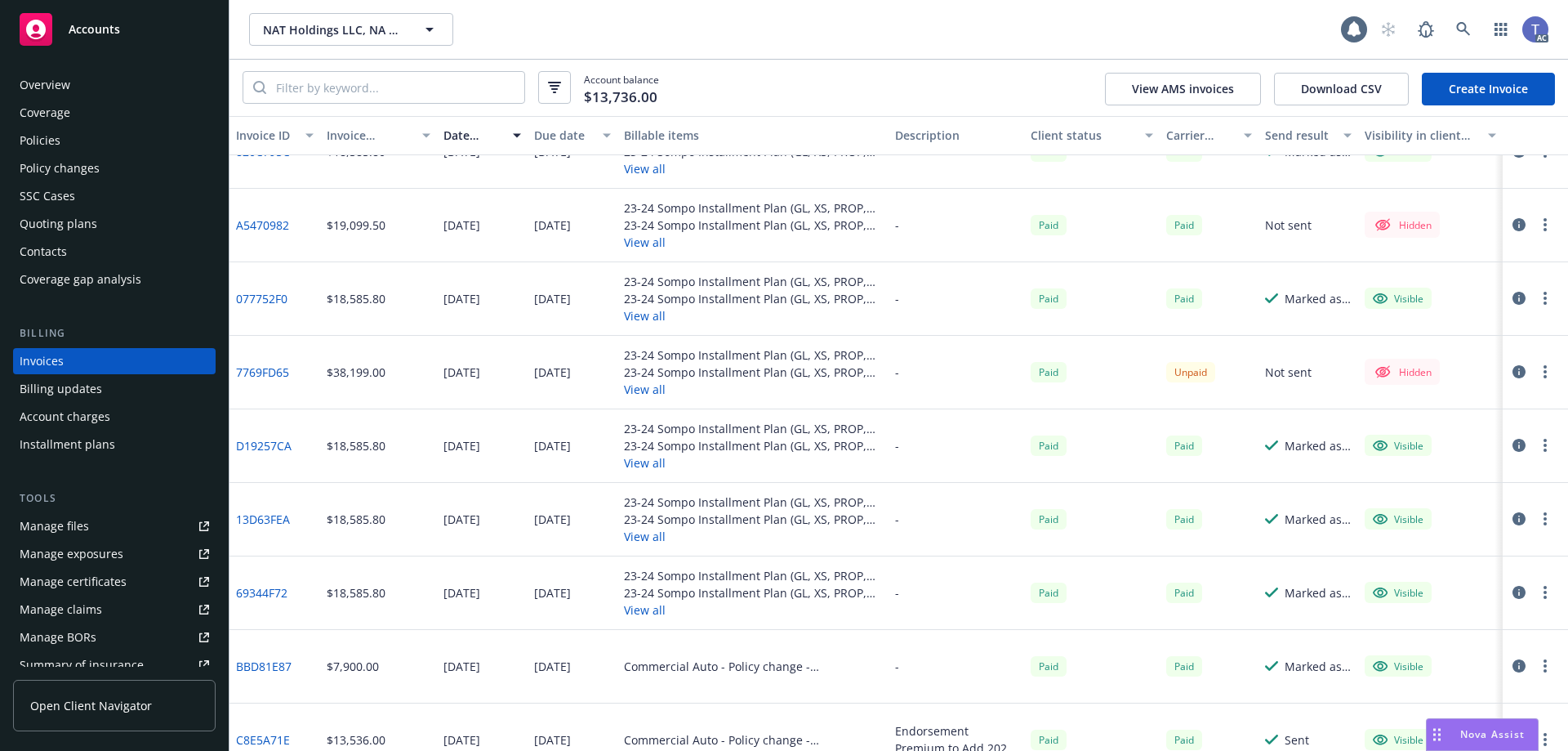
scroll to position [581, 0]
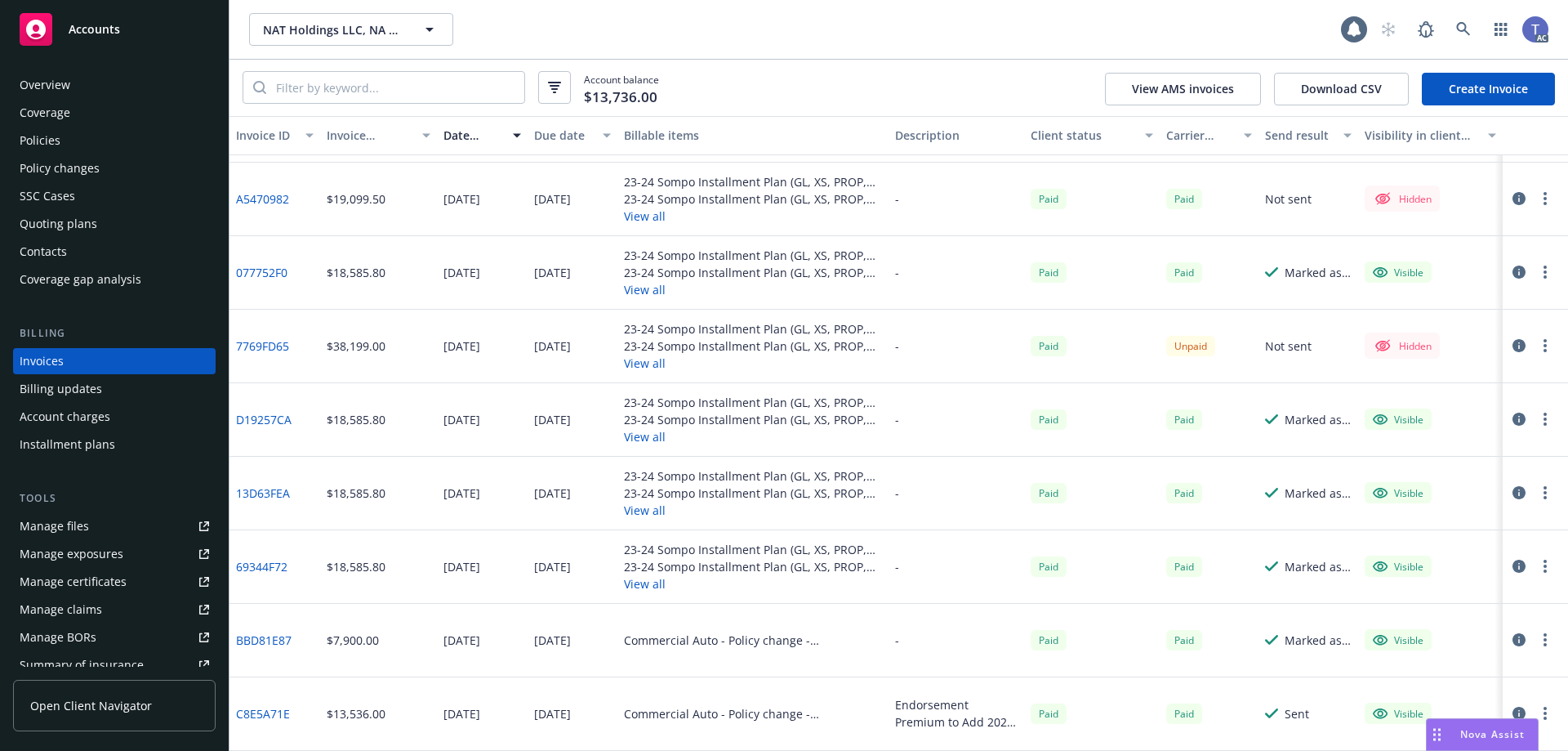
click at [1363, 92] on button "Download CSV" at bounding box center [1341, 89] width 135 height 33
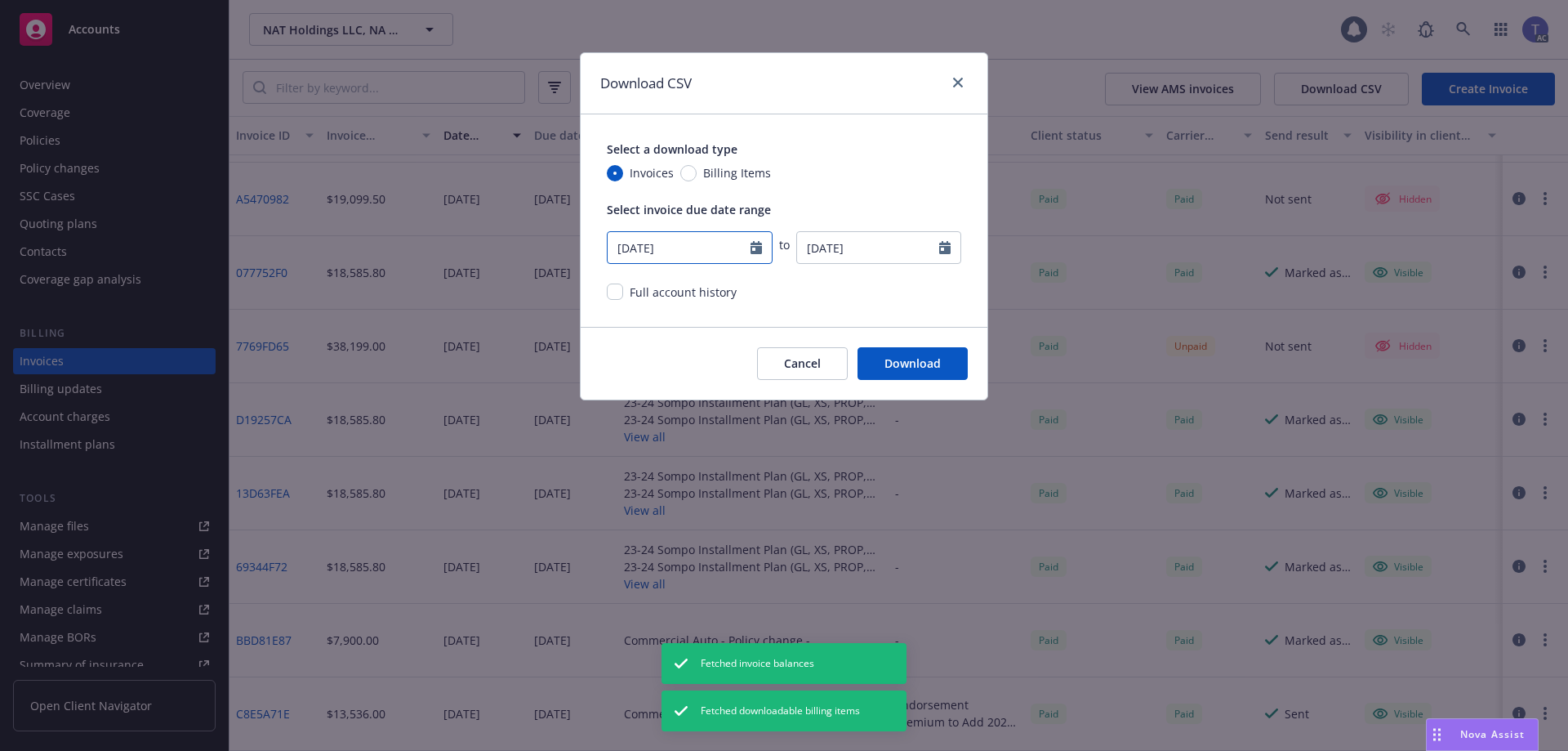
click at [675, 247] on input "07/14/2025" at bounding box center [679, 248] width 143 height 31
select select "7"
drag, startPoint x: 677, startPoint y: 245, endPoint x: 551, endPoint y: 240, distance: 126.1
click at [551, 240] on div "Download CSV Select a download type Invoices Billing Items Select invoice due d…" at bounding box center [784, 376] width 1568 height 751
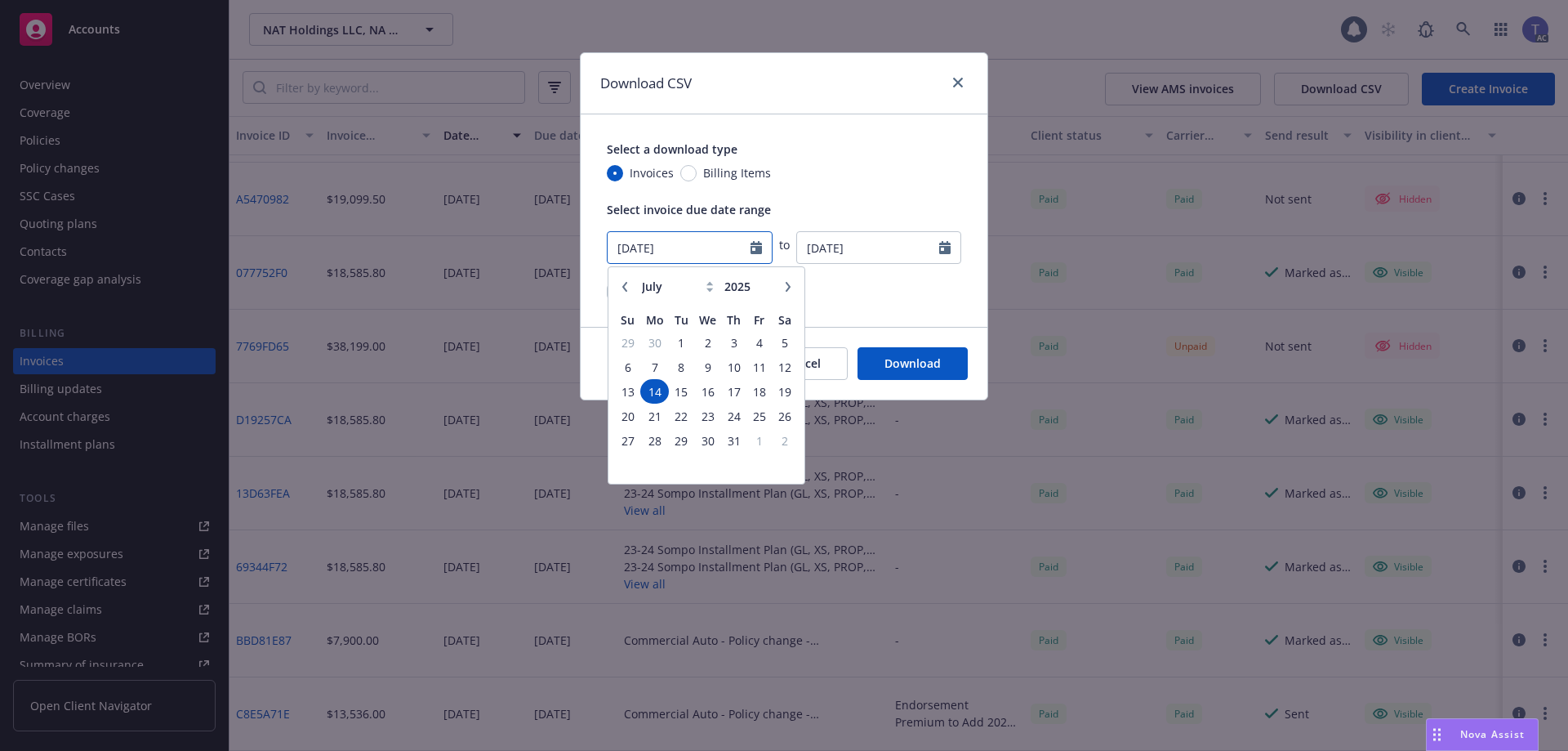
type input "10/01/2023"
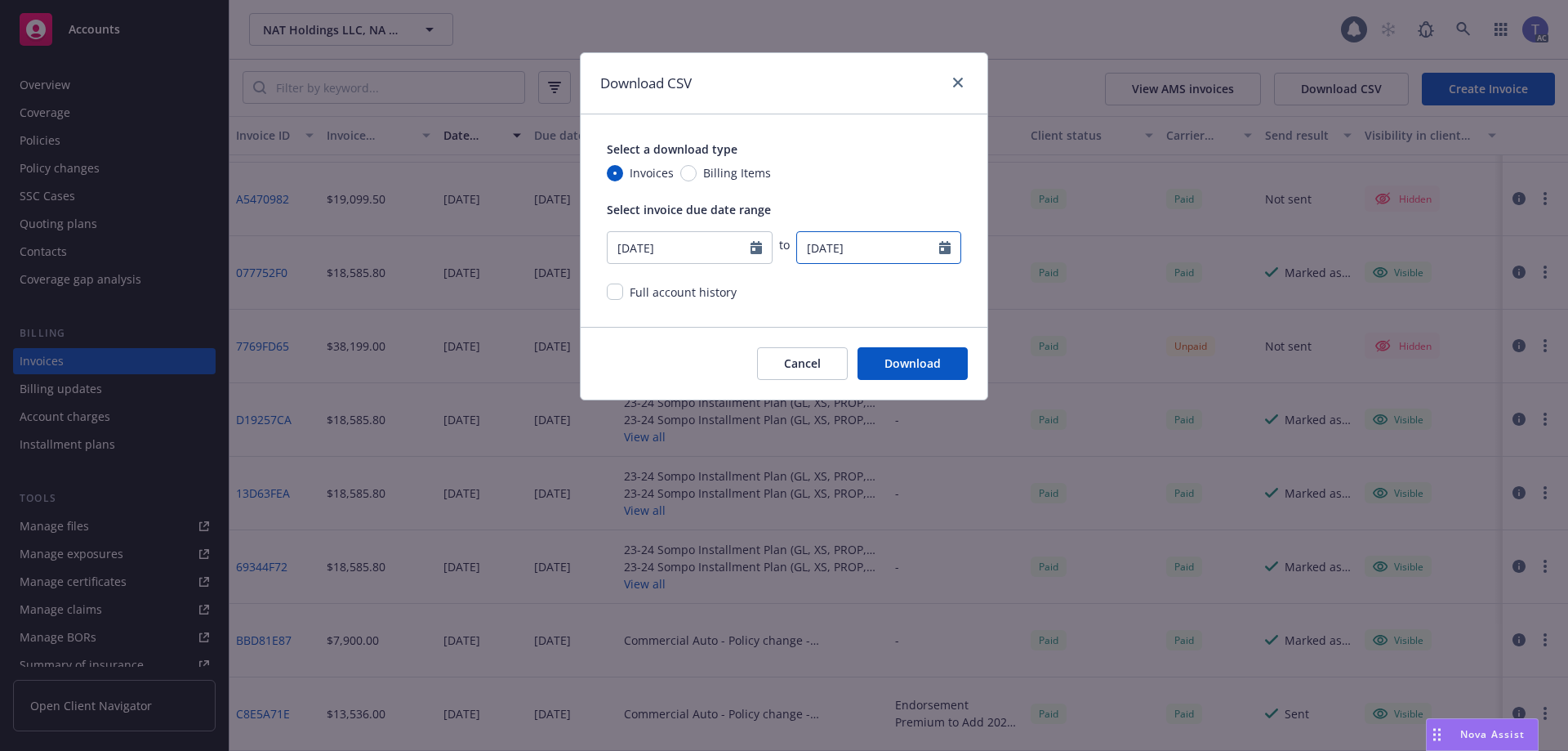
click at [836, 245] on input "08/13/2025" at bounding box center [869, 248] width 143 height 31
select select "8"
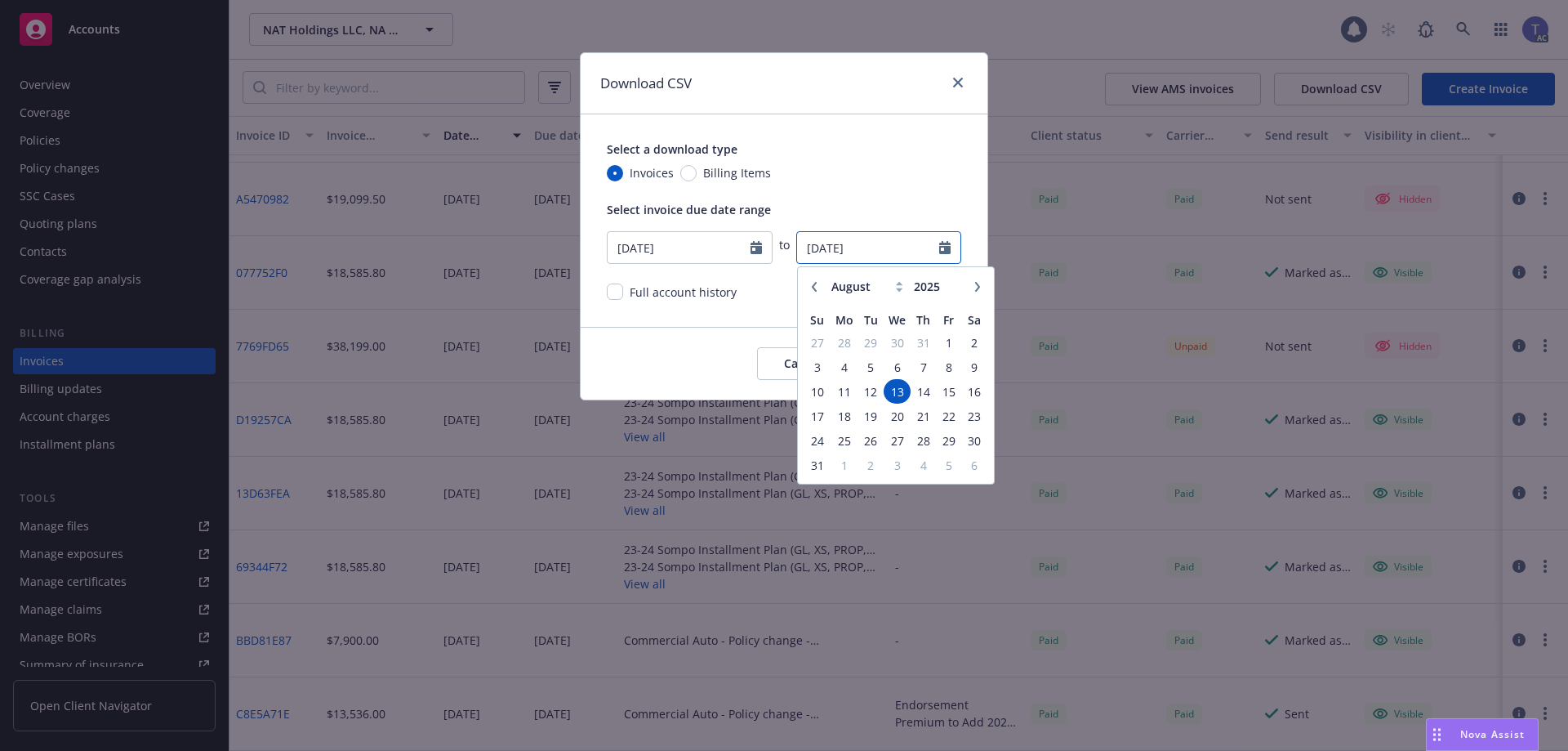
drag, startPoint x: 878, startPoint y: 250, endPoint x: 777, endPoint y: 233, distance: 102.4
click at [777, 233] on div "10/01/2023 to 08/13/2025 January February March April May June July August Sept…" at bounding box center [784, 243] width 355 height 39
type input "02/16/2024"
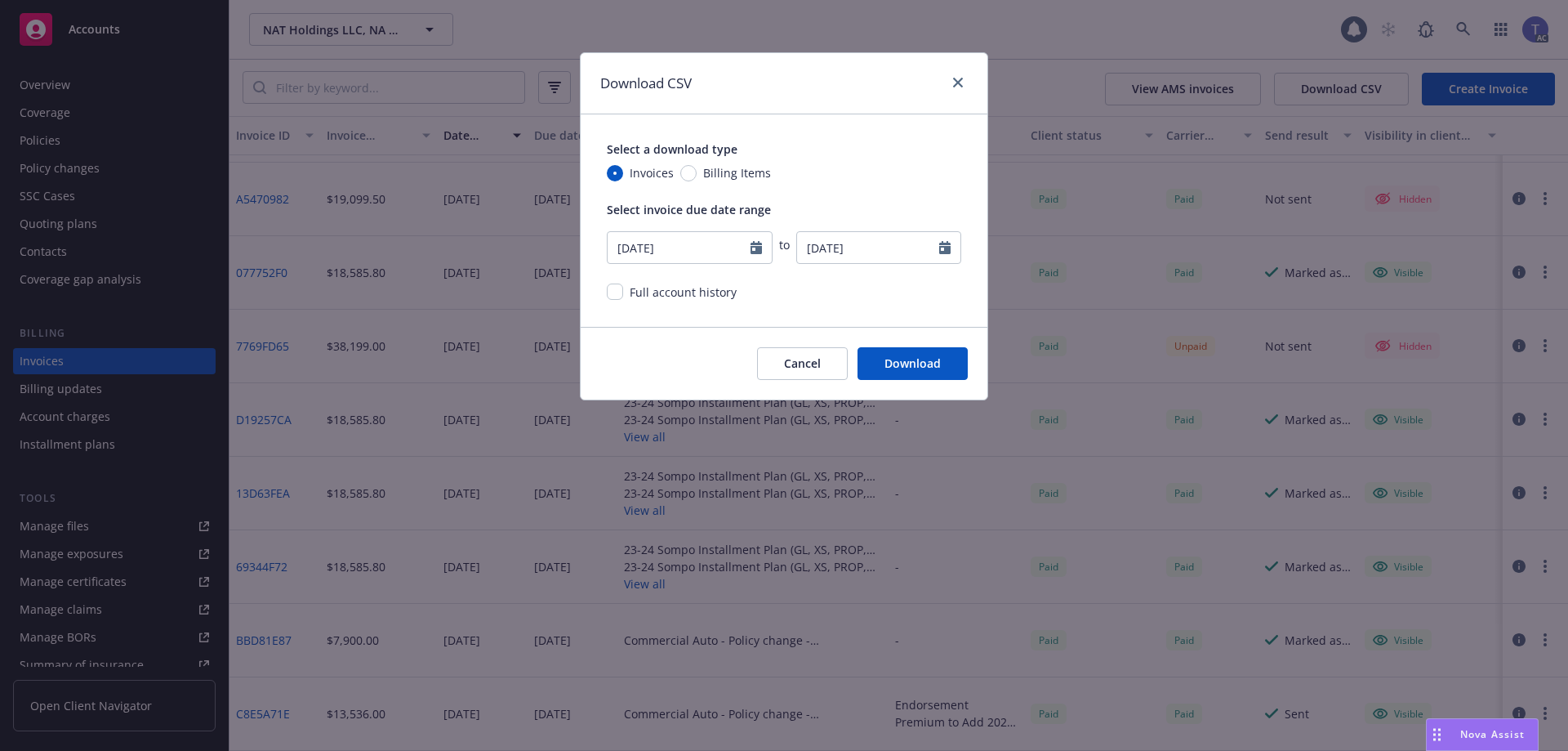
click at [696, 341] on div "Cancel Download" at bounding box center [784, 363] width 406 height 73
click at [887, 362] on button "Download" at bounding box center [913, 363] width 110 height 33
